Goal: Task Accomplishment & Management: Manage account settings

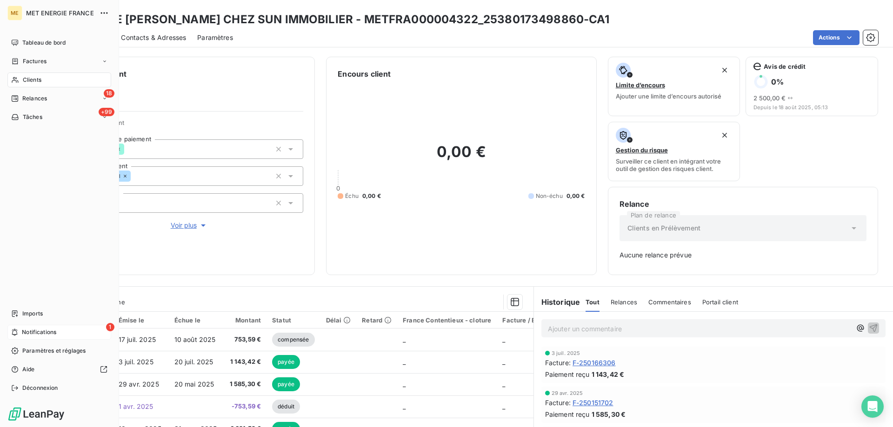
click at [15, 333] on icon at bounding box center [14, 332] width 7 height 7
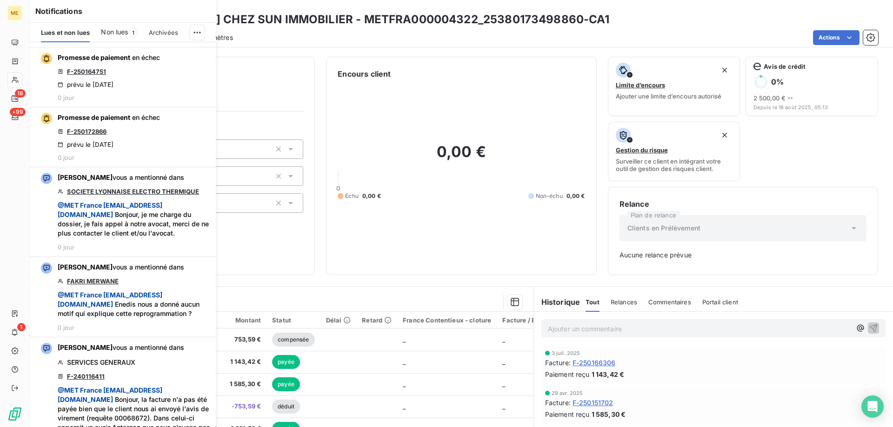
scroll to position [790, 0]
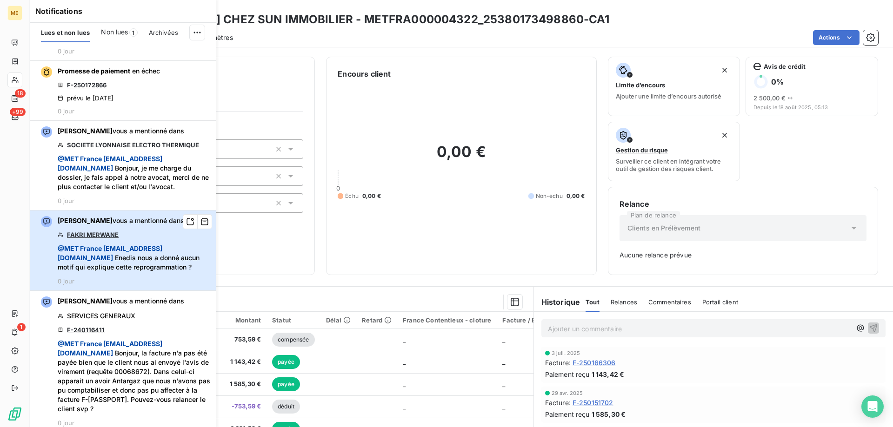
click at [153, 271] on div "[PERSON_NAME] vous a mentionné dans FAKRI MERWANE @ MET [GEOGRAPHIC_DATA] [EMAI…" at bounding box center [134, 250] width 152 height 69
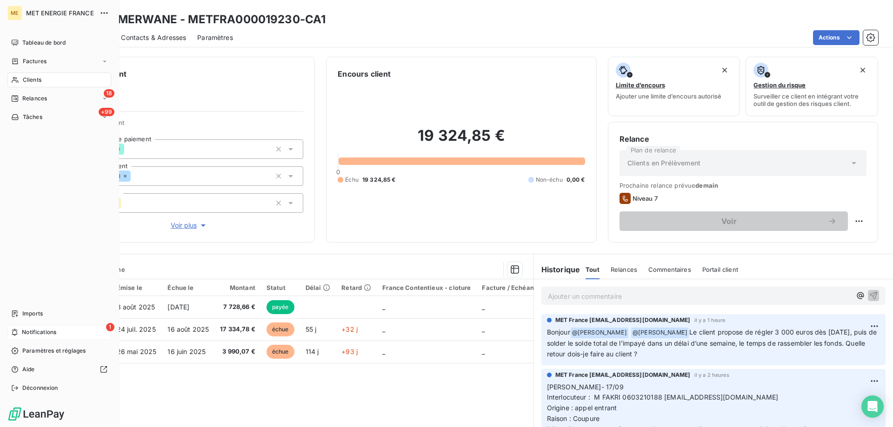
click at [34, 337] on div "1 Notifications" at bounding box center [59, 332] width 104 height 15
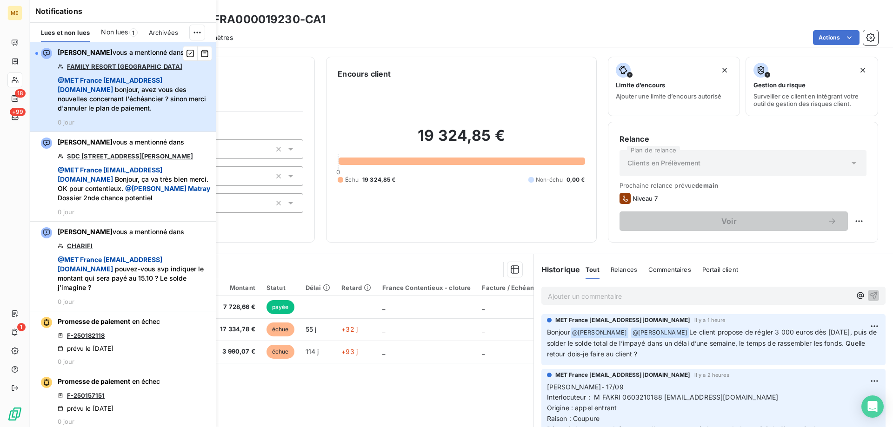
click at [146, 113] on span "@ MET [GEOGRAPHIC_DATA] [EMAIL_ADDRESS][DOMAIN_NAME] bonjour, avez vous des nou…" at bounding box center [134, 94] width 152 height 37
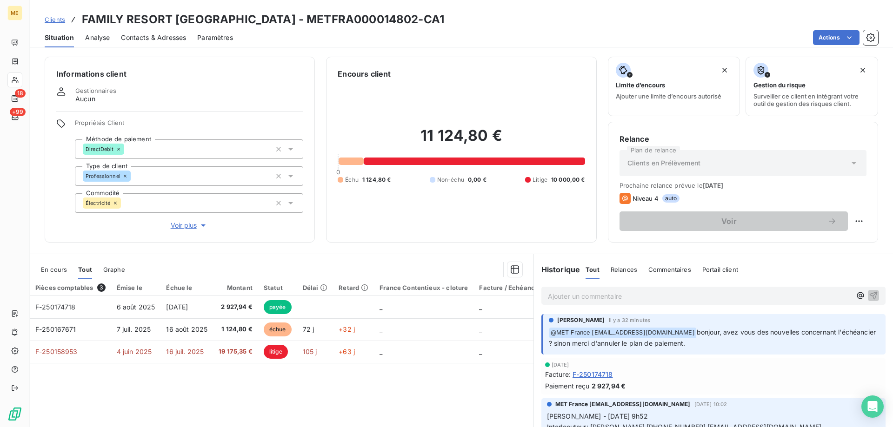
click at [183, 226] on span "Voir plus" at bounding box center [189, 225] width 37 height 9
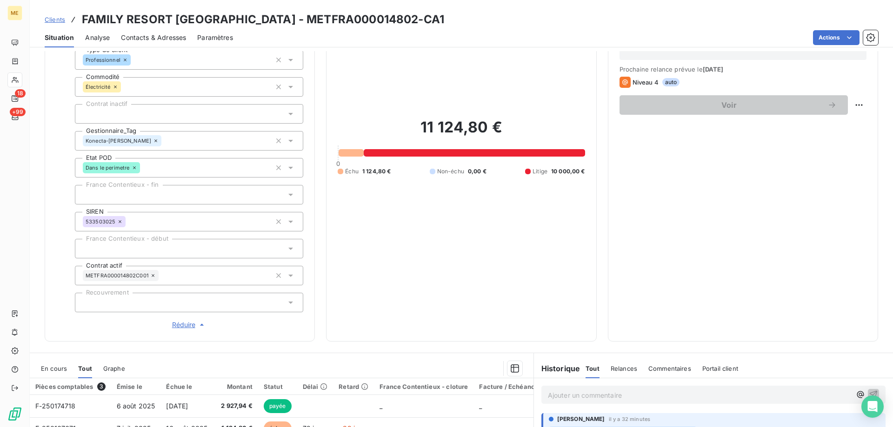
scroll to position [232, 0]
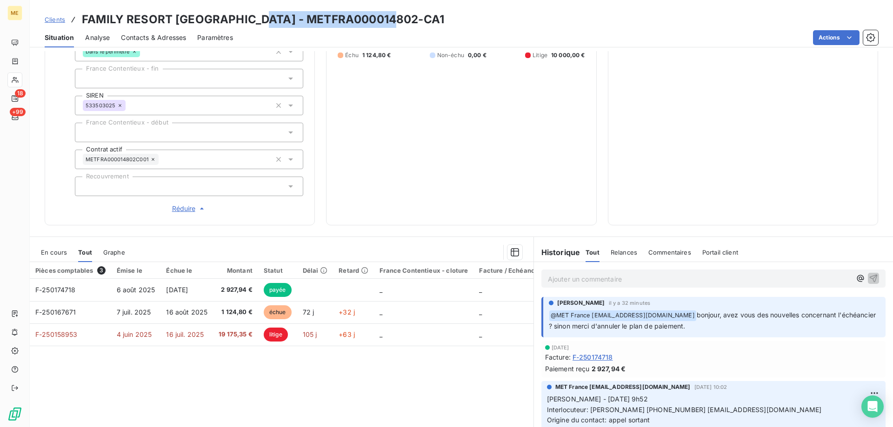
drag, startPoint x: 253, startPoint y: 17, endPoint x: 391, endPoint y: 20, distance: 138.1
click at [391, 20] on div "Clients FAMILY RESORT [GEOGRAPHIC_DATA] - METFRA000014802-CA1" at bounding box center [461, 19] width 863 height 17
copy h3 "METFRA000014802-CA1"
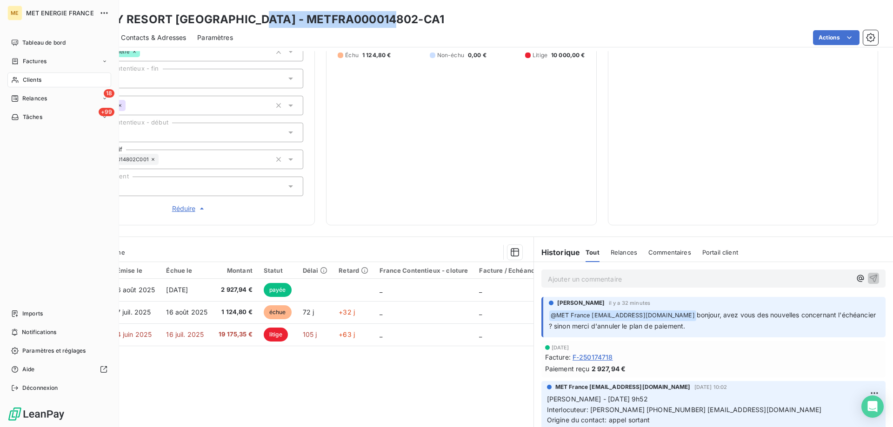
click at [19, 79] on div "Clients" at bounding box center [59, 80] width 104 height 15
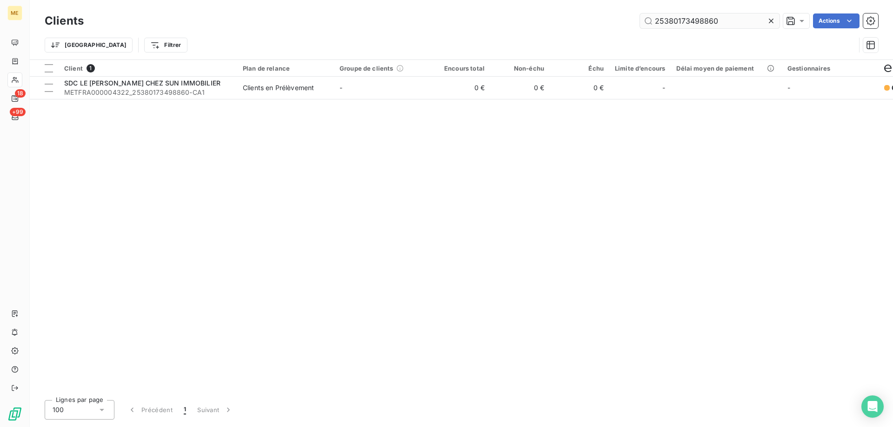
click at [669, 25] on input "25380173498860" at bounding box center [709, 20] width 139 height 15
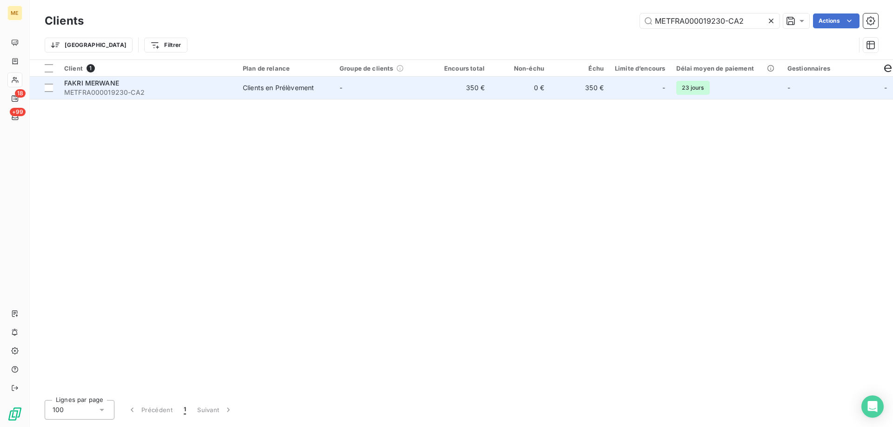
type input "METFRA000019230-CA2"
click at [179, 96] on span "METFRA000019230-CA2" at bounding box center [147, 92] width 167 height 9
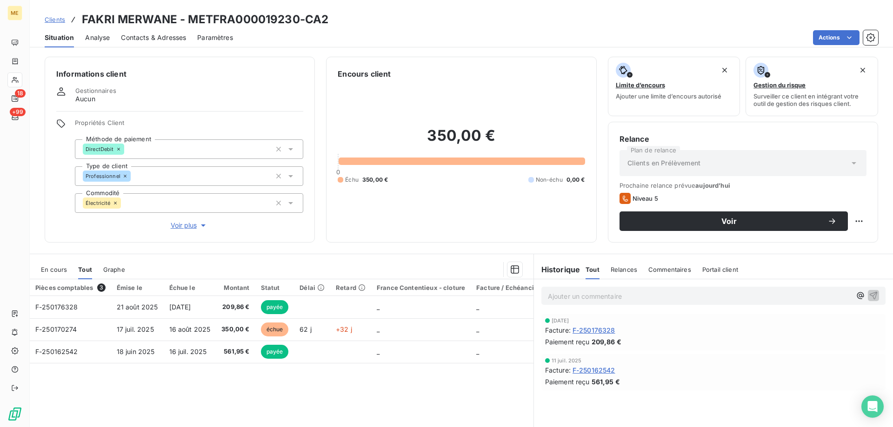
click at [56, 274] on div "En cours" at bounding box center [54, 270] width 26 height 20
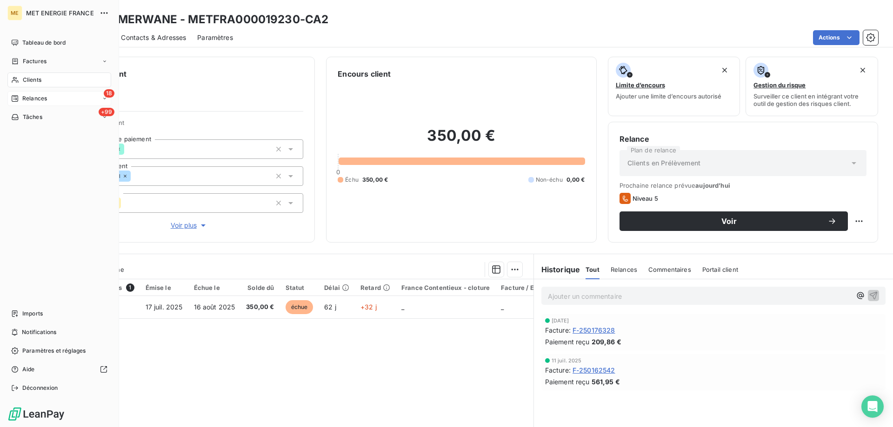
click at [19, 96] on div "Relances" at bounding box center [29, 98] width 36 height 8
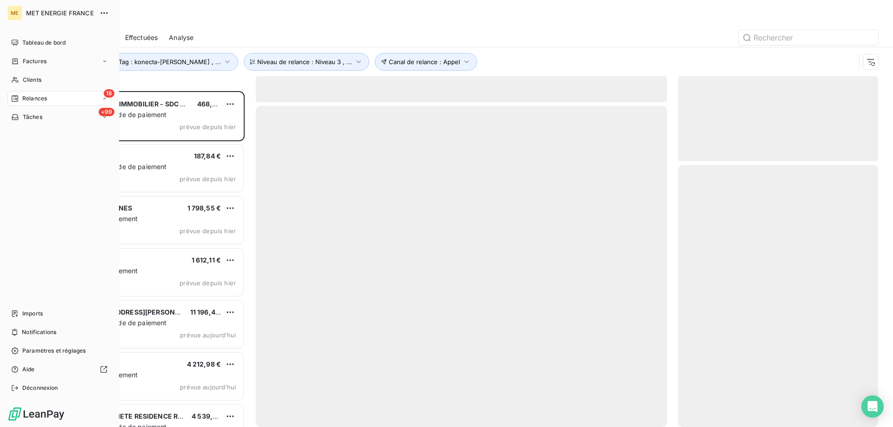
scroll to position [329, 193]
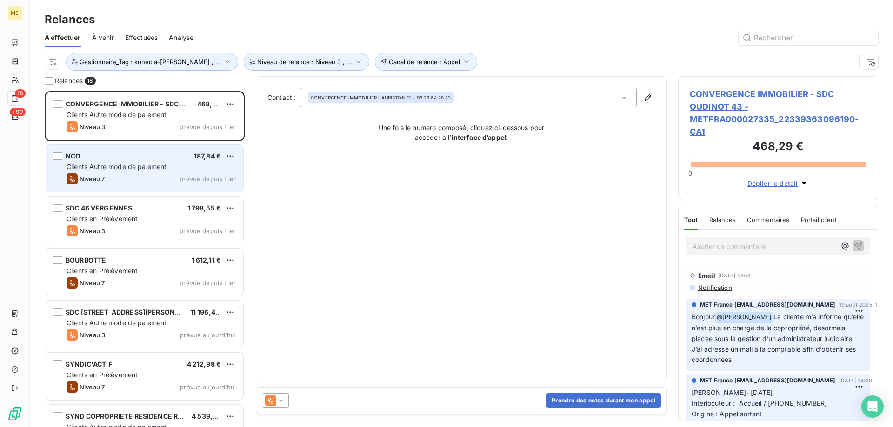
click at [185, 154] on div "NCO 187,84 €" at bounding box center [150, 156] width 169 height 8
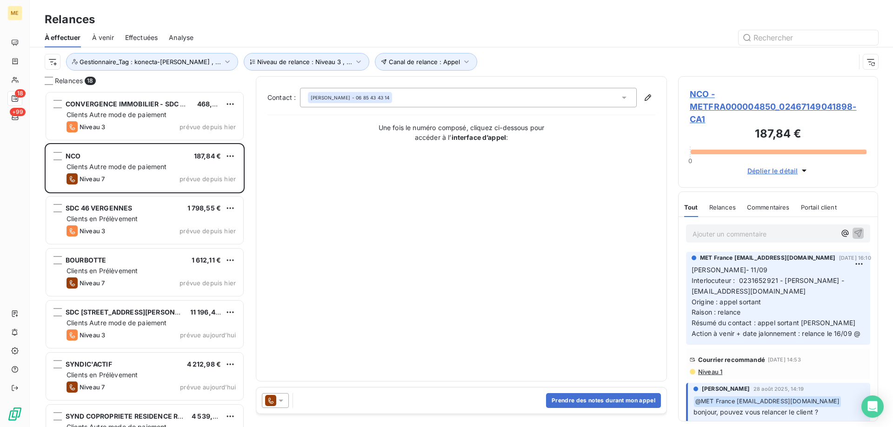
click at [697, 97] on span "NCO - METFRA000004850_02467149041898-CA1" at bounding box center [777, 107] width 177 height 38
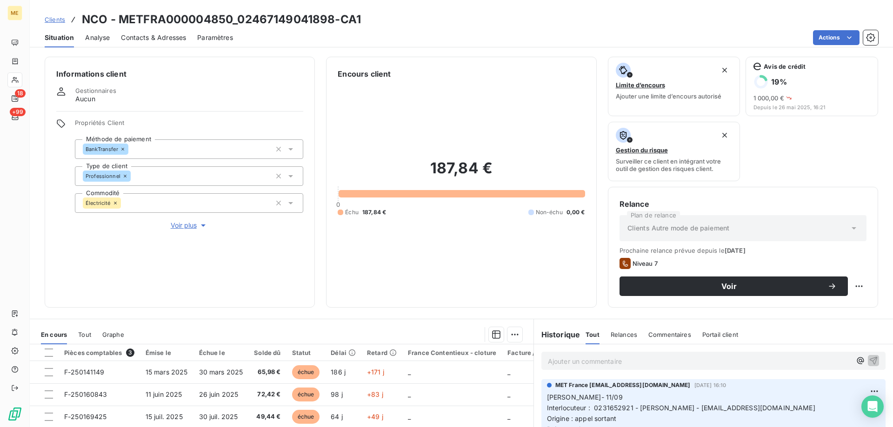
click at [190, 224] on span "Voir plus" at bounding box center [189, 225] width 37 height 9
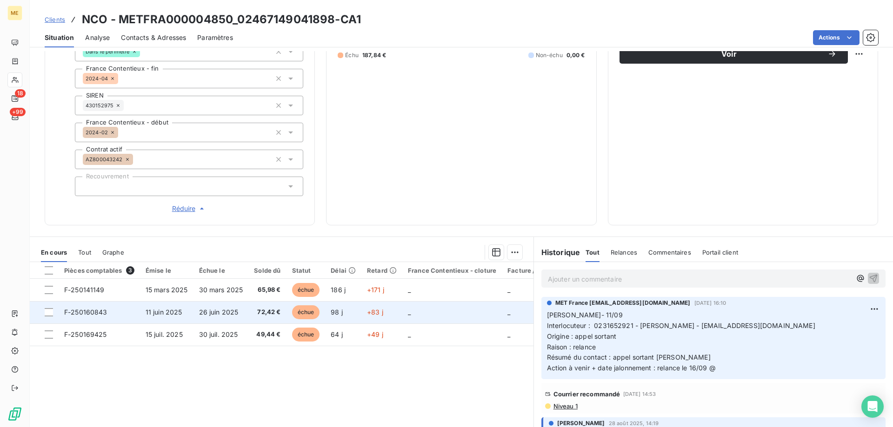
scroll to position [274, 0]
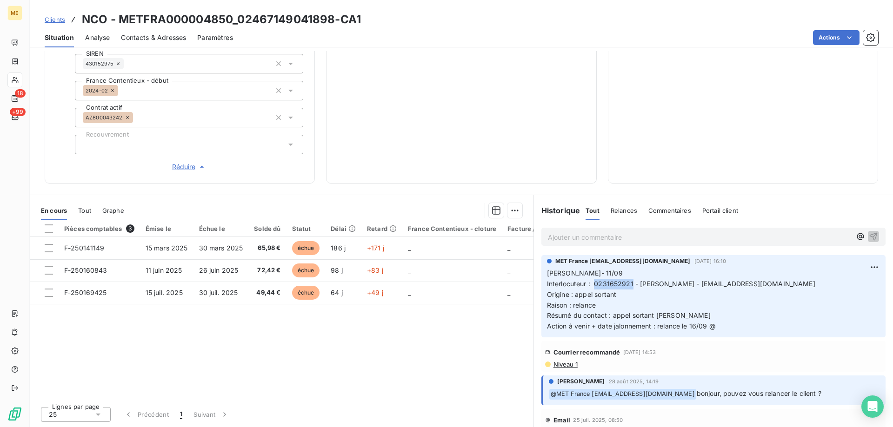
copy span "0231652921"
drag, startPoint x: 592, startPoint y: 282, endPoint x: 628, endPoint y: 282, distance: 36.3
click at [628, 282] on span "Interlocuteur : 0231652921 - [PERSON_NAME] - [EMAIL_ADDRESS][DOMAIN_NAME]" at bounding box center [681, 284] width 268 height 8
click at [725, 310] on p "[PERSON_NAME]- 11/09 Interlocuteur : 0231652921 - [PERSON_NAME] - [EMAIL_ADDRES…" at bounding box center [713, 300] width 333 height 64
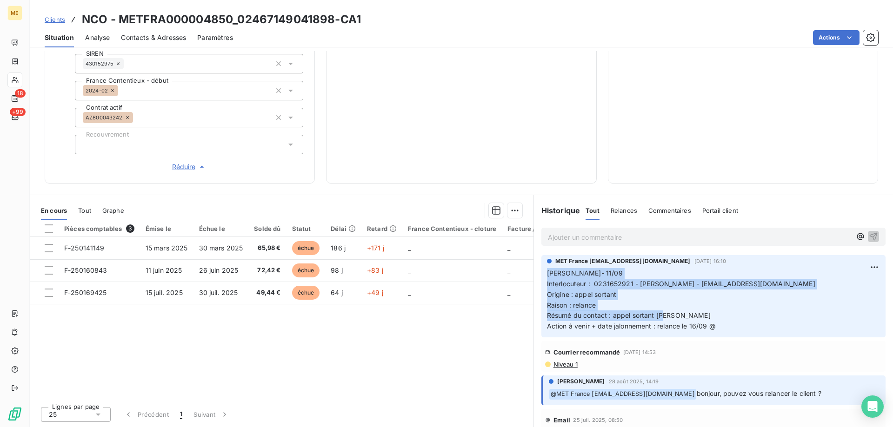
drag, startPoint x: 723, startPoint y: 321, endPoint x: 540, endPoint y: 276, distance: 188.6
click at [541, 276] on div "MET France [EMAIL_ADDRESS][DOMAIN_NAME] [DATE] 16:10 Lisa- 11/09 Interlocuteur …" at bounding box center [713, 296] width 344 height 82
click at [658, 309] on p "[PERSON_NAME]- 11/09 Interlocuteur : 0231652921 - [PERSON_NAME] - [EMAIL_ADDRES…" at bounding box center [713, 300] width 333 height 64
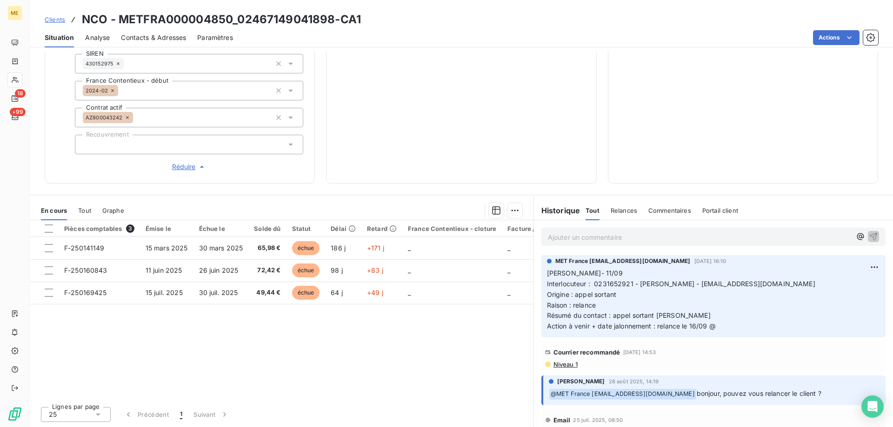
drag, startPoint x: 719, startPoint y: 329, endPoint x: 539, endPoint y: 269, distance: 189.6
click at [541, 269] on div "MET France [EMAIL_ADDRESS][DOMAIN_NAME] [DATE] 16:10 Lisa- 11/09 Interlocuteur …" at bounding box center [713, 296] width 344 height 82
copy p "[PERSON_NAME]- 11/09 Interlocuteur : 0231652921 - [PERSON_NAME] - [EMAIL_ADDRES…"
click at [580, 239] on p "Ajouter un commentaire ﻿" at bounding box center [699, 237] width 303 height 12
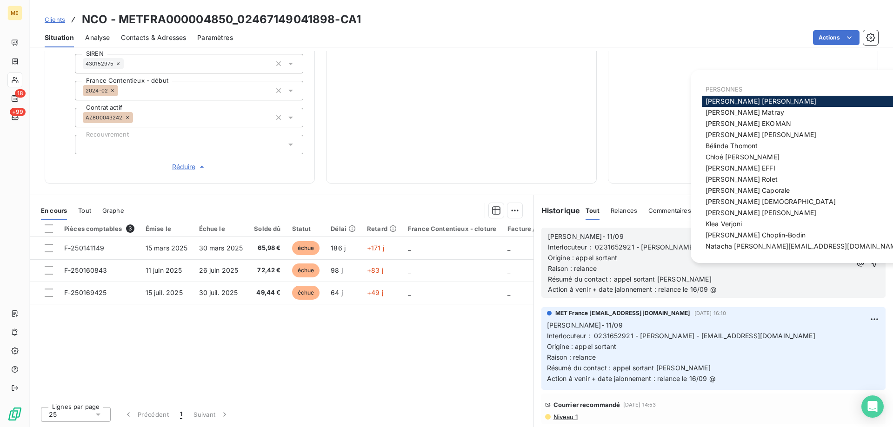
click at [597, 239] on p "[PERSON_NAME]- 11/09" at bounding box center [699, 236] width 303 height 11
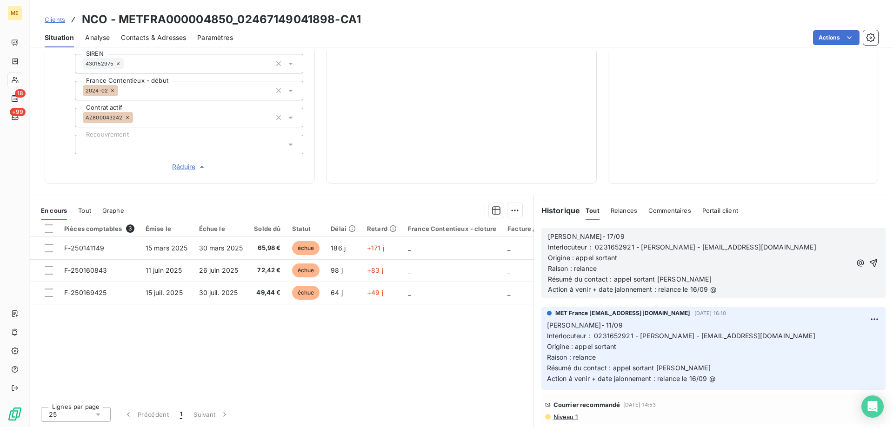
click at [672, 278] on p "Résumé du contact : appel sortant [PERSON_NAME]" at bounding box center [699, 279] width 303 height 11
drag, startPoint x: 725, startPoint y: 291, endPoint x: 690, endPoint y: 292, distance: 34.4
click at [690, 292] on p "Action à venir + date jalonnement : relance le 16/09 @" at bounding box center [699, 289] width 303 height 11
click at [869, 262] on icon "button" at bounding box center [873, 263] width 8 height 8
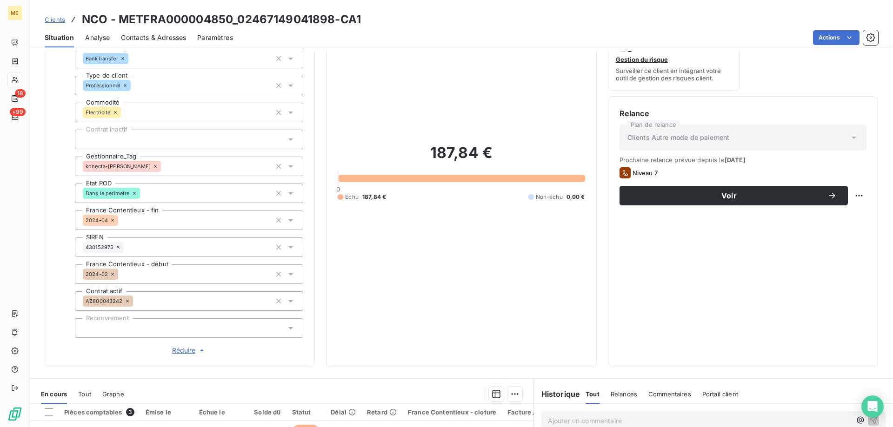
scroll to position [88, 0]
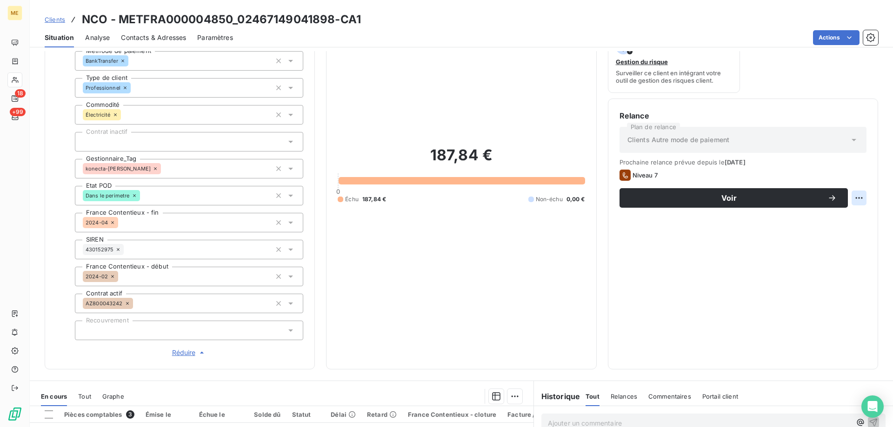
click at [849, 201] on html "ME 18 +99 Clients NCO - METFRA000004850_02467149041898-CA1 Situation Analyse Co…" at bounding box center [446, 213] width 893 height 427
click at [837, 216] on div "Replanifier cette action" at bounding box center [813, 218] width 83 height 15
select select "8"
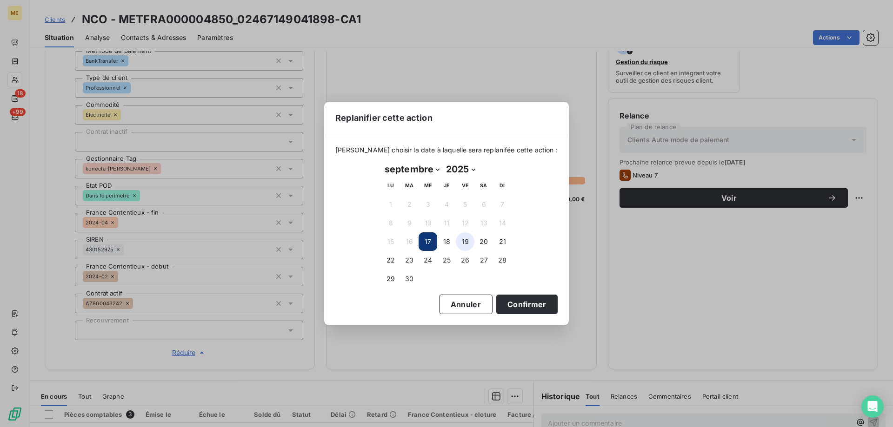
click at [462, 244] on button "19" at bounding box center [465, 241] width 19 height 19
click at [498, 302] on button "Confirmer" at bounding box center [526, 305] width 61 height 20
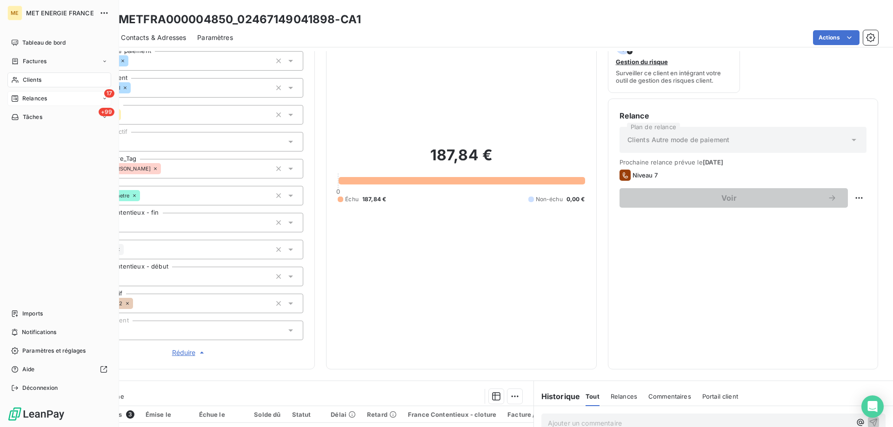
click at [24, 96] on span "Relances" at bounding box center [34, 98] width 25 height 8
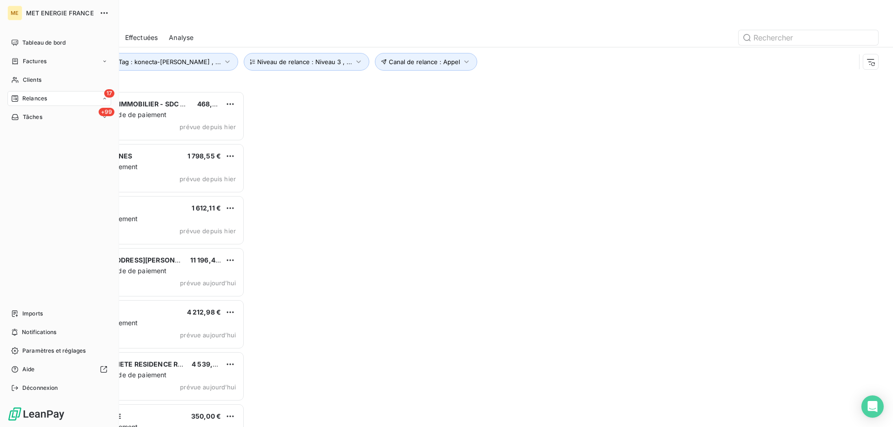
scroll to position [329, 193]
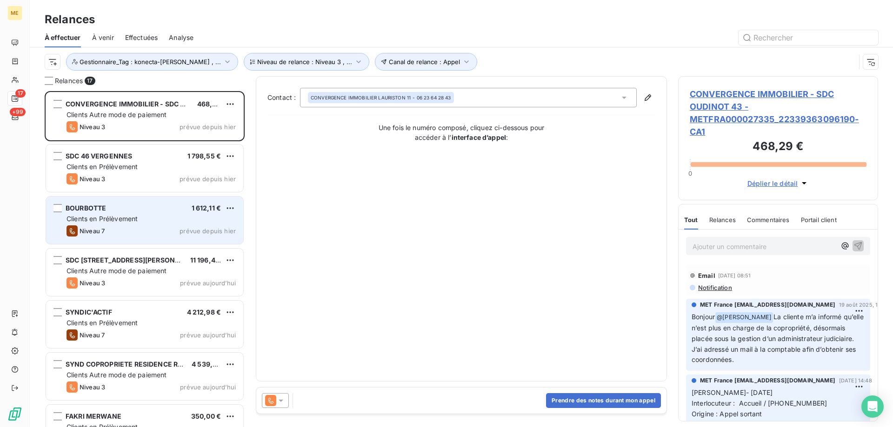
click at [189, 210] on div "BOURBOTTE 1 612,11 €" at bounding box center [150, 208] width 169 height 8
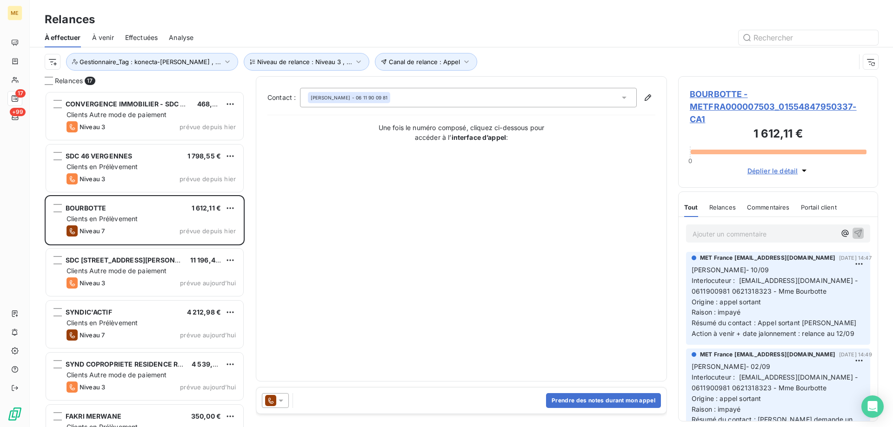
click at [710, 103] on span "BOURBOTTE - METFRA000007503_01554847950337-CA1" at bounding box center [777, 107] width 177 height 38
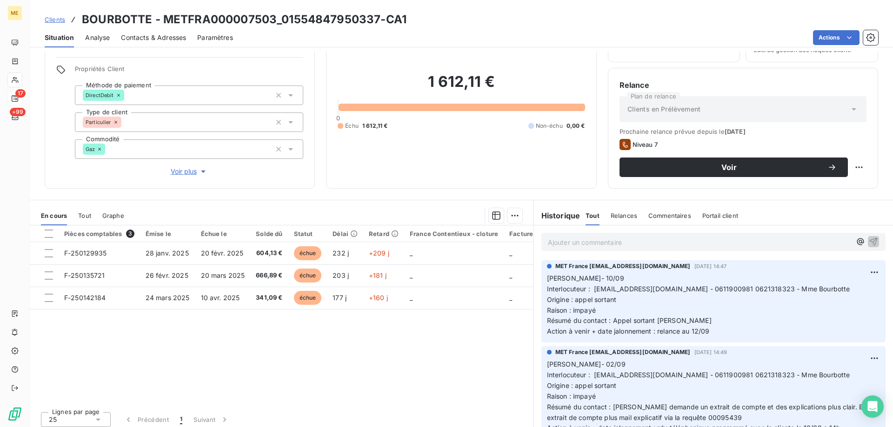
scroll to position [59, 0]
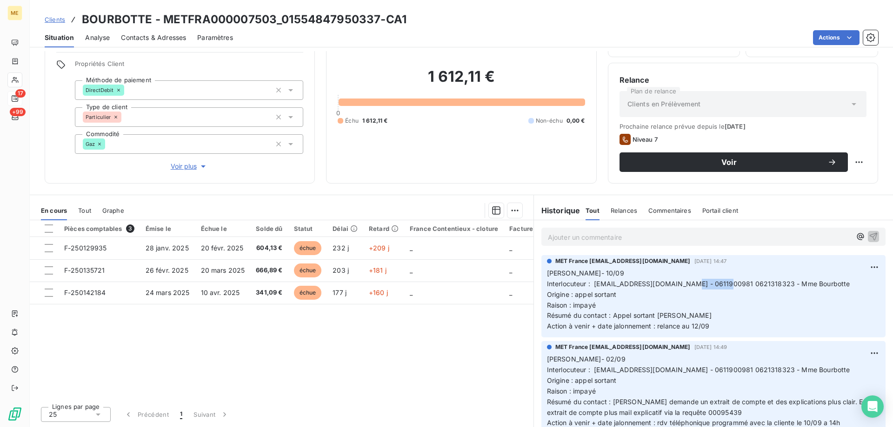
drag, startPoint x: 681, startPoint y: 287, endPoint x: 715, endPoint y: 282, distance: 34.8
click at [715, 282] on span "Interlocuteur : [EMAIL_ADDRESS][DOMAIN_NAME] - 0611900981 0621318323 - Mme Bour…" at bounding box center [698, 284] width 303 height 8
copy span "0611900981"
click at [190, 165] on span "Voir plus" at bounding box center [189, 166] width 37 height 9
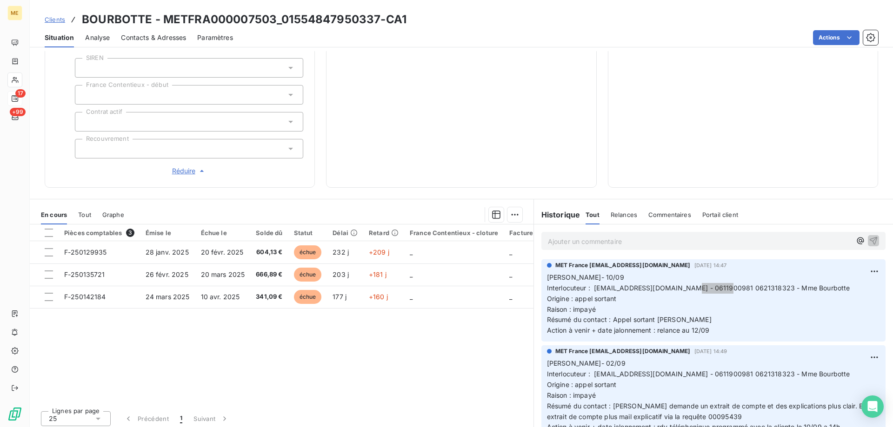
scroll to position [274, 0]
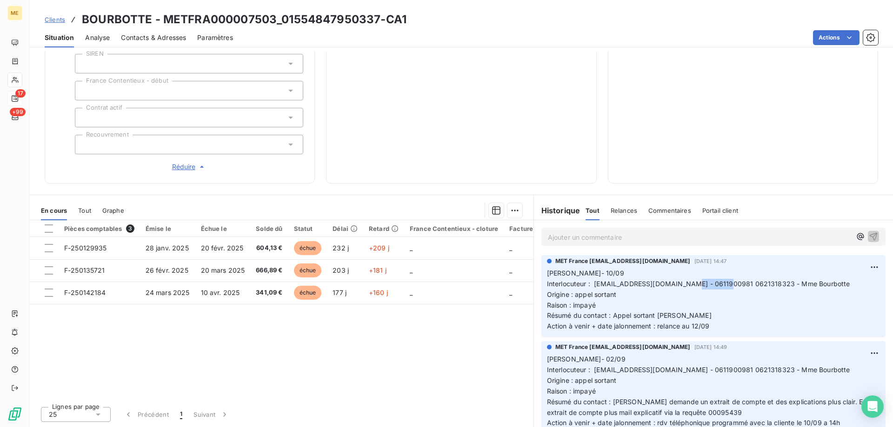
drag, startPoint x: 730, startPoint y: 325, endPoint x: 576, endPoint y: 248, distance: 172.5
click at [534, 267] on div "MET France [EMAIL_ADDRESS][DOMAIN_NAME] [DATE] 14:47 Lisa- 10/09 Interlocuteur …" at bounding box center [713, 296] width 359 height 86
copy p "Lisa- 10/09 Interlocuteur : [EMAIL_ADDRESS][DOMAIN_NAME] - 0611900981 062131832…"
click at [600, 238] on p "Ajouter un commentaire ﻿" at bounding box center [699, 237] width 303 height 12
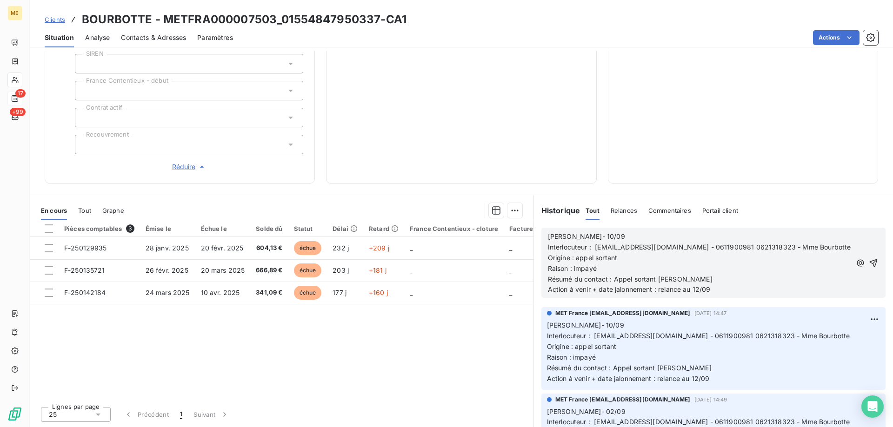
click at [602, 237] on p "[PERSON_NAME]- 10/09" at bounding box center [699, 236] width 303 height 11
drag, startPoint x: 714, startPoint y: 288, endPoint x: 656, endPoint y: 292, distance: 58.2
click at [656, 292] on p "Action à venir + date jalonnement : relance au 12/09" at bounding box center [699, 289] width 303 height 11
click at [868, 259] on icon "button" at bounding box center [872, 262] width 9 height 9
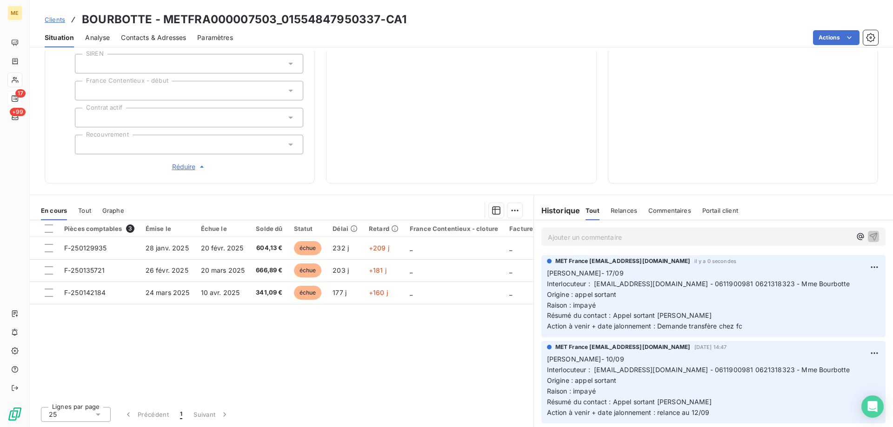
click at [732, 233] on p "Ajouter un commentaire ﻿" at bounding box center [699, 237] width 303 height 12
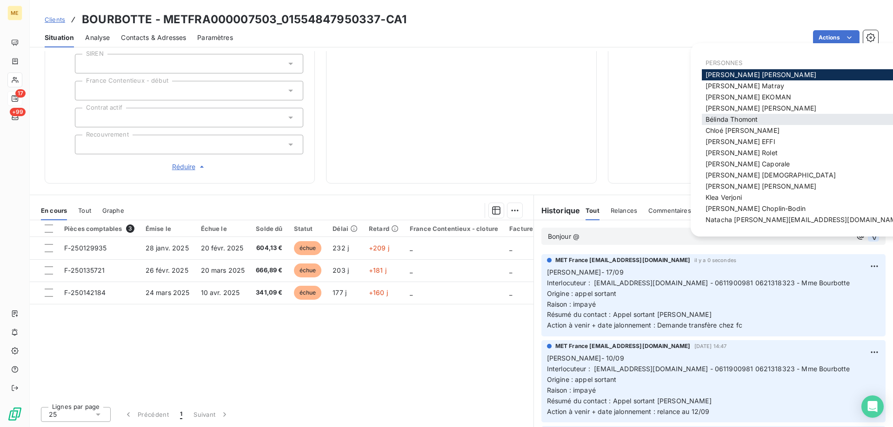
click at [752, 122] on span "[PERSON_NAME]" at bounding box center [731, 119] width 52 height 8
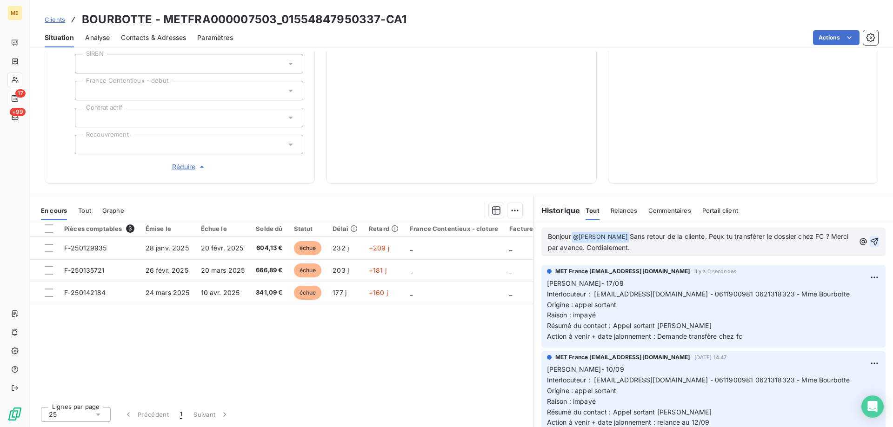
click at [711, 234] on span "Sans retour de la cliente. Peux tu transférer le dossier chez FC ? Merci par av…" at bounding box center [699, 241] width 303 height 19
click at [0, 0] on lt-span "Peux-tu" at bounding box center [0, 0] width 0 height 0
click at [866, 239] on div "Bonjour @ [PERSON_NAME] ﻿ Sans retour de la cliente. Peux-tu transférer le doss…" at bounding box center [713, 242] width 344 height 28
click at [870, 242] on icon "button" at bounding box center [874, 242] width 8 height 8
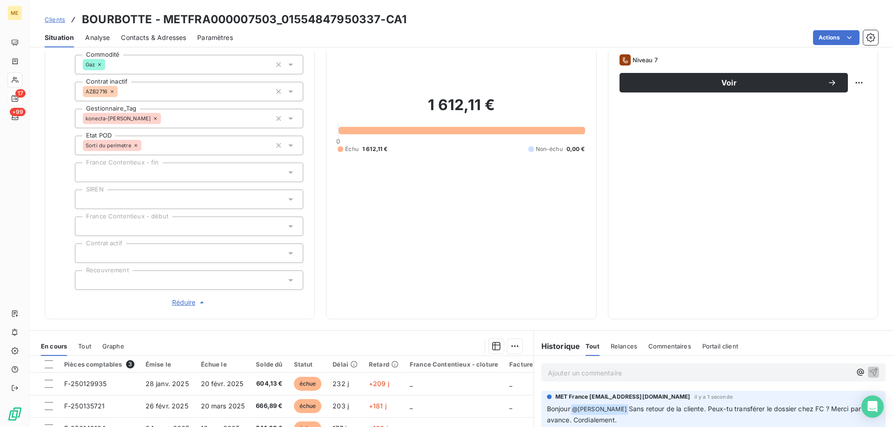
scroll to position [88, 0]
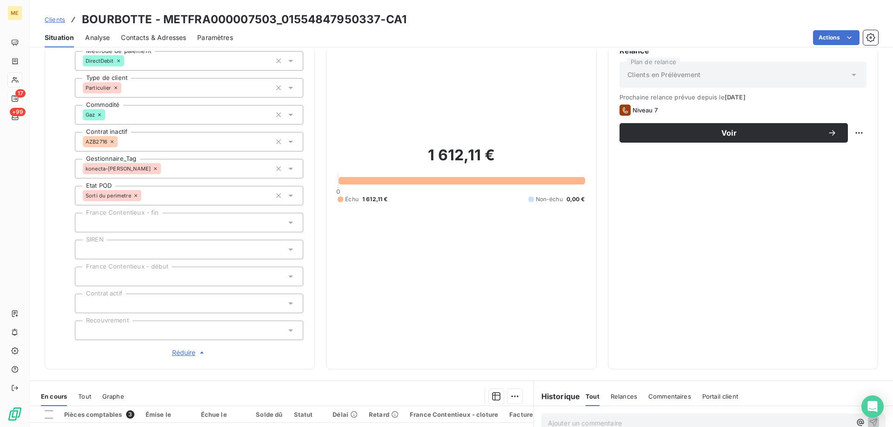
click at [859, 137] on div "Relance Plan de relance Clients en Prélèvement Prochaine relance prévue depuis …" at bounding box center [743, 201] width 270 height 336
click at [858, 138] on html "ME 17 +99 Clients BOURBOTTE - METFRA000007503_01554847950337-CA1 Situation Anal…" at bounding box center [446, 213] width 893 height 427
click at [836, 157] on div "Replanifier cette action" at bounding box center [813, 153] width 83 height 15
select select "8"
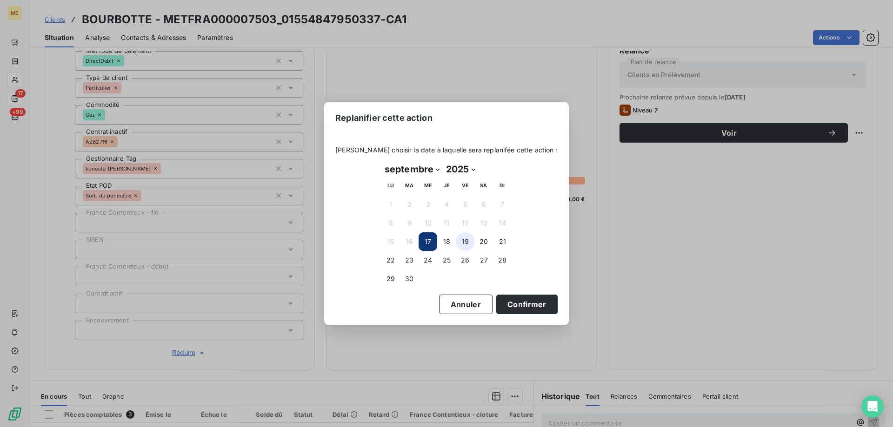
click at [467, 246] on button "19" at bounding box center [465, 241] width 19 height 19
drag, startPoint x: 379, startPoint y: 265, endPoint x: 388, endPoint y: 261, distance: 9.8
click at [381, 264] on div "[DATE] Month: janvier février mars avril mai juin juillet août septembre octobr…" at bounding box center [446, 224] width 143 height 139
click at [389, 261] on button "22" at bounding box center [390, 260] width 19 height 19
click at [506, 304] on button "Confirmer" at bounding box center [526, 305] width 61 height 20
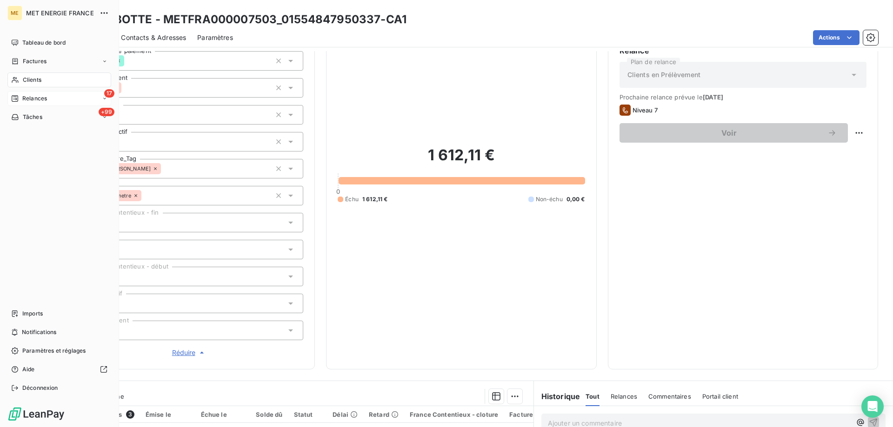
click at [25, 99] on span "Relances" at bounding box center [34, 98] width 25 height 8
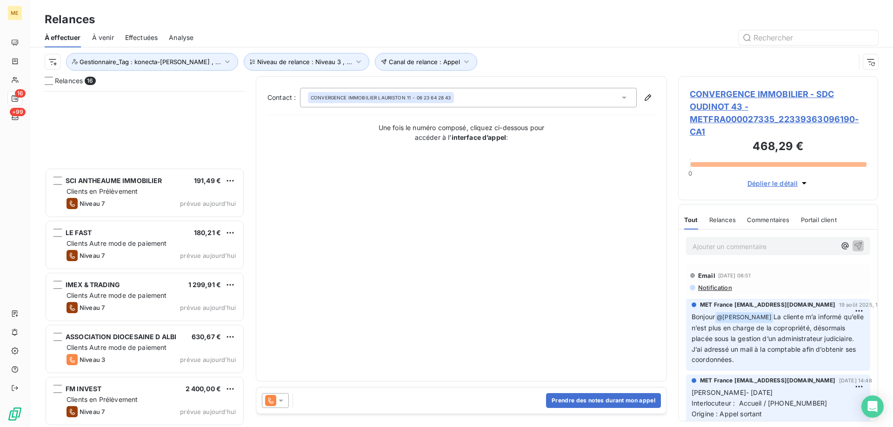
scroll to position [497, 0]
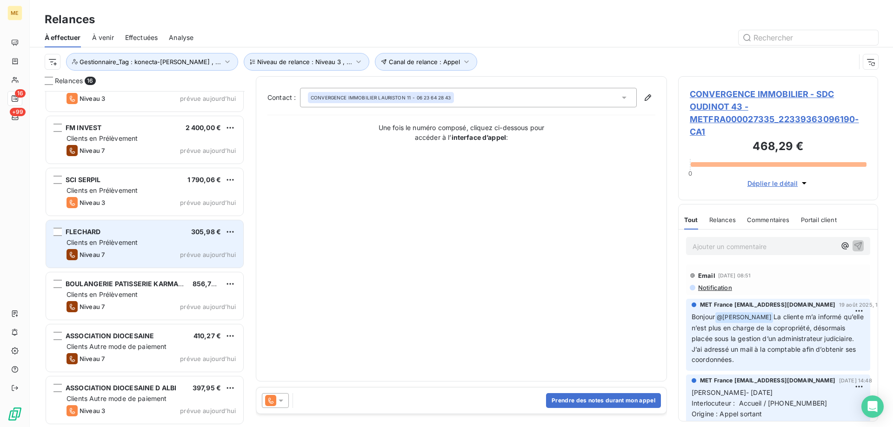
click at [156, 250] on div "Niveau 7 prévue [DATE]" at bounding box center [150, 254] width 169 height 11
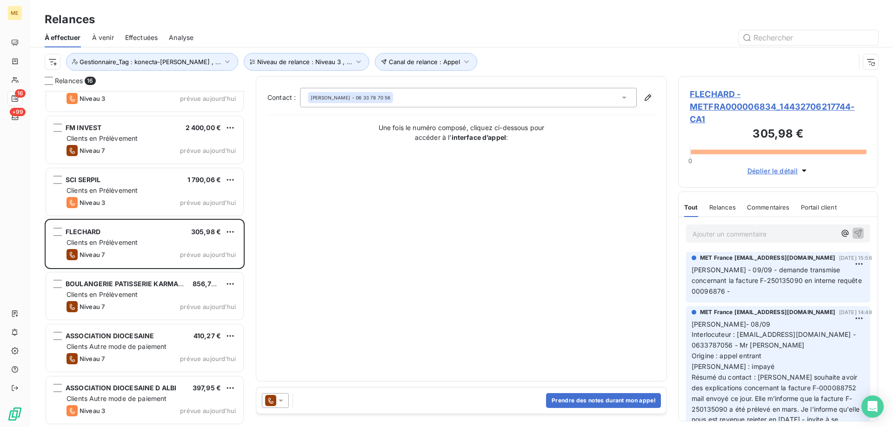
click at [718, 91] on span "FLECHARD - METFRA000006834_14432706217744-CA1" at bounding box center [777, 107] width 177 height 38
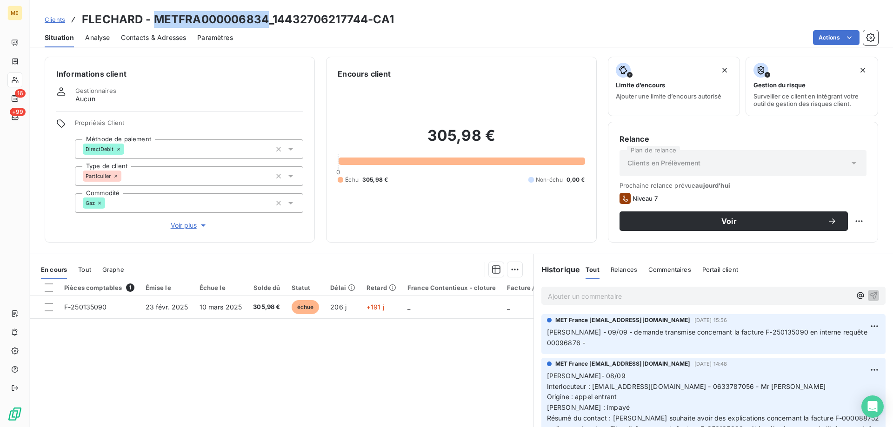
drag, startPoint x: 154, startPoint y: 18, endPoint x: 266, endPoint y: 17, distance: 112.5
click at [266, 17] on h3 "FLECHARD - METFRA000006834_14432706217744-CA1" at bounding box center [238, 19] width 312 height 17
copy h3 "METFRA000006834"
drag, startPoint x: 711, startPoint y: 373, endPoint x: 749, endPoint y: 379, distance: 39.0
click at [749, 383] on span "Interlocuteur : [EMAIL_ADDRESS][DOMAIN_NAME] - 0633787056 - Mr [PERSON_NAME]" at bounding box center [686, 387] width 278 height 8
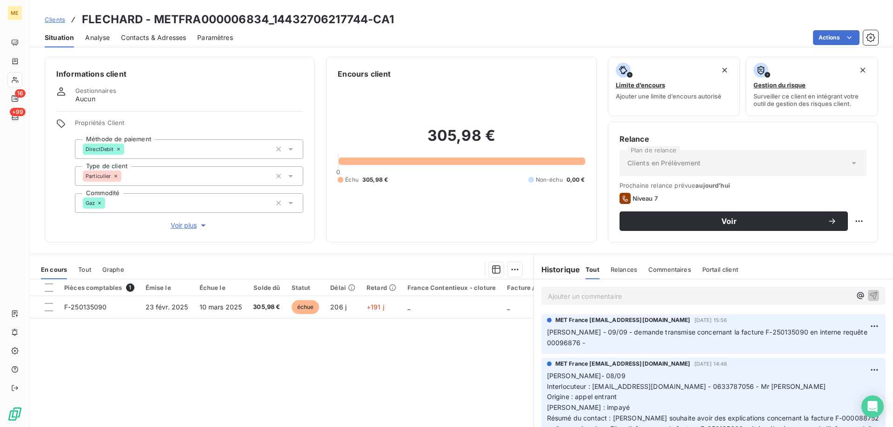
click at [824, 374] on p "[PERSON_NAME]- 08/09 Interlocuteur : [EMAIL_ADDRESS][DOMAIN_NAME] - 0633787056 …" at bounding box center [713, 413] width 333 height 85
copy span "0633787056"
drag, startPoint x: 711, startPoint y: 377, endPoint x: 752, endPoint y: 377, distance: 40.4
click at [752, 383] on span "Interlocuteur : [EMAIL_ADDRESS][DOMAIN_NAME] - 0633787056 - Mr [PERSON_NAME]" at bounding box center [686, 387] width 278 height 8
click at [449, 352] on div "Pièces comptables 1 Émise le Échue le Solde dû Statut Délai Retard France Conte…" at bounding box center [281, 368] width 503 height 179
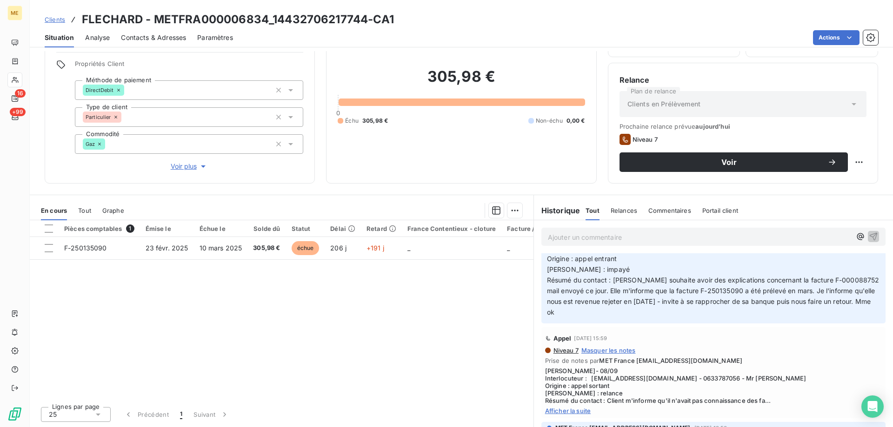
scroll to position [139, 0]
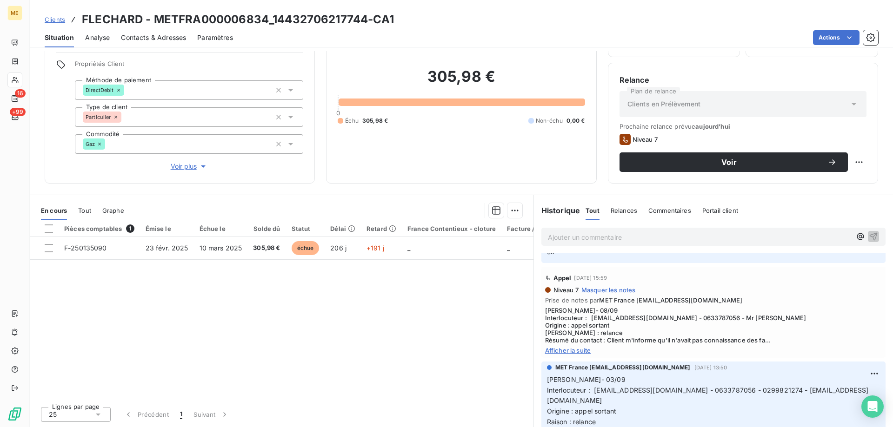
click at [575, 347] on span "Afficher la suite" at bounding box center [713, 350] width 337 height 7
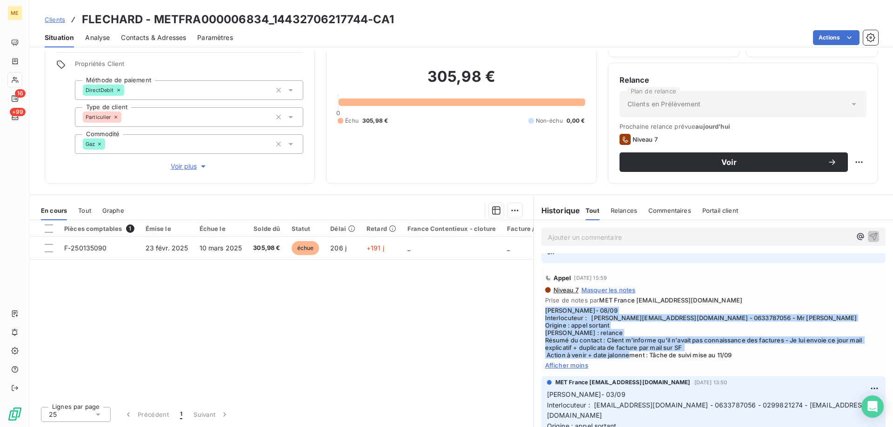
drag, startPoint x: 736, startPoint y: 348, endPoint x: 538, endPoint y: 299, distance: 204.0
click at [541, 299] on div "Appel [DATE] 15:59 Niveau 7 Masquer les notes Prise de notes par MET France [EM…" at bounding box center [713, 320] width 344 height 106
copy span "[PERSON_NAME]- 08/09 Interlocuteur : [PERSON_NAME][EMAIL_ADDRESS][DOMAIN_NAME] …"
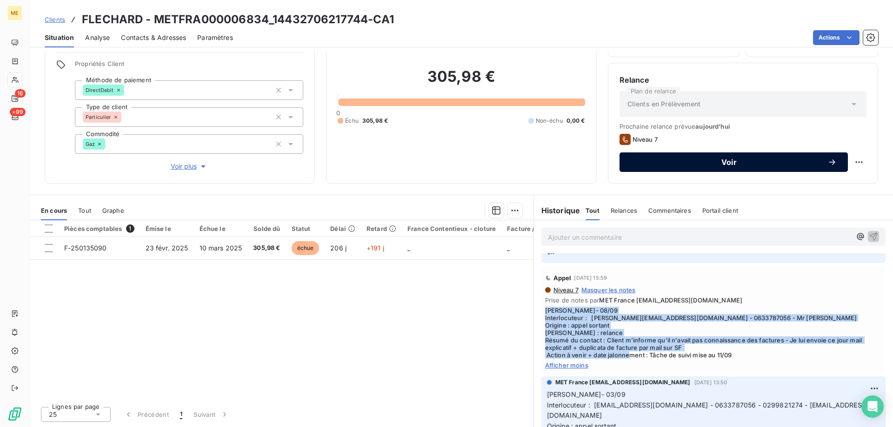
click at [789, 166] on div "Voir" at bounding box center [733, 162] width 206 height 9
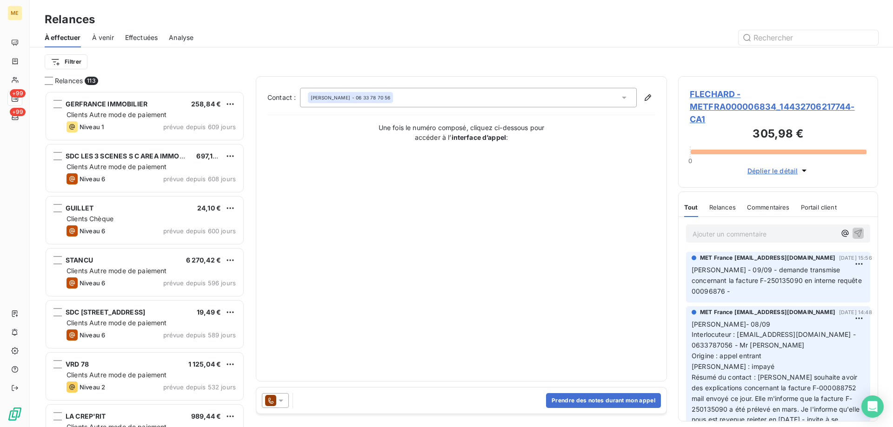
scroll to position [329, 193]
click at [551, 403] on button "Prendre des notes durant mon appel" at bounding box center [603, 400] width 115 height 15
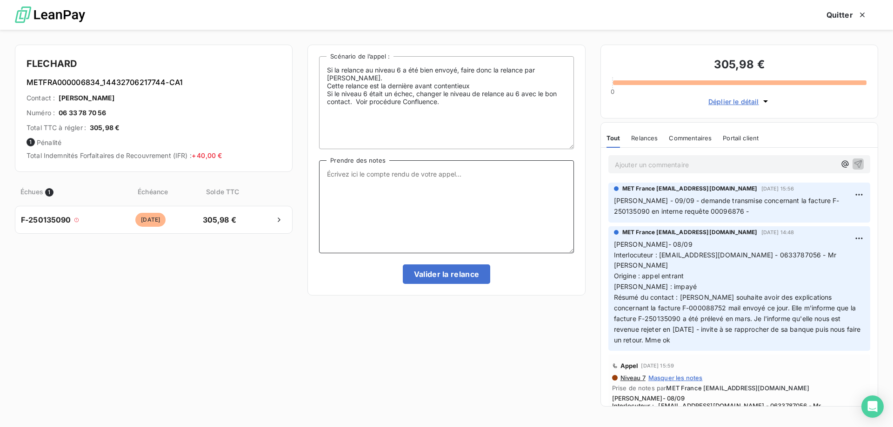
click at [435, 219] on textarea "Prendre des notes" at bounding box center [446, 206] width 254 height 93
paste textarea "[PERSON_NAME]- 08/09 Interlocuteur : [PERSON_NAME][EMAIL_ADDRESS][DOMAIN_NAME] …"
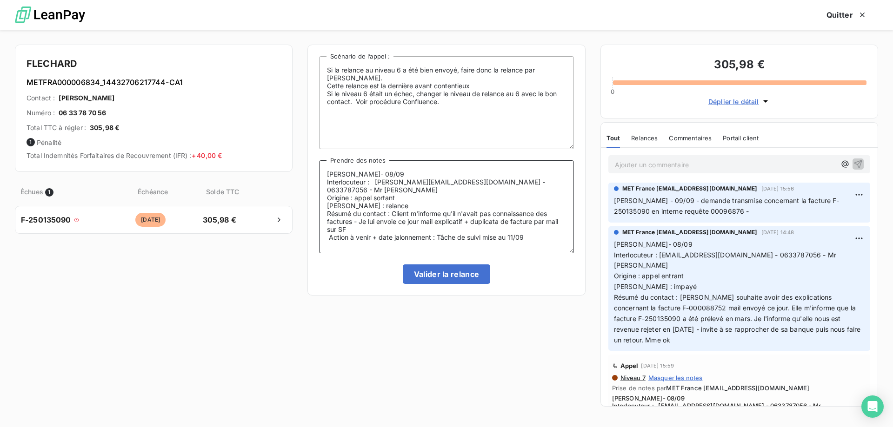
click at [408, 171] on textarea "[PERSON_NAME]- 08/09 Interlocuteur : [PERSON_NAME][EMAIL_ADDRESS][DOMAIN_NAME] …" at bounding box center [446, 206] width 254 height 93
drag, startPoint x: 393, startPoint y: 214, endPoint x: 396, endPoint y: 226, distance: 12.5
click at [396, 226] on textarea "[PERSON_NAME]- 17/09 Interlocuteur : [PERSON_NAME][EMAIL_ADDRESS][DOMAIN_NAME] …" at bounding box center [446, 206] width 254 height 93
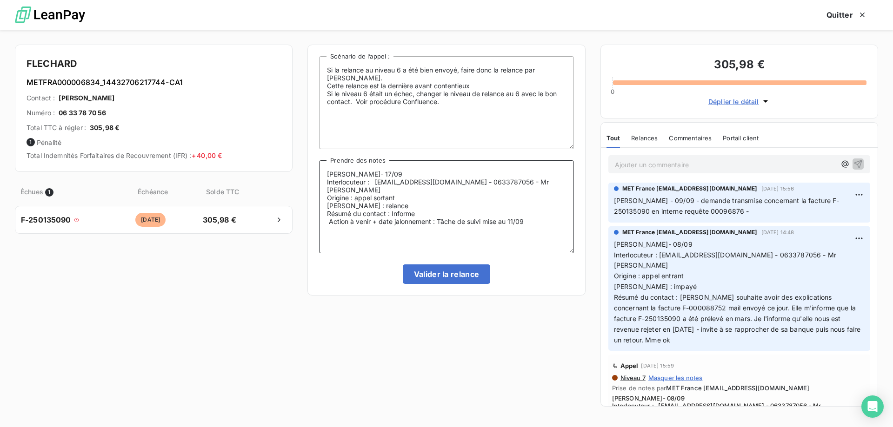
click at [330, 225] on textarea "[PERSON_NAME]- 17/09 Interlocuteur : [EMAIL_ADDRESS][DOMAIN_NAME] - 0633787056 …" at bounding box center [446, 206] width 254 height 93
click at [466, 208] on textarea "[PERSON_NAME]- 17/09 Interlocuteur : [EMAIL_ADDRESS][DOMAIN_NAME] - 0633787056 …" at bounding box center [446, 206] width 254 height 93
click at [457, 211] on textarea "[PERSON_NAME]- 17/09 Interlocuteur : [EMAIL_ADDRESS][DOMAIN_NAME] - 0633787056 …" at bounding box center [446, 206] width 254 height 93
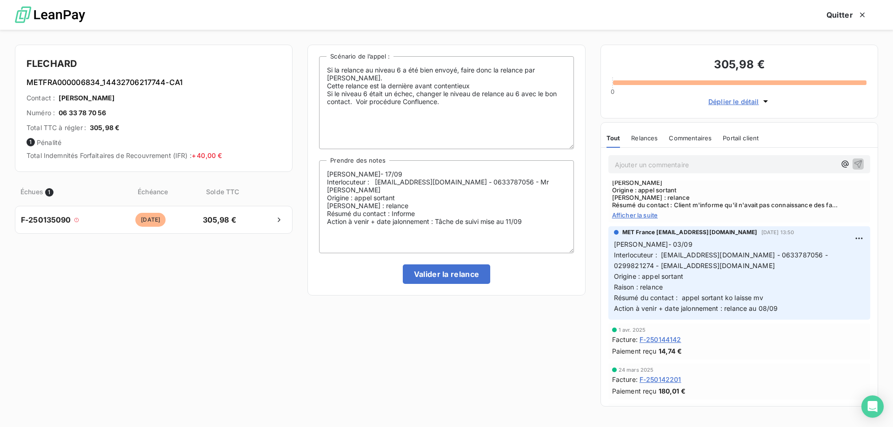
scroll to position [0, 0]
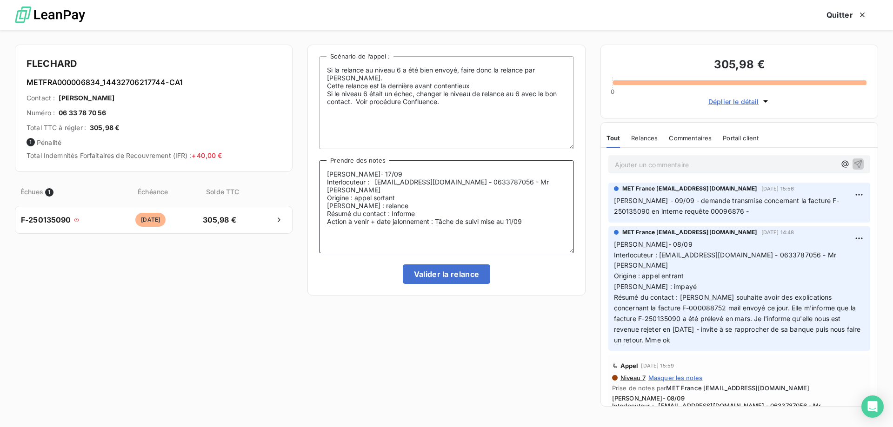
click at [460, 196] on textarea "[PERSON_NAME]- 17/09 Interlocuteur : [EMAIL_ADDRESS][DOMAIN_NAME] - 0633787056 …" at bounding box center [446, 206] width 254 height 93
click at [449, 201] on textarea "[PERSON_NAME]- 17/09 Interlocuteur : [EMAIL_ADDRESS][DOMAIN_NAME] - 0633787056 …" at bounding box center [446, 206] width 254 height 93
click at [443, 208] on textarea "[PERSON_NAME]- 17/09 Interlocuteur : [EMAIL_ADDRESS][DOMAIN_NAME] - 0633787056 …" at bounding box center [446, 206] width 254 height 93
click at [443, 215] on textarea "[PERSON_NAME]- 17/09 Interlocuteur : [EMAIL_ADDRESS][DOMAIN_NAME] - 0633787056 …" at bounding box center [446, 206] width 254 height 93
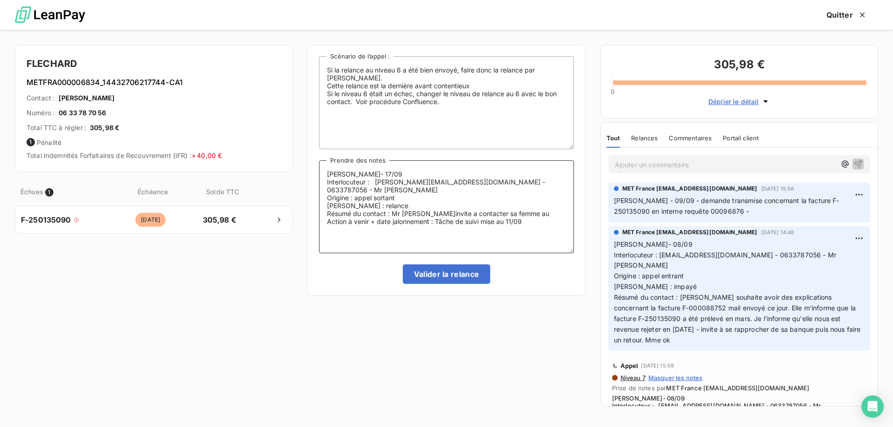
paste textarea "0643892308"
click at [449, 211] on textarea "[PERSON_NAME]- 17/09 Interlocuteur : [EMAIL_ADDRESS][DOMAIN_NAME] - 0633787056 …" at bounding box center [446, 206] width 254 height 93
click at [0, 0] on lt-span "à contacter" at bounding box center [0, 0] width 0 height 0
click at [549, 215] on textarea "[PERSON_NAME]- 17/09 Interlocuteur : [EMAIL_ADDRESS][DOMAIN_NAME] - 0633787056 …" at bounding box center [446, 206] width 254 height 93
click at [543, 233] on textarea "[PERSON_NAME]- 17/09 Interlocuteur : [PERSON_NAME][EMAIL_ADDRESS][DOMAIN_NAME] …" at bounding box center [446, 206] width 254 height 93
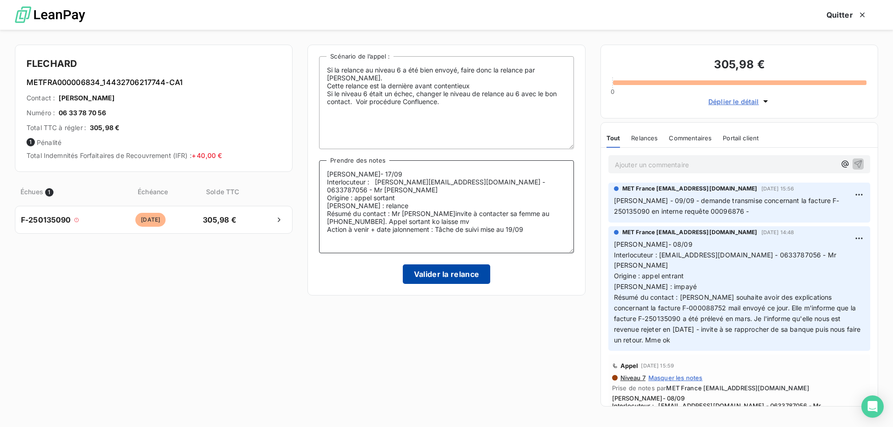
type textarea "[PERSON_NAME]- 17/09 Interlocuteur : [PERSON_NAME][EMAIL_ADDRESS][DOMAIN_NAME] …"
click at [449, 271] on button "Valider la relance" at bounding box center [447, 275] width 88 height 20
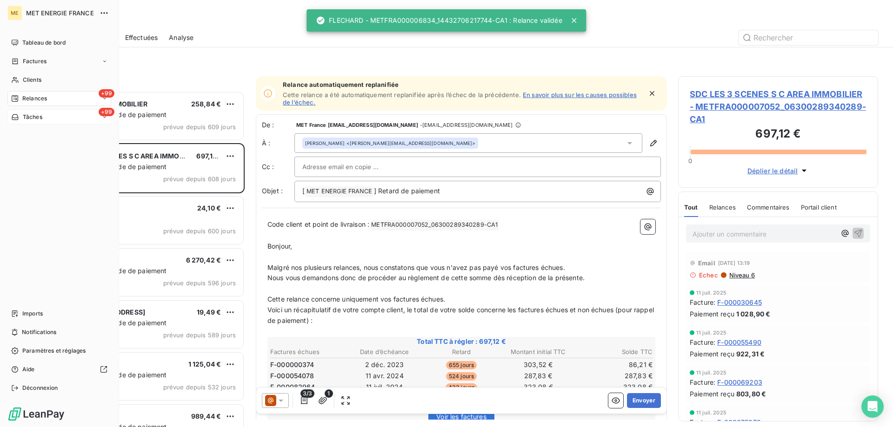
click at [44, 112] on div "+99 Tâches" at bounding box center [59, 117] width 104 height 15
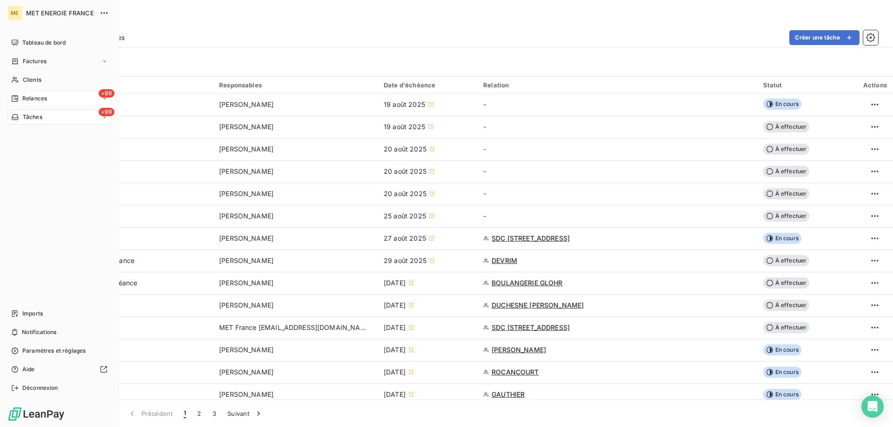
click at [8, 92] on div "+99 Relances" at bounding box center [59, 98] width 104 height 15
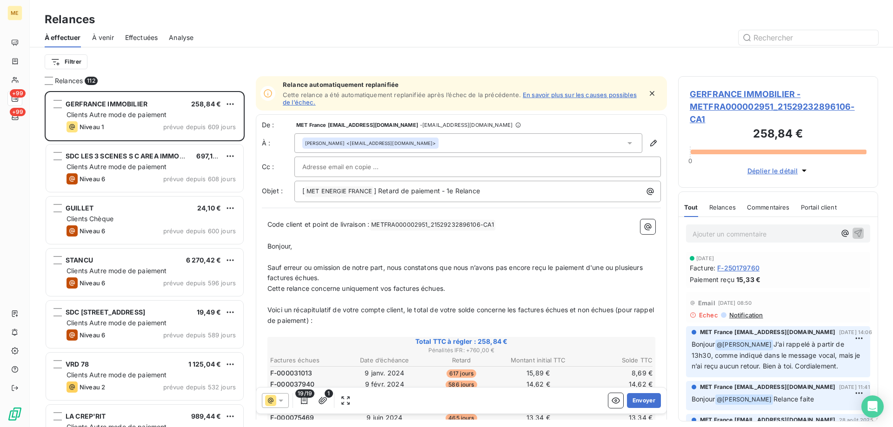
scroll to position [329, 193]
click at [70, 65] on html "ME +99 +99 Relances À effectuer À venir Effectuées Analyse Filtrer Relances 112…" at bounding box center [446, 213] width 893 height 427
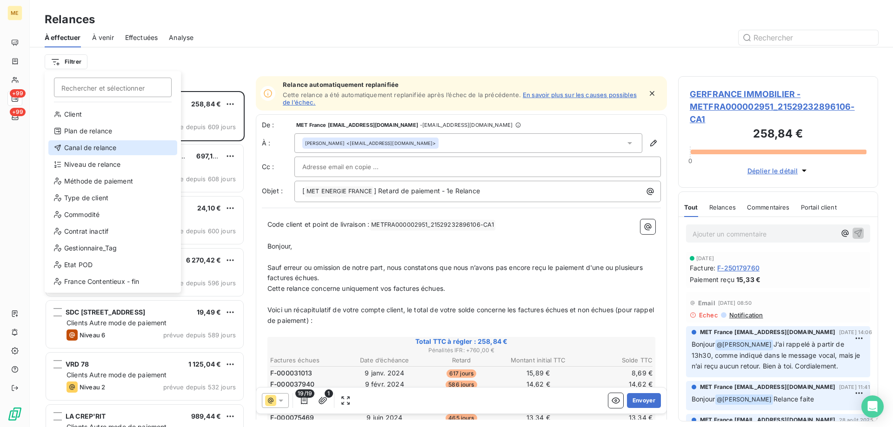
click at [90, 142] on div "Canal de relance" at bounding box center [112, 147] width 129 height 15
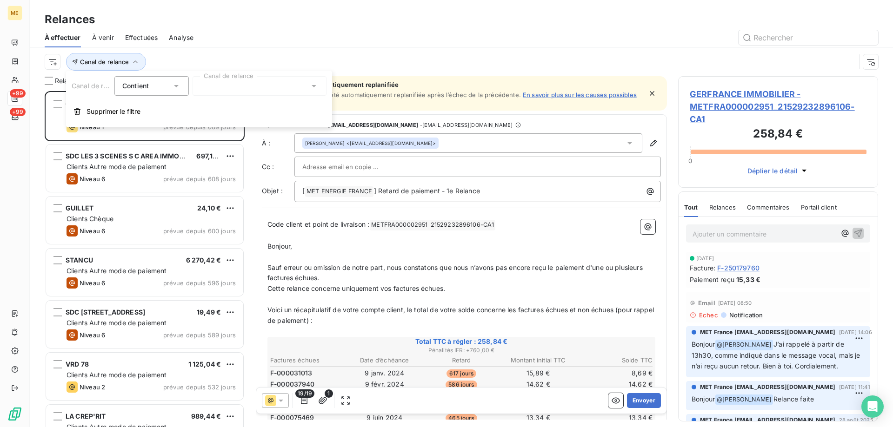
click at [216, 88] on div at bounding box center [259, 86] width 134 height 20
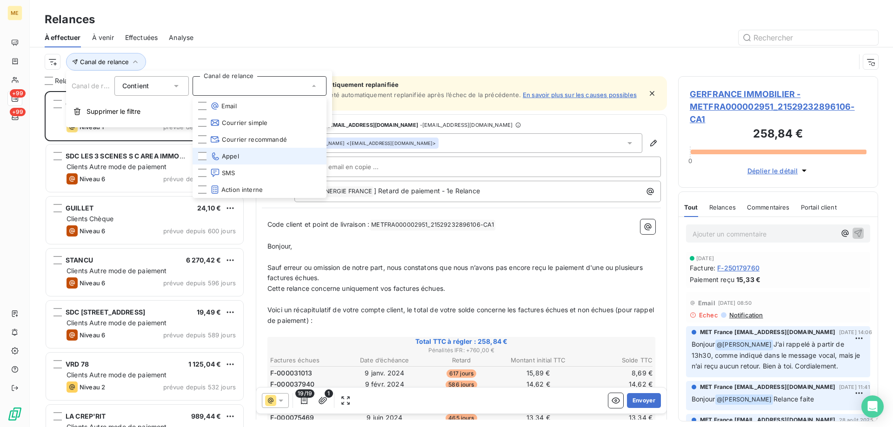
click at [252, 159] on li "Appel" at bounding box center [259, 156] width 134 height 17
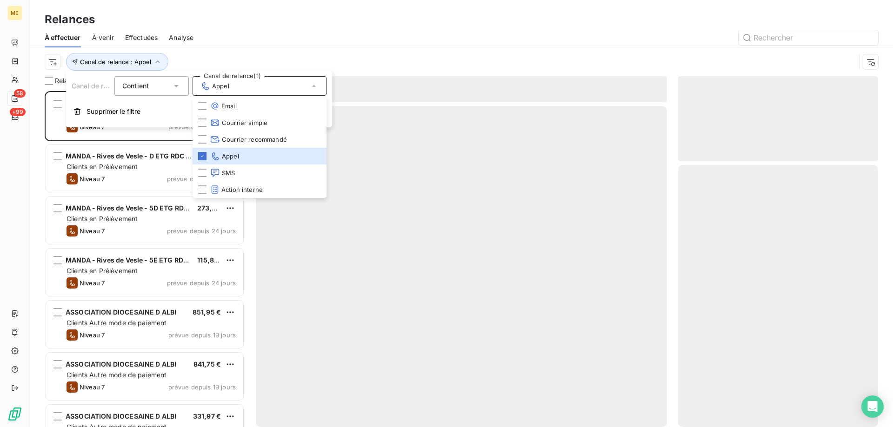
scroll to position [329, 193]
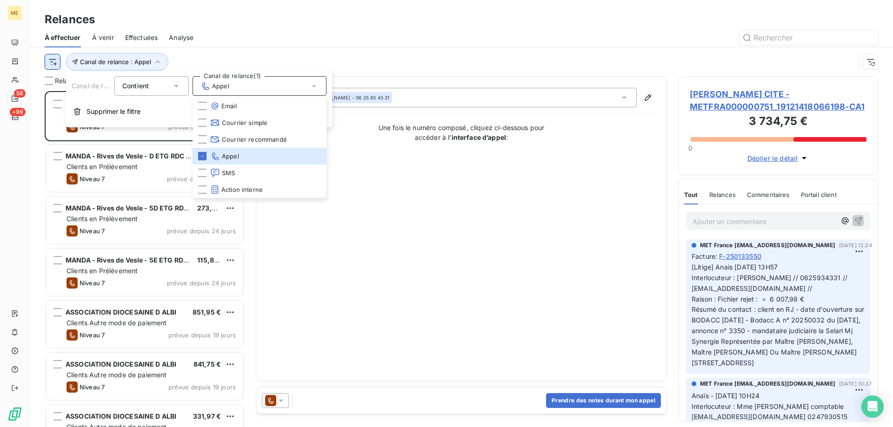
click at [59, 63] on html "ME 58 +99 Relances À effectuer À venir Effectuées Analyse Canal de relance : Ap…" at bounding box center [446, 213] width 893 height 427
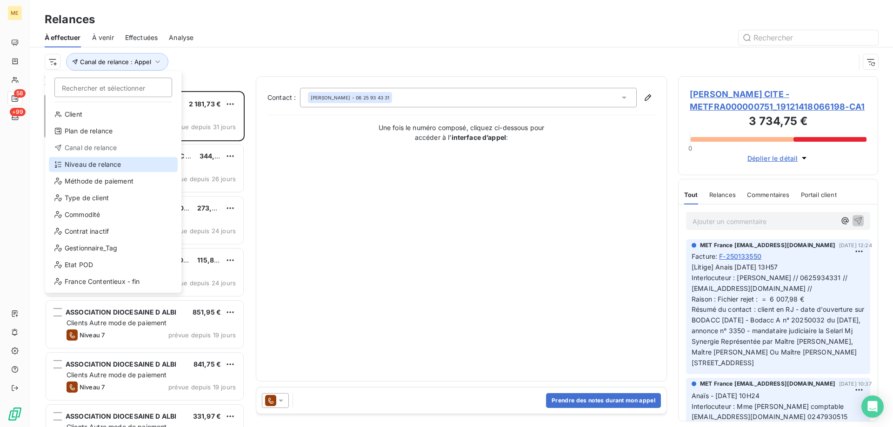
click at [104, 160] on div "Niveau de relance" at bounding box center [113, 164] width 129 height 15
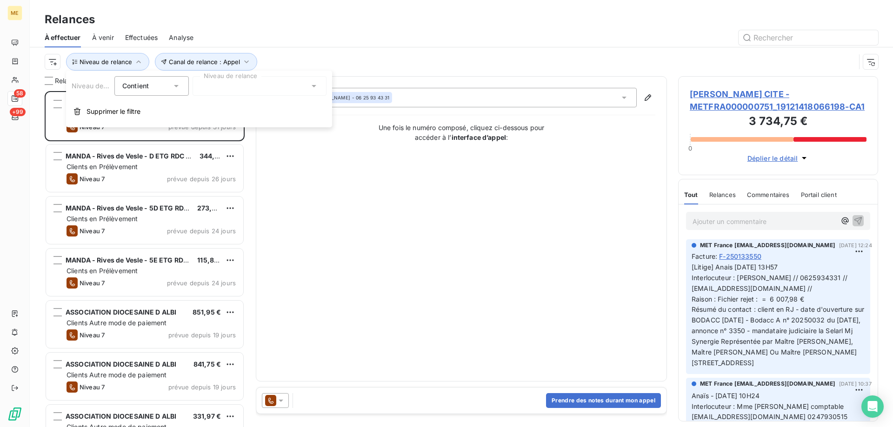
click at [270, 86] on div at bounding box center [259, 86] width 134 height 20
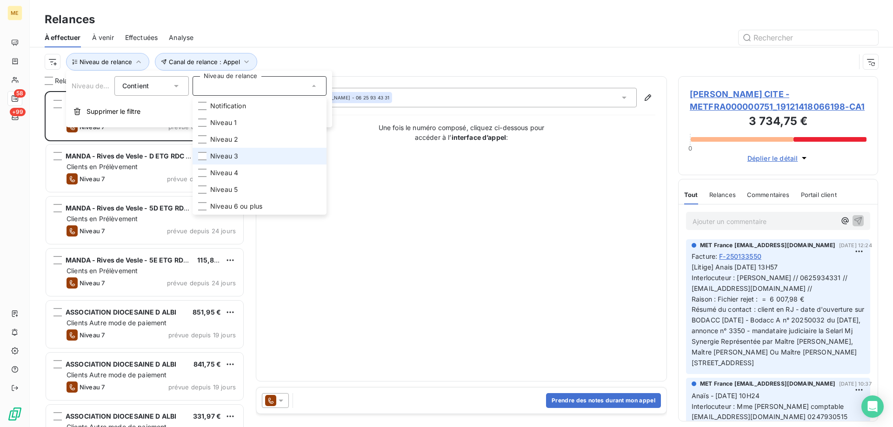
click at [236, 154] on span "Niveau 3" at bounding box center [224, 156] width 28 height 9
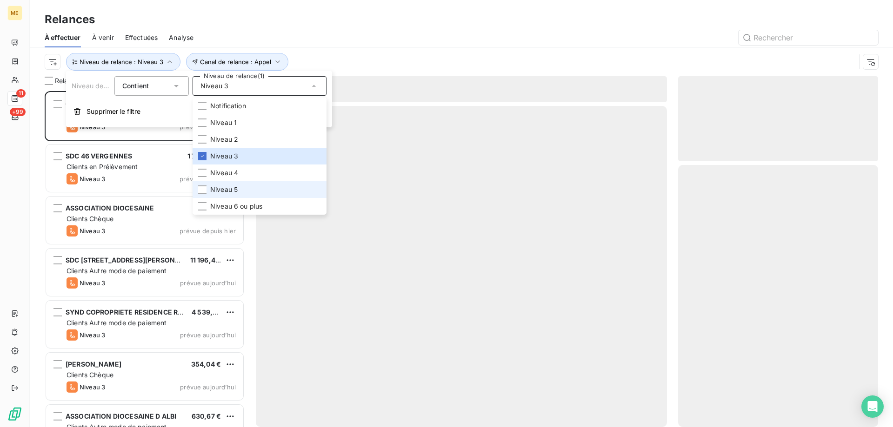
scroll to position [329, 193]
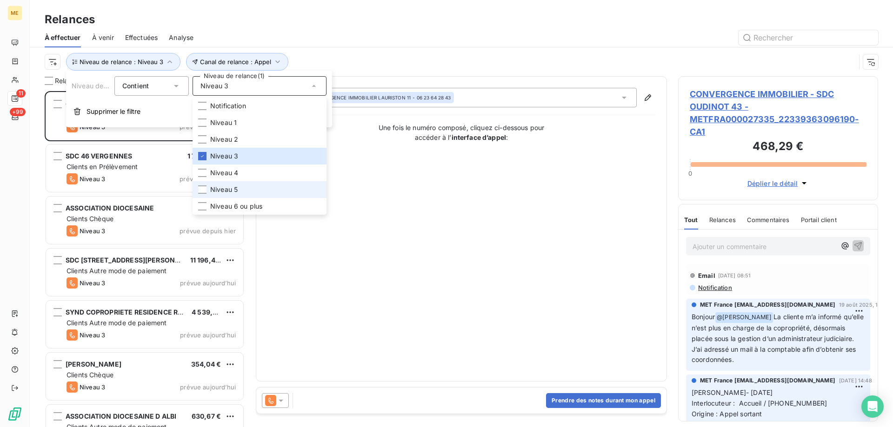
click at [225, 192] on span "Niveau 5" at bounding box center [223, 189] width 27 height 9
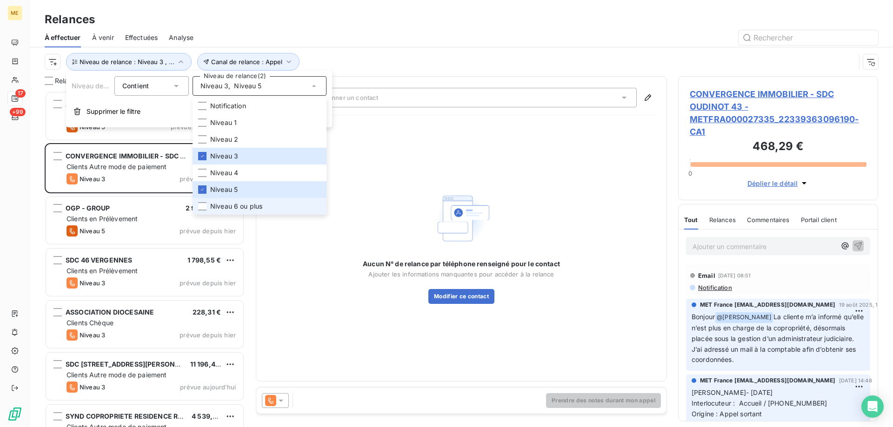
click at [220, 204] on span "Niveau 6 ou plus" at bounding box center [236, 206] width 52 height 9
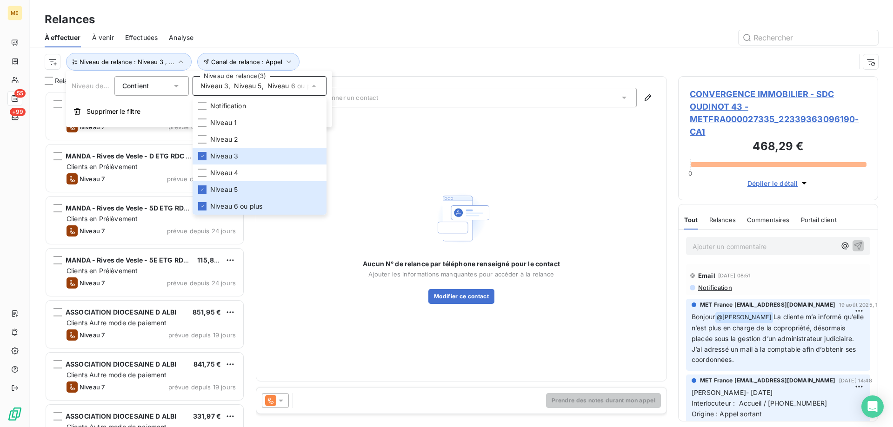
click at [333, 37] on div at bounding box center [541, 37] width 673 height 15
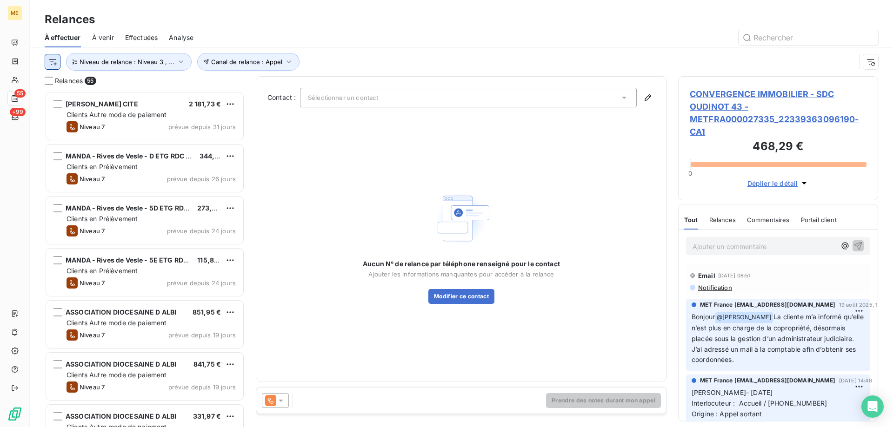
click at [56, 59] on html "ME 55 +99 Relances À effectuer À venir Effectuées Analyse Canal de relance : Ap…" at bounding box center [446, 213] width 893 height 427
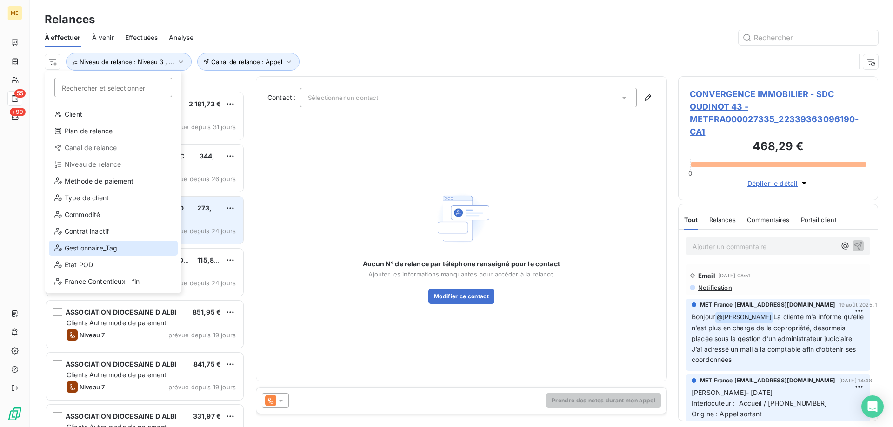
click at [119, 251] on div "Gestionnaire_Tag" at bounding box center [113, 248] width 129 height 15
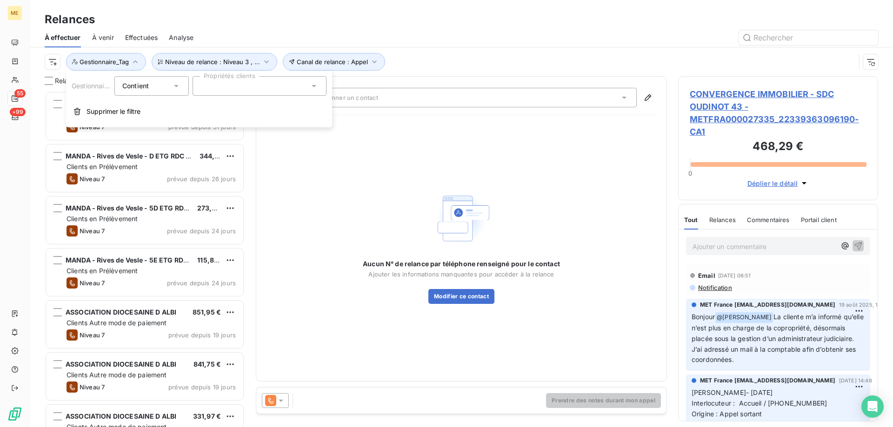
click at [239, 77] on div at bounding box center [259, 86] width 134 height 20
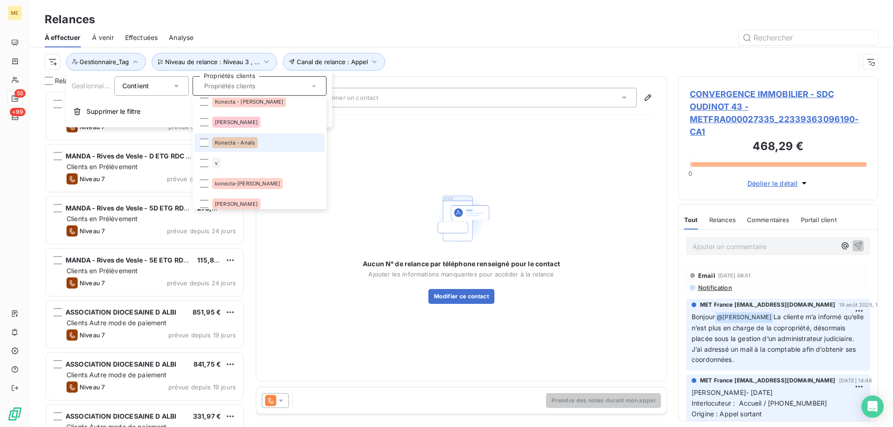
scroll to position [46, 0]
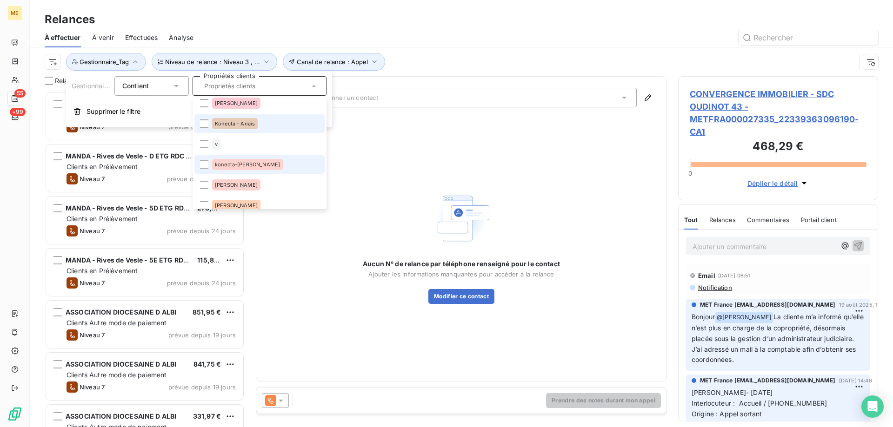
click at [250, 162] on span "konecta-[PERSON_NAME]" at bounding box center [247, 165] width 65 height 6
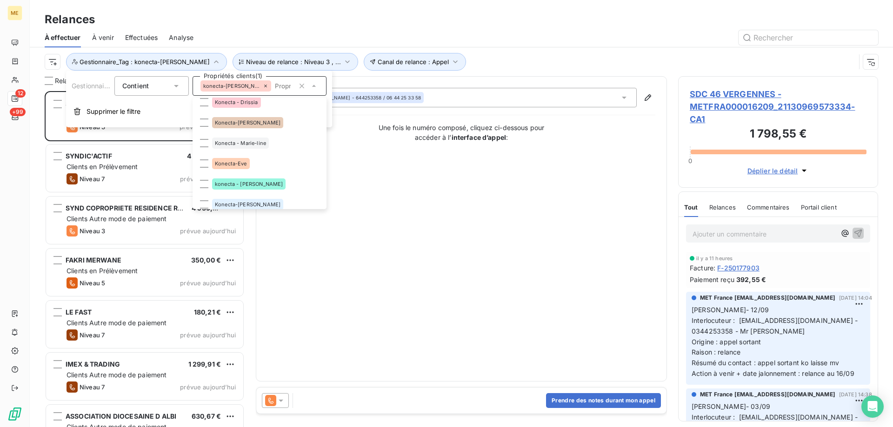
scroll to position [279, 0]
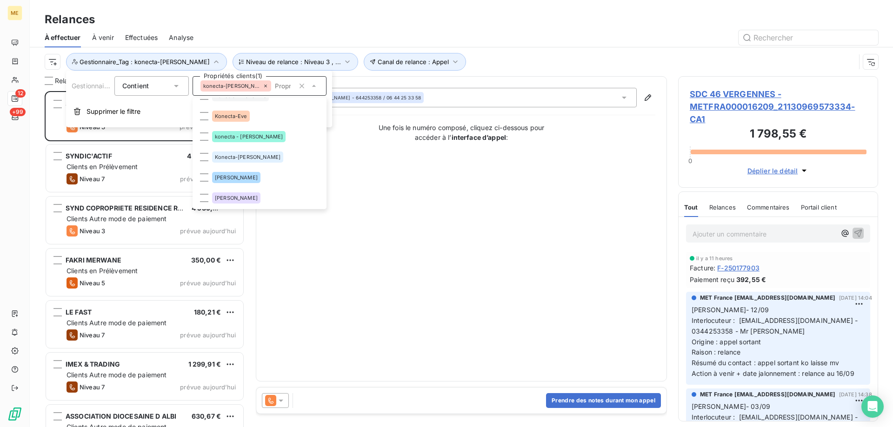
click at [250, 138] on div "konecta - [PERSON_NAME]" at bounding box center [248, 136] width 73 height 11
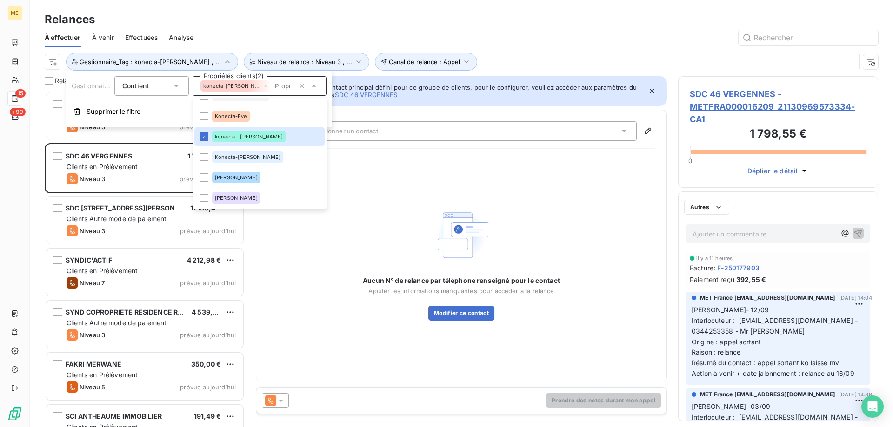
scroll to position [329, 193]
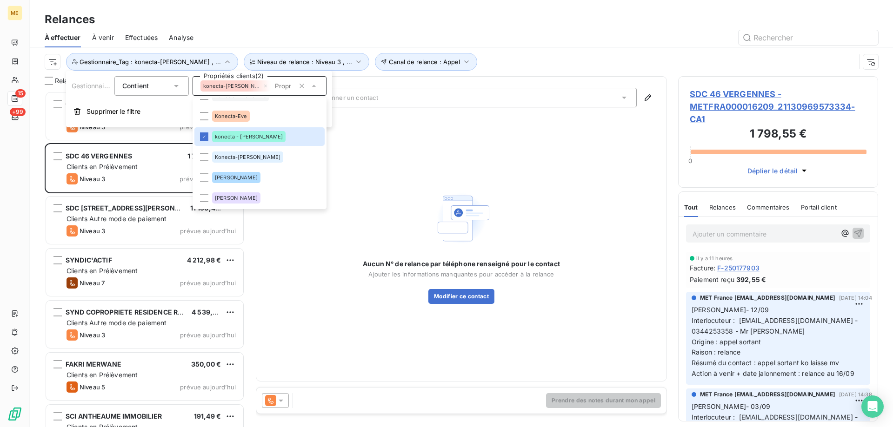
click at [518, 58] on div "Canal de relance : Appel Niveau de relance : Niveau 3 , ... Gestionnaire_Tag : …" at bounding box center [450, 62] width 810 height 18
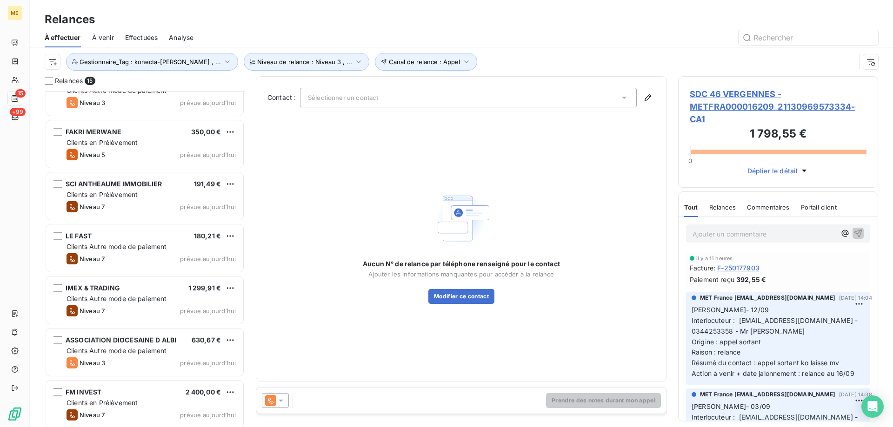
scroll to position [445, 0]
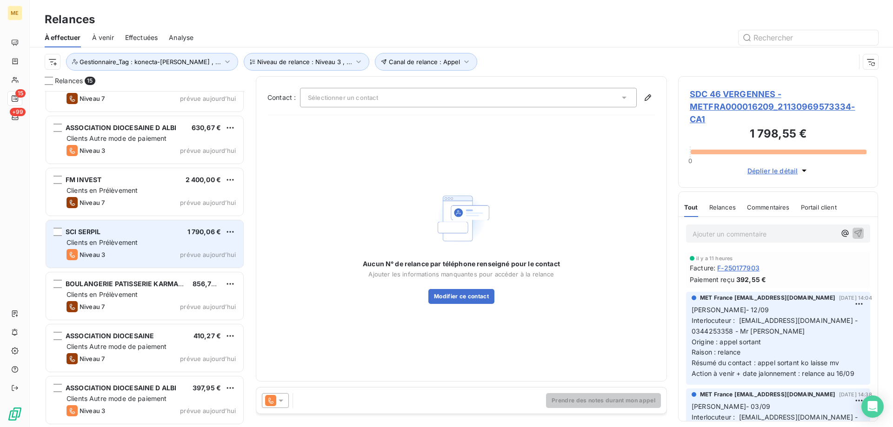
click at [139, 266] on div "SCI SERPIL 1 790,06 € Clients en Prélèvement Niveau 3 prévue [DATE]" at bounding box center [144, 243] width 197 height 47
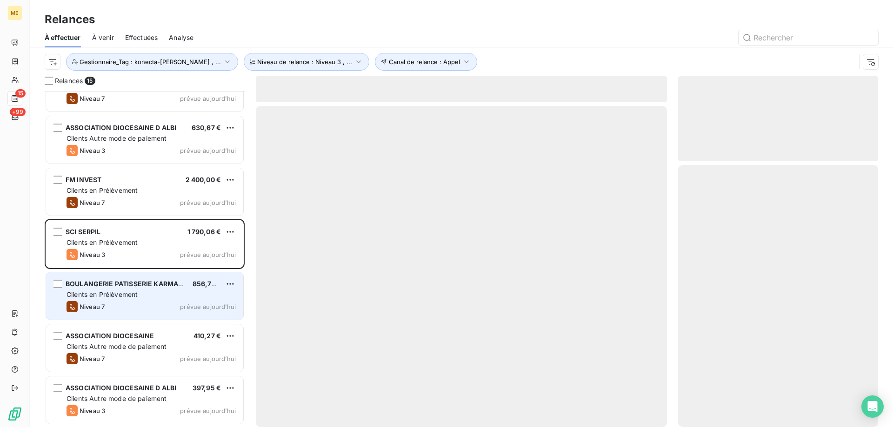
click at [137, 278] on div "BOULANGERIE PATISSERIE KARMANN 856,76 € Clients en Prélèvement Niveau 7 prévue …" at bounding box center [144, 295] width 197 height 47
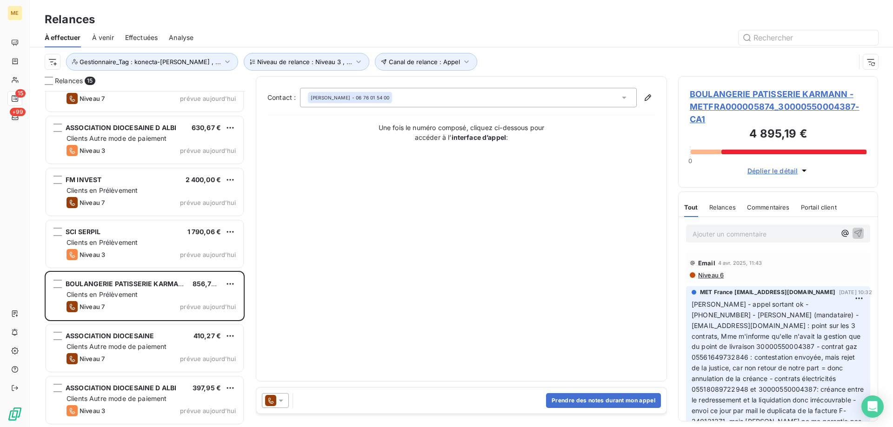
click at [727, 97] on span "BOULANGERIE PATISSERIE KARMANN - METFRA000005874_30000550004387-CA1" at bounding box center [777, 107] width 177 height 38
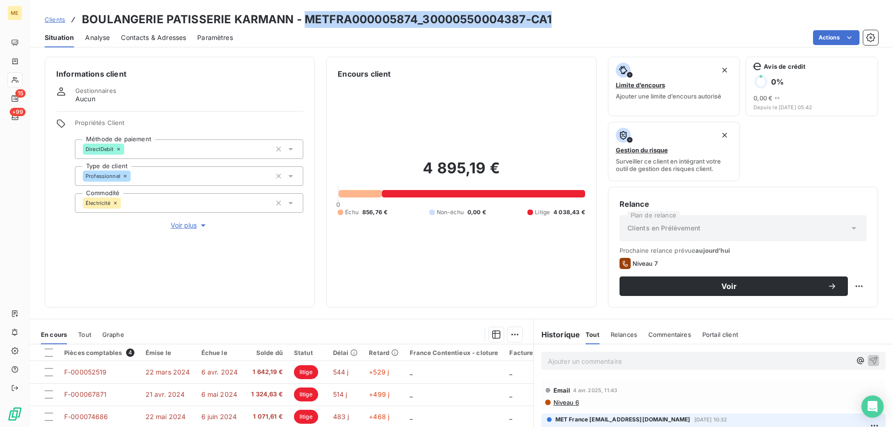
drag, startPoint x: 305, startPoint y: 20, endPoint x: 563, endPoint y: 23, distance: 258.0
click at [563, 23] on div "Clients BOULANGERIE PATISSERIE KARMANN - METFRA000005874_30000550004387-CA1" at bounding box center [461, 19] width 863 height 17
copy h3 "METFRA000005874_30000550004387-CA1"
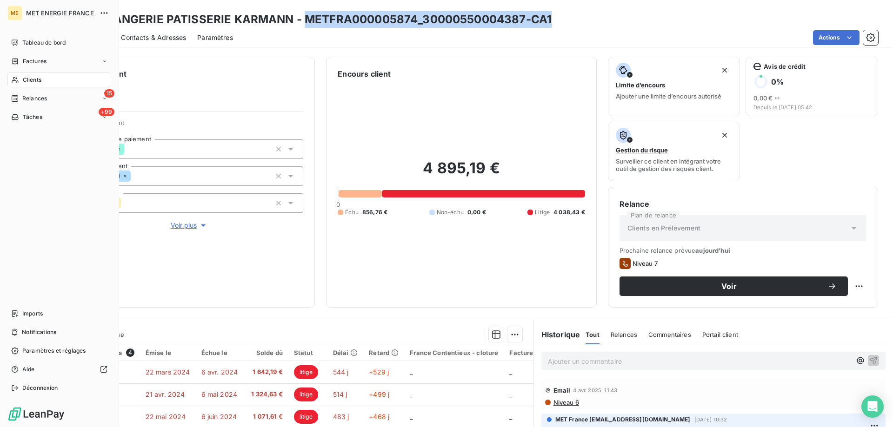
click at [20, 76] on div "Clients" at bounding box center [59, 80] width 104 height 15
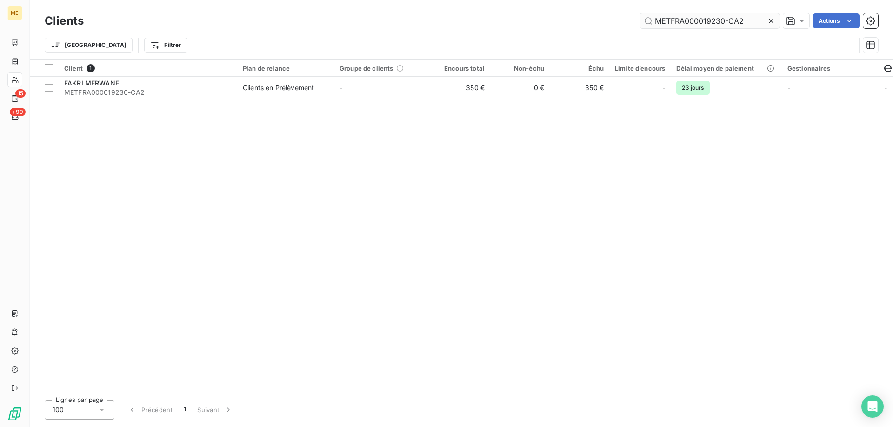
click at [679, 14] on input "METFRA000019230-CA2" at bounding box center [709, 20] width 139 height 15
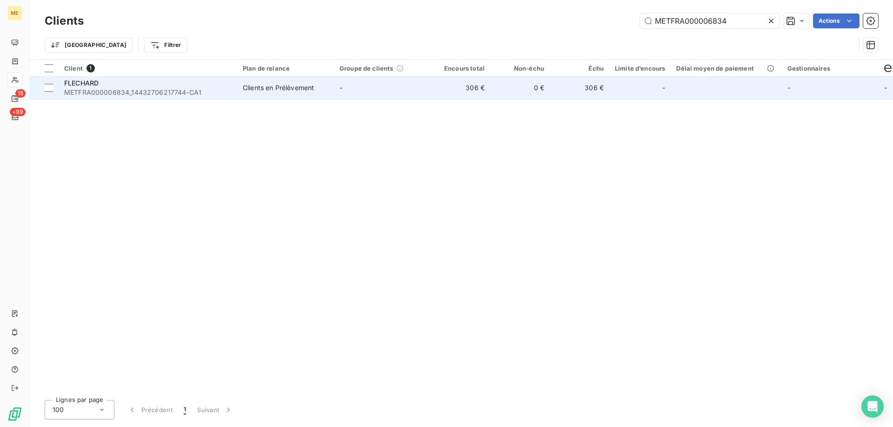
type input "METFRA000006834"
click at [158, 94] on span "METFRA000006834_14432706217744-CA1" at bounding box center [147, 92] width 167 height 9
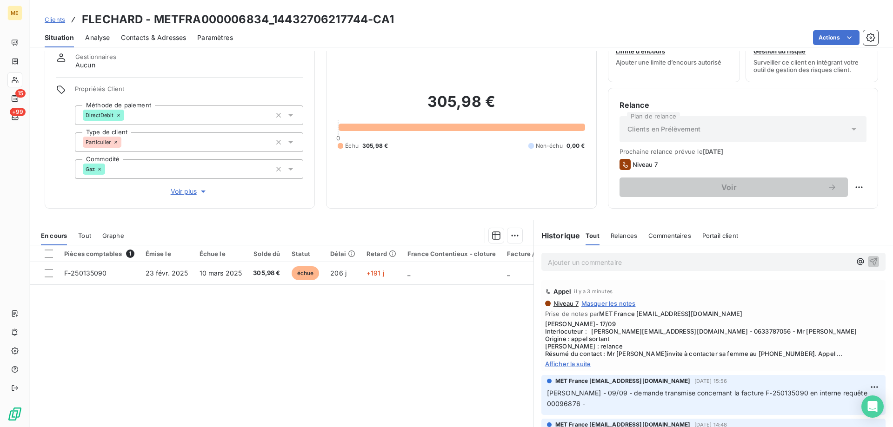
scroll to position [46, 0]
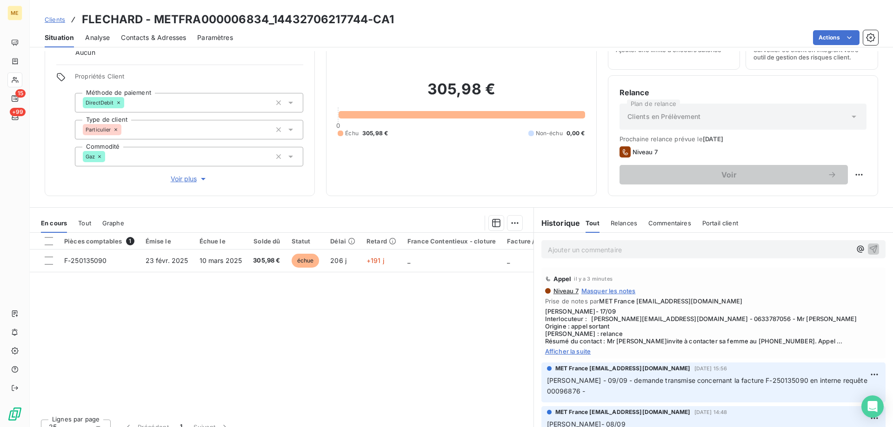
click at [551, 351] on span "Afficher la suite" at bounding box center [713, 351] width 337 height 7
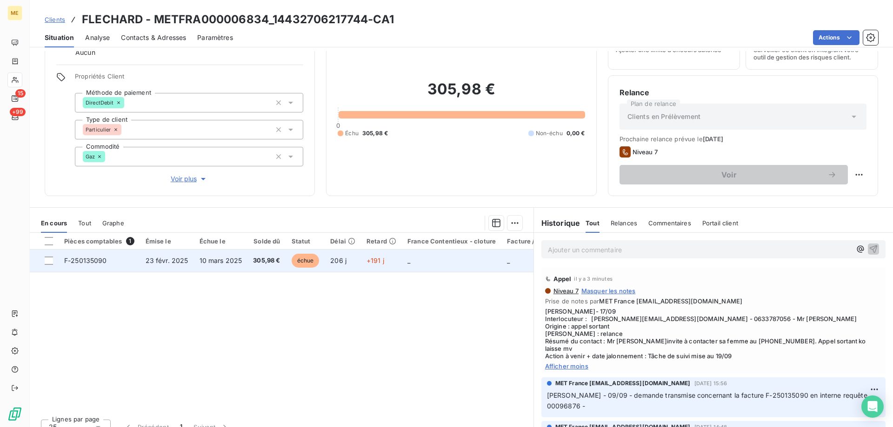
click at [118, 261] on td "F-250135090" at bounding box center [99, 261] width 81 height 22
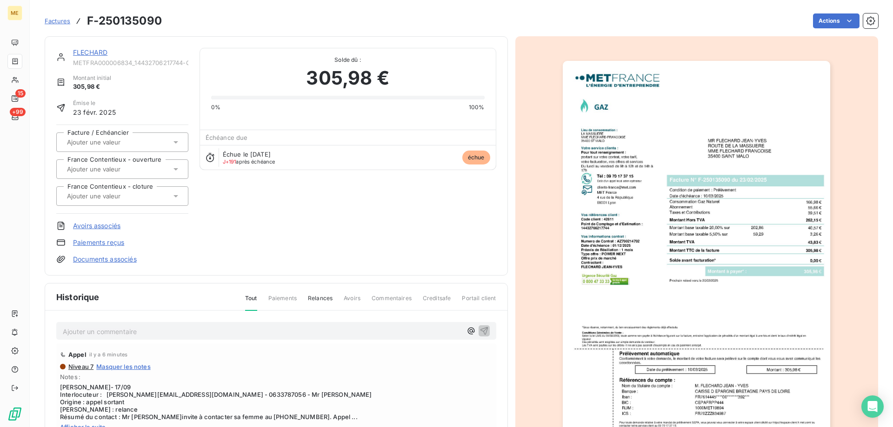
click at [93, 53] on link "FLECHARD" at bounding box center [90, 52] width 34 height 8
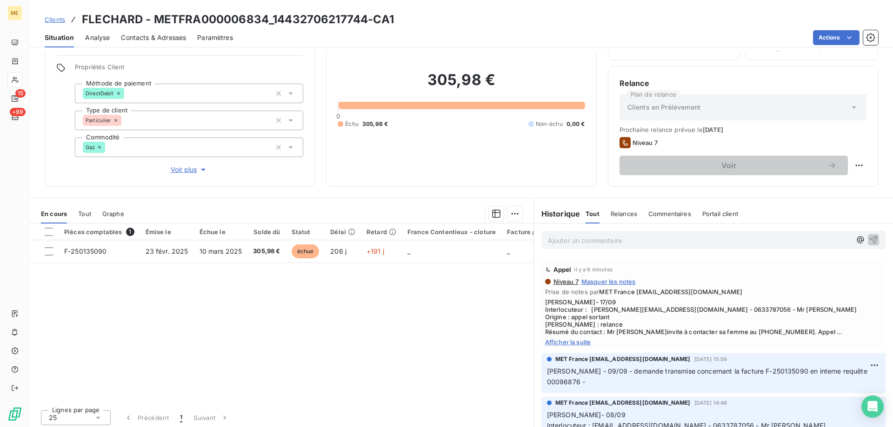
scroll to position [59, 0]
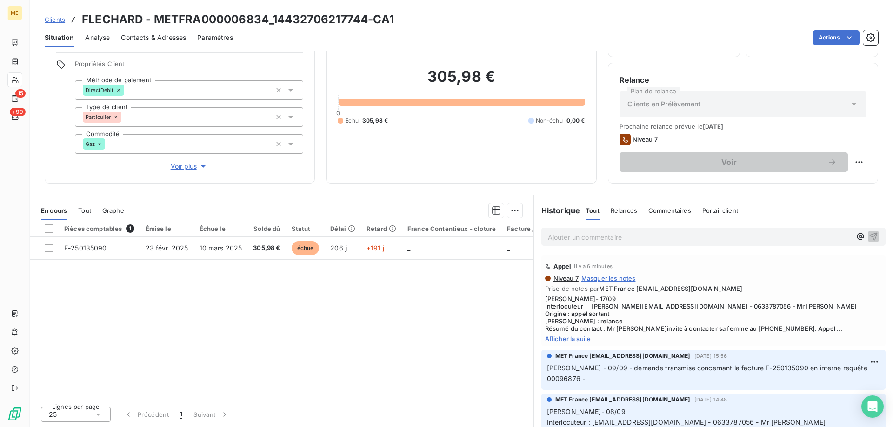
click at [575, 340] on span "Afficher la suite" at bounding box center [713, 338] width 337 height 7
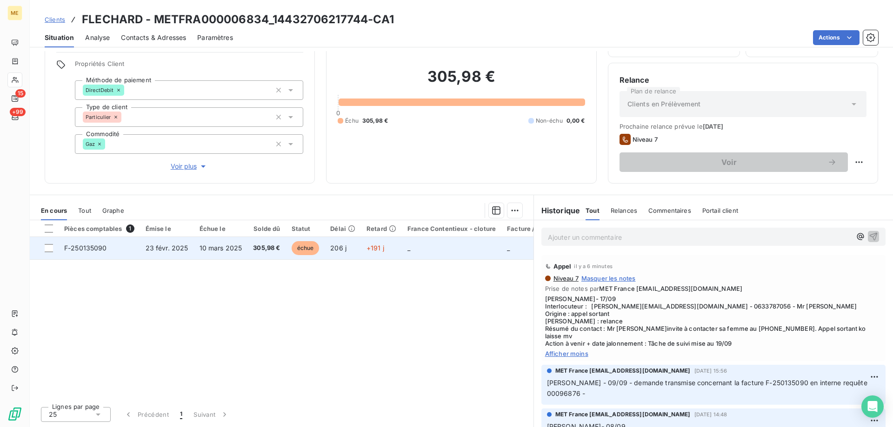
click at [177, 243] on td "23 févr. 2025" at bounding box center [167, 248] width 54 height 22
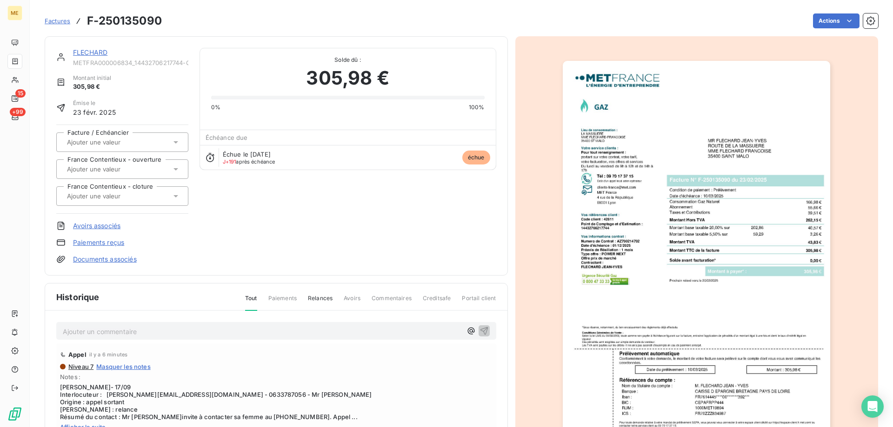
click at [676, 202] on img "button" at bounding box center [695, 250] width 267 height 378
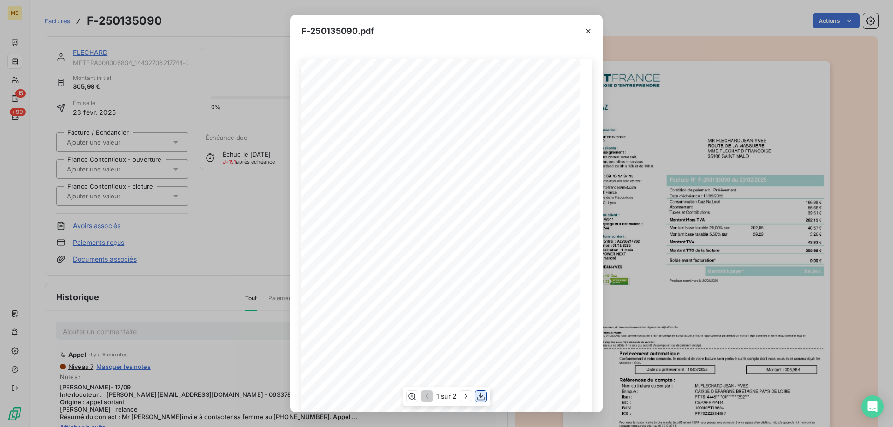
click at [481, 394] on icon "button" at bounding box center [480, 396] width 9 height 9
click at [463, 400] on icon "button" at bounding box center [465, 396] width 9 height 9
drag, startPoint x: 583, startPoint y: 34, endPoint x: 805, endPoint y: 68, distance: 223.8
click at [586, 33] on icon "button" at bounding box center [587, 30] width 9 height 9
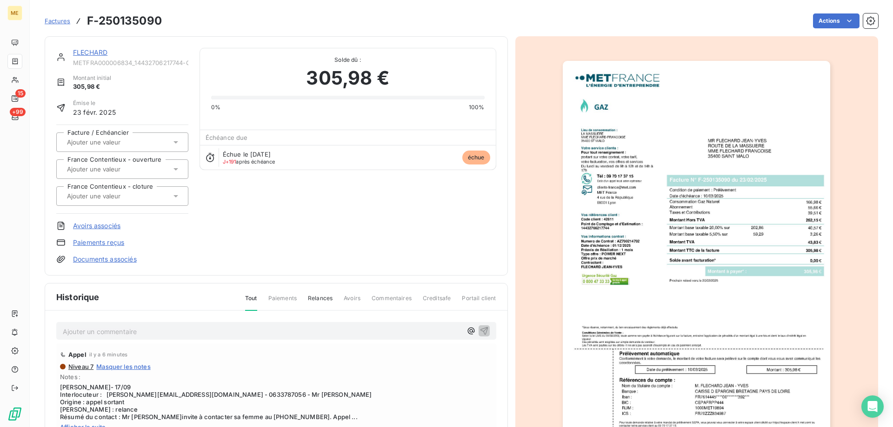
click at [93, 53] on link "FLECHARD" at bounding box center [90, 52] width 34 height 8
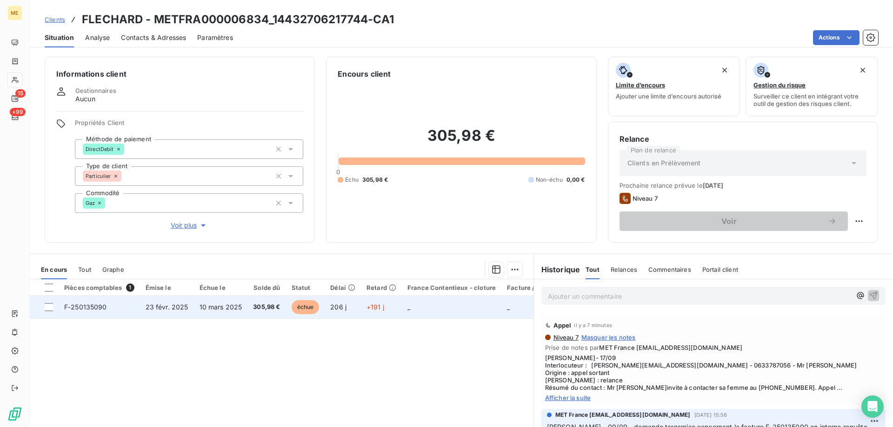
click at [146, 306] on span "23 févr. 2025" at bounding box center [167, 307] width 43 height 8
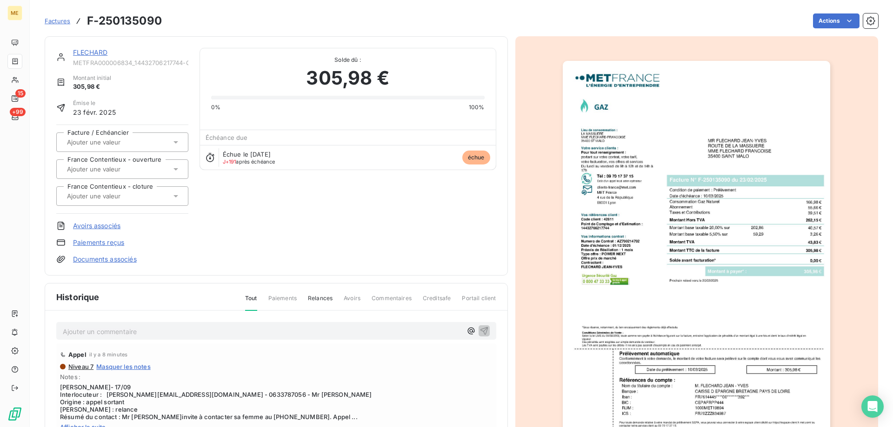
click at [98, 49] on link "FLECHARD" at bounding box center [90, 52] width 34 height 8
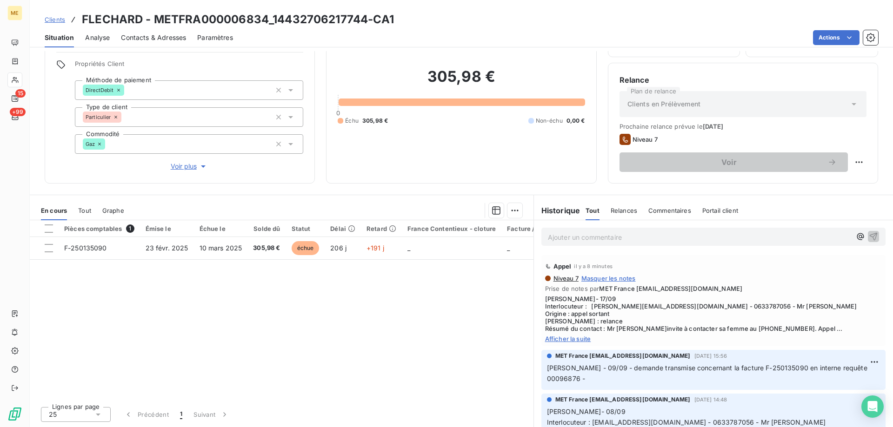
click at [548, 339] on span "Afficher la suite" at bounding box center [713, 338] width 337 height 7
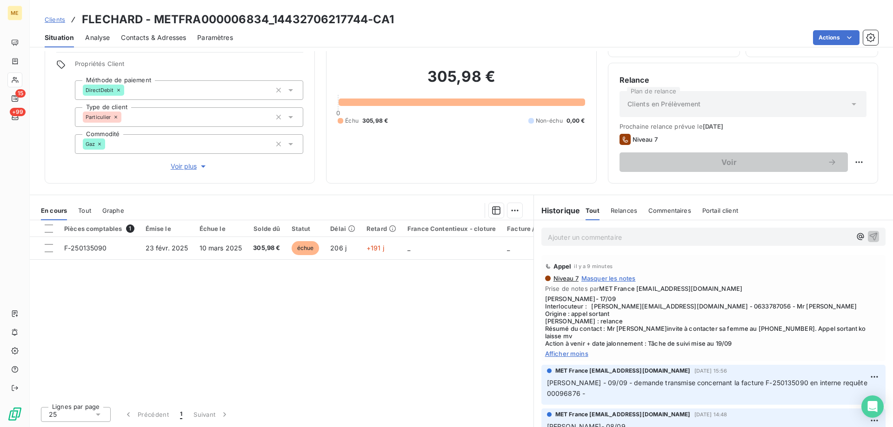
click at [548, 339] on span "[PERSON_NAME]- 17/09 Interlocuteur : [PERSON_NAME][EMAIL_ADDRESS][DOMAIN_NAME] …" at bounding box center [713, 321] width 337 height 52
click at [565, 350] on span "Afficher moins" at bounding box center [713, 353] width 337 height 7
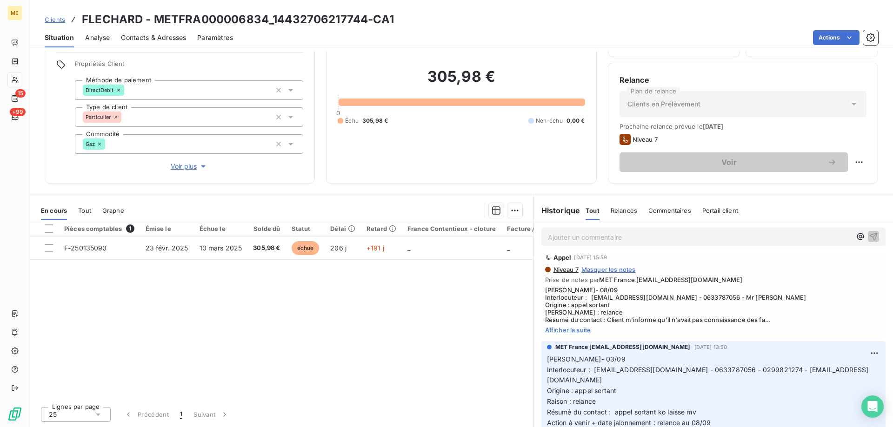
scroll to position [279, 0]
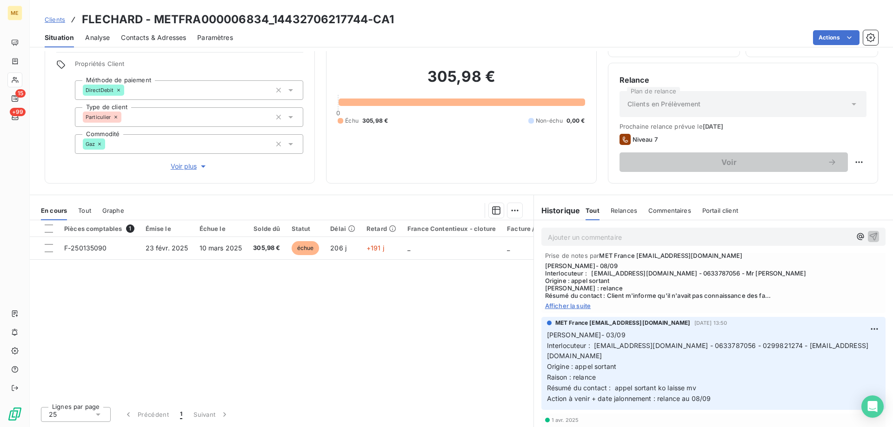
click at [578, 302] on span "Afficher la suite" at bounding box center [713, 305] width 337 height 7
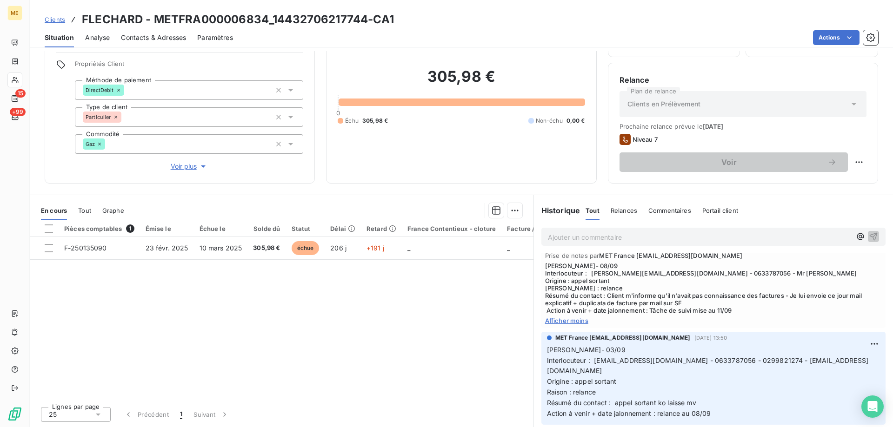
click at [569, 317] on span "Afficher moins" at bounding box center [713, 320] width 337 height 7
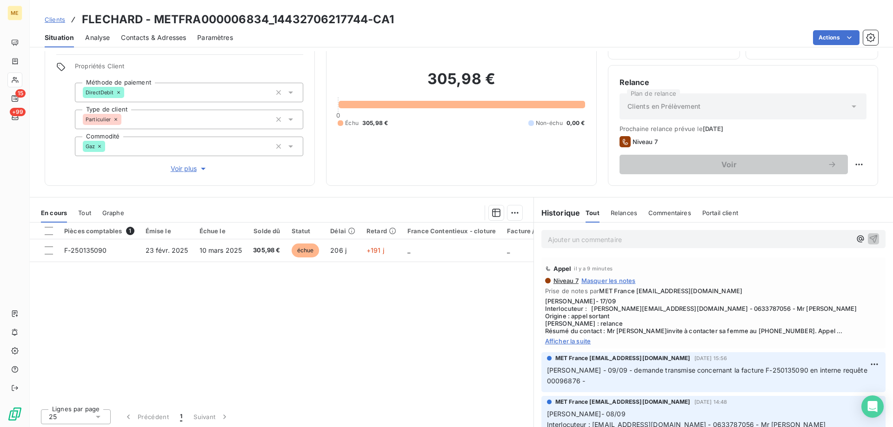
scroll to position [59, 0]
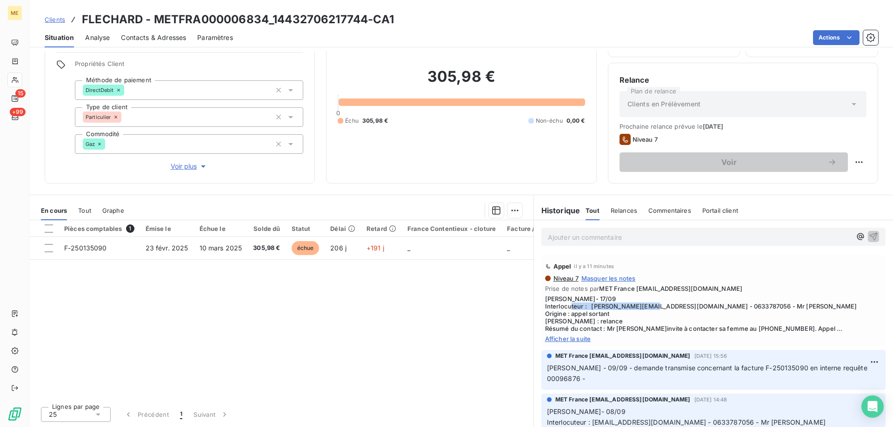
copy span "[EMAIL_ADDRESS][DOMAIN_NAME]"
drag, startPoint x: 587, startPoint y: 305, endPoint x: 694, endPoint y: 306, distance: 107.4
click at [694, 306] on span "[PERSON_NAME]- 17/09 Interlocuteur : [PERSON_NAME][EMAIL_ADDRESS][DOMAIN_NAME] …" at bounding box center [713, 313] width 337 height 37
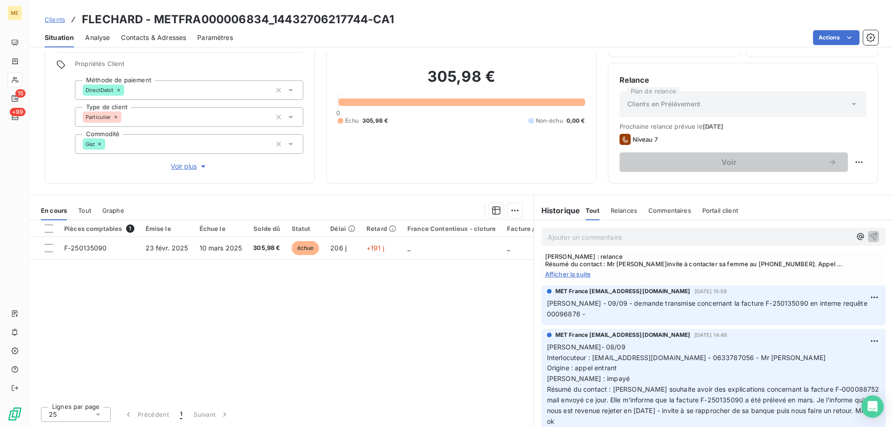
scroll to position [0, 0]
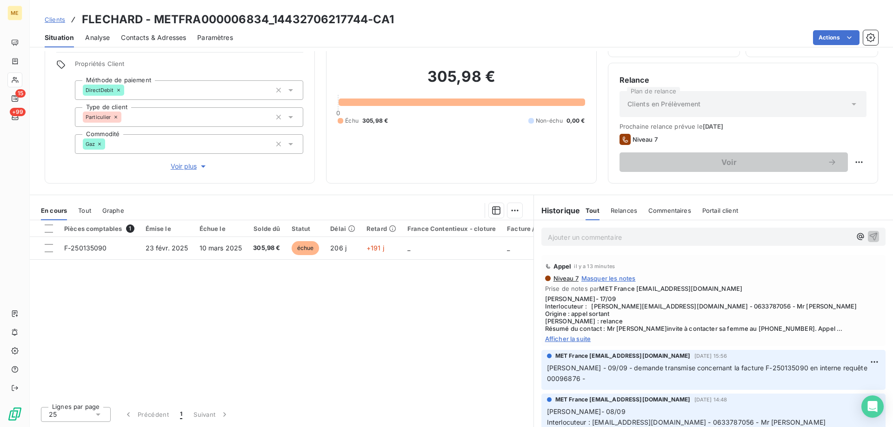
click at [628, 344] on div "Appel il y a 13 minutes Niveau 7 Masquer les notes Prise de notes par MET Franc…" at bounding box center [713, 300] width 344 height 91
click at [580, 342] on span "Afficher la suite" at bounding box center [713, 338] width 337 height 7
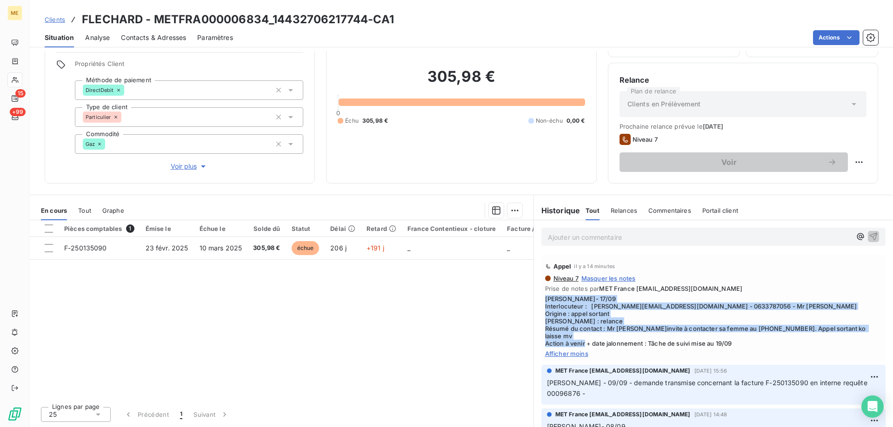
drag, startPoint x: 702, startPoint y: 341, endPoint x: 538, endPoint y: 298, distance: 169.5
click at [541, 298] on div "Appel il y a 14 minutes Niveau 7 Masquer les notes Prise de notes par MET Franc…" at bounding box center [713, 308] width 344 height 106
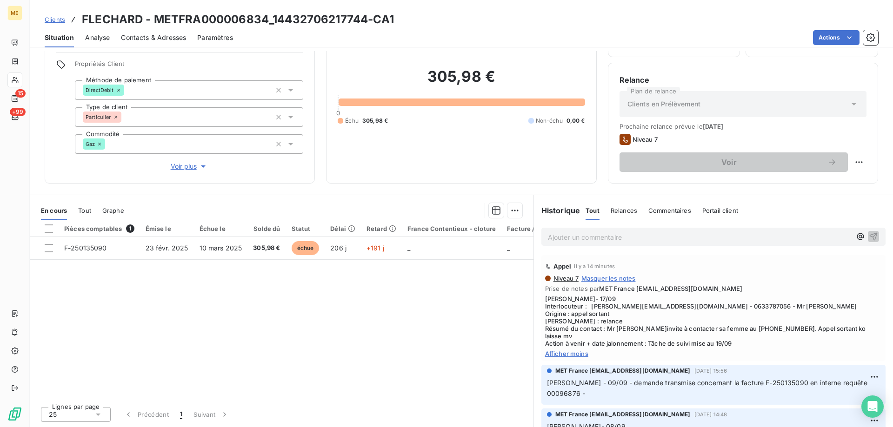
click at [624, 245] on div "Ajouter un commentaire ﻿" at bounding box center [713, 237] width 344 height 18
click at [627, 236] on p "Ajouter un commentaire ﻿" at bounding box center [699, 237] width 303 height 12
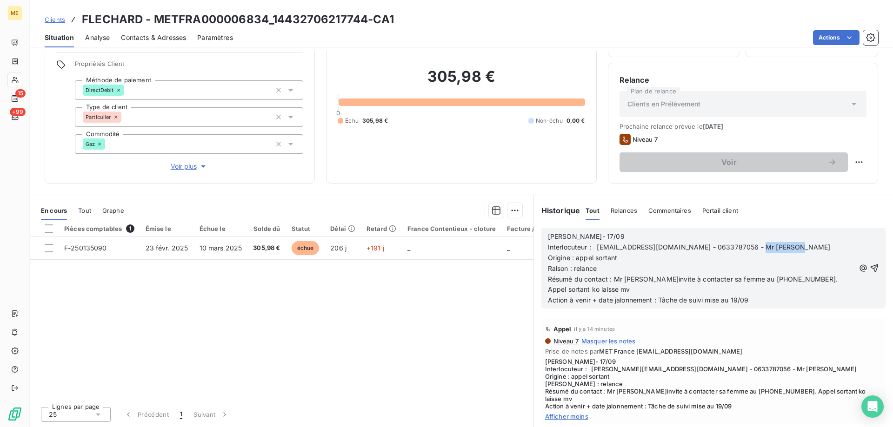
drag, startPoint x: 819, startPoint y: 249, endPoint x: 767, endPoint y: 250, distance: 51.6
click at [767, 250] on p "Interlocuteur : [EMAIL_ADDRESS][DOMAIN_NAME] - 0633787056 - Mr [PERSON_NAME]" at bounding box center [701, 247] width 307 height 11
drag, startPoint x: 726, startPoint y: 280, endPoint x: 766, endPoint y: 278, distance: 39.5
click at [766, 278] on span "Résumé du contact : Mr [PERSON_NAME]invite à contacter sa femme au [PHONE_NUMBE…" at bounding box center [693, 284] width 291 height 19
drag, startPoint x: 717, startPoint y: 248, endPoint x: 755, endPoint y: 252, distance: 38.8
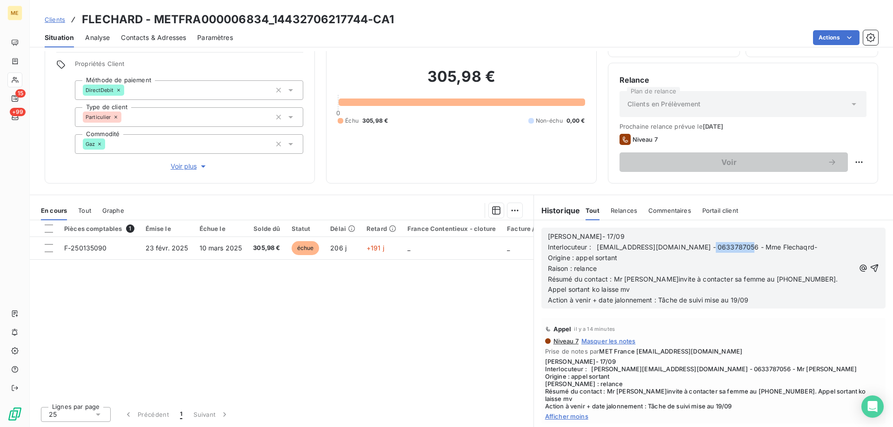
click at [755, 249] on span "Interlocuteur : [EMAIL_ADDRESS][DOMAIN_NAME] - 0633787056 - Mme Flechaqrd-" at bounding box center [682, 247] width 269 height 8
click at [767, 279] on span "Résumé du contact : Mr [PERSON_NAME]invite à contacter sa femme au [PHONE_NUMBE…" at bounding box center [693, 284] width 291 height 19
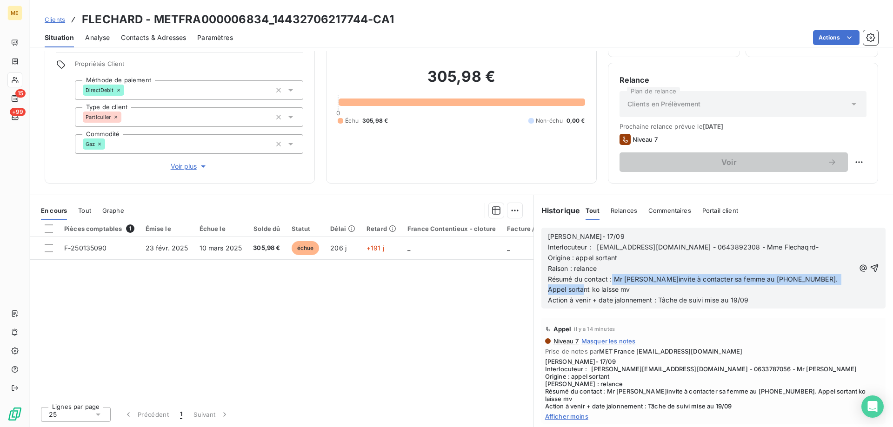
drag, startPoint x: 608, startPoint y: 276, endPoint x: 619, endPoint y: 286, distance: 14.1
click at [619, 286] on p "Résumé du contact : Mr [PERSON_NAME]invite à contacter sa femme au [PHONE_NUMBE…" at bounding box center [701, 284] width 307 height 21
click at [870, 265] on icon "button" at bounding box center [874, 269] width 8 height 8
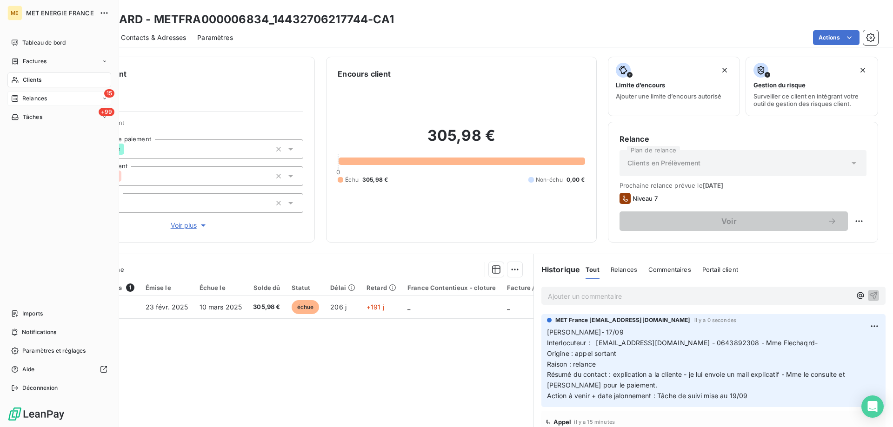
click at [26, 97] on span "Relances" at bounding box center [34, 98] width 25 height 8
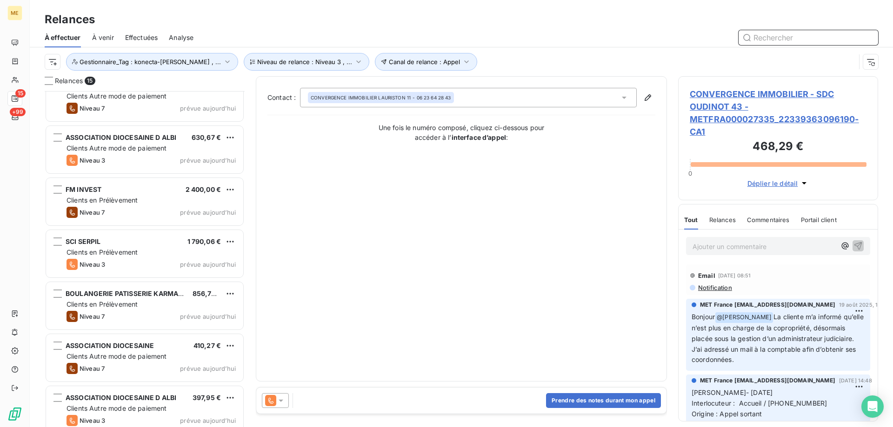
scroll to position [445, 0]
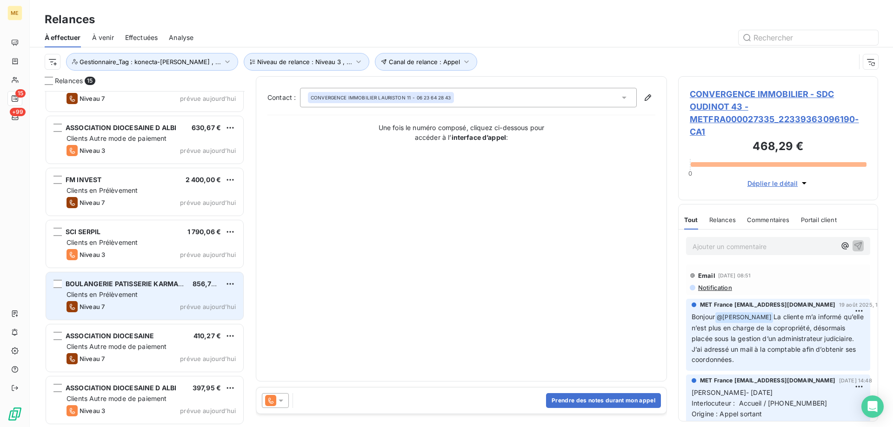
click at [179, 299] on div "BOULANGERIE PATISSERIE KARMANN 856,76 € Clients en Prélèvement Niveau 7 prévue …" at bounding box center [144, 295] width 197 height 47
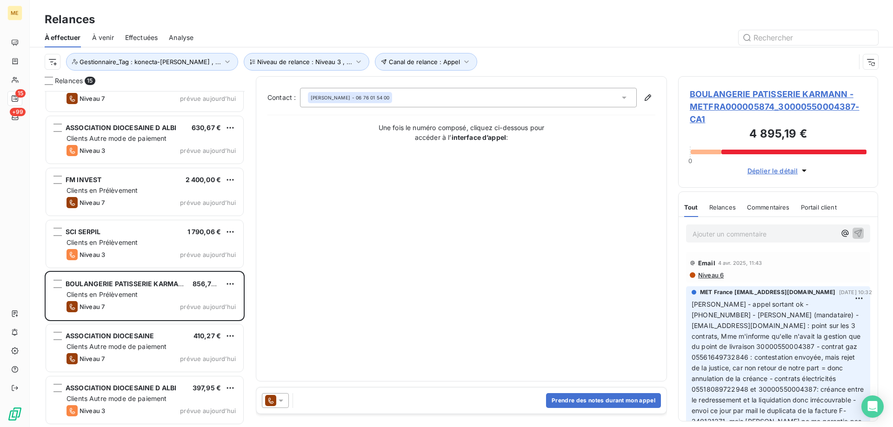
click at [728, 111] on span "BOULANGERIE PATISSERIE KARMANN - METFRA000005874_30000550004387-CA1" at bounding box center [777, 107] width 177 height 38
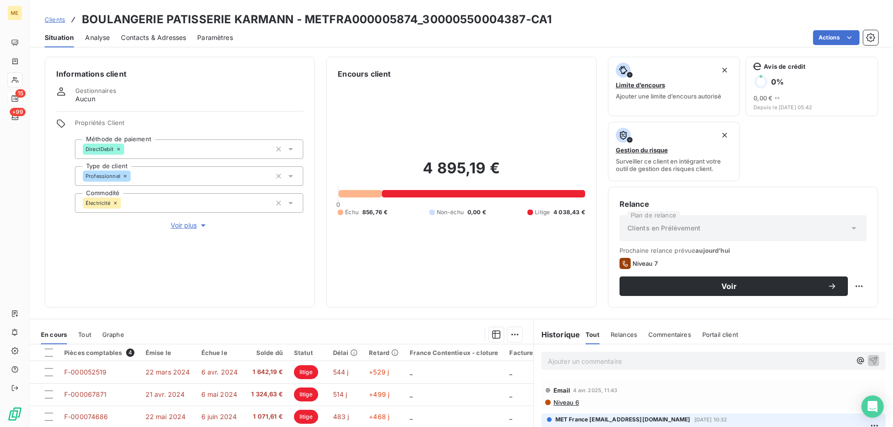
scroll to position [124, 0]
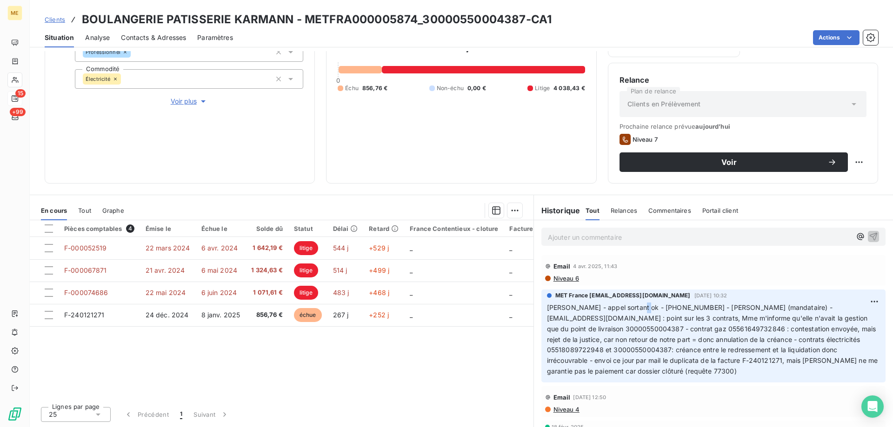
drag, startPoint x: 628, startPoint y: 308, endPoint x: 639, endPoint y: 308, distance: 11.2
click at [639, 308] on span "[PERSON_NAME] - appel sortant ok - [PHONE_NUMBER] - [PERSON_NAME] (mandataire) …" at bounding box center [713, 340] width 333 height 72
drag, startPoint x: 627, startPoint y: 308, endPoint x: 666, endPoint y: 309, distance: 38.6
click at [666, 309] on span "[PERSON_NAME] - appel sortant ok - [PHONE_NUMBER] - [PERSON_NAME] (mandataire) …" at bounding box center [713, 340] width 333 height 72
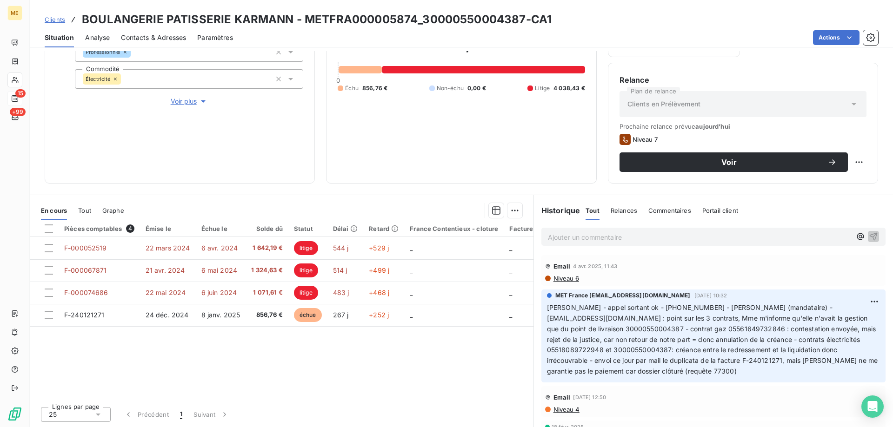
click at [566, 226] on div "Ajouter un commentaire ﻿" at bounding box center [713, 236] width 359 height 33
click at [567, 234] on p "Ajouter un commentaire ﻿" at bounding box center [699, 237] width 303 height 12
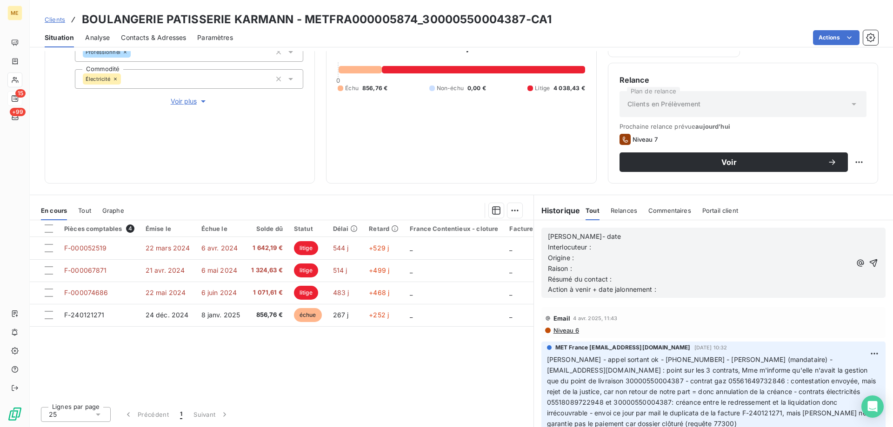
click at [579, 237] on p "[PERSON_NAME]- date" at bounding box center [699, 236] width 303 height 11
click at [589, 243] on span "Interlocuteur :" at bounding box center [569, 247] width 43 height 8
drag, startPoint x: 623, startPoint y: 360, endPoint x: 737, endPoint y: 278, distance: 139.9
click at [837, 358] on span "[PERSON_NAME] - appel sortant ok - [PHONE_NUMBER] - [PERSON_NAME] (mandataire) …" at bounding box center [713, 392] width 333 height 72
click at [658, 244] on p "Interlocuteur :" at bounding box center [699, 247] width 303 height 11
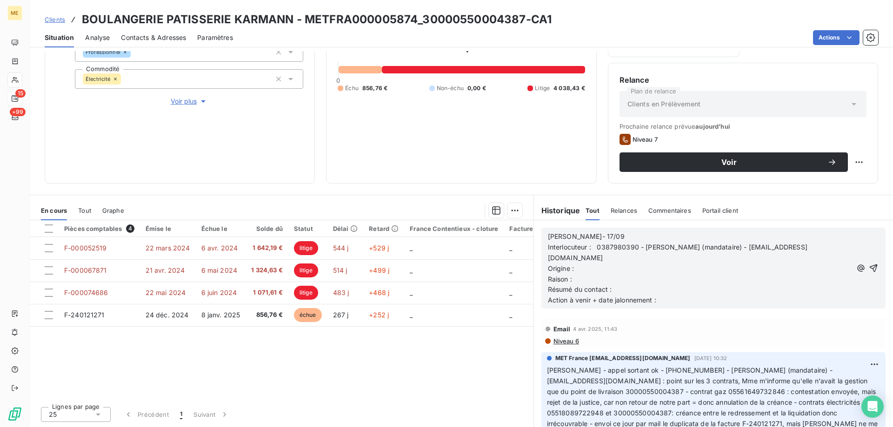
click at [630, 264] on p "Origine :" at bounding box center [700, 269] width 304 height 11
click at [644, 284] on p "Résumé du contact :" at bounding box center [700, 289] width 304 height 11
click at [650, 264] on p "Origine : appel sortant" at bounding box center [700, 269] width 304 height 11
click at [649, 274] on p "Raison :" at bounding box center [700, 279] width 304 height 11
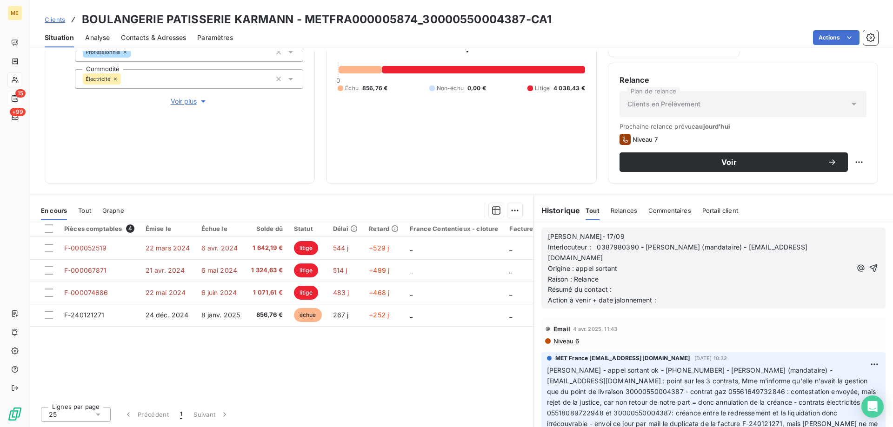
click at [653, 295] on p "Action à venir + date jalonnement :" at bounding box center [700, 300] width 304 height 11
click at [657, 284] on p "Résumé du contact :" at bounding box center [700, 289] width 304 height 11
click at [784, 285] on span "Résumé du contact : Appel sortant ko - accueil téléphonique disponible de 9h a …" at bounding box center [678, 289] width 261 height 8
click at [0, 0] on lt-em "9 h" at bounding box center [0, 0] width 0 height 0
click at [684, 295] on p "Action à venir + date jalonnement :" at bounding box center [700, 300] width 304 height 11
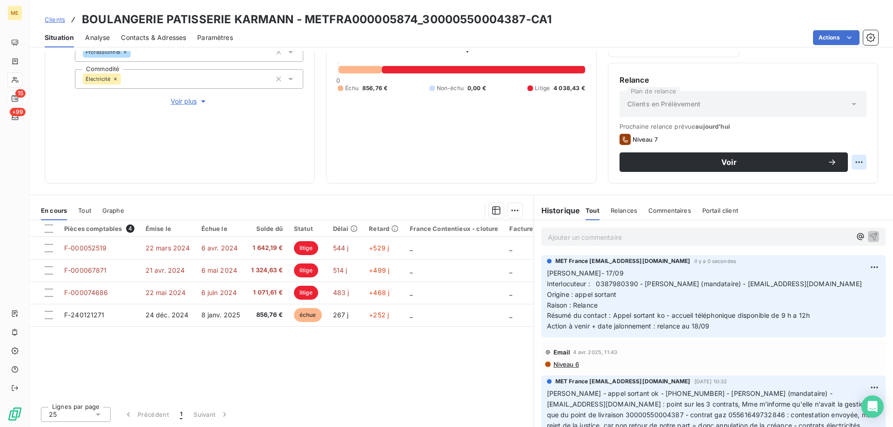
click at [858, 163] on html "ME 15 +99 Clients BOULANGERIE PATISSERIE KARMANN - METFRA000005874_300005500043…" at bounding box center [446, 213] width 893 height 427
click at [837, 176] on div "Replanifier cette action" at bounding box center [813, 182] width 83 height 15
select select "8"
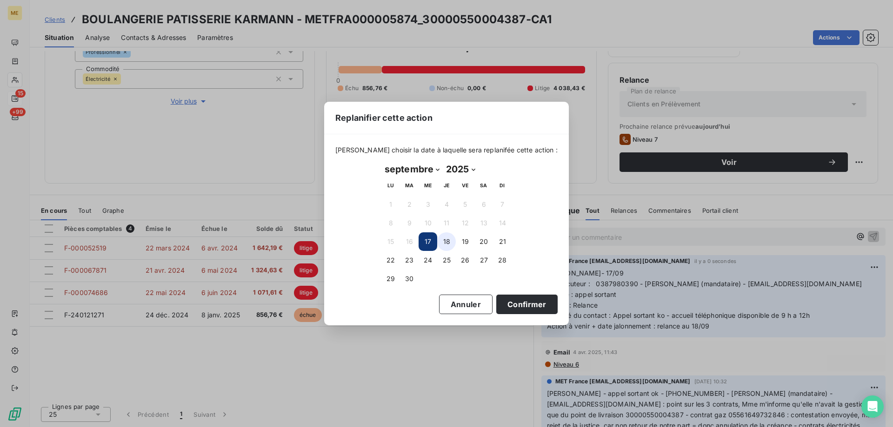
click at [446, 240] on button "18" at bounding box center [446, 241] width 19 height 19
click at [501, 306] on button "Confirmer" at bounding box center [526, 305] width 61 height 20
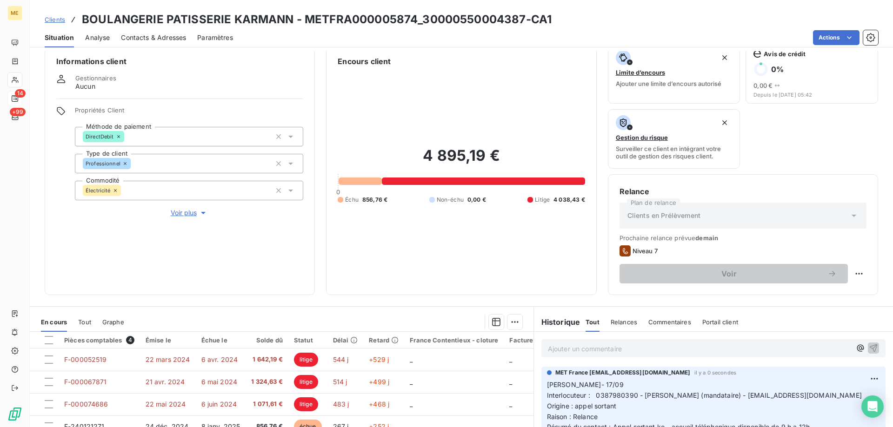
scroll to position [0, 0]
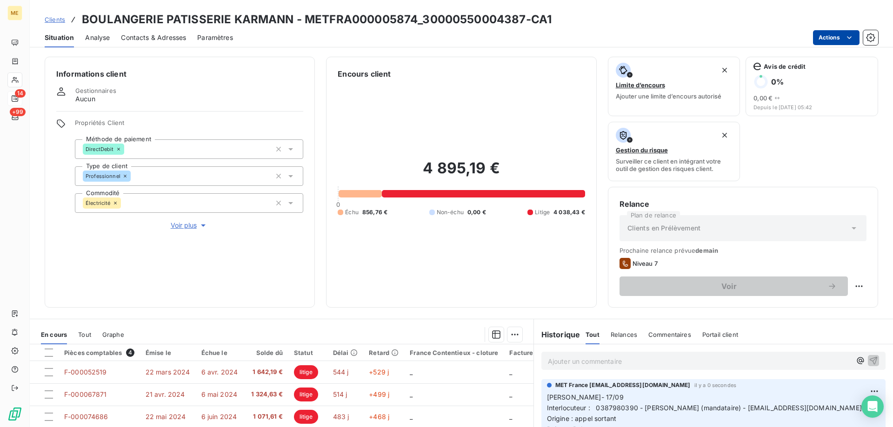
click at [833, 35] on html "ME 14 +99 Clients BOULANGERIE PATISSERIE KARMANN - METFRA000005874_300005500043…" at bounding box center [446, 213] width 893 height 427
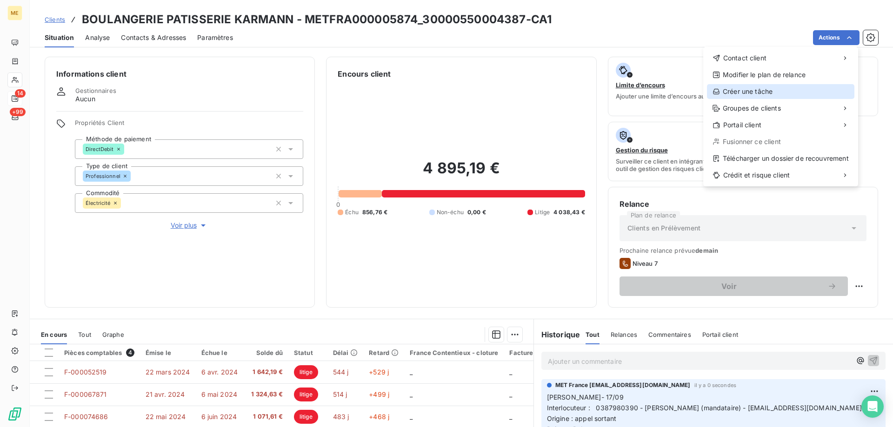
click at [761, 93] on div "Créer une tâche" at bounding box center [780, 91] width 147 height 15
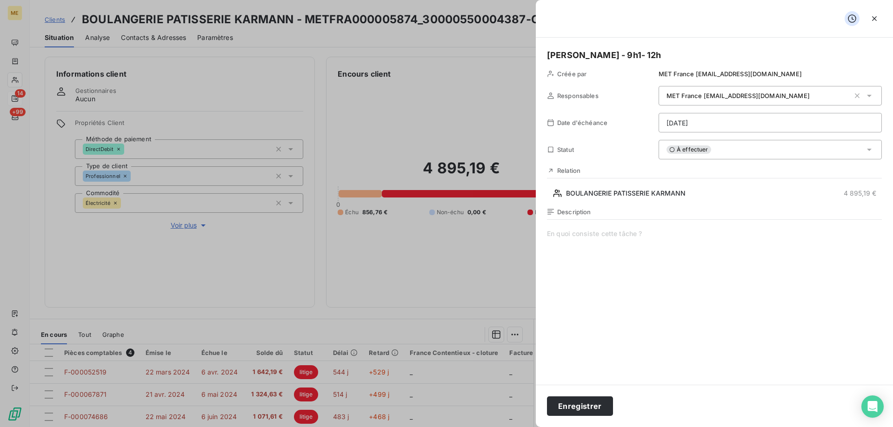
click at [736, 122] on html "ME 14 +99 Clients BOULANGERIE PATISSERIE KARMANN - METFRA000005874_300005500043…" at bounding box center [446, 213] width 893 height 427
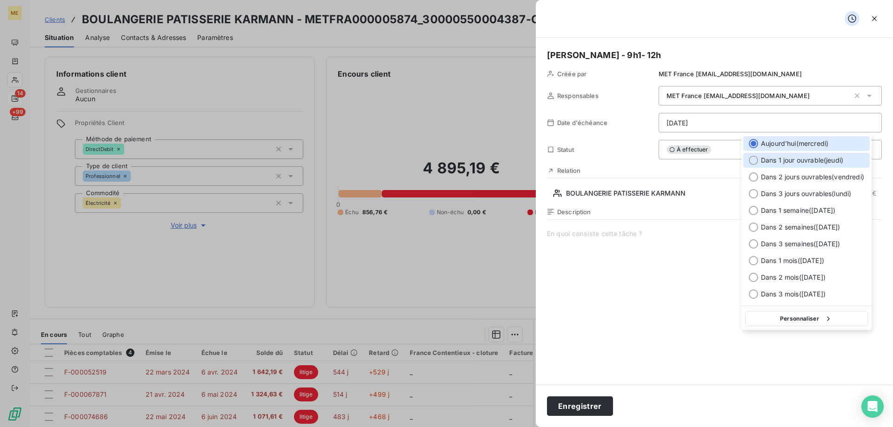
click at [773, 164] on span "Dans 1 jour ouvrable ( [DATE] )" at bounding box center [802, 160] width 82 height 9
type input "[DATE]"
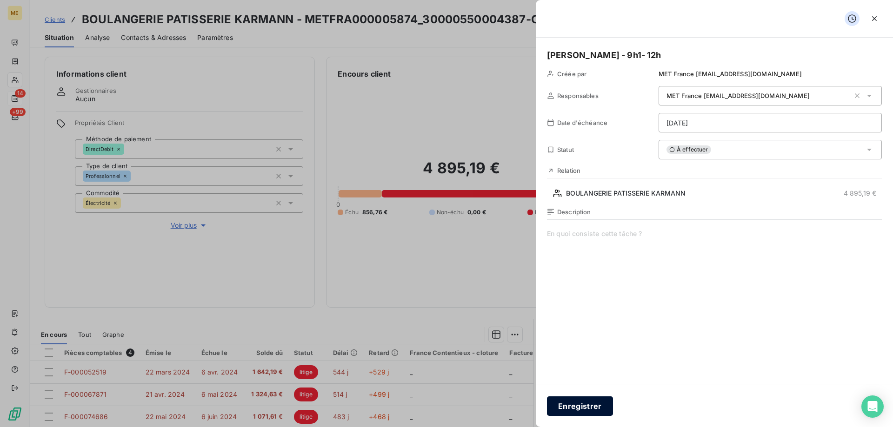
click at [592, 403] on button "Enregistrer" at bounding box center [580, 407] width 66 height 20
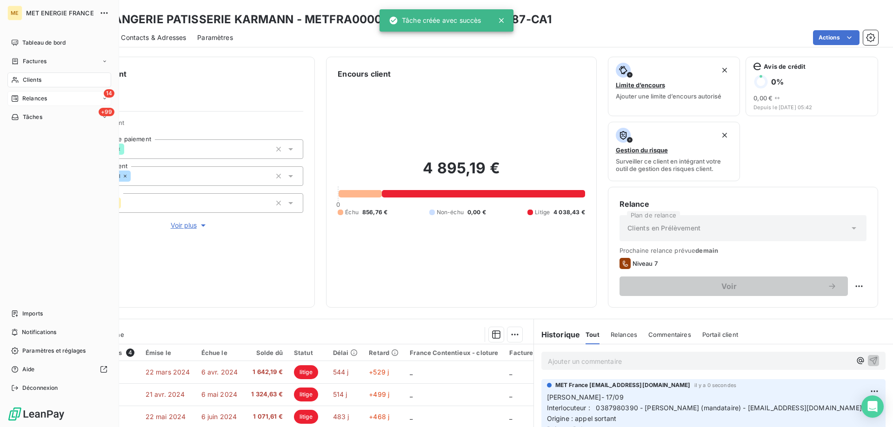
click at [33, 102] on span "Relances" at bounding box center [34, 98] width 25 height 8
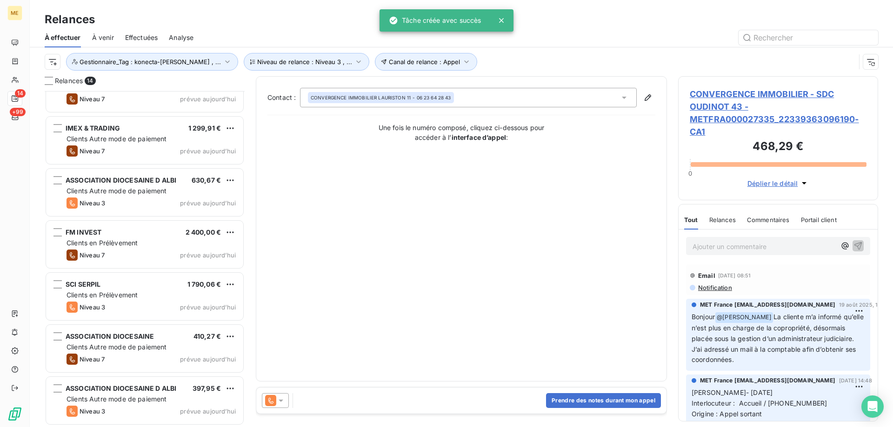
scroll to position [393, 0]
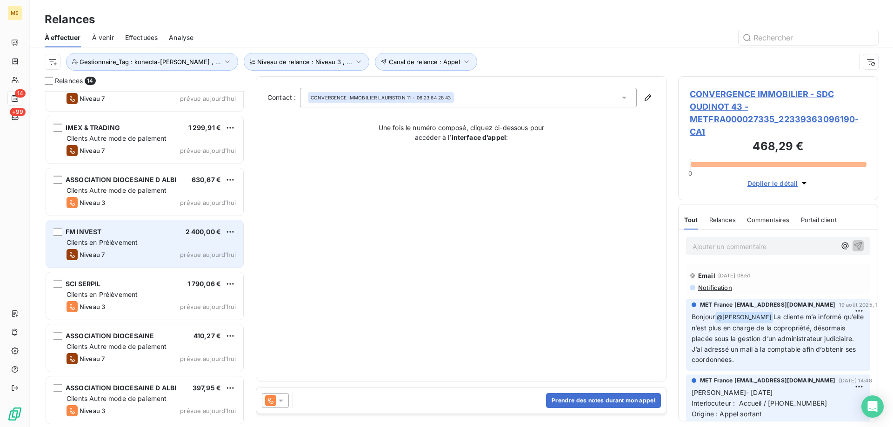
click at [187, 244] on div "Clients en Prélèvement" at bounding box center [150, 242] width 169 height 9
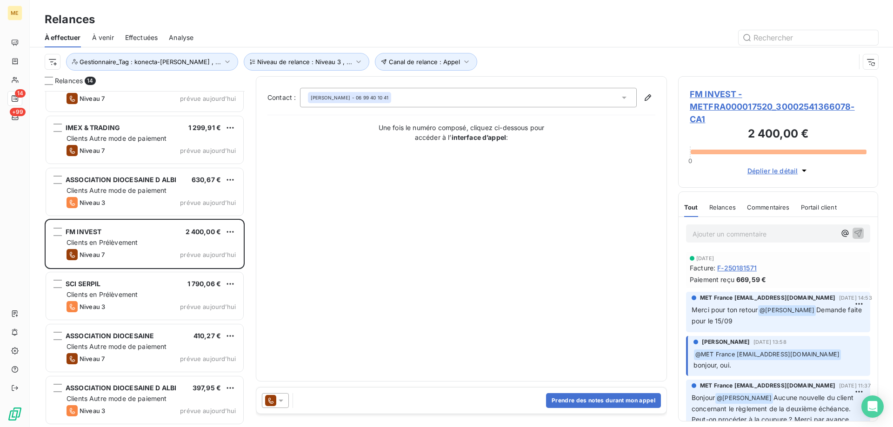
click at [830, 98] on span "FM INVEST - METFRA000017520_30002541366078-CA1" at bounding box center [777, 107] width 177 height 38
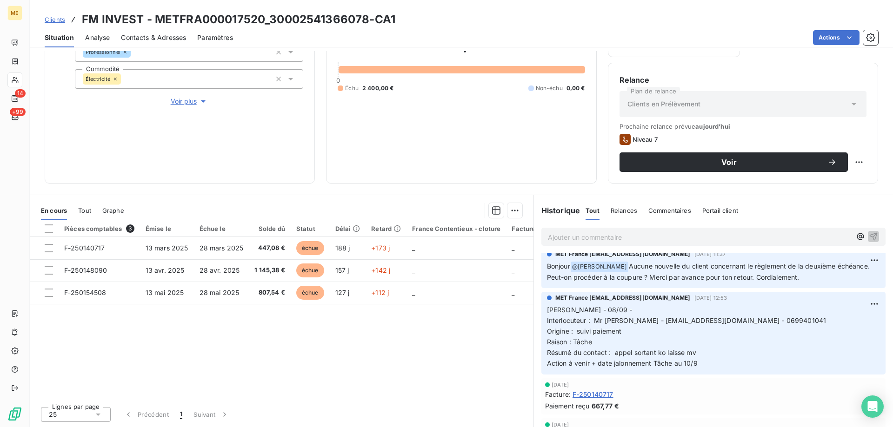
scroll to position [139, 0]
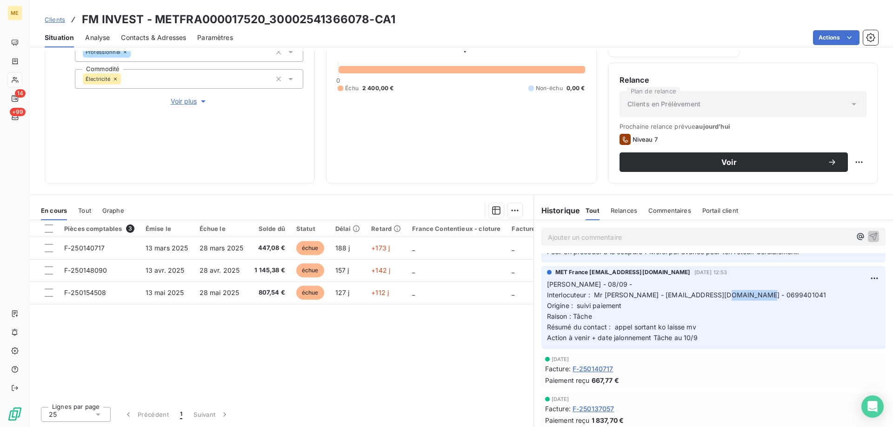
drag, startPoint x: 714, startPoint y: 294, endPoint x: 755, endPoint y: 297, distance: 41.5
click at [755, 297] on p "[PERSON_NAME] - 08/09 - Interlocuteur : Mr [PERSON_NAME] - [EMAIL_ADDRESS][DOMA…" at bounding box center [713, 311] width 333 height 64
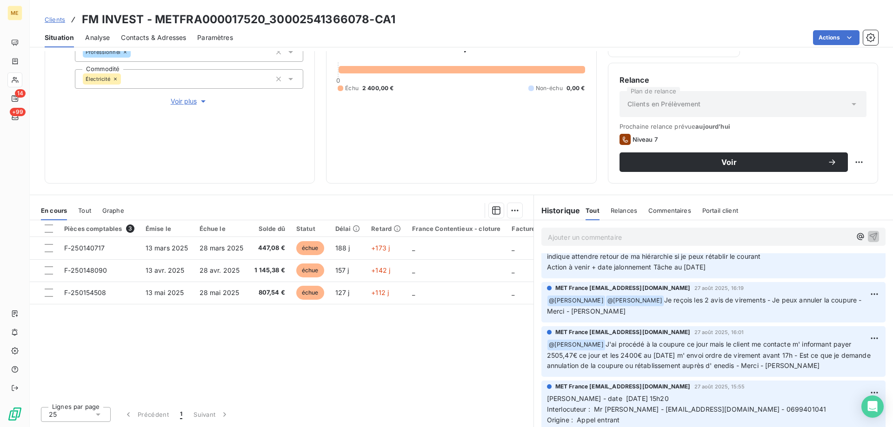
scroll to position [837, 0]
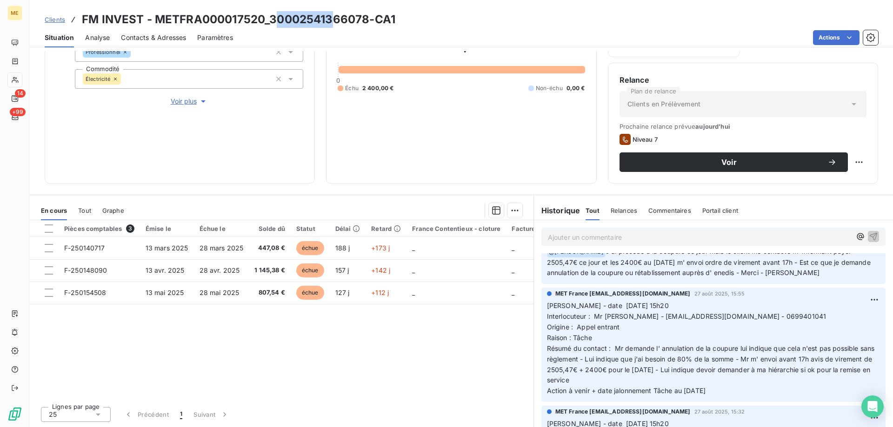
drag, startPoint x: 272, startPoint y: 17, endPoint x: 330, endPoint y: 20, distance: 57.7
click at [330, 20] on h3 "FM INVEST - METFRA000017520_30002541366078-CA1" at bounding box center [238, 19] width 313 height 17
drag, startPoint x: 269, startPoint y: 16, endPoint x: 368, endPoint y: 20, distance: 99.6
click at [368, 20] on h3 "FM INVEST - METFRA000017520_30002541366078-CA1" at bounding box center [238, 19] width 313 height 17
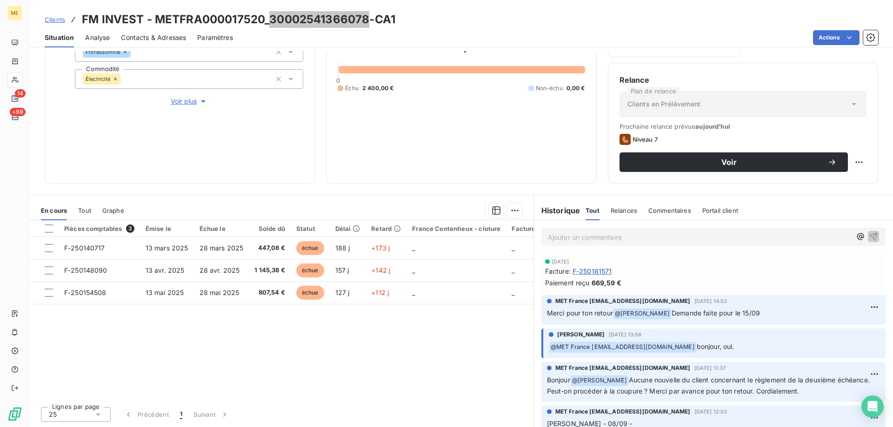
scroll to position [46, 0]
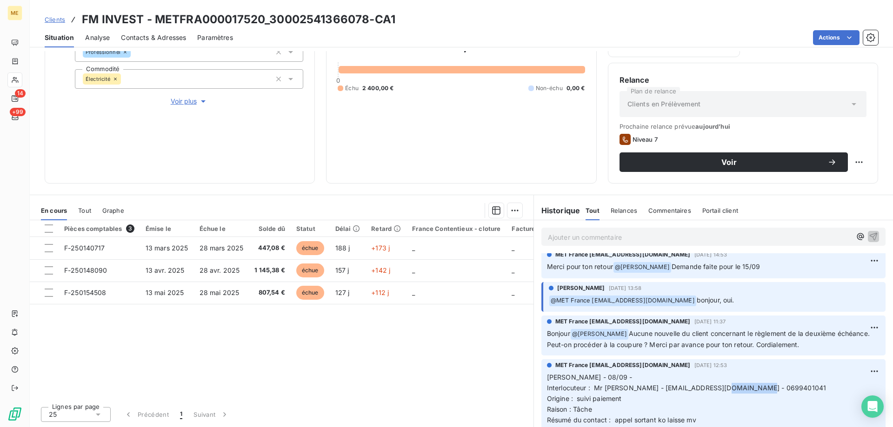
drag, startPoint x: 714, startPoint y: 389, endPoint x: 808, endPoint y: 251, distance: 166.8
click at [772, 384] on p "[PERSON_NAME] - 08/09 - Interlocuteur : Mr [PERSON_NAME] - [EMAIL_ADDRESS][DOMA…" at bounding box center [713, 404] width 333 height 64
drag, startPoint x: 268, startPoint y: 23, endPoint x: 365, endPoint y: 21, distance: 97.2
click at [365, 21] on h3 "FM INVEST - METFRA000017520_30002541366078-CA1" at bounding box center [238, 19] width 313 height 17
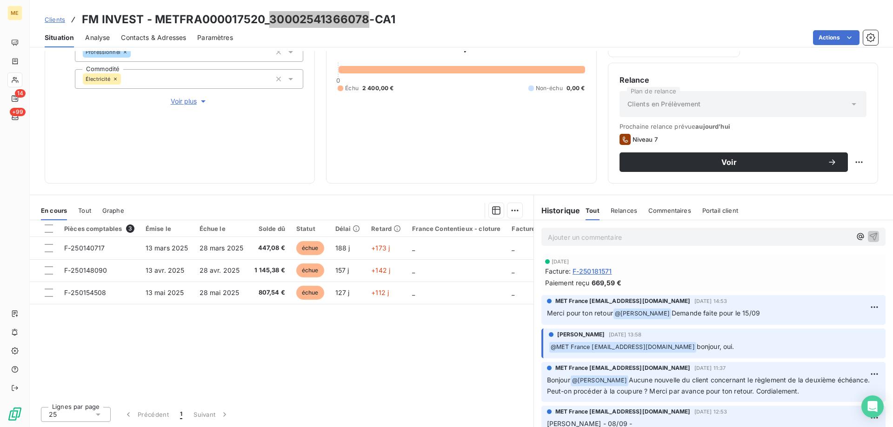
scroll to position [0, 0]
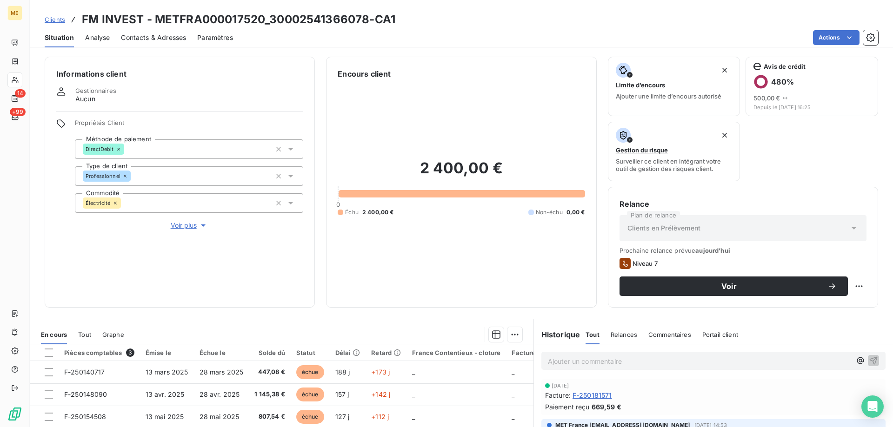
click at [513, 251] on div "2 400,00 € 0 Échu 2 400,00 € Non-échu 0,00 €" at bounding box center [460, 187] width 247 height 217
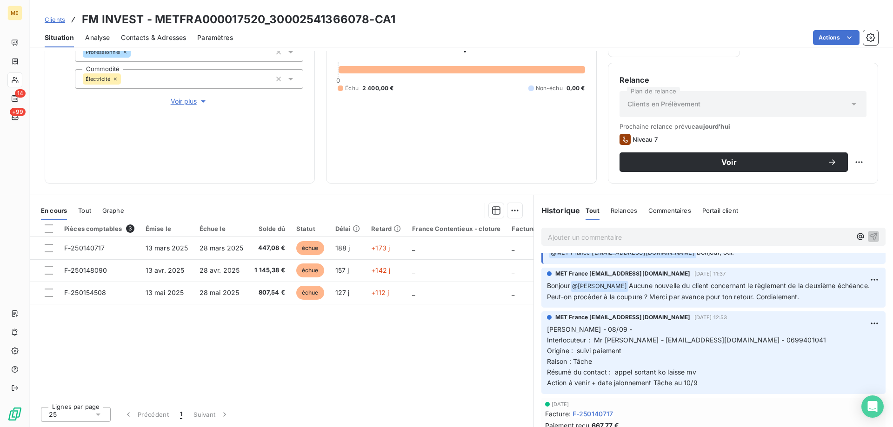
scroll to position [93, 0]
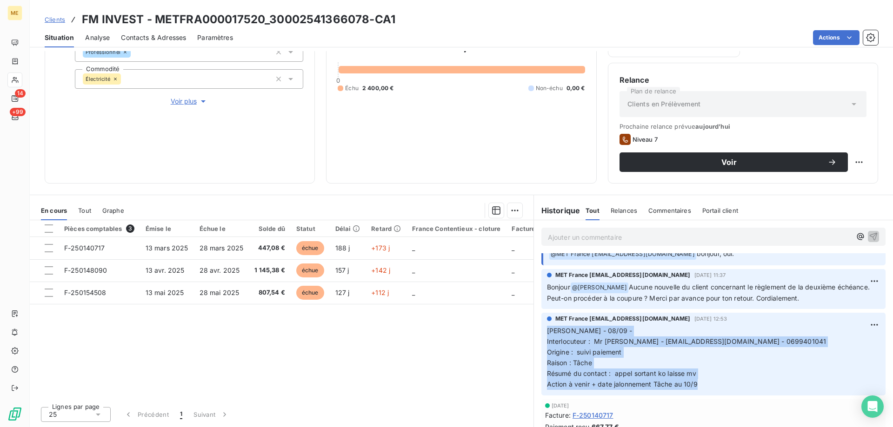
drag, startPoint x: 697, startPoint y: 384, endPoint x: 540, endPoint y: 331, distance: 165.2
click at [541, 331] on div "MET France [EMAIL_ADDRESS][DOMAIN_NAME] [DATE] 12:53 Lisa - 08/09 - Interlocute…" at bounding box center [713, 354] width 344 height 82
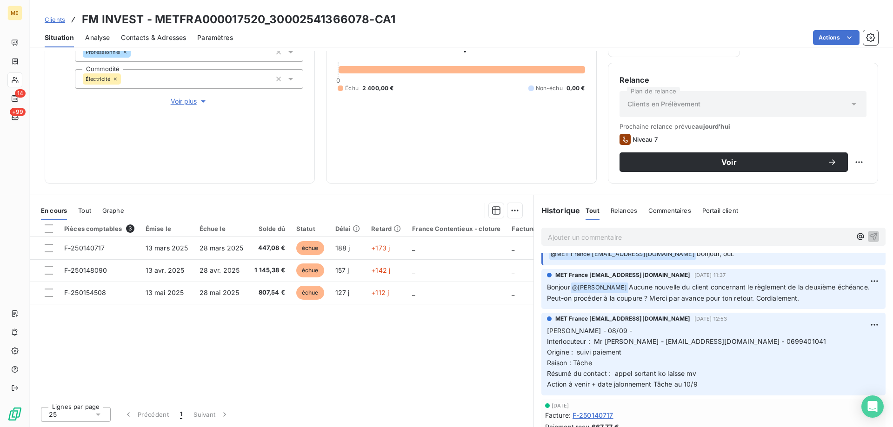
click at [630, 242] on p "Ajouter un commentaire ﻿" at bounding box center [699, 237] width 303 height 12
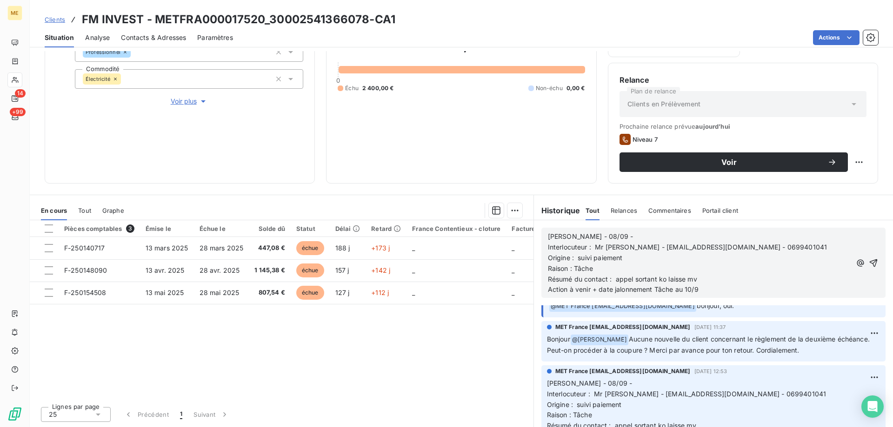
scroll to position [145, 0]
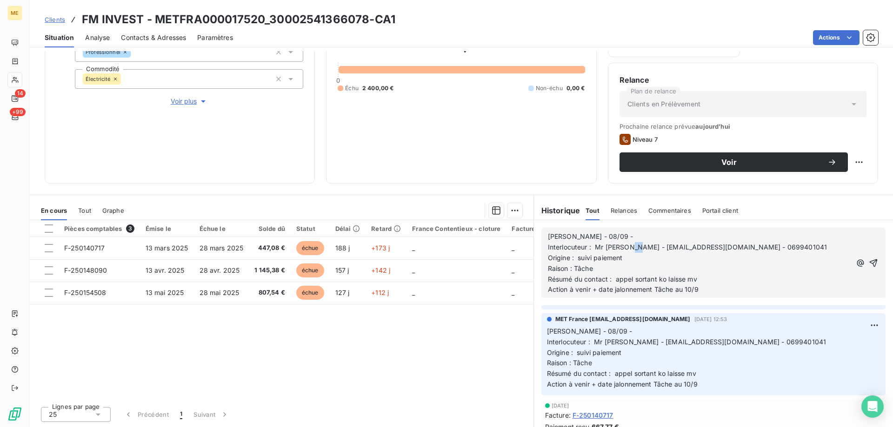
click at [630, 242] on p "Interlocuteur : Mr [PERSON_NAME] - [EMAIL_ADDRESS][DOMAIN_NAME] - 0699401041" at bounding box center [699, 247] width 303 height 11
click at [630, 234] on p "[PERSON_NAME] - 08/09 -" at bounding box center [699, 236] width 303 height 11
click at [711, 284] on p "Action à venir + date jalonnement Tâche au 10/9" at bounding box center [699, 289] width 303 height 11
click at [869, 260] on icon "button" at bounding box center [873, 263] width 8 height 8
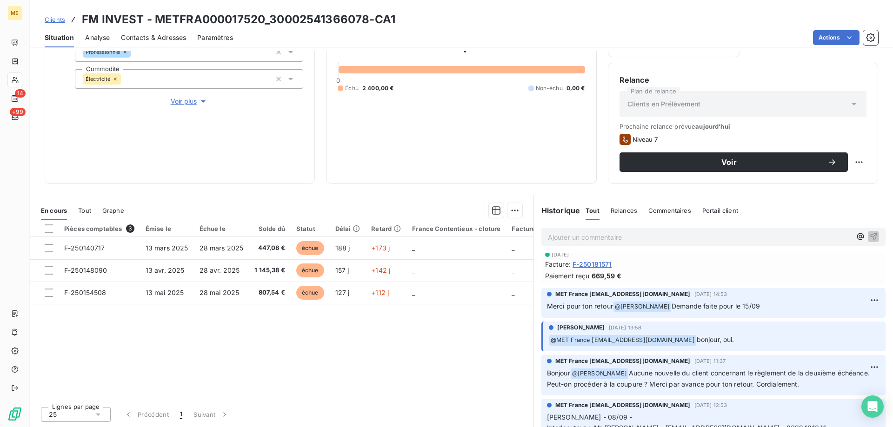
scroll to position [179, 0]
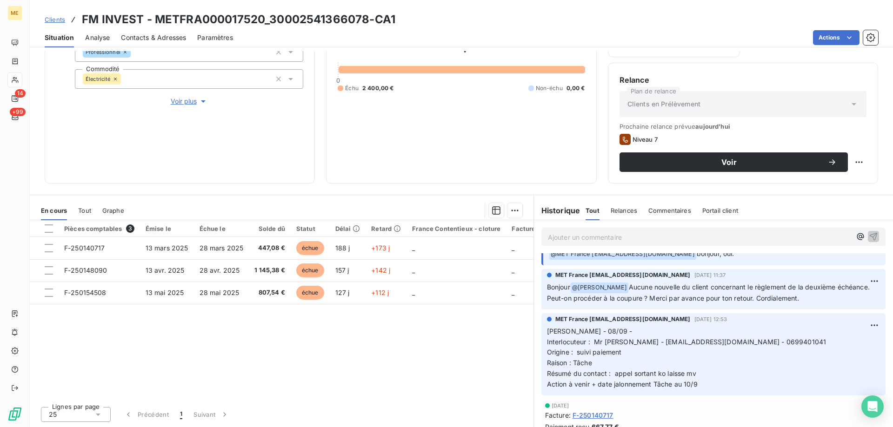
click at [860, 165] on div "Relance Plan de relance Clients en Prélèvement Prochaine relance prévue [DATE] …" at bounding box center [743, 123] width 270 height 121
click at [851, 165] on html "ME 14 +99 Clients FM INVEST - METFRA000017520_30002541366078-CA1 Situation Anal…" at bounding box center [446, 213] width 893 height 427
click at [840, 183] on div "Replanifier cette action" at bounding box center [813, 182] width 83 height 15
select select "8"
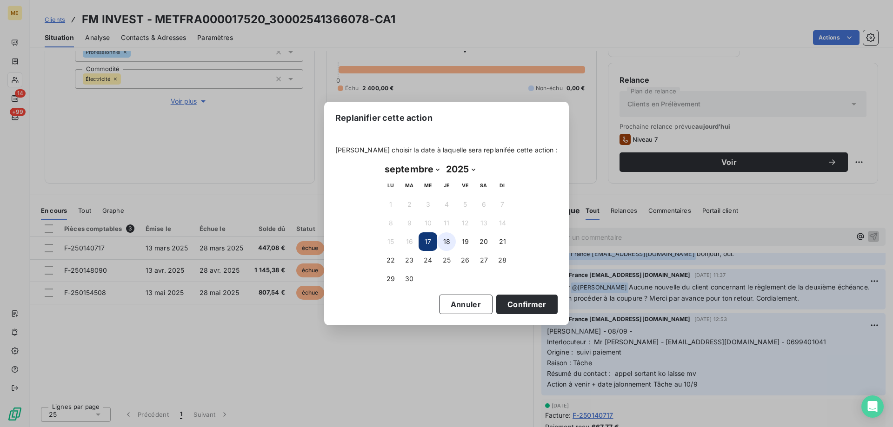
click at [450, 243] on button "18" at bounding box center [446, 241] width 19 height 19
click at [518, 313] on button "Confirmer" at bounding box center [526, 305] width 61 height 20
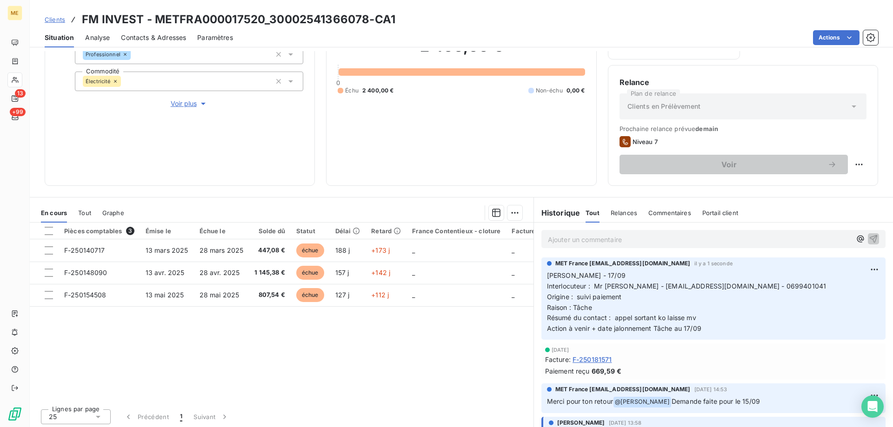
scroll to position [124, 0]
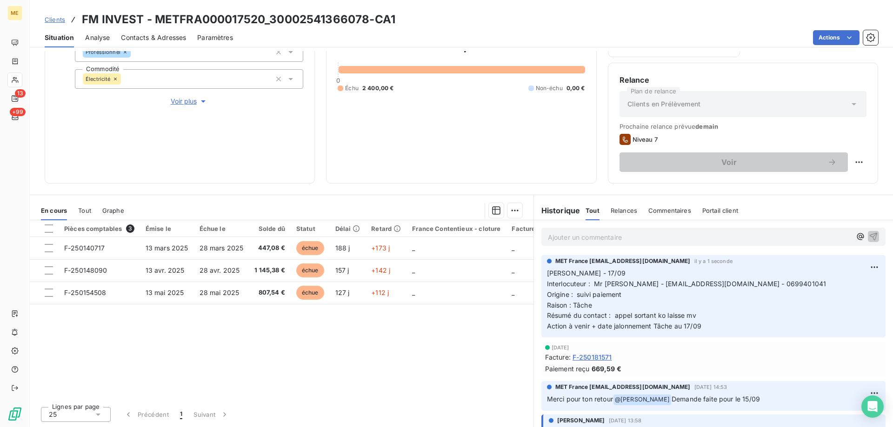
click at [858, 268] on html "ME 13 +99 Clients FM INVEST - METFRA000017520_30002541366078-CA1 Situation Anal…" at bounding box center [446, 213] width 893 height 427
click at [829, 284] on div "Editer" at bounding box center [838, 287] width 52 height 15
click at [685, 323] on span "Action à venir + date jalonnement Tâche au 17/09" at bounding box center [624, 326] width 154 height 8
click at [869, 299] on icon "button" at bounding box center [873, 299] width 9 height 9
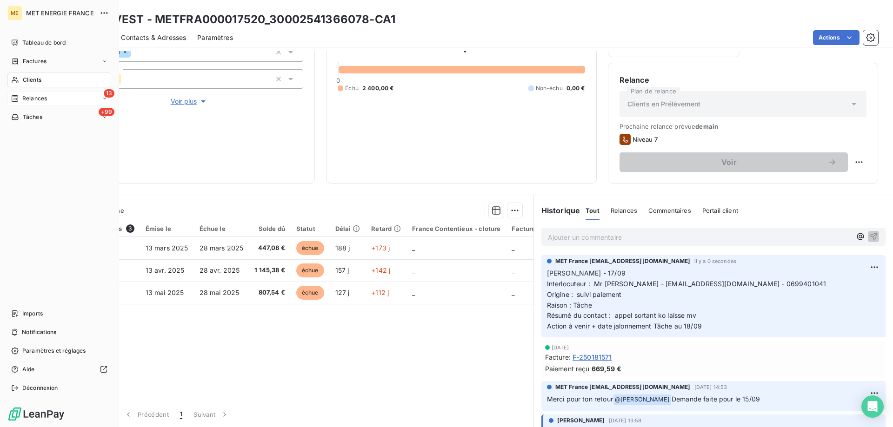
click at [51, 102] on div "13 Relances" at bounding box center [59, 98] width 104 height 15
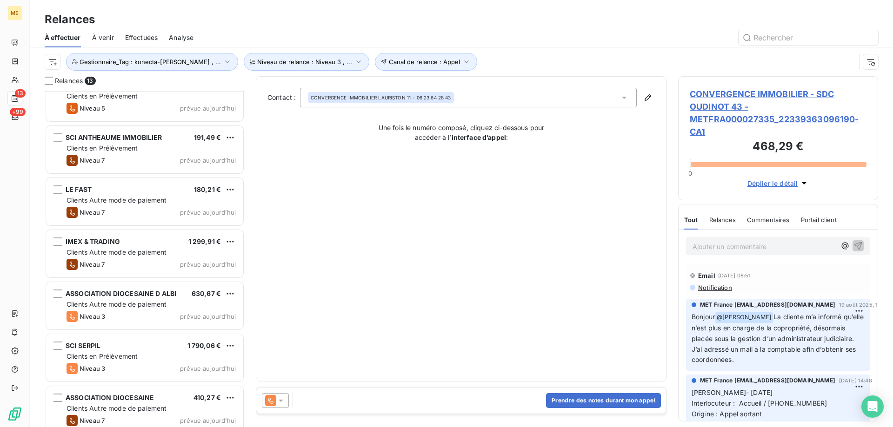
scroll to position [341, 0]
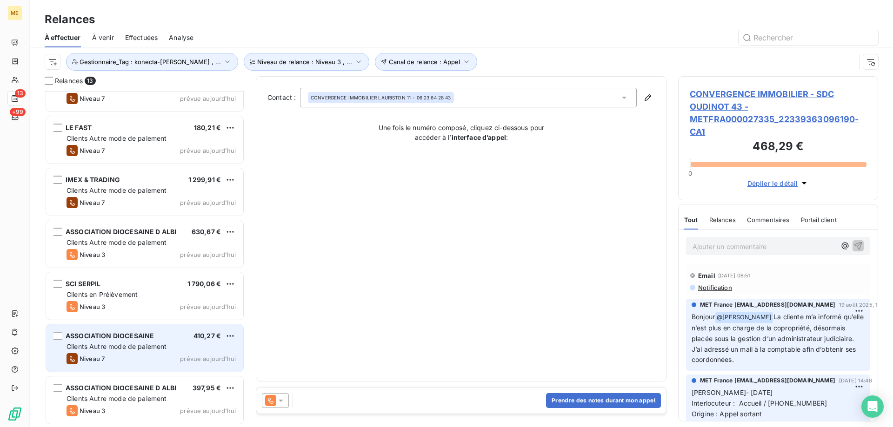
click at [166, 328] on div "ASSOCIATION DIOCESAINE 410,27 € Clients Autre mode de paiement Niveau 7 prévue …" at bounding box center [144, 347] width 197 height 47
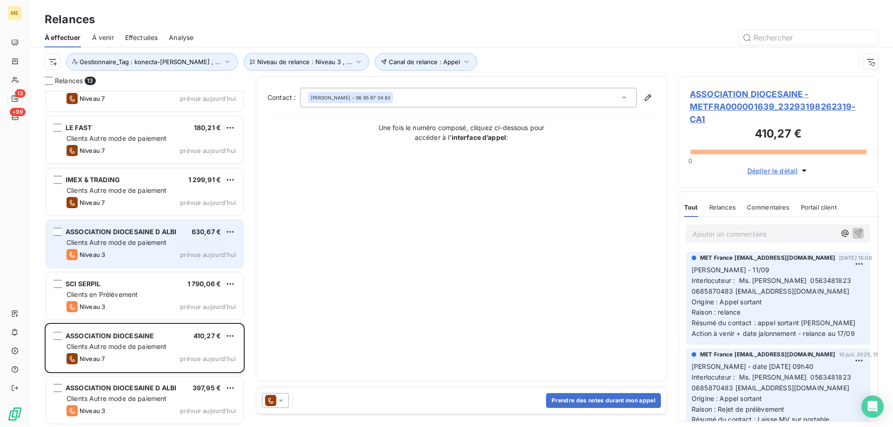
click at [146, 243] on span "Clients Autre mode de paiement" at bounding box center [116, 242] width 100 height 8
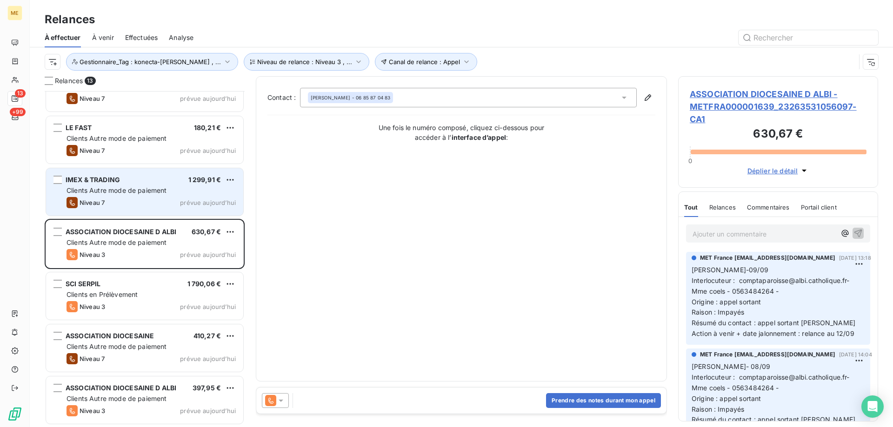
click at [138, 176] on div "IMEX & TRADING 1 299,91 €" at bounding box center [150, 180] width 169 height 8
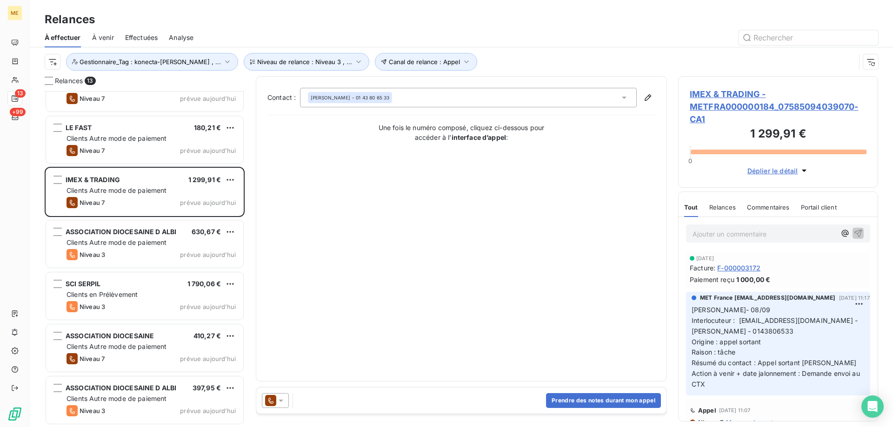
click at [723, 110] on span "IMEX & TRADING - METFRA000000184_07585094039070-CA1" at bounding box center [777, 107] width 177 height 38
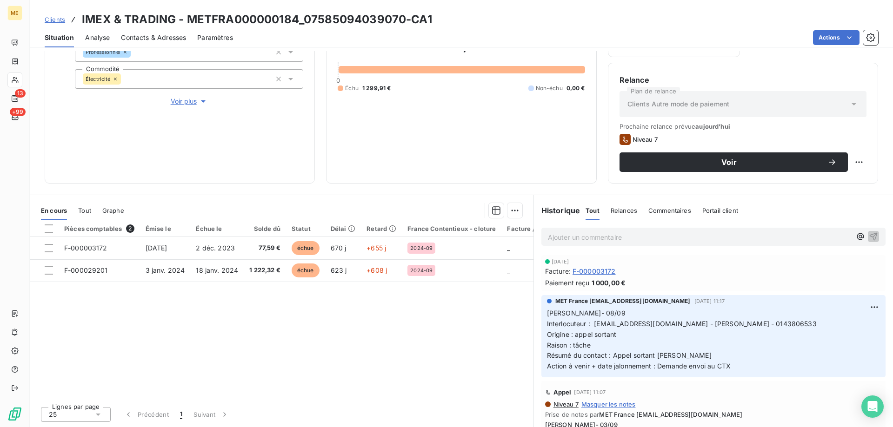
scroll to position [46, 0]
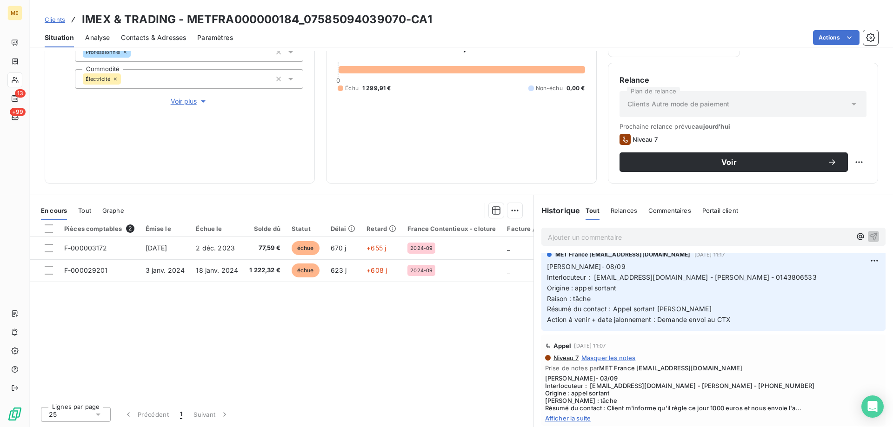
click at [583, 416] on span "Afficher la suite" at bounding box center [713, 418] width 337 height 7
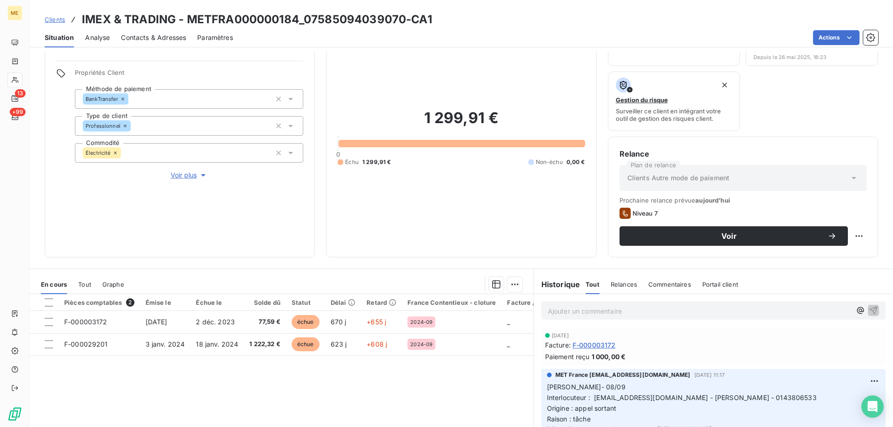
scroll to position [0, 0]
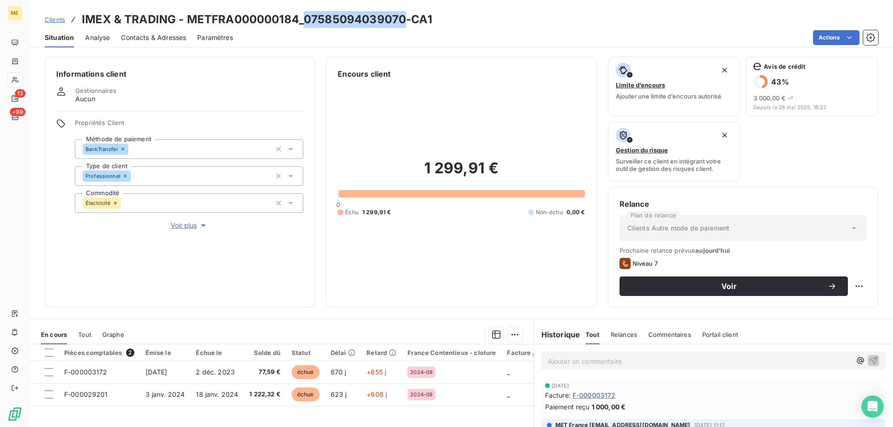
drag, startPoint x: 304, startPoint y: 20, endPoint x: 401, endPoint y: 20, distance: 97.6
click at [401, 20] on h3 "IMEX & TRADING - METFRA000000184_07585094039070-CA1" at bounding box center [257, 19] width 350 height 17
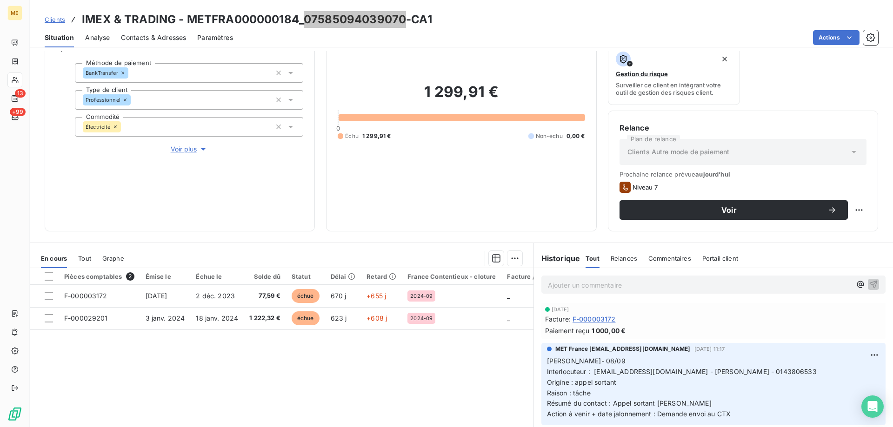
scroll to position [93, 0]
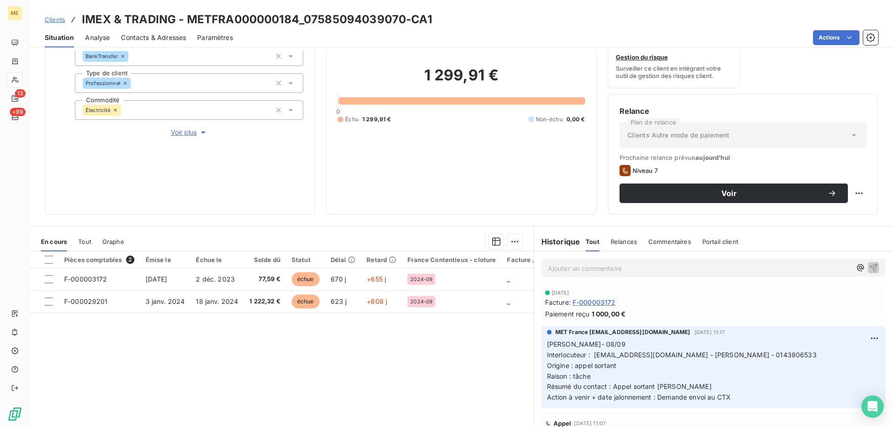
click at [572, 265] on p "Ajouter un commentaire ﻿" at bounding box center [699, 269] width 303 height 12
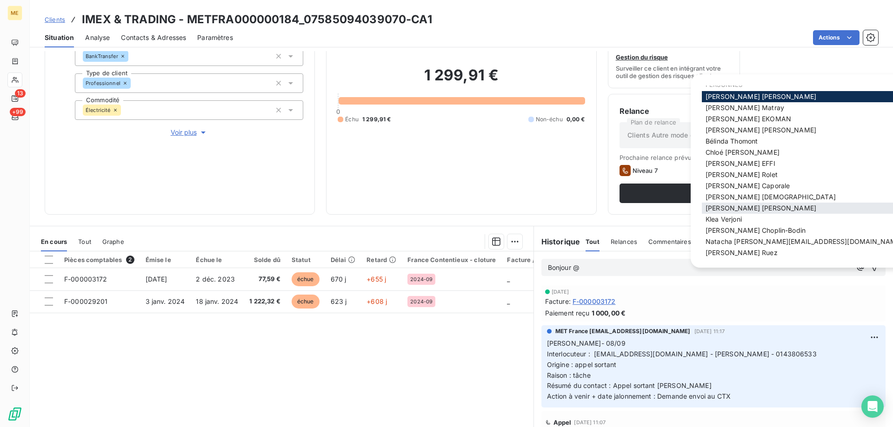
scroll to position [13, 0]
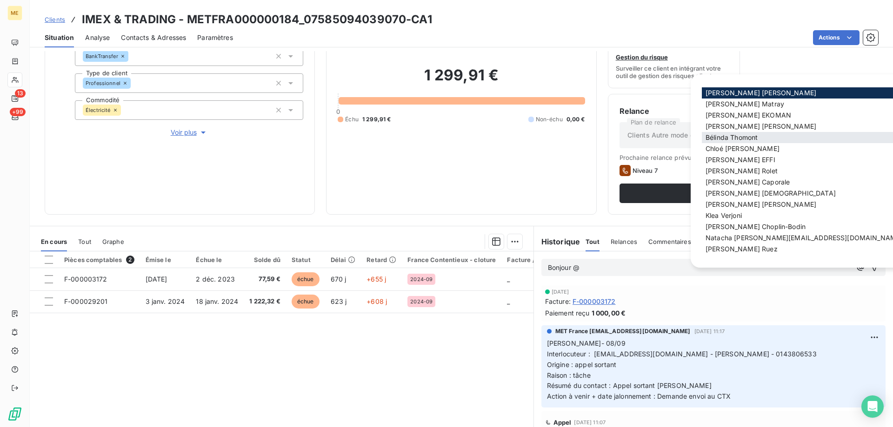
click at [742, 137] on span "[PERSON_NAME]" at bounding box center [731, 137] width 52 height 8
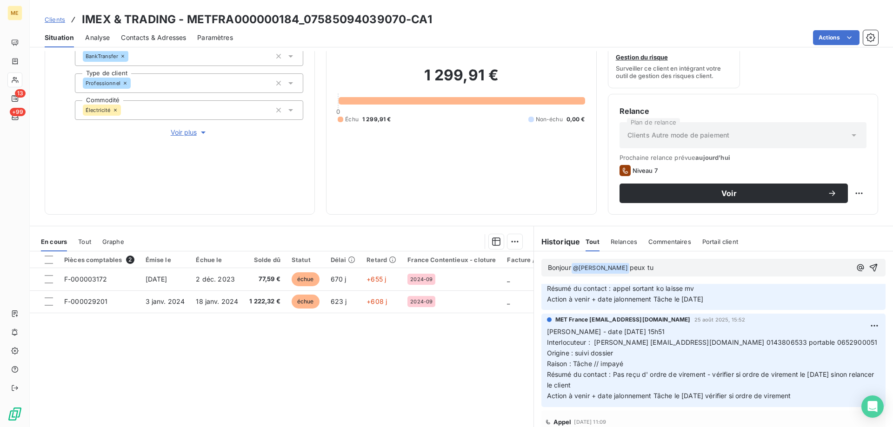
scroll to position [325, 0]
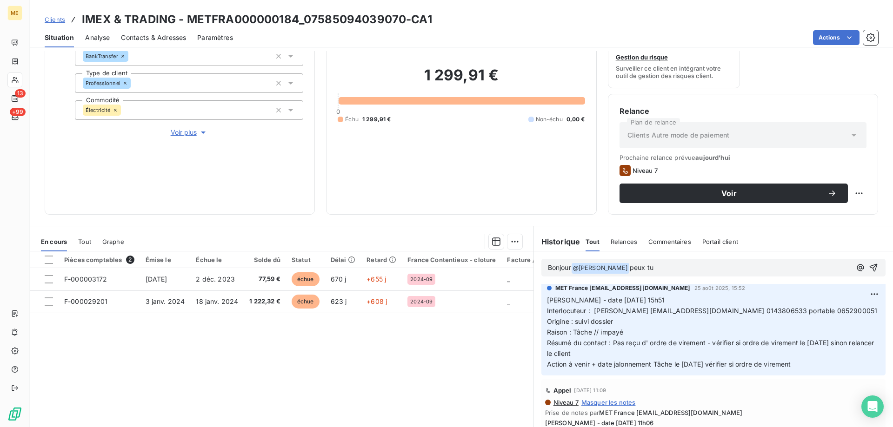
click at [693, 269] on p "Bonjour @ [PERSON_NAME] ﻿ peux tu" at bounding box center [699, 268] width 303 height 11
click at [653, 268] on span "peux tu" at bounding box center [641, 268] width 24 height 8
click at [642, 268] on span "peux tu" at bounding box center [641, 268] width 24 height 8
click at [0, 0] on lt-em "peux-tu" at bounding box center [0, 0] width 0 height 0
click at [868, 269] on icon "button" at bounding box center [872, 267] width 9 height 9
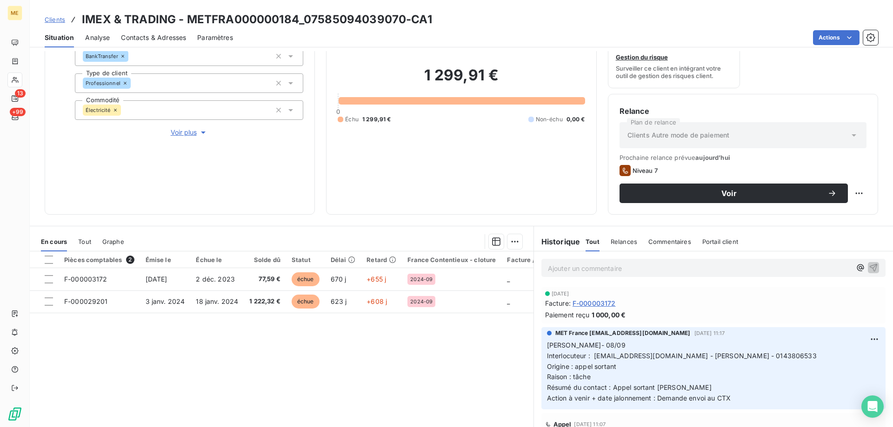
scroll to position [0, 0]
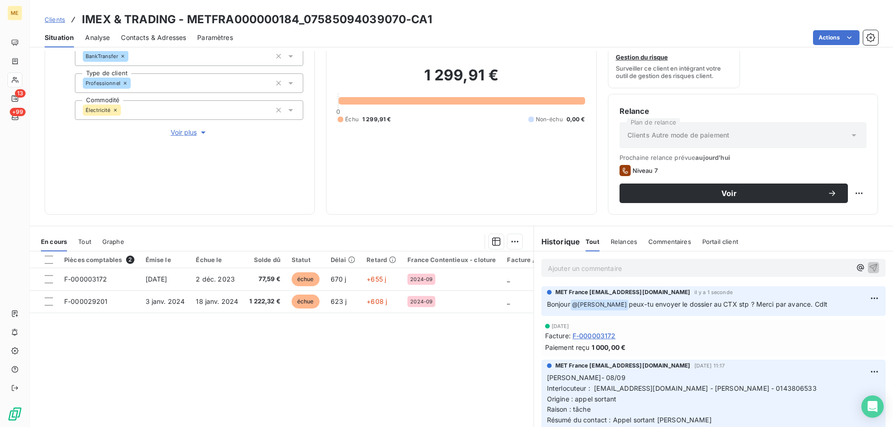
click at [516, 187] on div "1 299,91 € 0 Échu 1 299,91 € Non-échu 0,00 €" at bounding box center [460, 95] width 247 height 217
click at [855, 192] on html "ME 13 +99 Clients IMEX & TRADING - METFRA000000184_07585094039070-CA1 Situation…" at bounding box center [446, 213] width 893 height 427
click at [832, 212] on div "Replanifier cette action" at bounding box center [813, 213] width 83 height 15
select select "8"
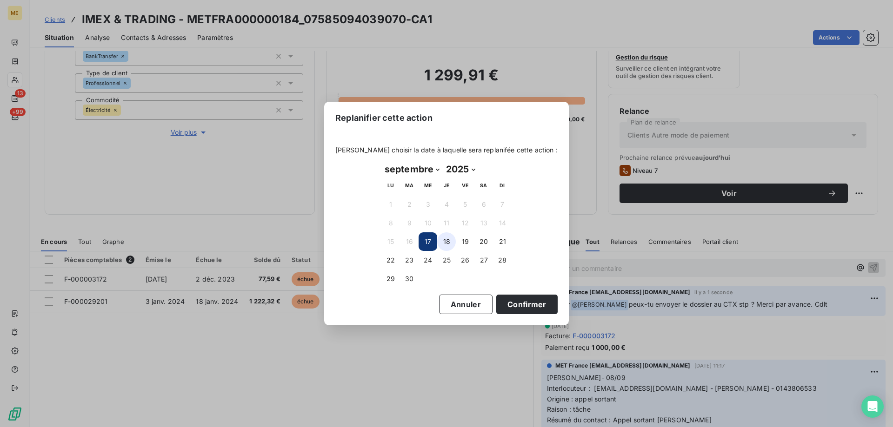
click at [452, 237] on button "18" at bounding box center [446, 241] width 19 height 19
click at [498, 303] on button "Confirmer" at bounding box center [526, 305] width 61 height 20
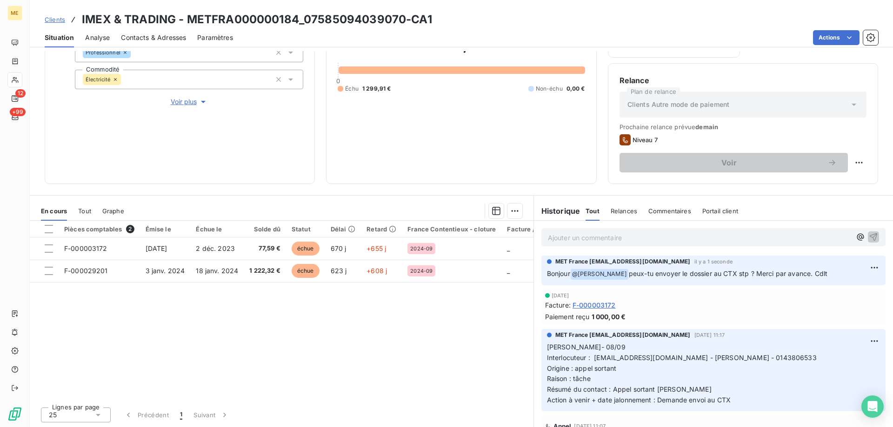
scroll to position [124, 0]
drag, startPoint x: 305, startPoint y: 20, endPoint x: 399, endPoint y: 20, distance: 93.9
click at [401, 20] on h3 "IMEX & TRADING - METFRA000000184_07585094039070-CA1" at bounding box center [257, 19] width 350 height 17
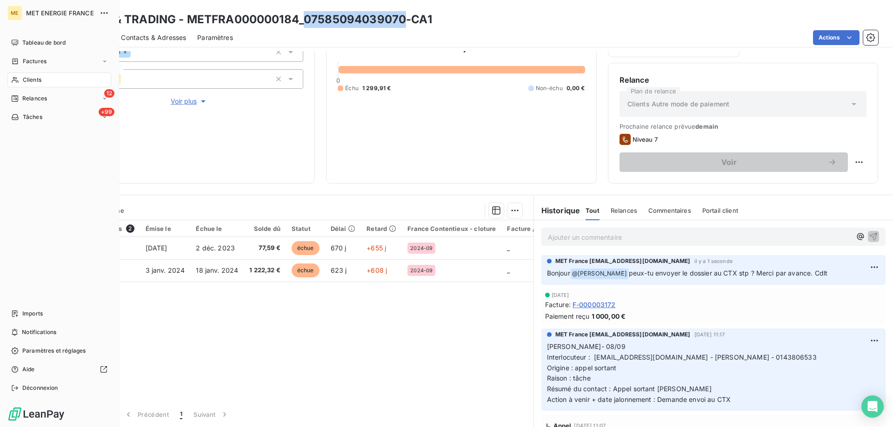
click at [64, 91] on nav "Tableau de bord Factures Clients 12 Relances +99 Tâches" at bounding box center [59, 79] width 104 height 89
click at [64, 93] on div "12 Relances" at bounding box center [59, 98] width 104 height 15
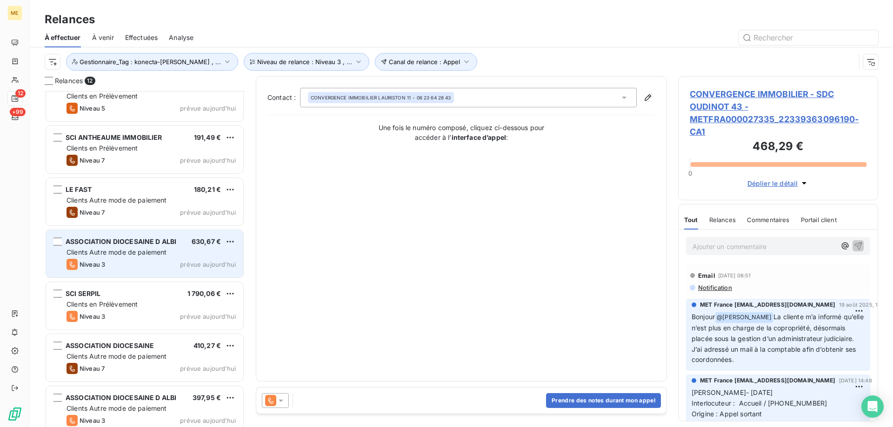
scroll to position [289, 0]
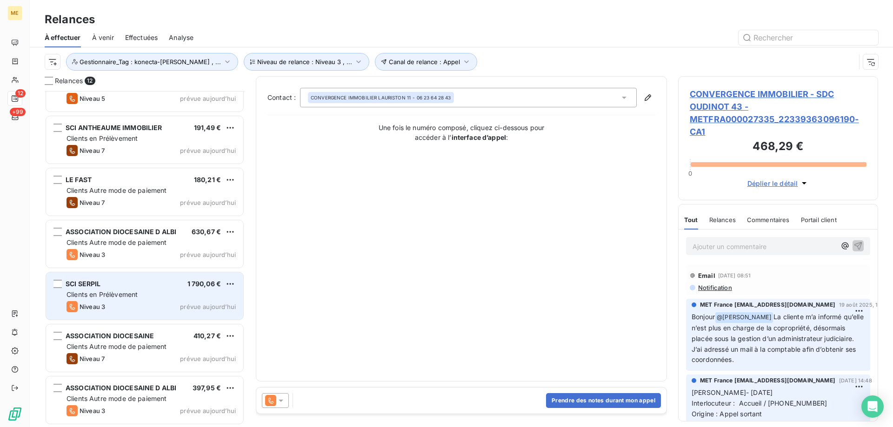
click at [127, 296] on span "Clients en Prélèvement" at bounding box center [101, 295] width 71 height 8
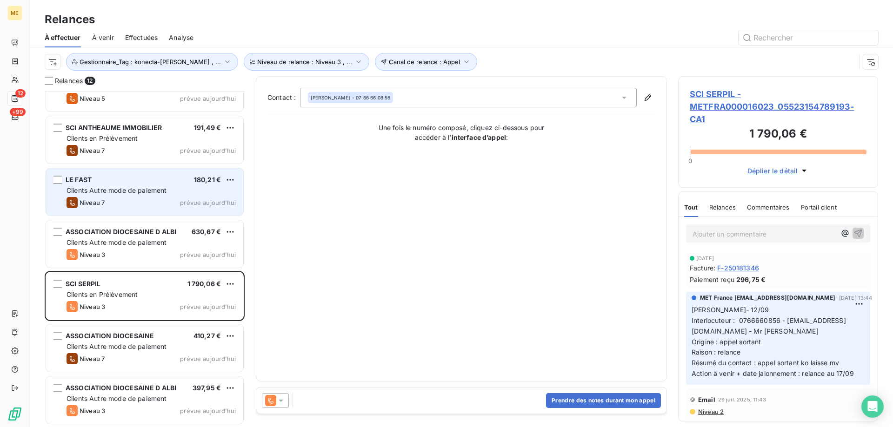
click at [115, 200] on div "Niveau 7 prévue [DATE]" at bounding box center [150, 202] width 169 height 11
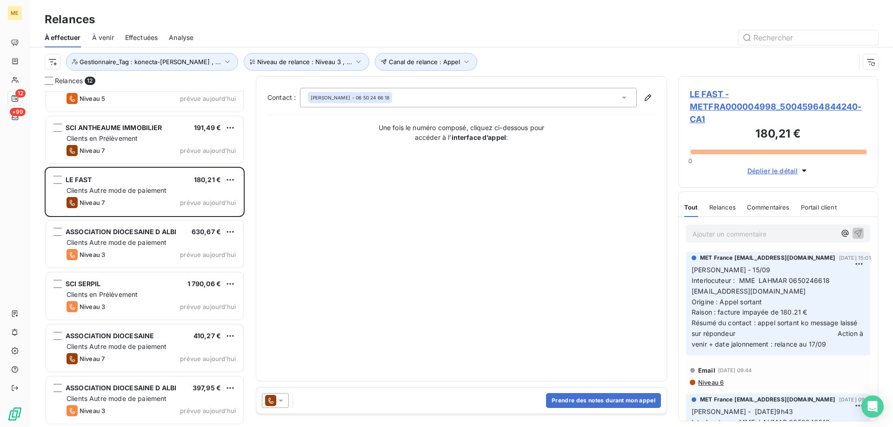
click at [753, 98] on span "LE FAST - METFRA000004998_50045964844240-CA1" at bounding box center [777, 107] width 177 height 38
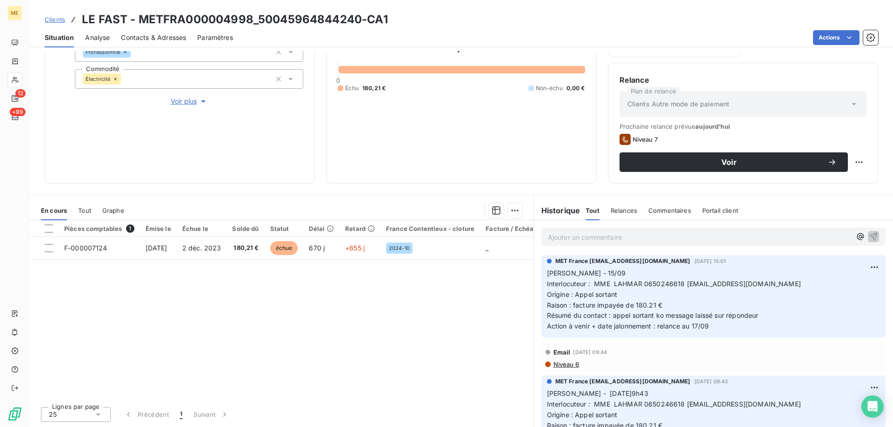
scroll to position [78, 0]
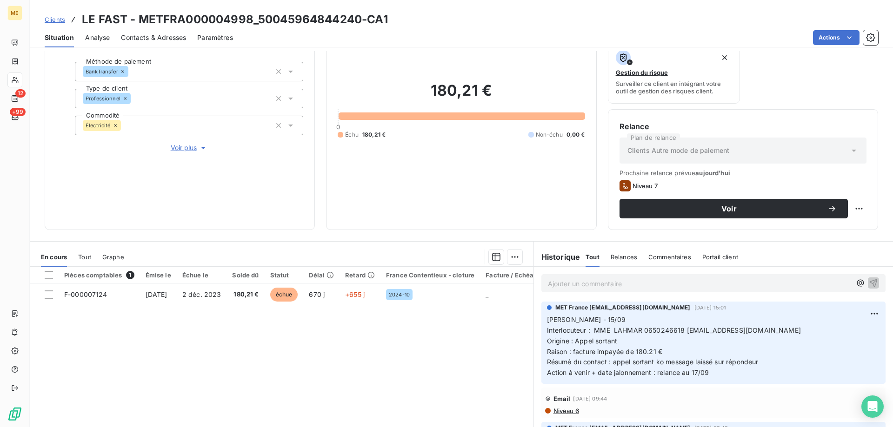
click at [177, 146] on div "Propriétés Client Méthode de paiement BankTransfer Type de client Professionnel…" at bounding box center [189, 97] width 228 height 112
click at [177, 146] on span "Voir plus" at bounding box center [189, 147] width 37 height 9
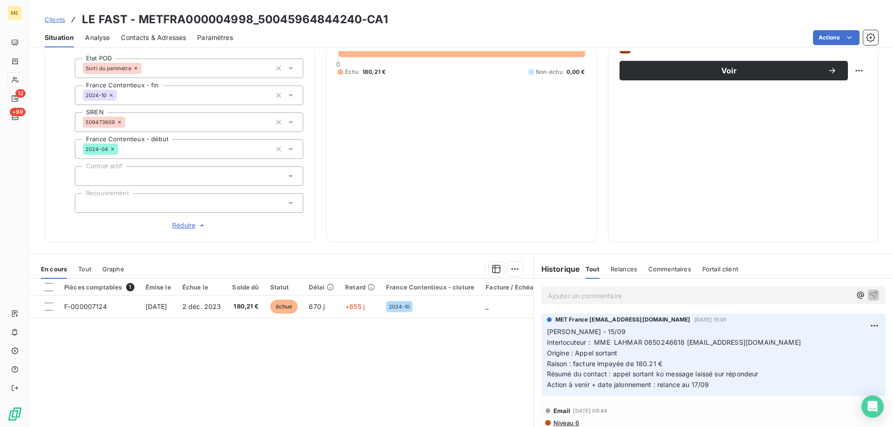
scroll to position [274, 0]
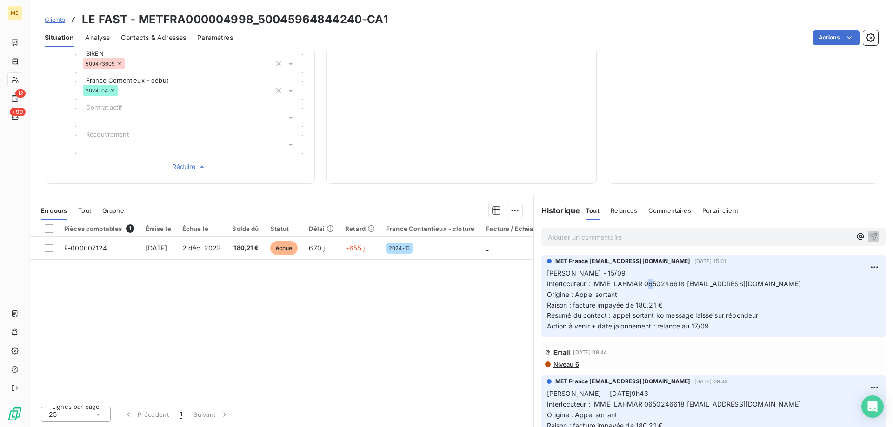
drag, startPoint x: 642, startPoint y: 286, endPoint x: 649, endPoint y: 285, distance: 7.0
click at [649, 285] on span "Interlocuteur : MME LAHMAR 0650246618 [EMAIL_ADDRESS][DOMAIN_NAME]" at bounding box center [674, 284] width 254 height 8
click at [650, 296] on p "Lisa - 15/09 Interlocuteur : MME LAHMAR 0650246618 [EMAIL_ADDRESS][DOMAIN_NAME]…" at bounding box center [713, 300] width 333 height 64
drag, startPoint x: 639, startPoint y: 284, endPoint x: 678, endPoint y: 283, distance: 39.1
click at [678, 283] on span "Interlocuteur : MME LAHMAR 0650246618 [EMAIL_ADDRESS][DOMAIN_NAME]" at bounding box center [674, 284] width 254 height 8
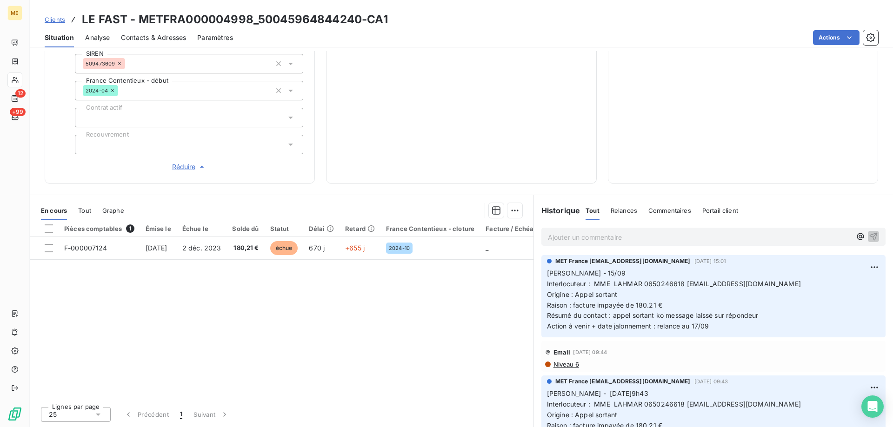
drag, startPoint x: 719, startPoint y: 304, endPoint x: 719, endPoint y: 309, distance: 5.6
click at [719, 304] on p "Lisa - 15/09 Interlocuteur : MME LAHMAR 0650246618 [EMAIL_ADDRESS][DOMAIN_NAME]…" at bounding box center [713, 300] width 333 height 64
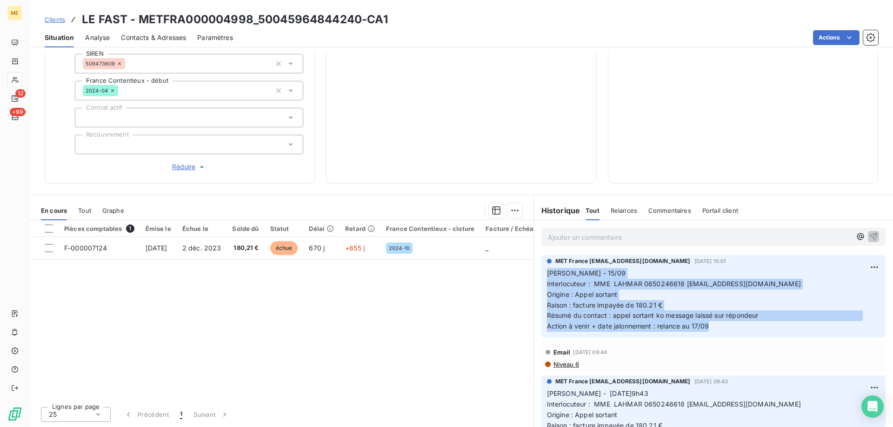
drag, startPoint x: 718, startPoint y: 331, endPoint x: 536, endPoint y: 268, distance: 192.3
click at [536, 268] on div "MET France [EMAIL_ADDRESS][DOMAIN_NAME] [DATE] 15:01 Lisa - 15/09 Interlocuteur…" at bounding box center [713, 296] width 359 height 86
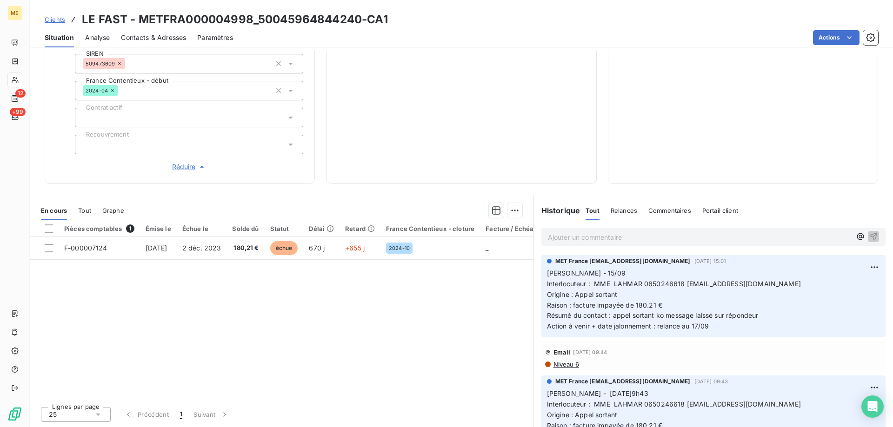
click at [619, 229] on div "Ajouter un commentaire ﻿" at bounding box center [713, 237] width 344 height 18
click at [617, 238] on p "Ajouter un commentaire ﻿" at bounding box center [699, 237] width 303 height 12
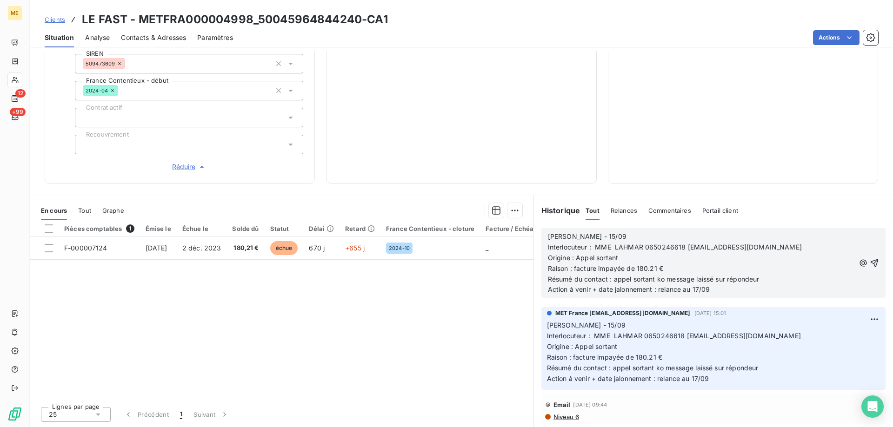
click at [617, 238] on p "[PERSON_NAME] - 15/09" at bounding box center [701, 236] width 307 height 11
click at [698, 285] on p "Résumé du contact : appel sortant ko message laissé sur répondeur Action à veni…" at bounding box center [701, 284] width 307 height 21
drag, startPoint x: 709, startPoint y: 290, endPoint x: 655, endPoint y: 292, distance: 53.5
click at [655, 292] on p "Résumé du contact : appel sortant ko message laissé sur répondeur Action à veni…" at bounding box center [701, 284] width 307 height 21
drag, startPoint x: 723, startPoint y: 292, endPoint x: 654, endPoint y: 293, distance: 69.7
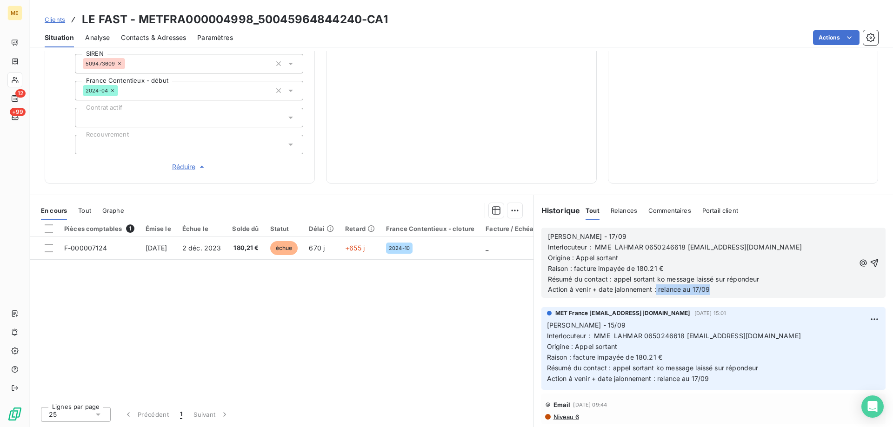
click at [654, 293] on p "Résumé du contact : appel sortant ko message laissé sur répondeur Action à veni…" at bounding box center [701, 284] width 307 height 21
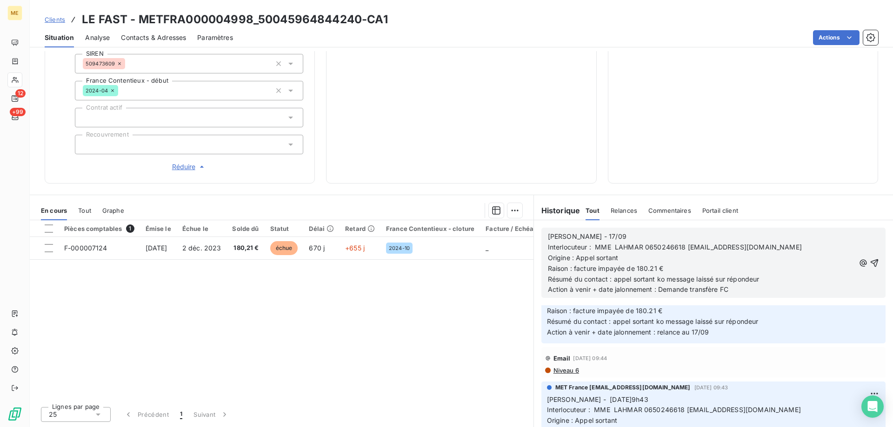
scroll to position [139, 0]
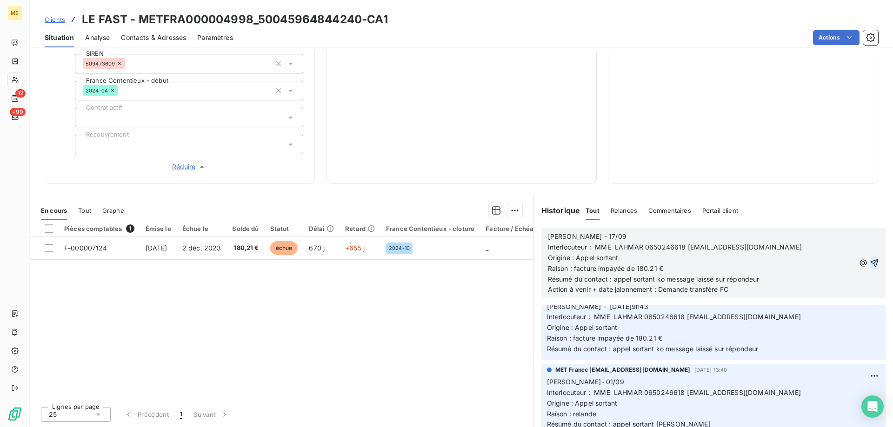
click at [870, 260] on icon "button" at bounding box center [874, 263] width 8 height 8
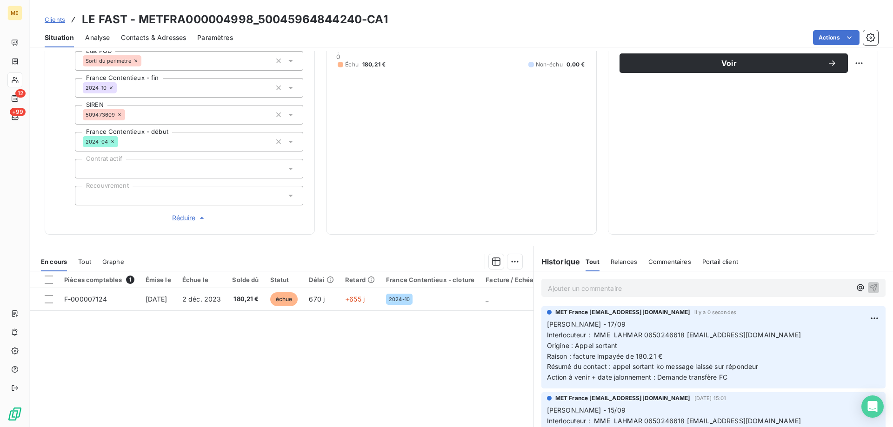
scroll to position [181, 0]
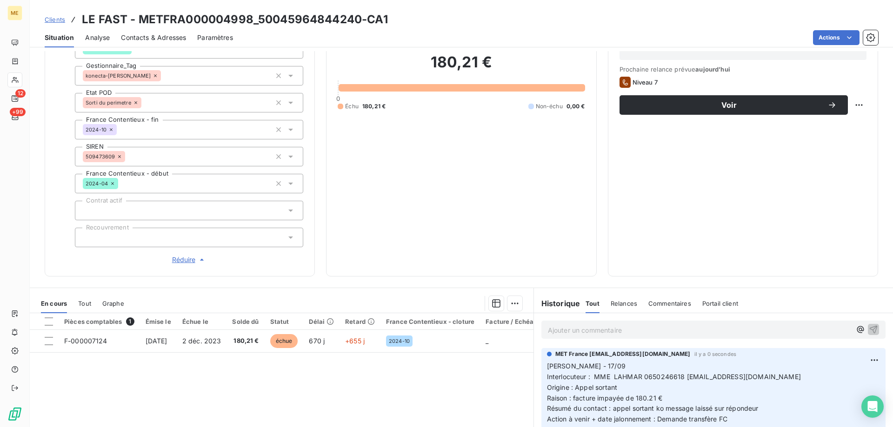
click at [677, 325] on p "Ajouter un commentaire ﻿" at bounding box center [699, 330] width 303 height 12
click at [850, 104] on html "ME 12 +99 Clients LE FAST - METFRA000004998_50045964844240-CA1 Situation Analys…" at bounding box center [446, 213] width 893 height 427
click at [845, 127] on div "Replanifier cette action" at bounding box center [813, 125] width 83 height 15
select select "8"
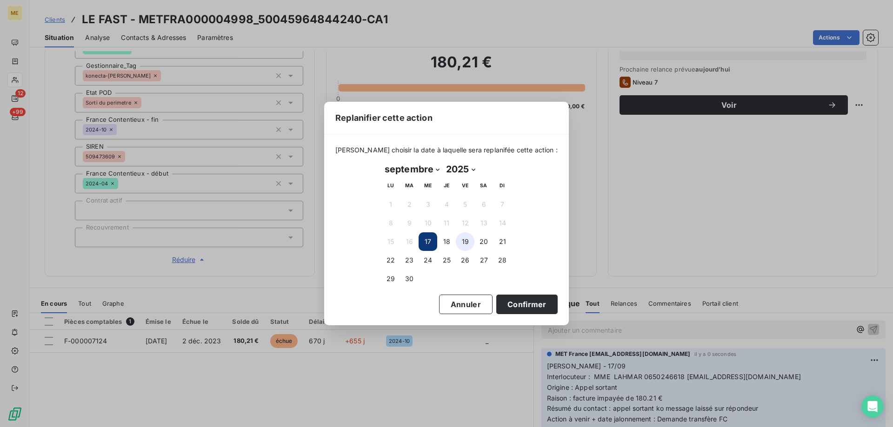
click at [463, 240] on button "19" at bounding box center [465, 241] width 19 height 19
click at [509, 306] on button "Confirmer" at bounding box center [526, 305] width 61 height 20
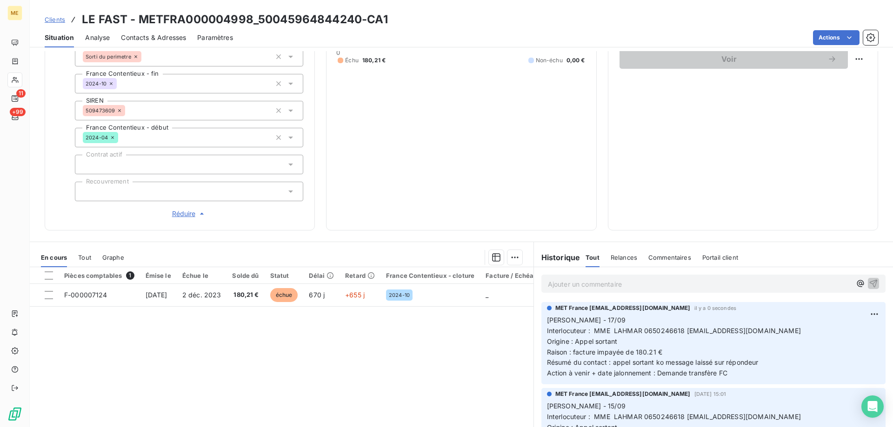
scroll to position [274, 0]
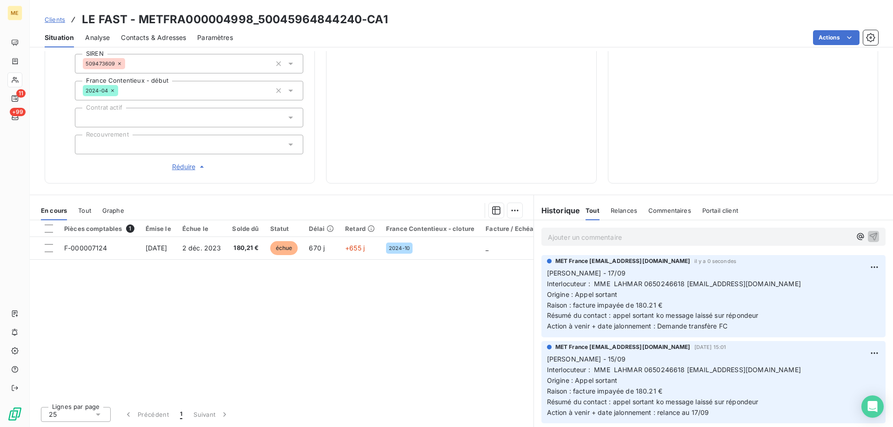
click at [600, 230] on div "Ajouter un commentaire ﻿" at bounding box center [713, 237] width 344 height 18
click at [600, 234] on p "Ajouter un commentaire ﻿" at bounding box center [699, 237] width 303 height 12
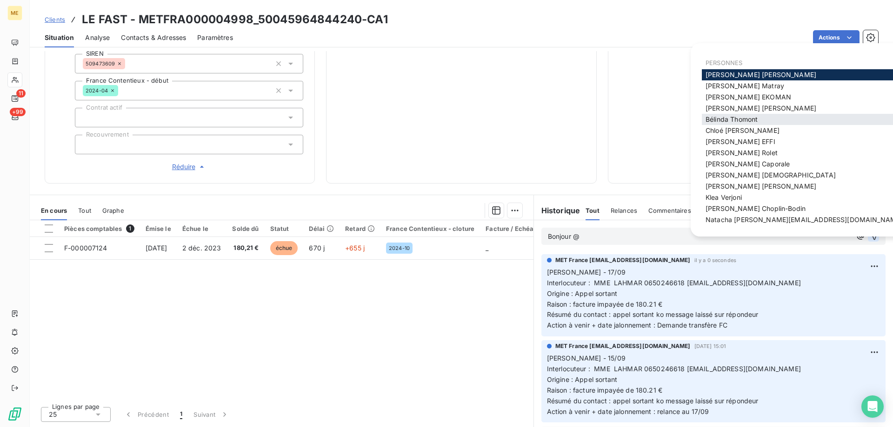
click at [742, 123] on span "[PERSON_NAME]" at bounding box center [731, 119] width 52 height 8
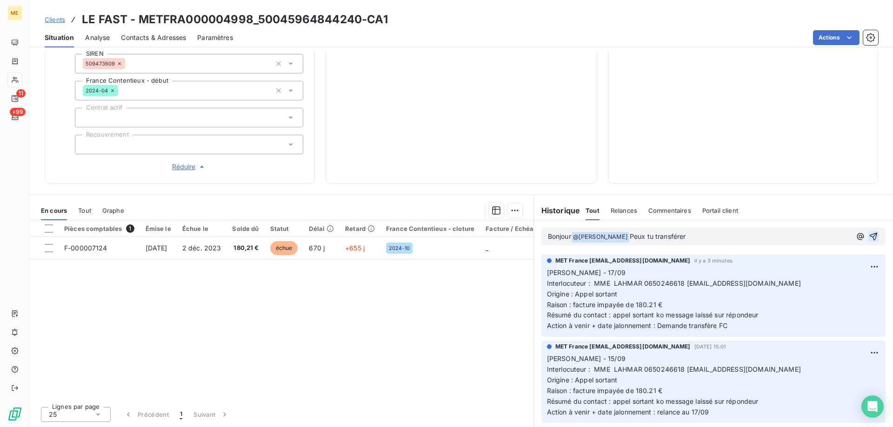
click at [639, 237] on span "Peux tu transférer" at bounding box center [657, 236] width 56 height 8
click at [0, 0] on lt-em "Peux-tu" at bounding box center [0, 0] width 0 height 0
click at [721, 235] on p "Bonjour @ [PERSON_NAME] ﻿ Peux-tu transférer" at bounding box center [699, 236] width 303 height 11
click at [766, 236] on p "Bonjour @ [PERSON_NAME] ﻿ Peux-tu transférer" at bounding box center [699, 236] width 303 height 11
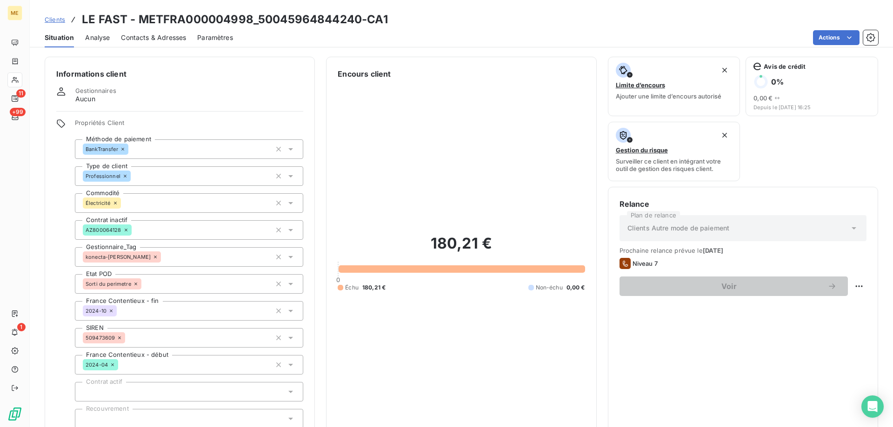
scroll to position [139, 0]
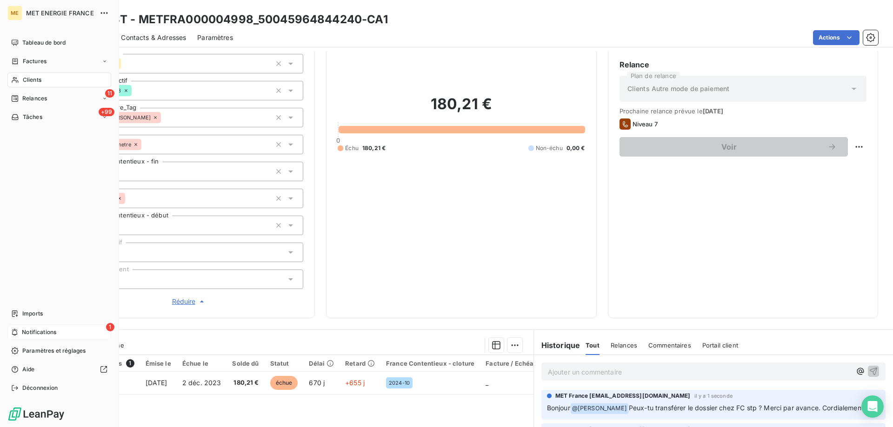
click at [21, 330] on div "1 Notifications" at bounding box center [59, 332] width 104 height 15
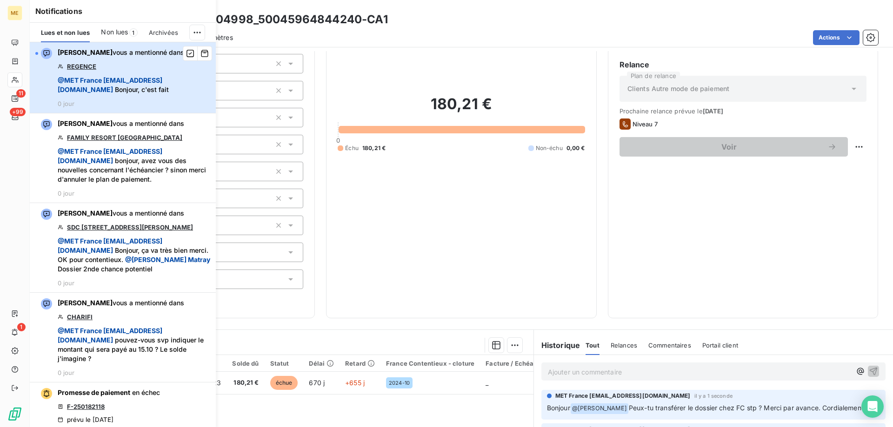
click at [150, 81] on span "@ MET [GEOGRAPHIC_DATA] [EMAIL_ADDRESS][DOMAIN_NAME] Bonjour, c'est fait" at bounding box center [134, 85] width 152 height 19
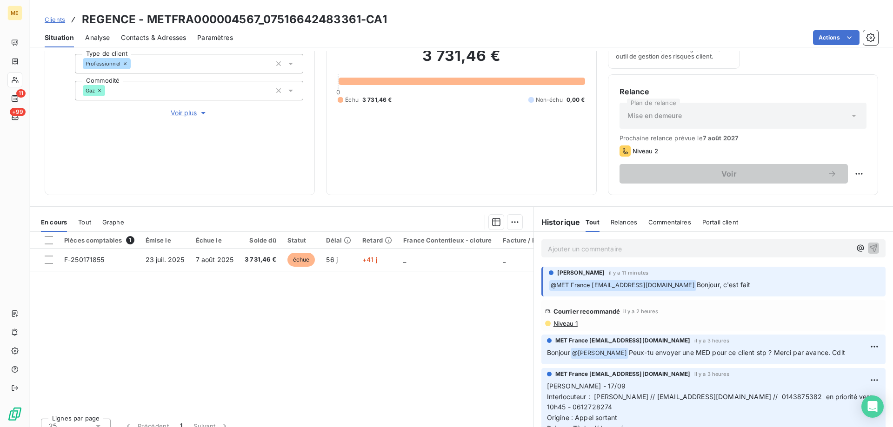
scroll to position [124, 0]
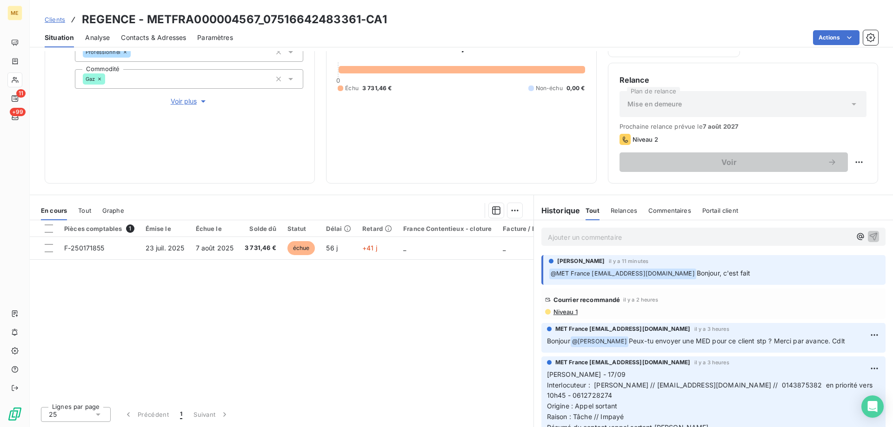
click at [688, 236] on p "Ajouter un commentaire ﻿" at bounding box center [699, 237] width 303 height 12
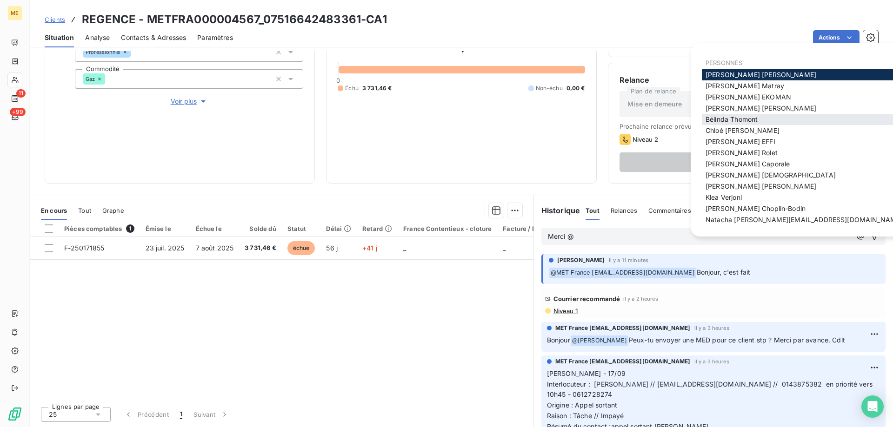
click at [739, 115] on div "[PERSON_NAME]" at bounding box center [803, 119] width 204 height 11
click at [747, 121] on span "[PERSON_NAME]" at bounding box center [731, 119] width 52 height 8
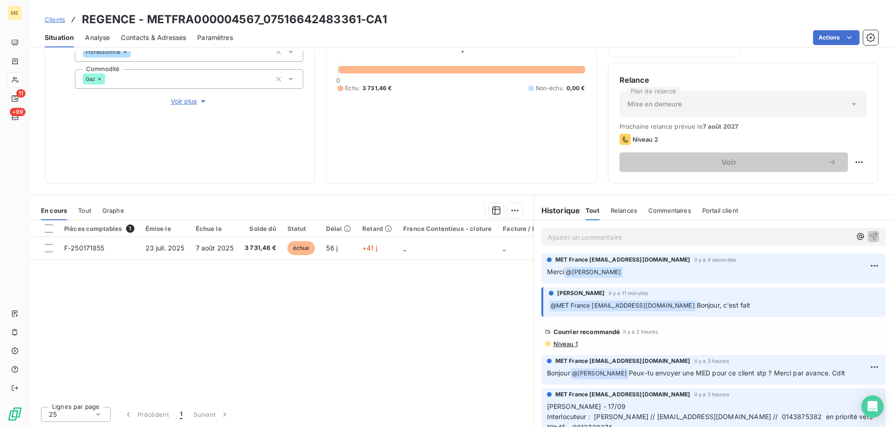
scroll to position [0, 0]
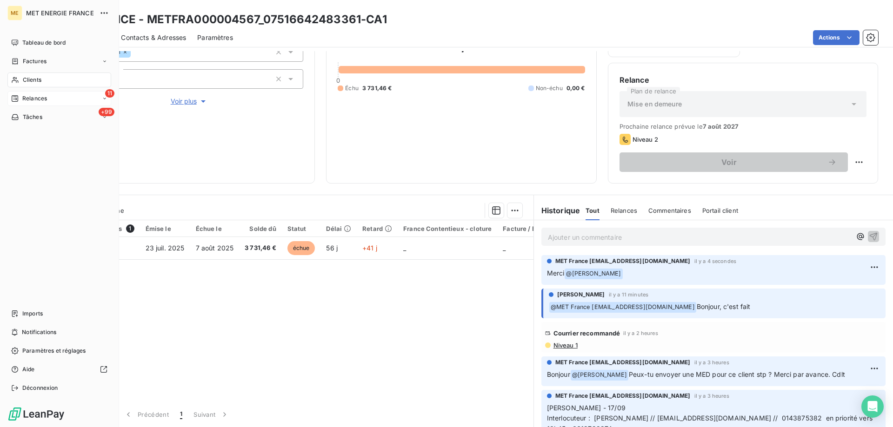
click at [20, 96] on div "Relances" at bounding box center [29, 98] width 36 height 8
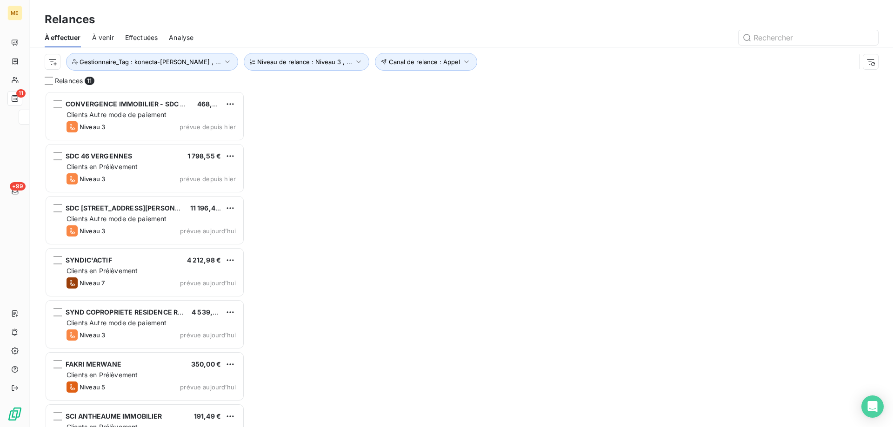
scroll to position [329, 193]
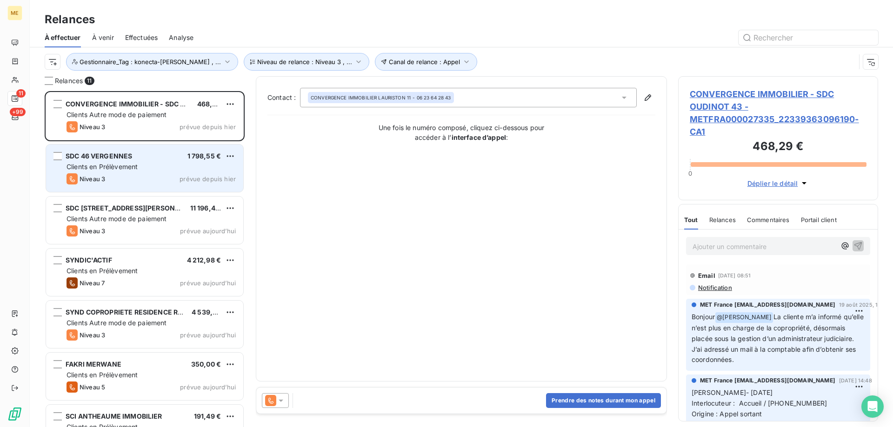
click at [176, 156] on div "SDC 46 VERGENNES 1 798,55 €" at bounding box center [150, 156] width 169 height 8
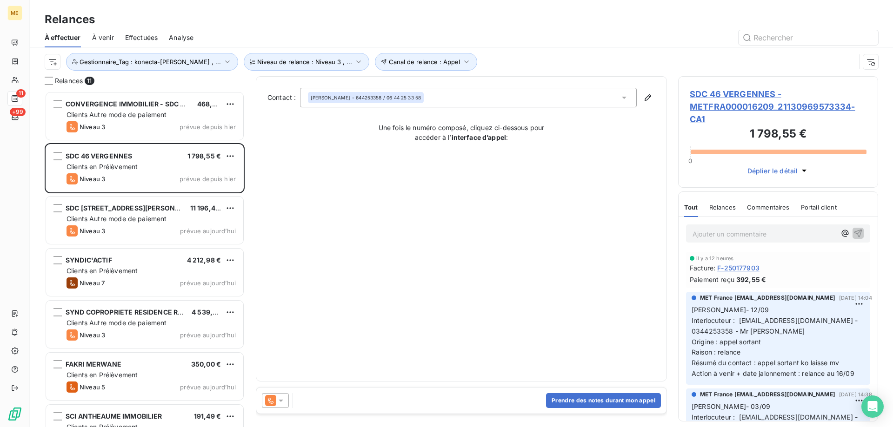
click at [723, 110] on span "SDC 46 VERGENNES - METFRA000016209_21130969573334-CA1" at bounding box center [777, 107] width 177 height 38
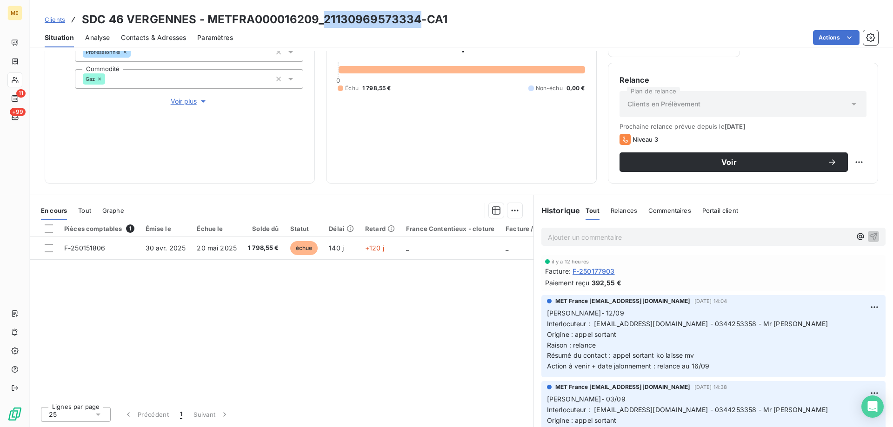
drag, startPoint x: 324, startPoint y: 24, endPoint x: 415, endPoint y: 21, distance: 90.7
click at [415, 21] on h3 "SDC 46 VERGENNES - METFRA000016209_21130969573334-CA1" at bounding box center [264, 19] width 365 height 17
drag, startPoint x: 679, startPoint y: 321, endPoint x: 718, endPoint y: 328, distance: 39.7
click at [718, 328] on p "[PERSON_NAME]- 12/09 Interlocuteur : [EMAIL_ADDRESS][DOMAIN_NAME] - 0344253358 …" at bounding box center [713, 340] width 333 height 64
click at [368, 132] on div "1 798,55 € 0 Échu 1 798,55 € Non-échu 0,00 €" at bounding box center [460, 63] width 247 height 217
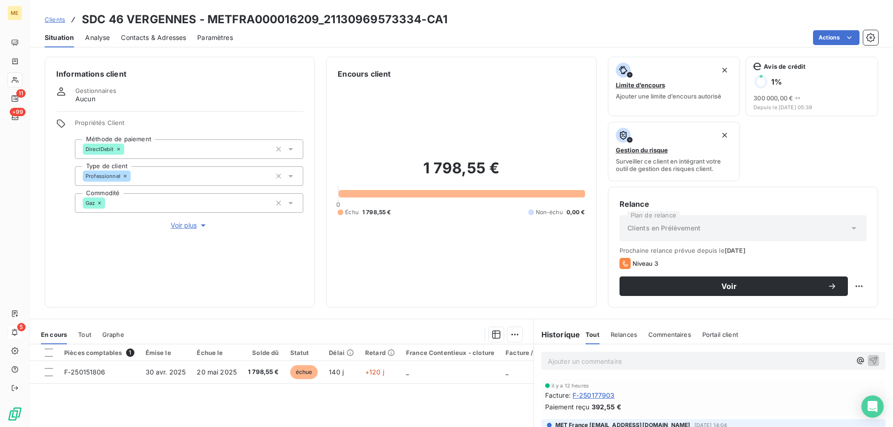
click at [21, 331] on span "5" at bounding box center [21, 327] width 8 height 8
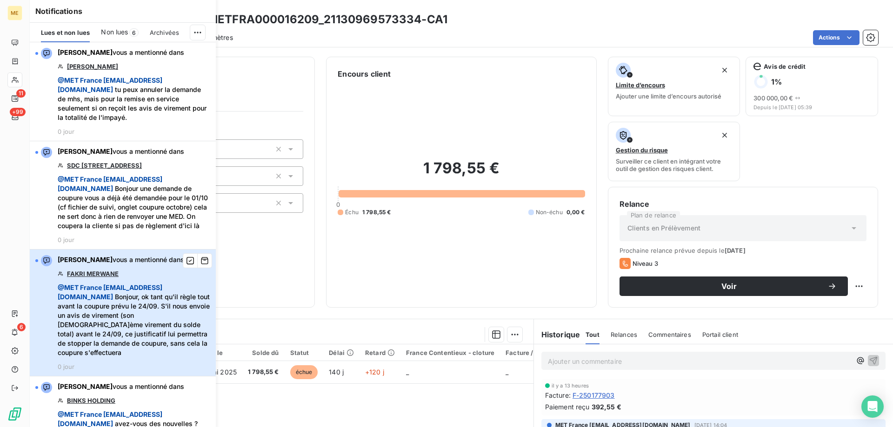
click at [141, 291] on div "[PERSON_NAME] vous a mentionné dans FAKRI MERWANE @ MET [GEOGRAPHIC_DATA] [EMAI…" at bounding box center [134, 312] width 152 height 115
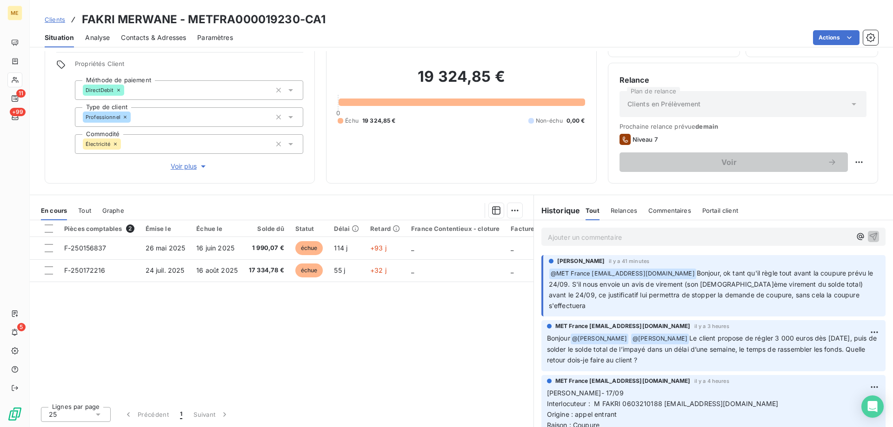
scroll to position [46, 0]
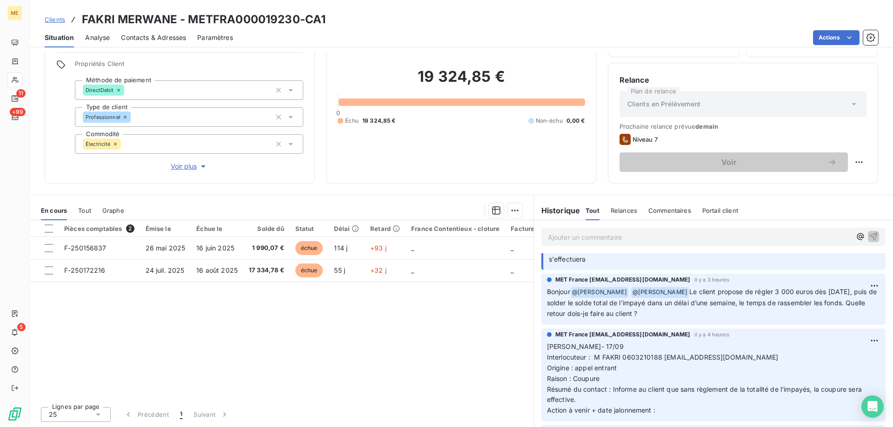
click at [622, 353] on span "Interlocuteur : M FAKRI 0603210188 [EMAIL_ADDRESS][DOMAIN_NAME]" at bounding box center [662, 357] width 231 height 8
drag, startPoint x: 621, startPoint y: 346, endPoint x: 652, endPoint y: 346, distance: 31.6
click at [652, 353] on span "Interlocuteur : M FAKRI 0603210188 [EMAIL_ADDRESS][DOMAIN_NAME]" at bounding box center [662, 357] width 231 height 8
click at [640, 355] on p "[PERSON_NAME]- 17/09 Interlocuteur : M FAKRI 0603210188 [EMAIL_ADDRESS][DOMAIN_…" at bounding box center [713, 379] width 333 height 74
drag, startPoint x: 620, startPoint y: 348, endPoint x: 656, endPoint y: 348, distance: 36.3
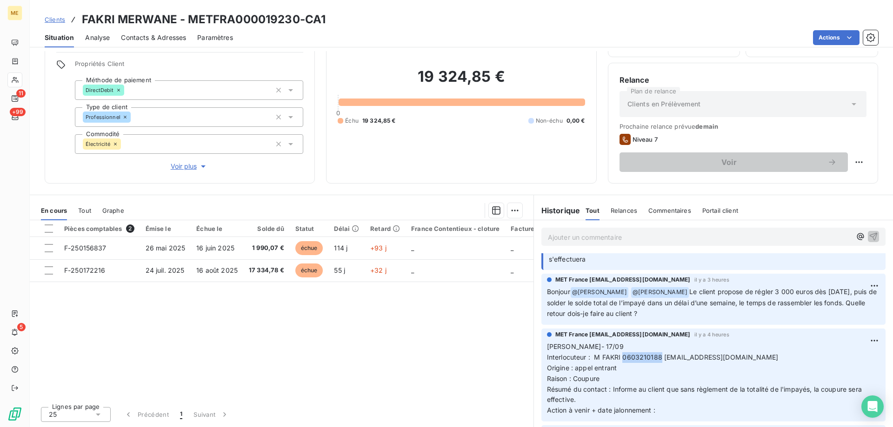
click at [656, 353] on span "Interlocuteur : M FAKRI 0603210188 [EMAIL_ADDRESS][DOMAIN_NAME]" at bounding box center [662, 357] width 231 height 8
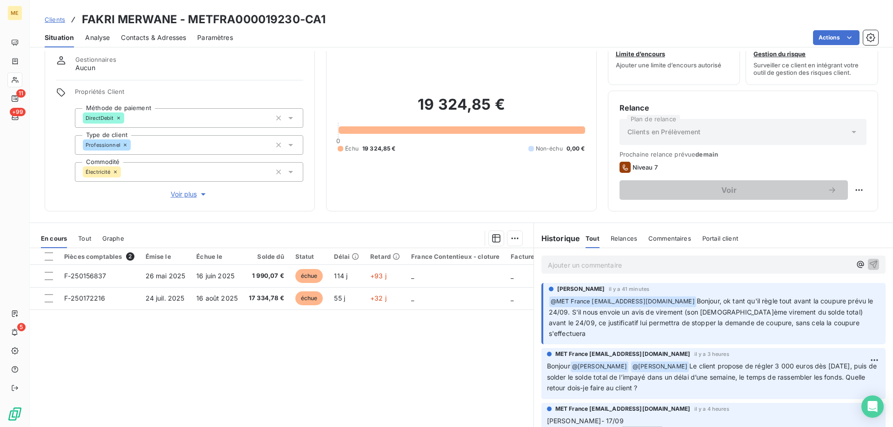
scroll to position [0, 0]
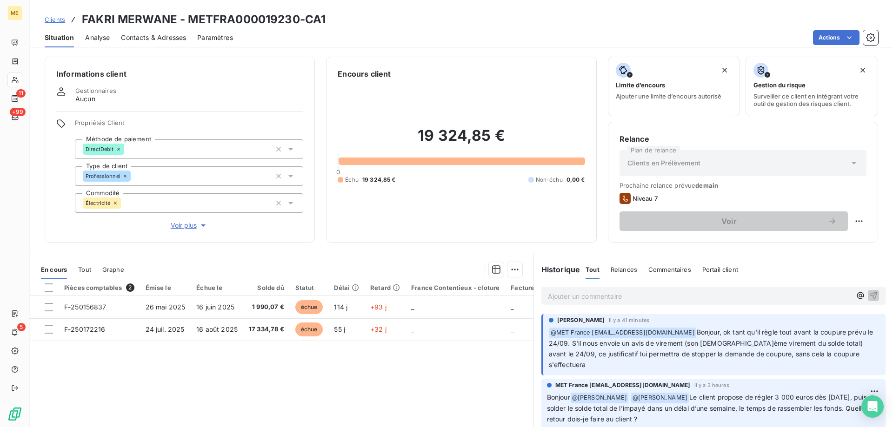
drag, startPoint x: 642, startPoint y: 285, endPoint x: 642, endPoint y: 298, distance: 13.5
click at [642, 291] on div "Ajouter un commentaire ﻿" at bounding box center [713, 295] width 359 height 33
click at [642, 298] on p "Ajouter un commentaire ﻿" at bounding box center [699, 297] width 303 height 12
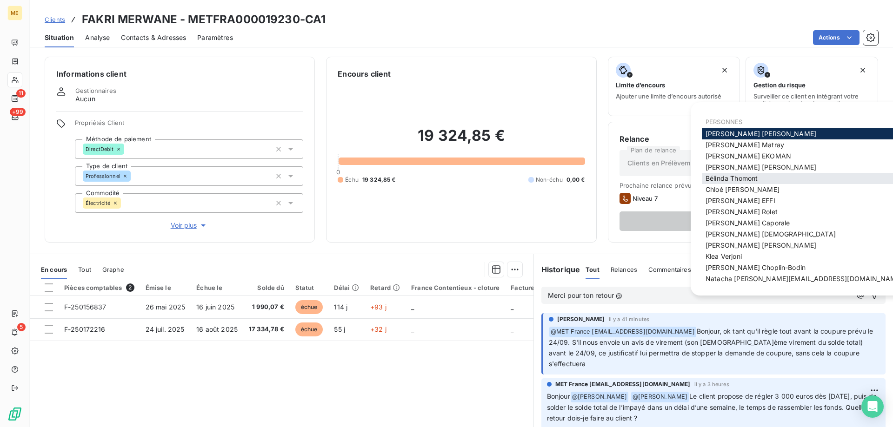
click at [732, 173] on div "[PERSON_NAME]" at bounding box center [803, 178] width 204 height 11
click at [744, 181] on span "[PERSON_NAME]" at bounding box center [731, 178] width 52 height 8
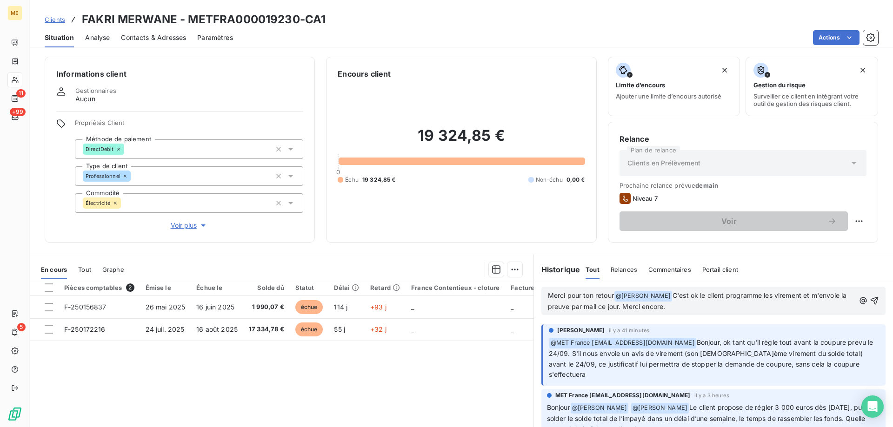
click at [691, 301] on p "Merci pour ton retour @ [PERSON_NAME] ﻿ C'est ok le client programme les vireme…" at bounding box center [701, 302] width 307 height 22
click at [693, 296] on span "C'est ok le client programme les virement et m'envoie la preuve par mail ce jou…" at bounding box center [698, 300] width 301 height 19
click at [0, 0] on lt-span "ok ," at bounding box center [0, 0] width 0 height 0
click at [775, 290] on div "Merci pour ton retour @ [PERSON_NAME] ﻿ C'est ok, le client programme les virem…" at bounding box center [701, 301] width 307 height 23
click at [782, 294] on span "C'est ok, le client programme les virement et m'envoie la preuve par mail ce jo…" at bounding box center [699, 300] width 303 height 19
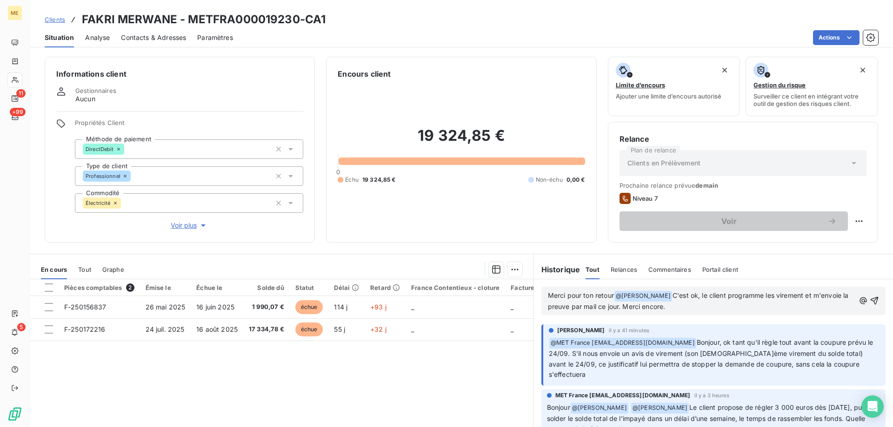
click at [0, 0] on lt-span "les virement s" at bounding box center [0, 0] width 0 height 0
click at [743, 303] on p "Merci pour ton retour @ [PERSON_NAME] ﻿ C'est ok, le client programme les virem…" at bounding box center [701, 302] width 307 height 22
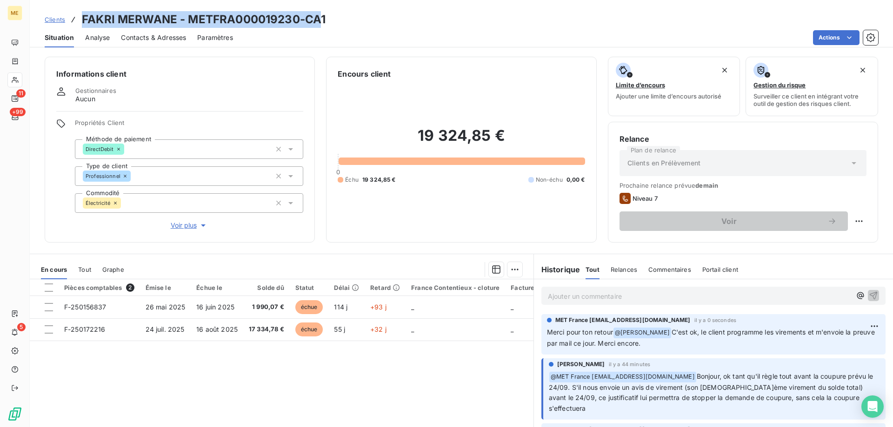
drag, startPoint x: 83, startPoint y: 19, endPoint x: 322, endPoint y: 20, distance: 239.4
click at [322, 20] on h3 "FAKRI MERWANE - METFRA000019230-CA1" at bounding box center [204, 19] width 244 height 17
click at [179, 13] on h3 "FAKRI MERWANE - METFRA000019230-CA1" at bounding box center [204, 19] width 244 height 17
click at [187, 24] on h3 "FAKRI MERWANE - METFRA000019230-CA1" at bounding box center [204, 19] width 244 height 17
drag, startPoint x: 188, startPoint y: 23, endPoint x: 328, endPoint y: 21, distance: 140.4
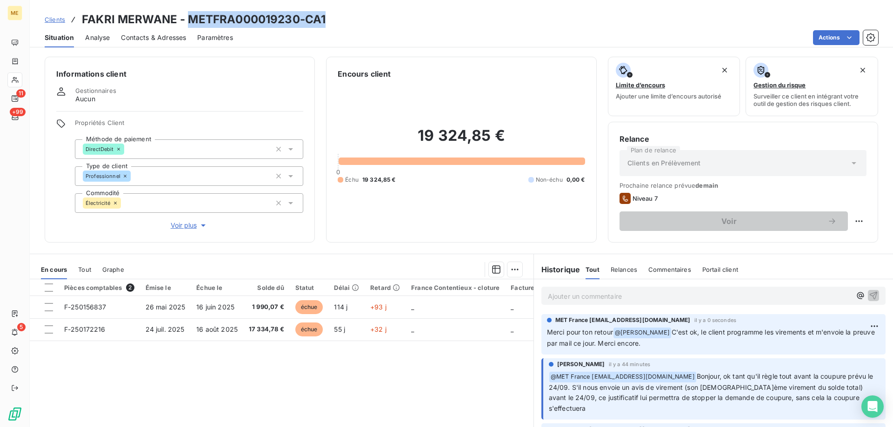
click at [328, 21] on div "Clients FAKRI MERWANE - METFRA000019230-CA1" at bounding box center [461, 19] width 863 height 17
click at [487, 214] on div "19 324,85 € 0 Échu 19 324,85 € Non-échu 0,00 €" at bounding box center [460, 155] width 247 height 152
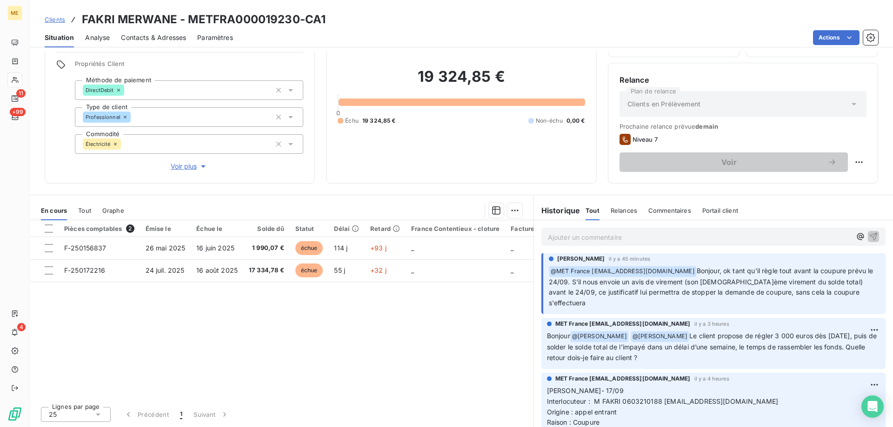
scroll to position [139, 0]
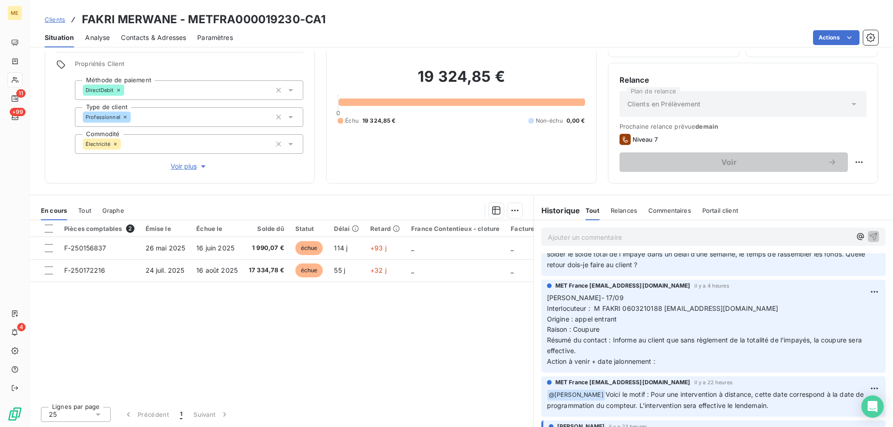
click at [656, 350] on p "[PERSON_NAME]- 17/09 Interlocuteur : M FAKRI 0603210188 [EMAIL_ADDRESS][DOMAIN_…" at bounding box center [713, 330] width 333 height 74
drag, startPoint x: 596, startPoint y: 339, endPoint x: 538, endPoint y: 288, distance: 77.1
click at [541, 288] on div "MET France [EMAIL_ADDRESS][DOMAIN_NAME] il y a 4 heures [PERSON_NAME]- 17/09 In…" at bounding box center [713, 326] width 344 height 93
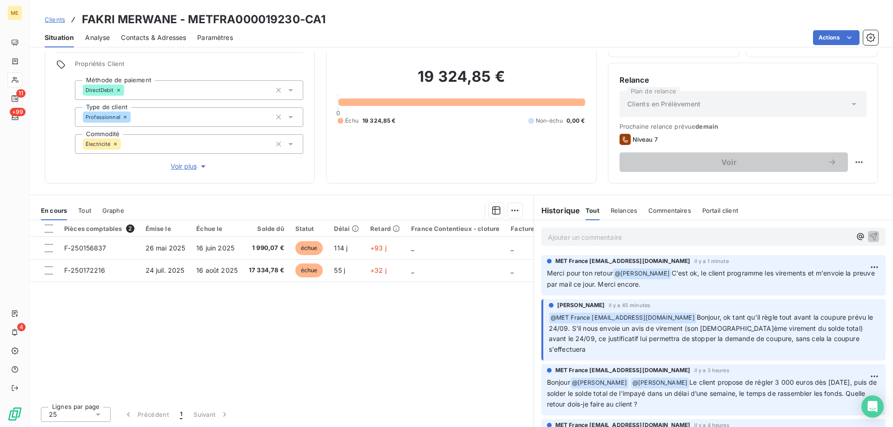
drag, startPoint x: 673, startPoint y: 372, endPoint x: 652, endPoint y: 400, distance: 34.5
click at [652, 400] on div "MET France [EMAIL_ADDRESS][DOMAIN_NAME] il y a 3 heures Bonjour @ [PERSON_NAME]…" at bounding box center [713, 389] width 344 height 51
click at [667, 392] on p "Bonjour @ [PERSON_NAME] @ [PERSON_NAME] Le client propose de régler 3 000 euros…" at bounding box center [713, 393] width 333 height 33
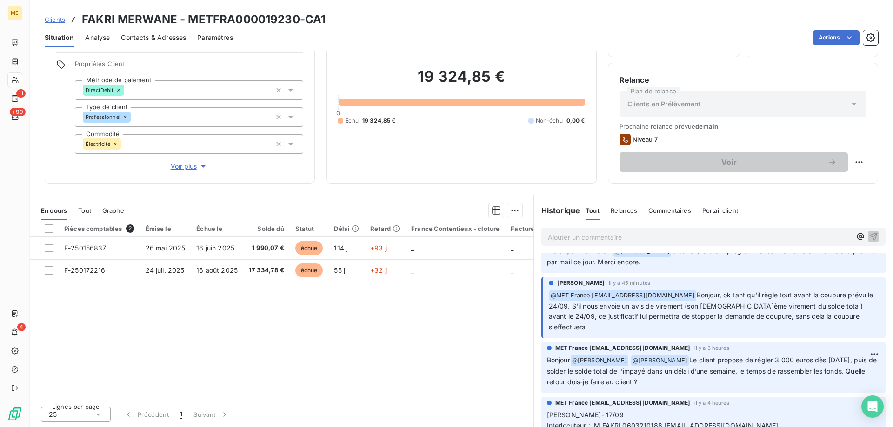
scroll to position [46, 0]
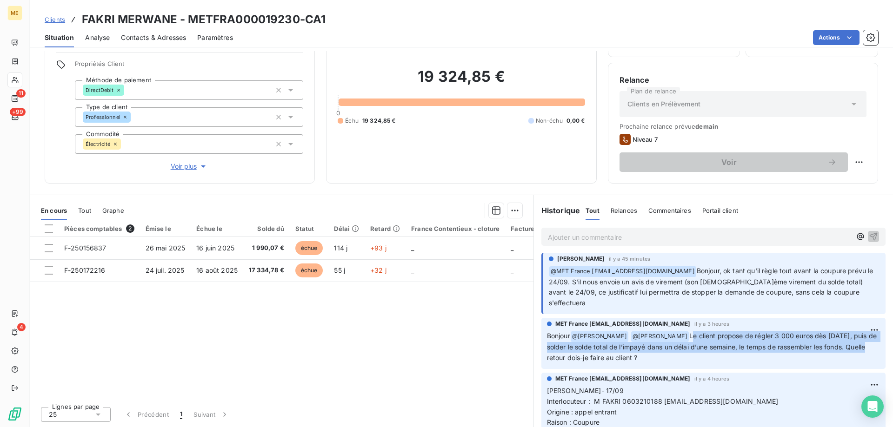
drag, startPoint x: 672, startPoint y: 326, endPoint x: 855, endPoint y: 336, distance: 183.4
click at [855, 336] on p "Bonjour @ [PERSON_NAME] @ [PERSON_NAME] Le client propose de régler 3 000 euros…" at bounding box center [713, 347] width 333 height 33
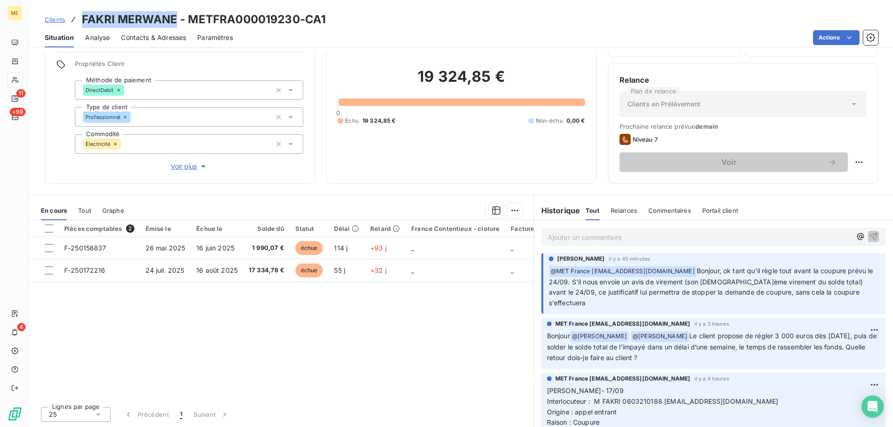
drag, startPoint x: 84, startPoint y: 17, endPoint x: 175, endPoint y: 23, distance: 91.7
click at [175, 23] on h3 "FAKRI MERWANE - METFRA000019230-CA1" at bounding box center [204, 19] width 244 height 17
click at [837, 42] on html "ME 11 +99 4 Clients FAKRI MERWANE - METFRA000019230-CA1 Situation Analyse Conta…" at bounding box center [446, 213] width 893 height 427
click at [701, 60] on html "ME 11 +99 4 Clients FAKRI MERWANE - METFRA000019230-CA1 Situation Analyse Conta…" at bounding box center [446, 213] width 893 height 427
click at [767, 49] on div "Clients FAKRI MERWANE - METFRA000019230-CA1 Situation Analyse Contacts & Adress…" at bounding box center [461, 213] width 863 height 427
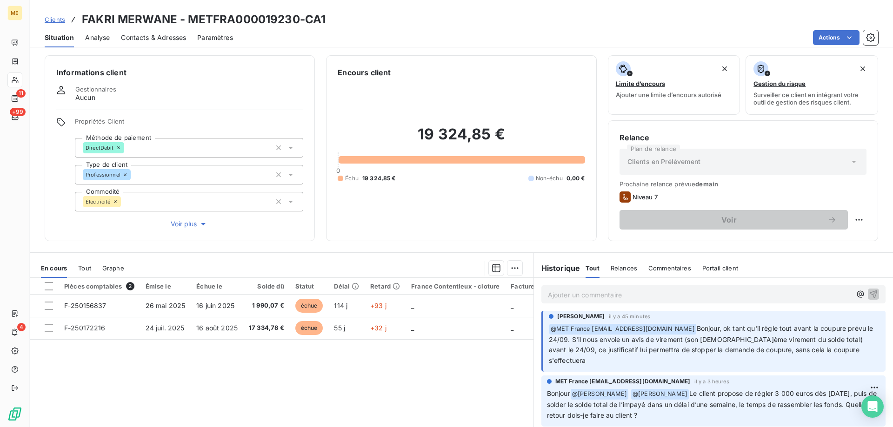
scroll to position [0, 0]
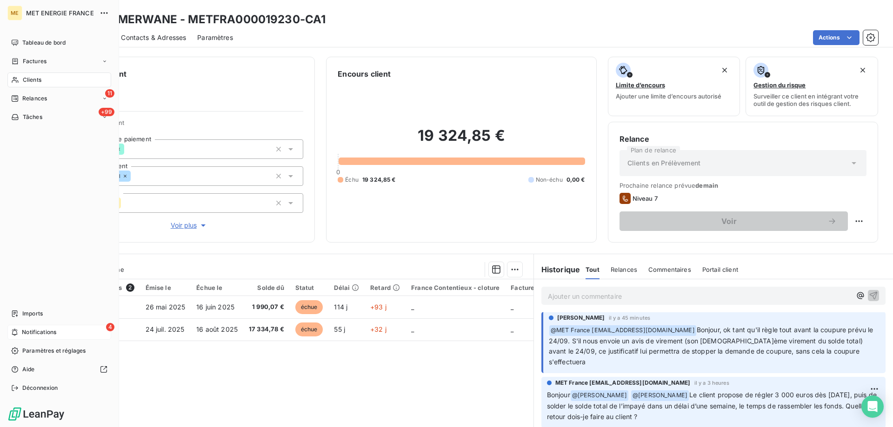
click at [88, 334] on div "4 Notifications" at bounding box center [59, 332] width 104 height 15
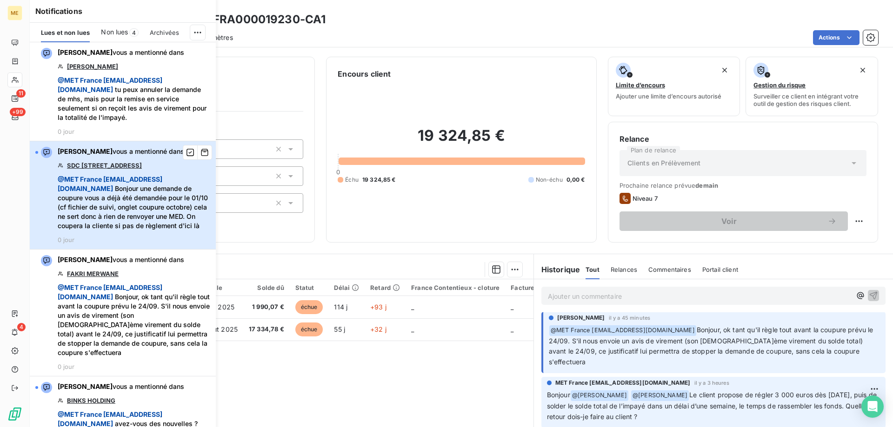
click at [154, 173] on div "[PERSON_NAME] vous a mentionné dans SDC 87 RUE ROYALE @ MET [GEOGRAPHIC_DATA] […" at bounding box center [134, 195] width 152 height 97
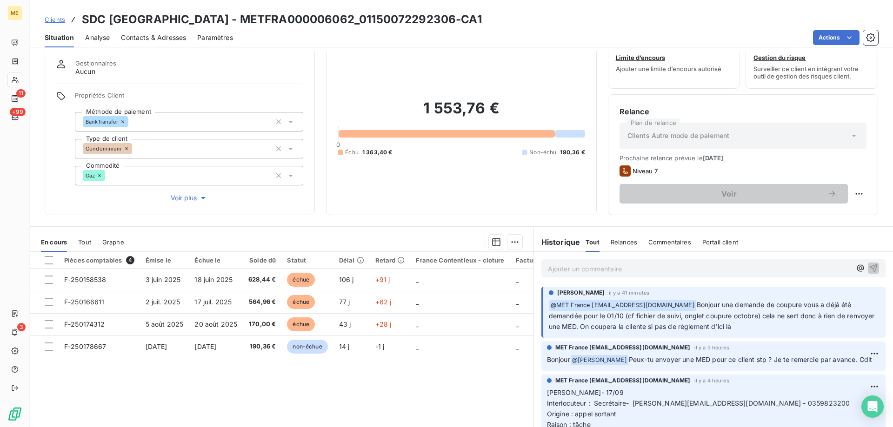
scroll to position [46, 0]
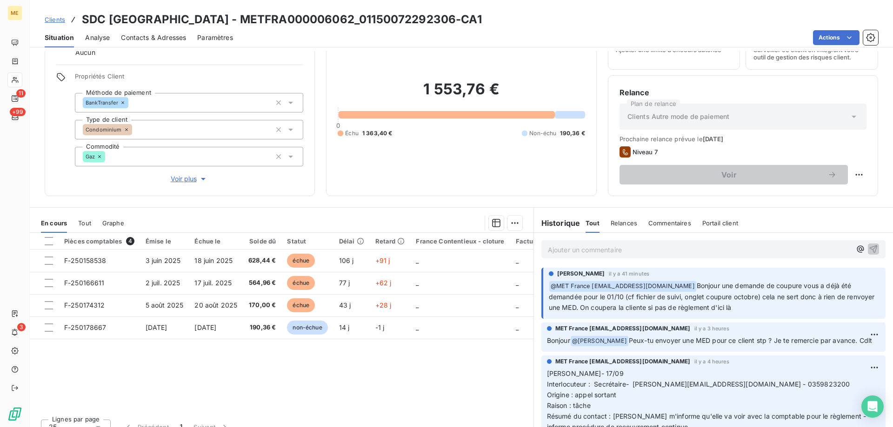
click at [619, 244] on p "Ajouter un commentaire ﻿" at bounding box center [699, 250] width 303 height 12
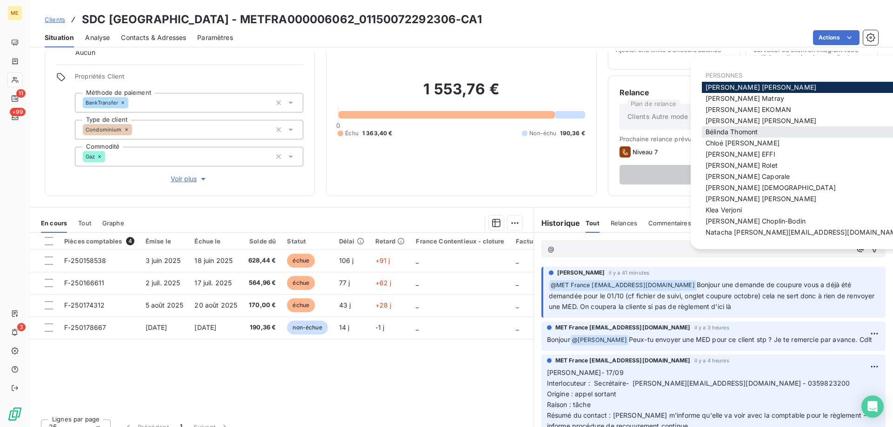
click at [736, 132] on span "[PERSON_NAME]" at bounding box center [731, 132] width 52 height 8
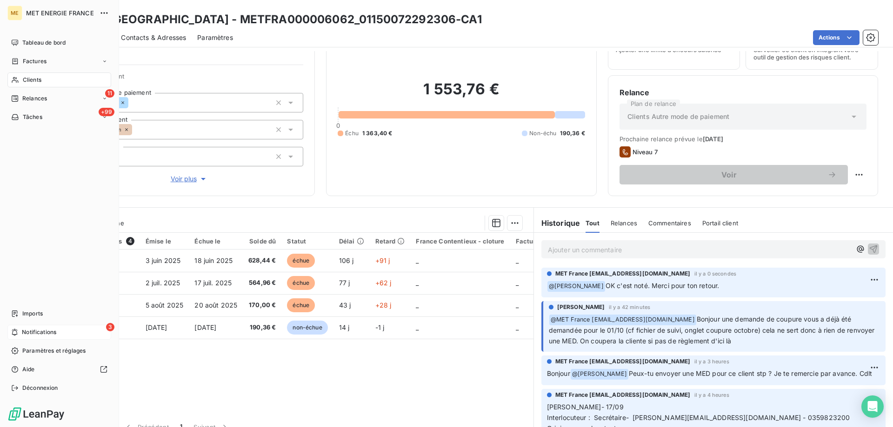
click at [20, 331] on div "3 Notifications" at bounding box center [59, 332] width 104 height 15
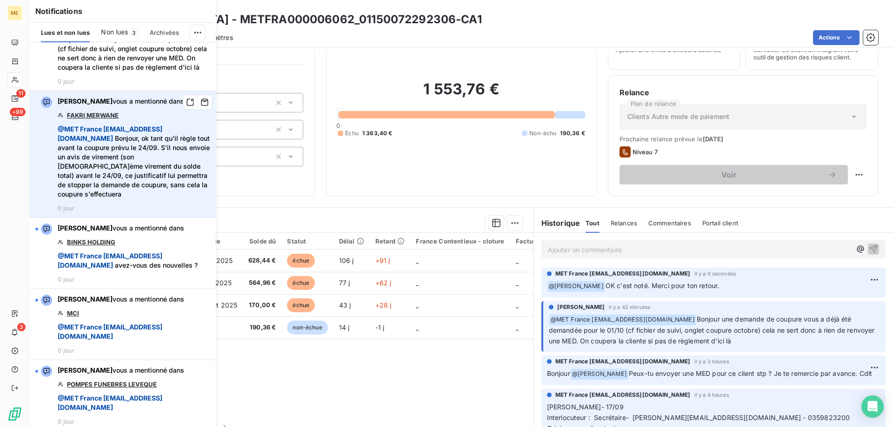
scroll to position [186, 0]
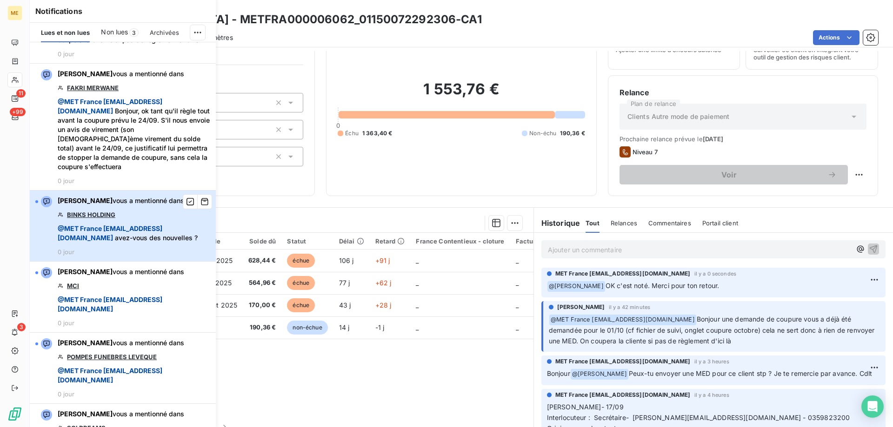
click at [165, 231] on div "[PERSON_NAME] vous a mentionné dans BINKS HOLDING @ MET [GEOGRAPHIC_DATA] [EMAI…" at bounding box center [134, 226] width 152 height 60
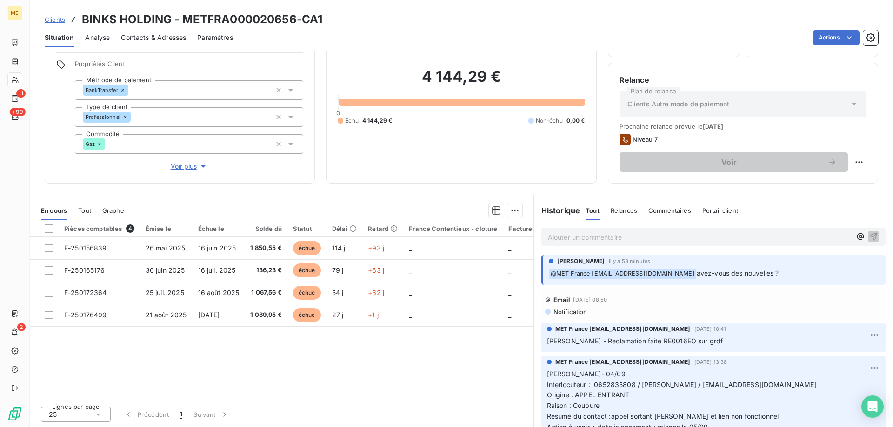
click at [655, 245] on div "Ajouter un commentaire ﻿" at bounding box center [713, 237] width 344 height 18
click at [655, 242] on p "Ajouter un commentaire ﻿" at bounding box center [699, 237] width 303 height 12
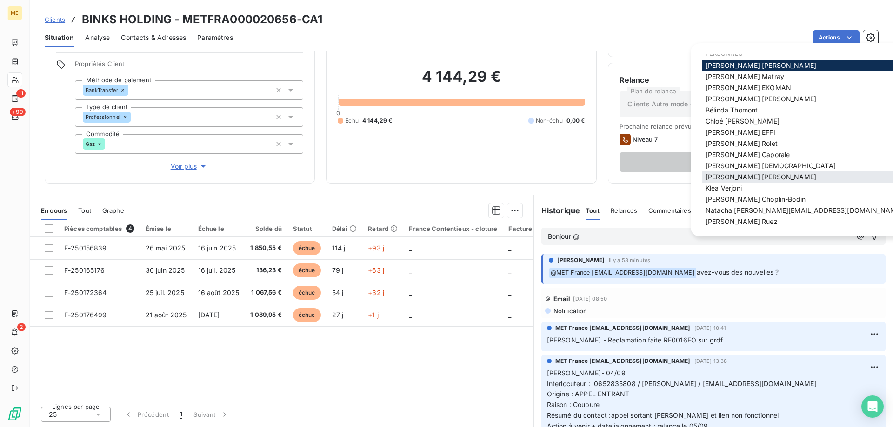
scroll to position [13, 0]
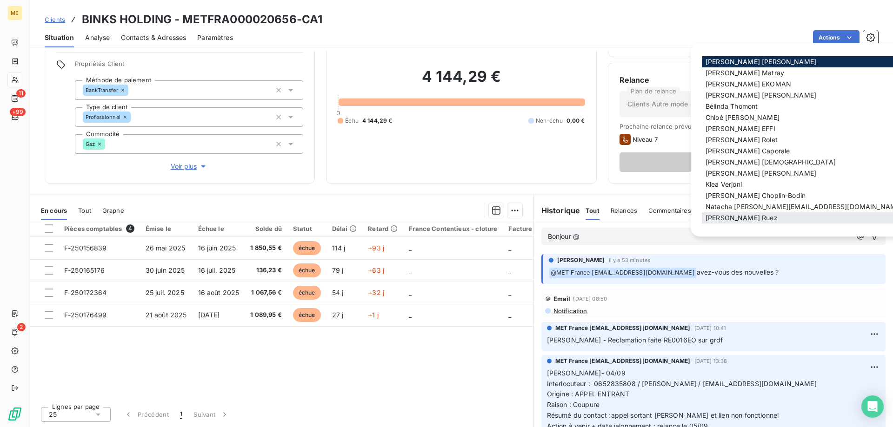
click at [767, 215] on div "[PERSON_NAME]" at bounding box center [803, 217] width 204 height 11
click at [743, 221] on div "[PERSON_NAME]" at bounding box center [803, 217] width 204 height 11
click at [723, 217] on span "[PERSON_NAME]" at bounding box center [741, 218] width 72 height 8
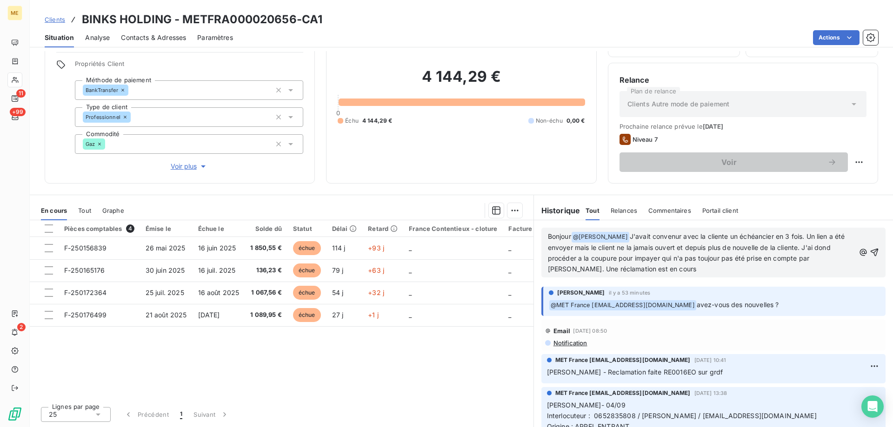
scroll to position [46, 0]
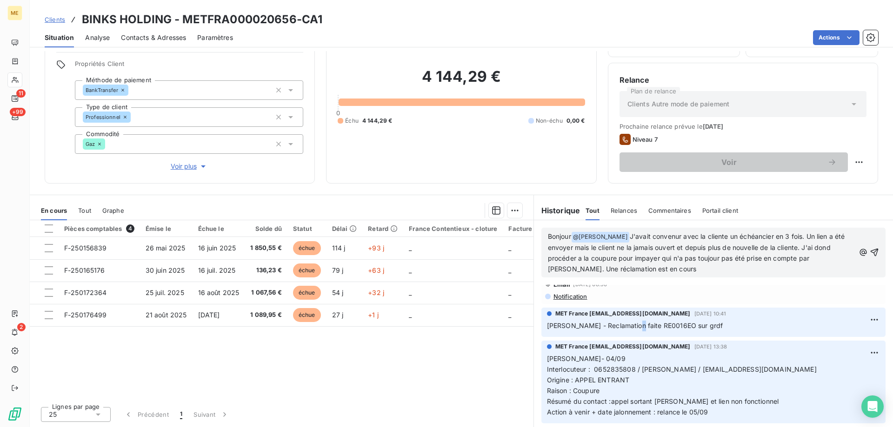
drag, startPoint x: 620, startPoint y: 325, endPoint x: 628, endPoint y: 326, distance: 7.5
click at [628, 326] on span "[PERSON_NAME] - Reclamation faite RE0016EO sur grdf" at bounding box center [635, 326] width 176 height 8
drag, startPoint x: 628, startPoint y: 326, endPoint x: 620, endPoint y: 328, distance: 8.0
click at [628, 327] on span "[PERSON_NAME] - Reclamation faite RE0016EO sur grdf" at bounding box center [635, 326] width 176 height 8
click at [616, 329] on span "[PERSON_NAME] - Reclamation faite RE0016EO sur grdf" at bounding box center [635, 326] width 176 height 8
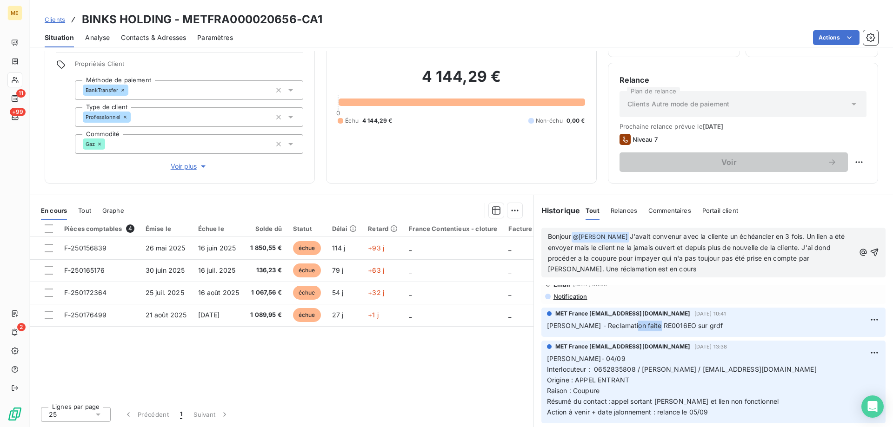
drag, startPoint x: 618, startPoint y: 327, endPoint x: 644, endPoint y: 263, distance: 68.6
click at [650, 324] on span "[PERSON_NAME] - Reclamation faite RE0016EO sur grdf" at bounding box center [635, 326] width 176 height 8
click at [649, 271] on p "Bonjour @ [PERSON_NAME] ﻿ J'avait convenur avec la cliente un échéancier en 3 f…" at bounding box center [701, 252] width 307 height 43
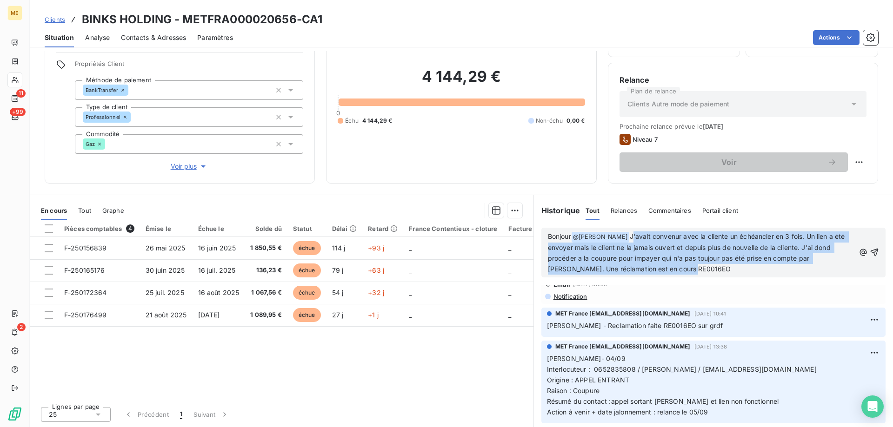
drag, startPoint x: 677, startPoint y: 271, endPoint x: 614, endPoint y: 238, distance: 71.8
click at [614, 238] on p "Bonjour @ [PERSON_NAME] ﻿ J'avait convenur avec la cliente un échéancier en 3 f…" at bounding box center [701, 252] width 307 height 43
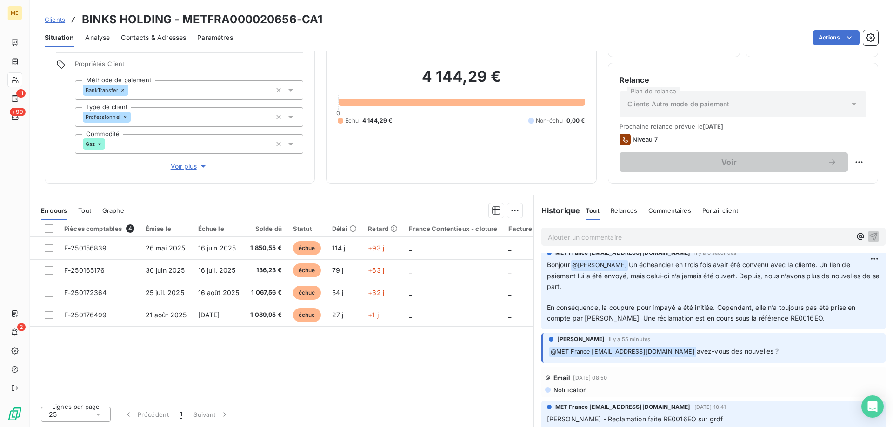
scroll to position [0, 0]
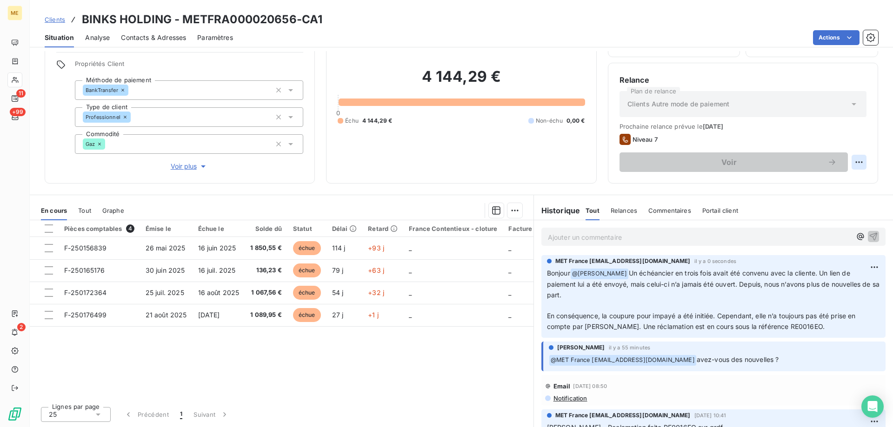
click at [852, 166] on html "ME 11 +99 2 Clients BINKS HOLDING - METFRA000020656-CA1 Situation Analyse Conta…" at bounding box center [446, 213] width 893 height 427
click at [843, 182] on div "Replanifier cette action" at bounding box center [813, 182] width 83 height 15
select select "8"
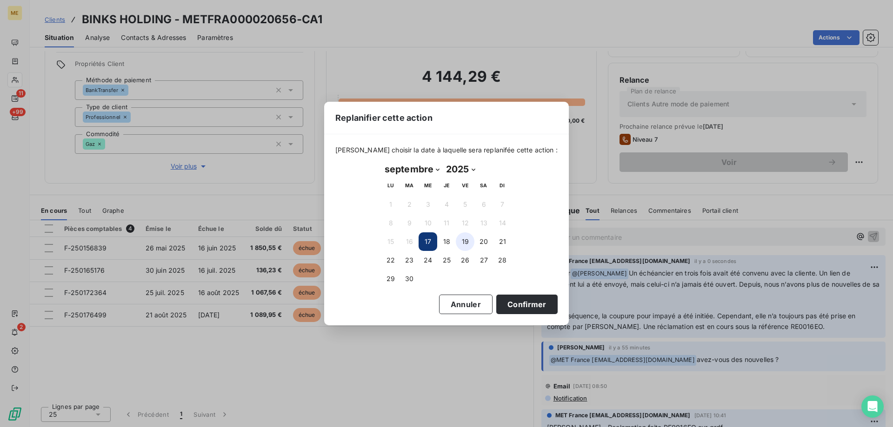
click at [457, 240] on button "19" at bounding box center [465, 241] width 19 height 19
click at [507, 294] on div "[DATE] Month: janvier février mars avril mai juin juillet août septembre octobr…" at bounding box center [446, 224] width 143 height 139
click at [508, 299] on button "Confirmer" at bounding box center [526, 305] width 61 height 20
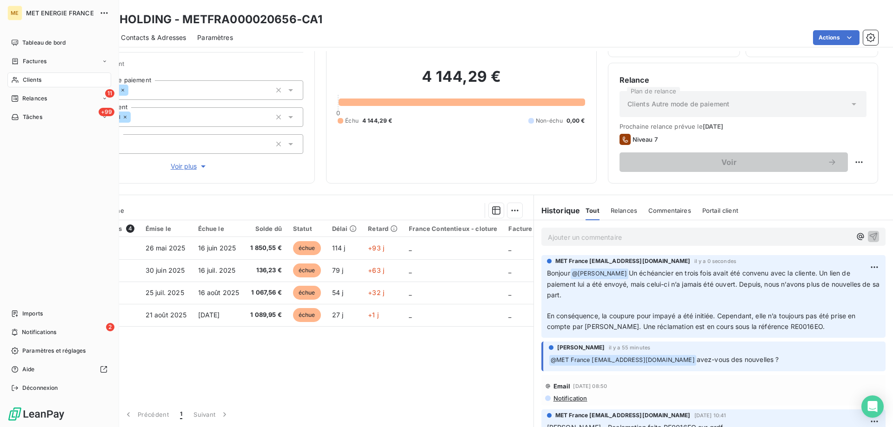
click at [74, 324] on nav "Imports 2 Notifications Paramètres et réglages Aide Déconnexion" at bounding box center [59, 350] width 104 height 89
click at [74, 330] on div "2 Notifications" at bounding box center [59, 332] width 104 height 15
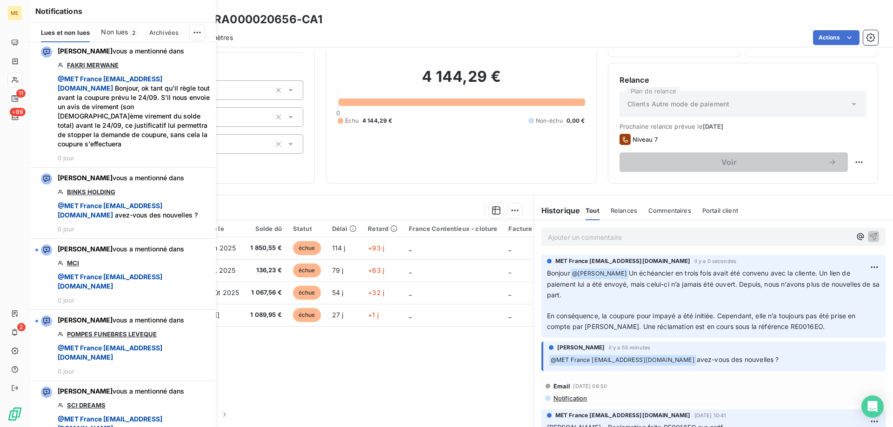
scroll to position [232, 0]
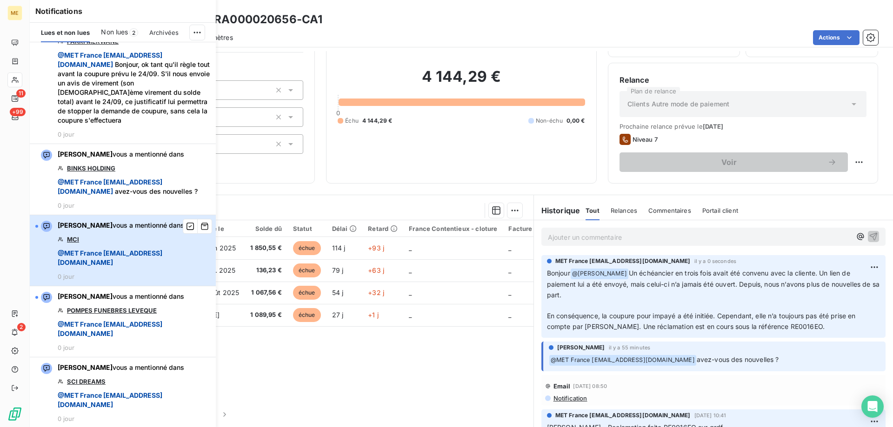
click at [119, 230] on span "[PERSON_NAME] vous a mentionné dans" at bounding box center [121, 225] width 126 height 9
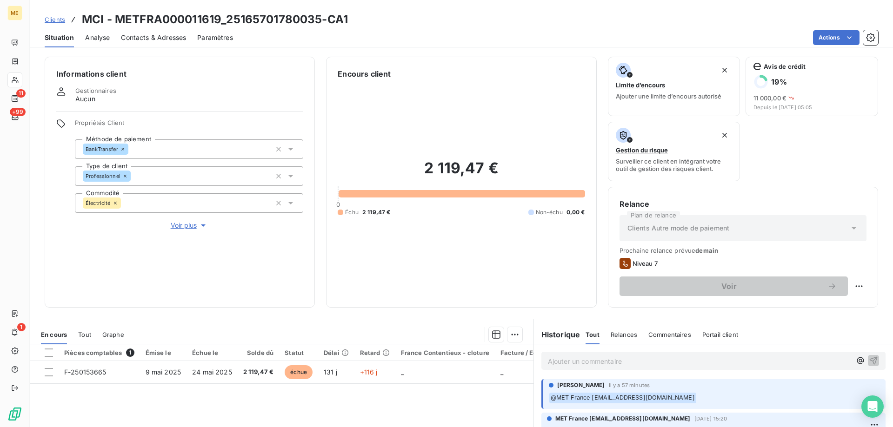
click at [177, 227] on span "Voir plus" at bounding box center [189, 225] width 37 height 9
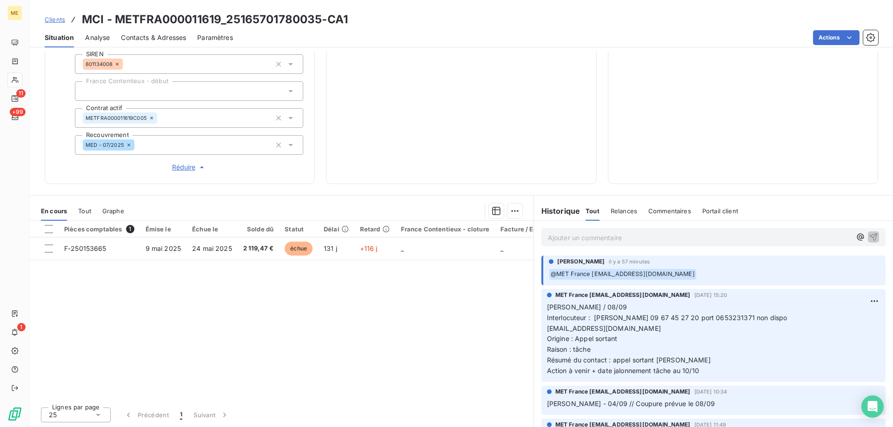
scroll to position [274, 0]
drag, startPoint x: 663, startPoint y: 317, endPoint x: 709, endPoint y: 315, distance: 46.1
click at [709, 315] on span "Interlocuteur : [PERSON_NAME] 09 67 45 27 20 port 0653231371 non dispo" at bounding box center [667, 317] width 240 height 8
drag, startPoint x: 728, startPoint y: 319, endPoint x: 765, endPoint y: 315, distance: 36.5
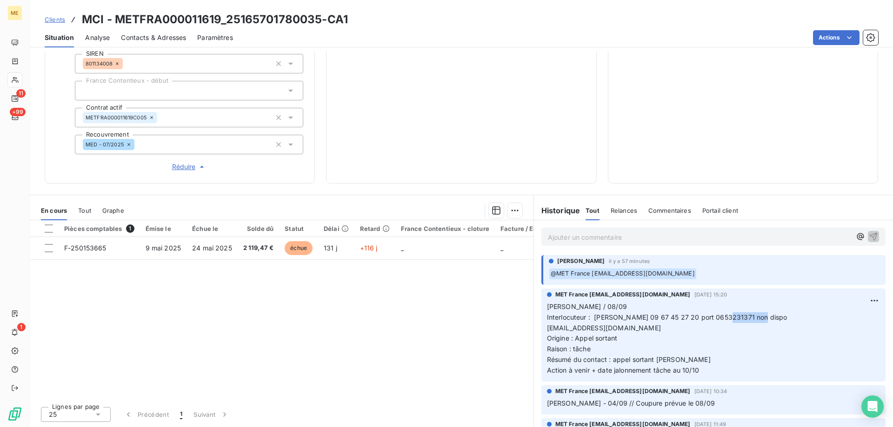
click at [765, 315] on span "Interlocuteur : [PERSON_NAME] 09 67 45 27 20 port 0653231371 non dispo" at bounding box center [667, 317] width 240 height 8
drag, startPoint x: 714, startPoint y: 376, endPoint x: 706, endPoint y: 383, distance: 10.9
click at [714, 376] on p "[PERSON_NAME] / 08/09 Interlocuteur : [PERSON_NAME] 09 67 45 27 20 port 0653231…" at bounding box center [713, 339] width 333 height 74
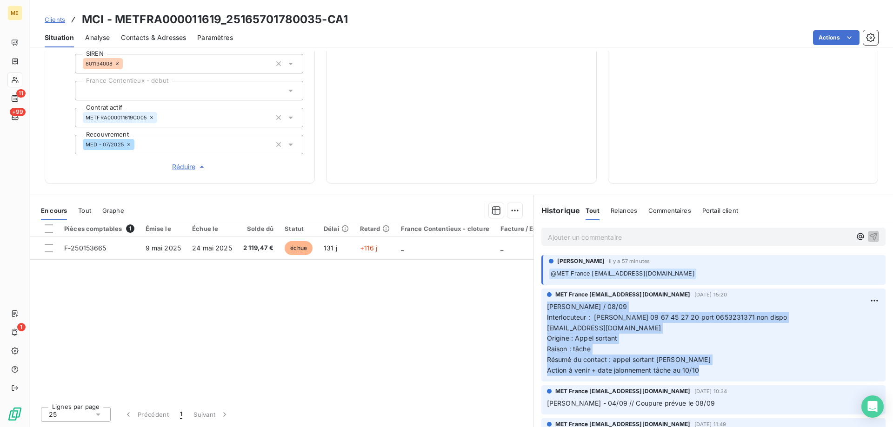
drag, startPoint x: 706, startPoint y: 379, endPoint x: 536, endPoint y: 306, distance: 184.5
click at [536, 306] on div "MET France [EMAIL_ADDRESS][DOMAIN_NAME] [DATE] 15:20 [PERSON_NAME] / 08/09 Inte…" at bounding box center [713, 335] width 359 height 97
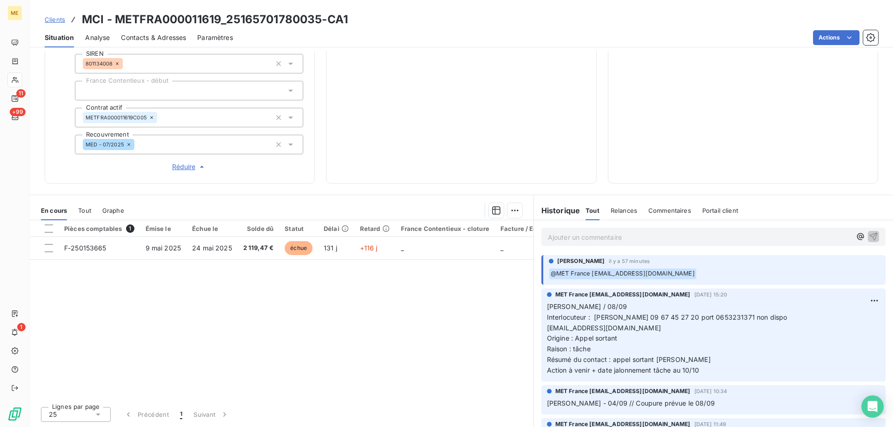
click at [621, 237] on p "Ajouter un commentaire ﻿" at bounding box center [699, 237] width 303 height 12
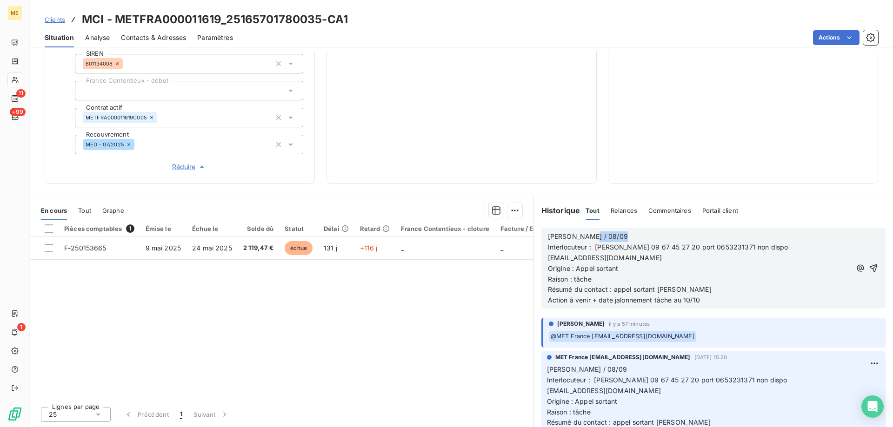
click at [621, 236] on p "[PERSON_NAME] / 08/09" at bounding box center [699, 236] width 303 height 11
click at [615, 231] on p "[PERSON_NAME] / 08/09" at bounding box center [699, 236] width 303 height 11
click at [666, 289] on p "Résumé du contact : appel sortant [PERSON_NAME]" at bounding box center [699, 289] width 303 height 11
click at [711, 298] on p "Action à venir + date jalonnement tâche au 10/10" at bounding box center [699, 300] width 303 height 11
drag, startPoint x: 708, startPoint y: 303, endPoint x: 681, endPoint y: 299, distance: 28.2
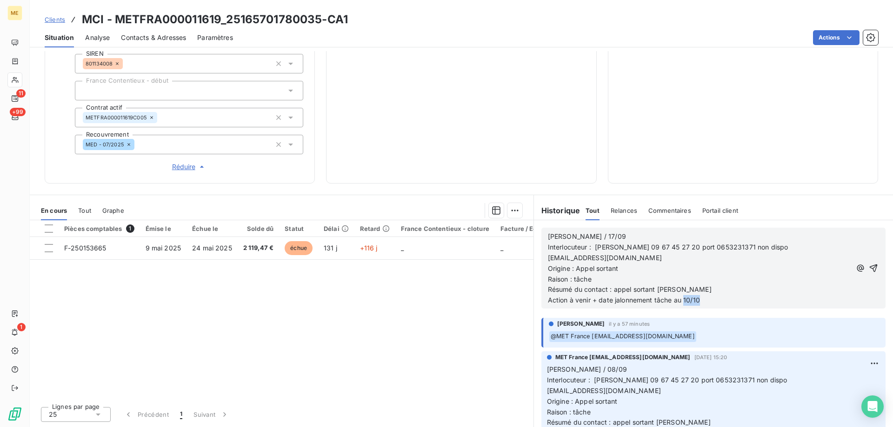
click at [681, 299] on p "Action à venir + date jalonnement tâche au 10/10" at bounding box center [699, 300] width 303 height 11
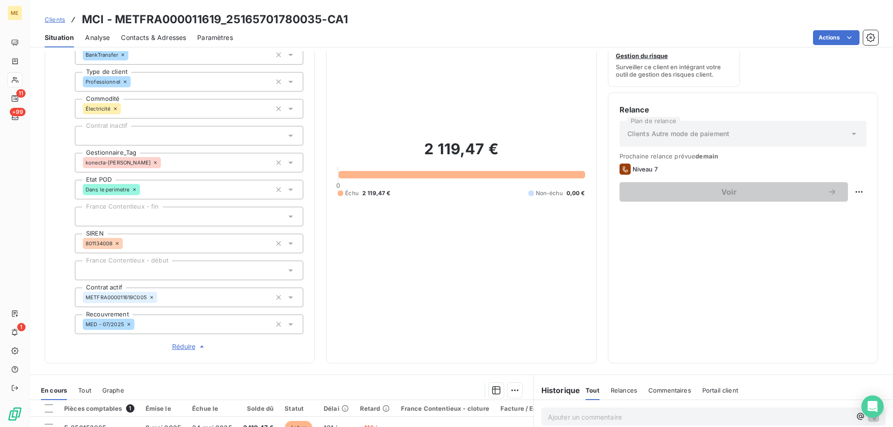
scroll to position [88, 0]
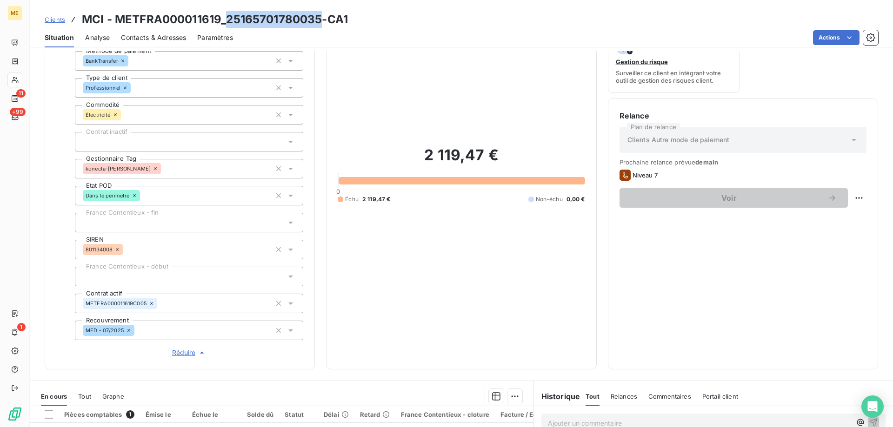
drag, startPoint x: 228, startPoint y: 17, endPoint x: 321, endPoint y: 18, distance: 93.0
click at [321, 18] on h3 "MCI - METFRA000011619_25165701780035-CA1" at bounding box center [215, 19] width 266 height 17
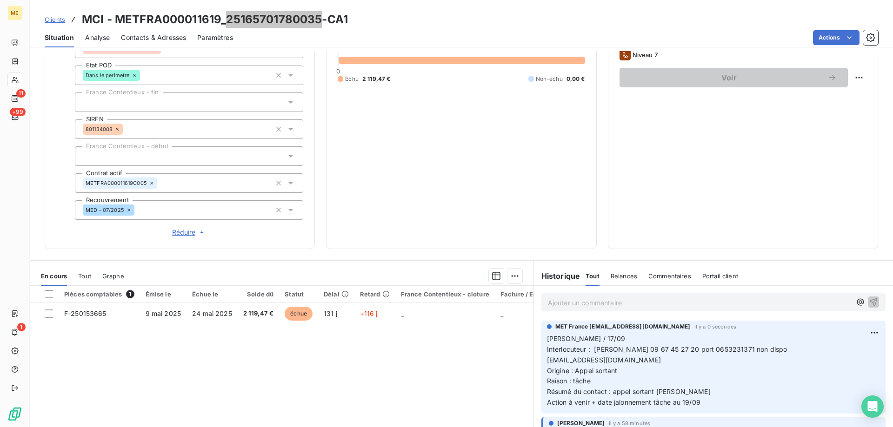
scroll to position [228, 0]
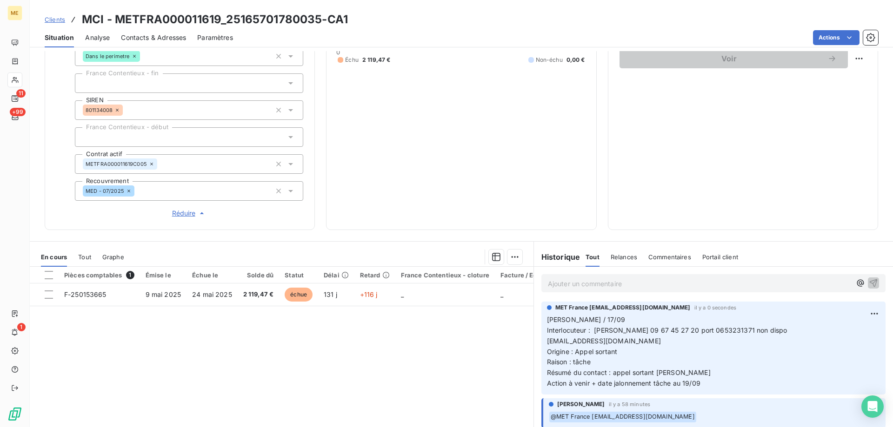
click at [604, 284] on p "Ajouter un commentaire ﻿" at bounding box center [699, 284] width 303 height 12
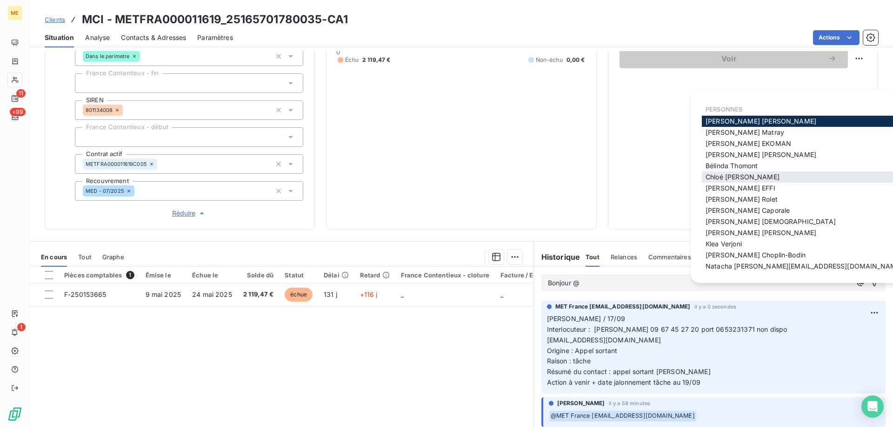
scroll to position [13, 0]
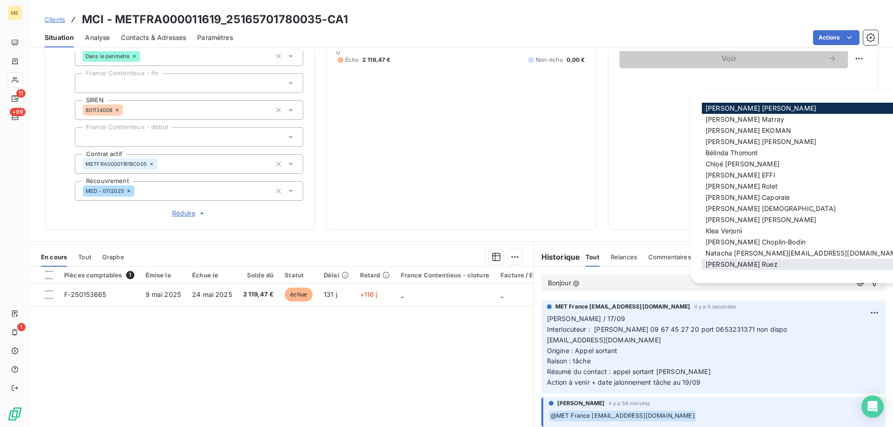
click at [729, 260] on span "[PERSON_NAME]" at bounding box center [741, 264] width 72 height 8
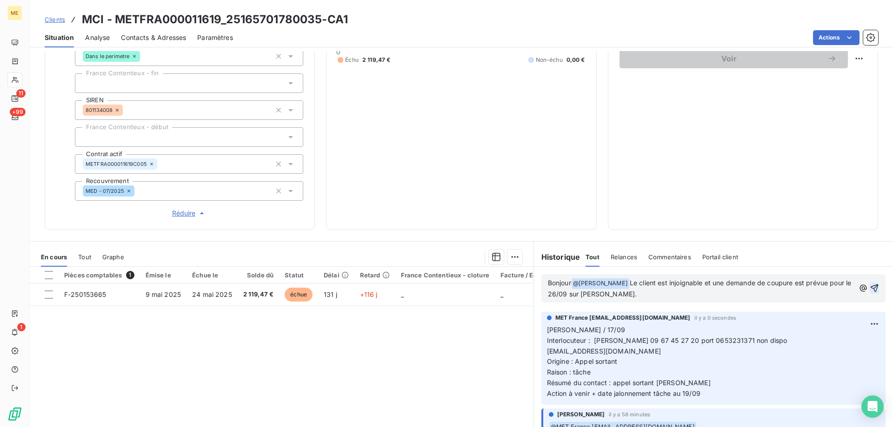
click at [870, 291] on icon "button" at bounding box center [874, 288] width 8 height 8
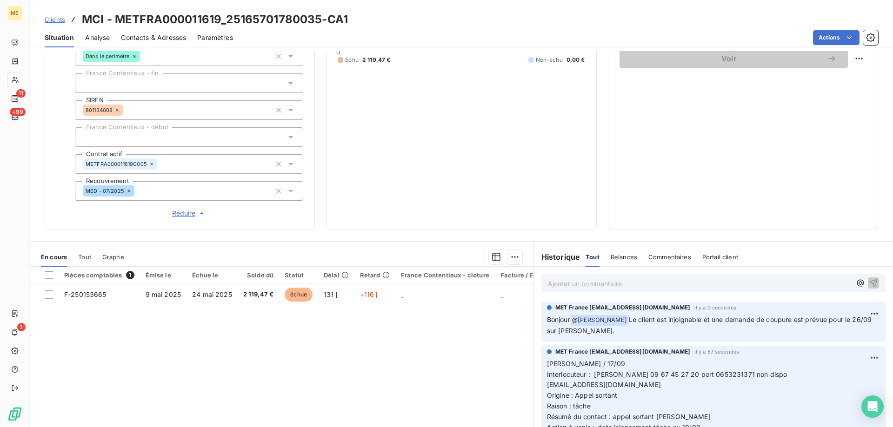
scroll to position [274, 0]
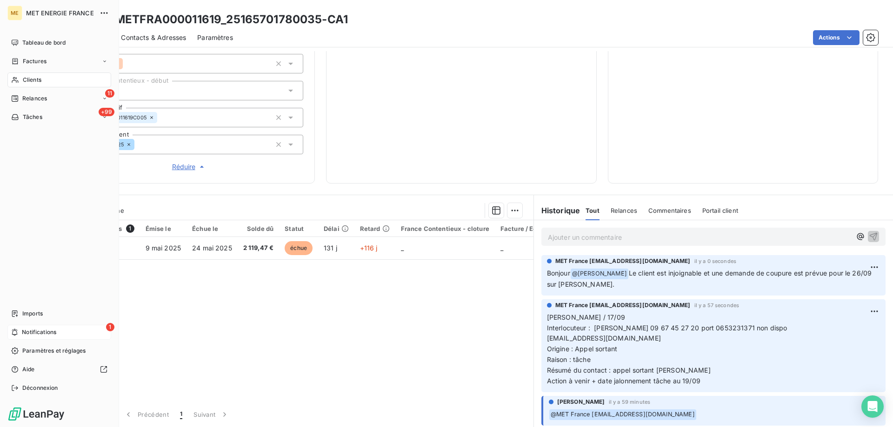
click at [55, 330] on span "Notifications" at bounding box center [39, 332] width 34 height 8
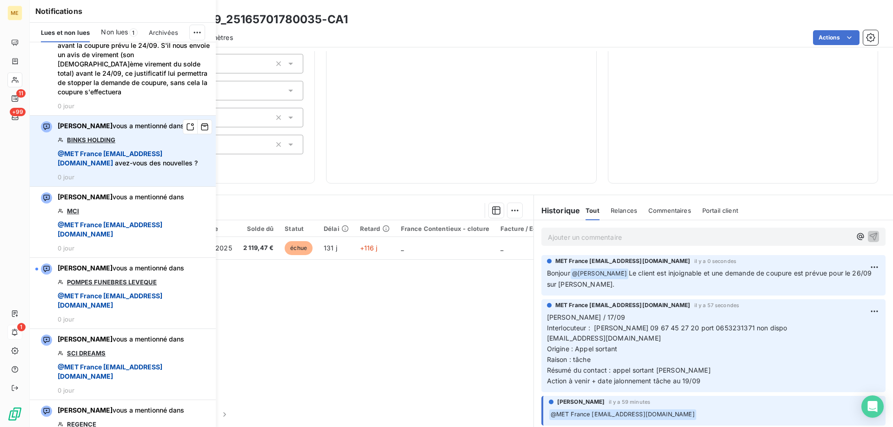
scroll to position [279, 0]
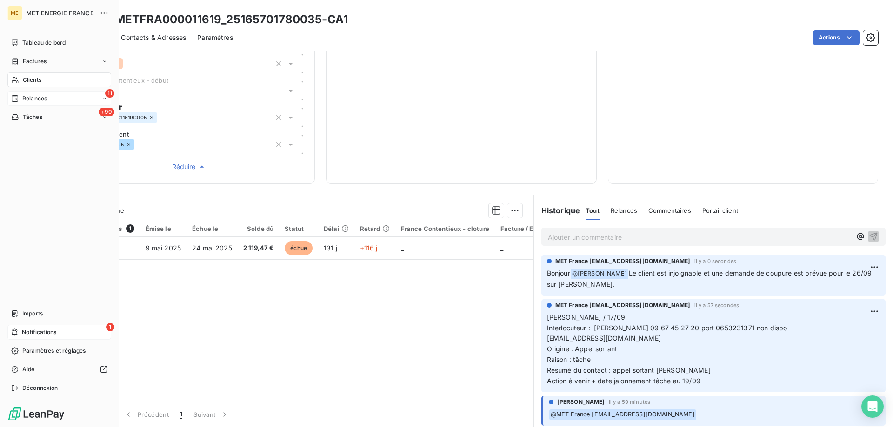
click at [28, 102] on span "Relances" at bounding box center [34, 98] width 25 height 8
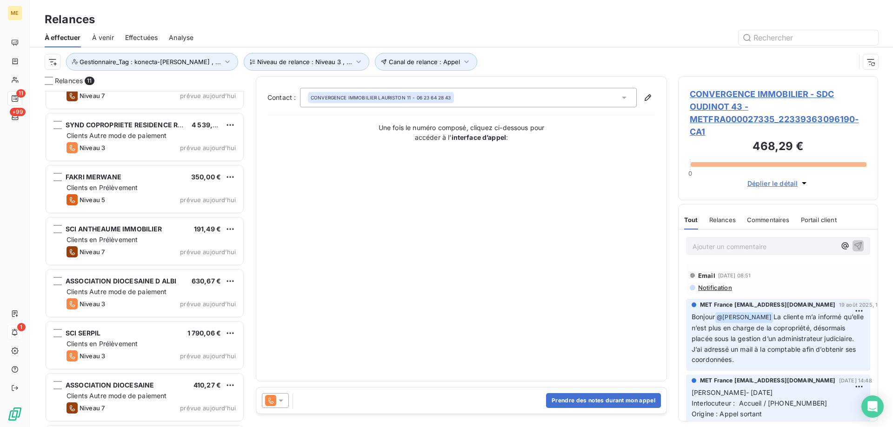
scroll to position [237, 0]
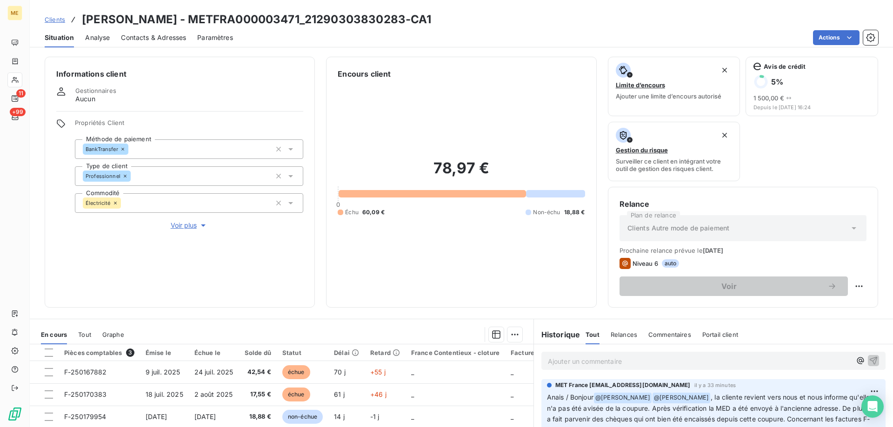
scroll to position [124, 0]
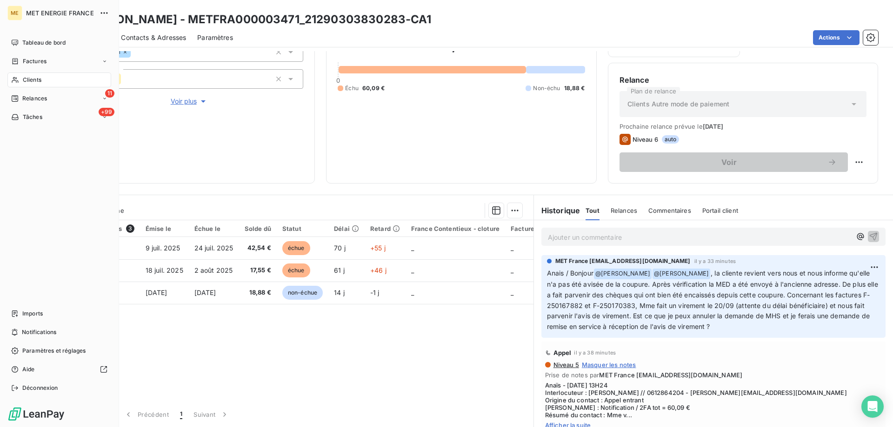
click at [18, 78] on icon at bounding box center [15, 79] width 8 height 7
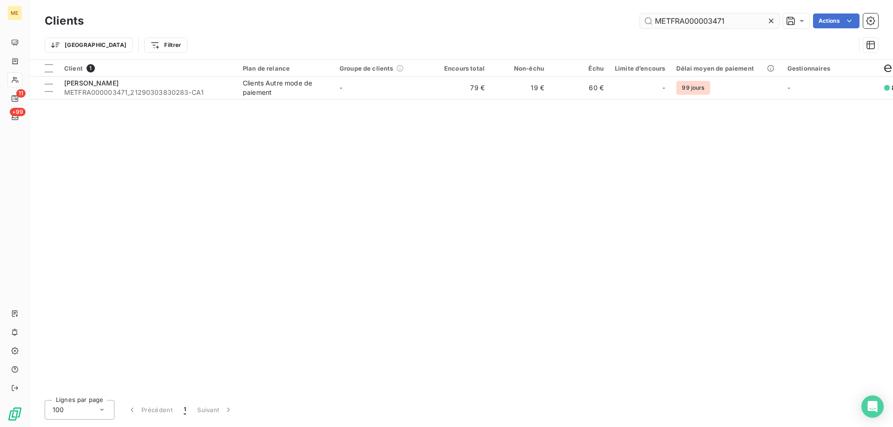
click at [695, 19] on input "METFRA000003471" at bounding box center [709, 20] width 139 height 15
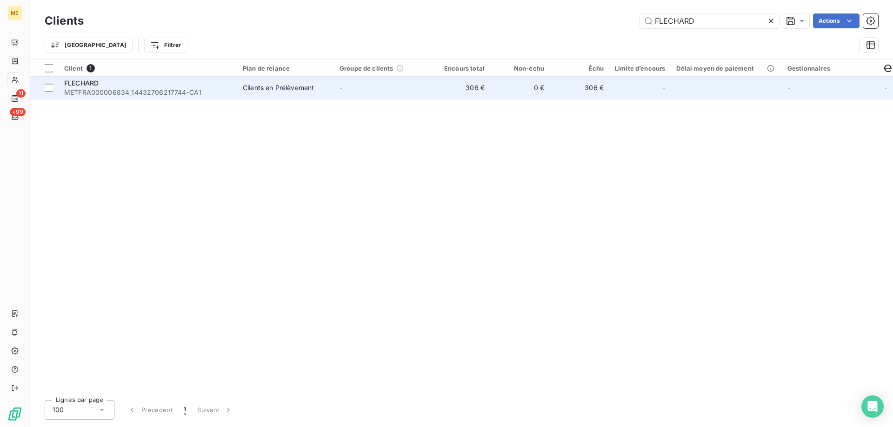
type input "FLECHARD"
click at [235, 81] on td "FLECHARD METFRA000006834_14432706217744-CA1" at bounding box center [148, 88] width 179 height 22
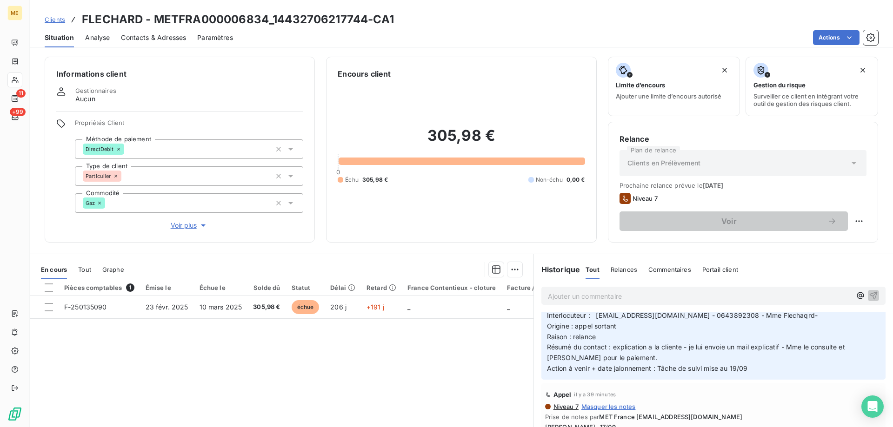
scroll to position [46, 0]
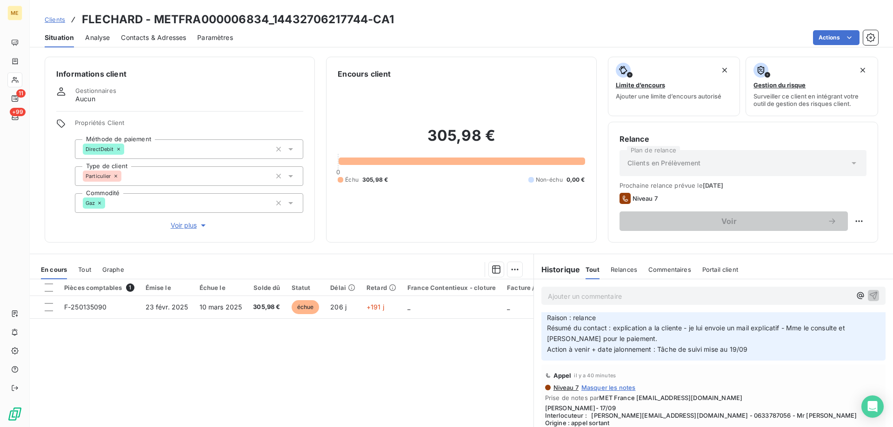
click at [495, 231] on div "Encours client 305,98 € 0 Échu 305,98 € Non-échu 0,00 €" at bounding box center [461, 150] width 270 height 186
drag, startPoint x: 273, startPoint y: 21, endPoint x: 368, endPoint y: 19, distance: 95.3
click at [368, 19] on h3 "FLECHARD - METFRA000006834_14432706217744-CA1" at bounding box center [238, 19] width 312 height 17
copy h3 "14432706217744"
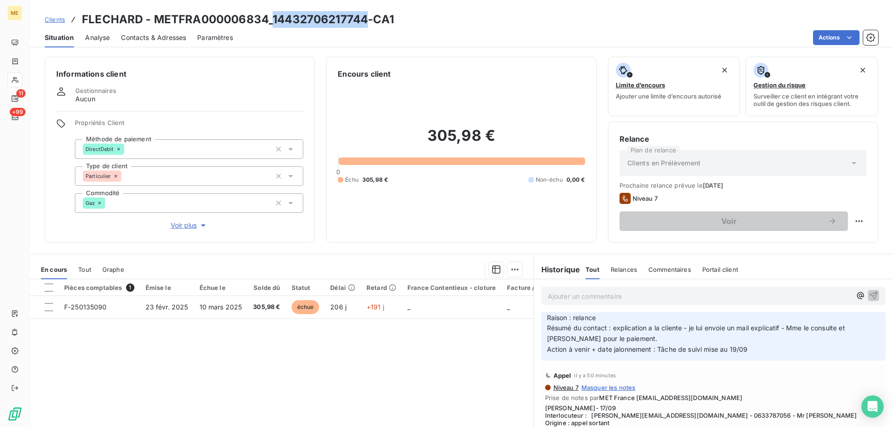
click at [83, 271] on span "Tout" at bounding box center [84, 269] width 13 height 7
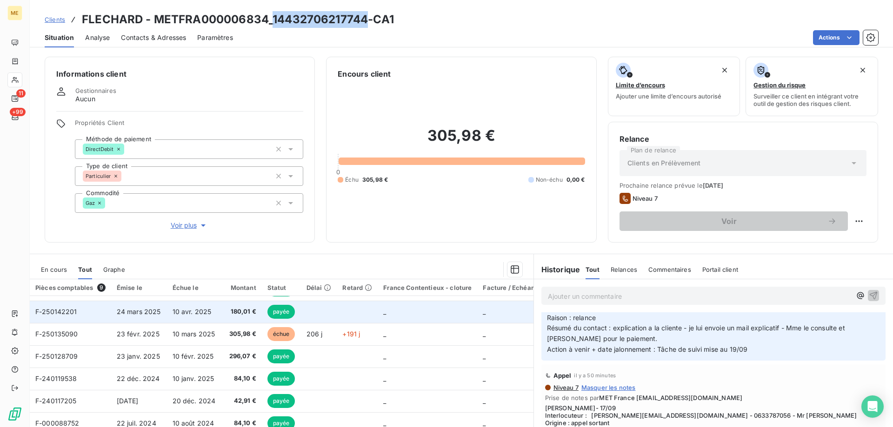
scroll to position [0, 0]
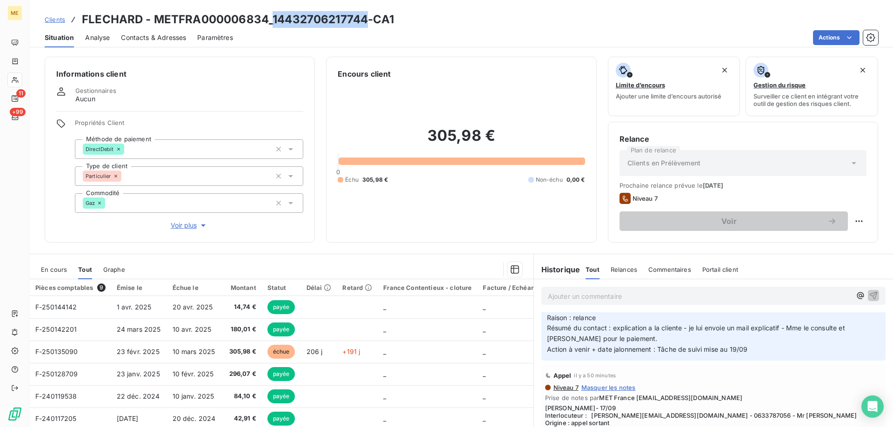
click at [58, 266] on span "En cours" at bounding box center [54, 269] width 26 height 7
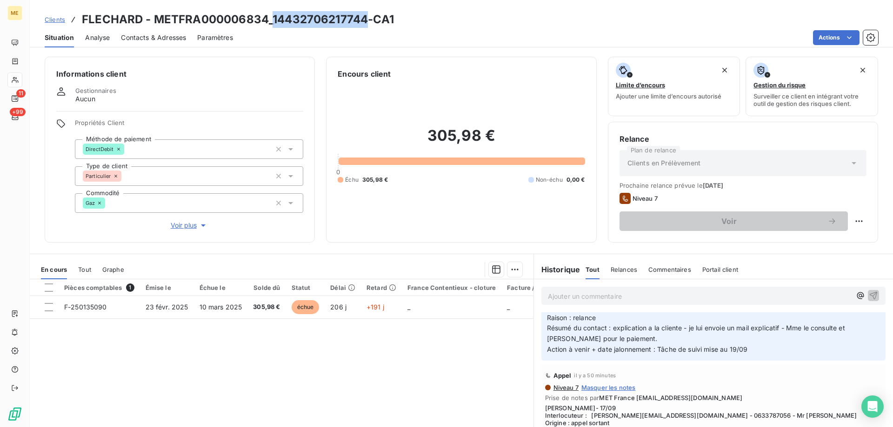
drag, startPoint x: 333, startPoint y: 11, endPoint x: 335, endPoint y: 16, distance: 5.2
copy h3 "14432706217744"
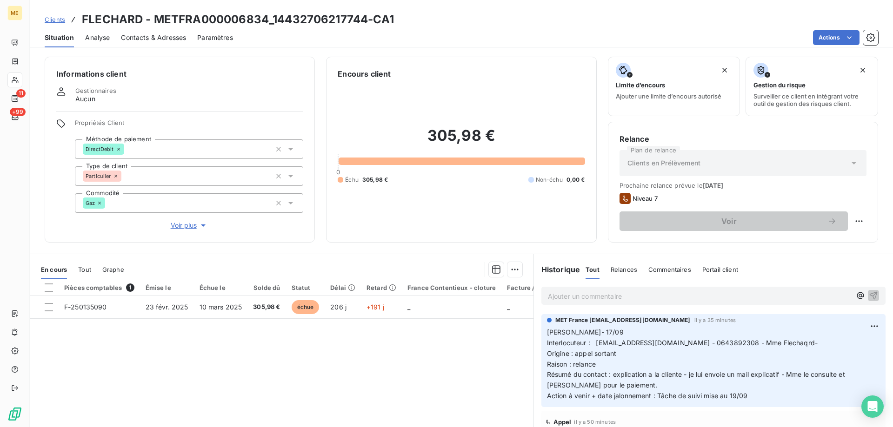
click at [480, 210] on div "305,98 € 0 Échu 305,98 € Non-échu 0,00 €" at bounding box center [460, 155] width 247 height 152
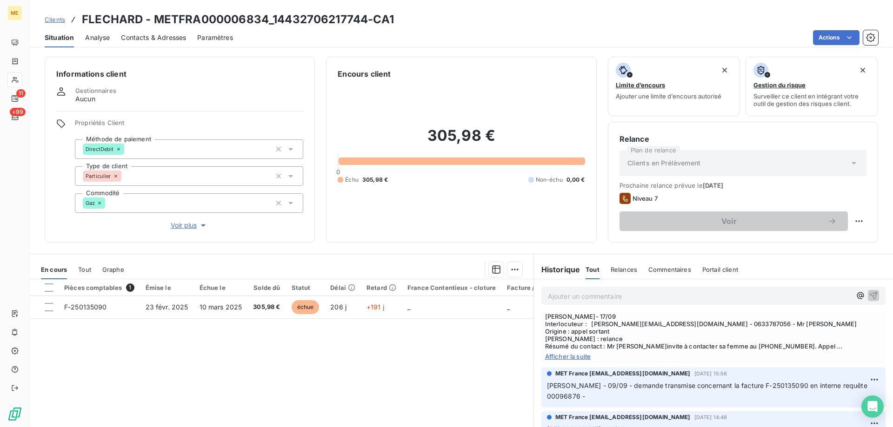
scroll to position [139, 0]
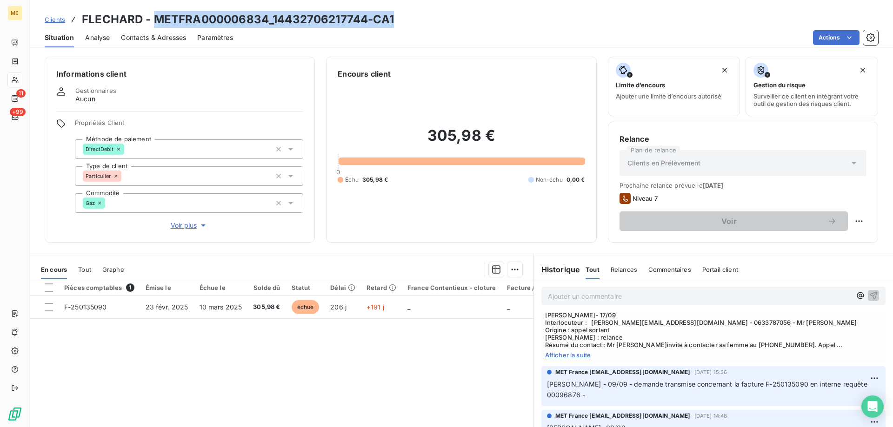
drag, startPoint x: 154, startPoint y: 20, endPoint x: 467, endPoint y: 27, distance: 313.4
click at [467, 27] on div "Clients FLECHARD - METFRA000006834_14432706217744-CA1" at bounding box center [461, 19] width 863 height 17
copy h3 "METFRA000006834_14432706217744-CA1"
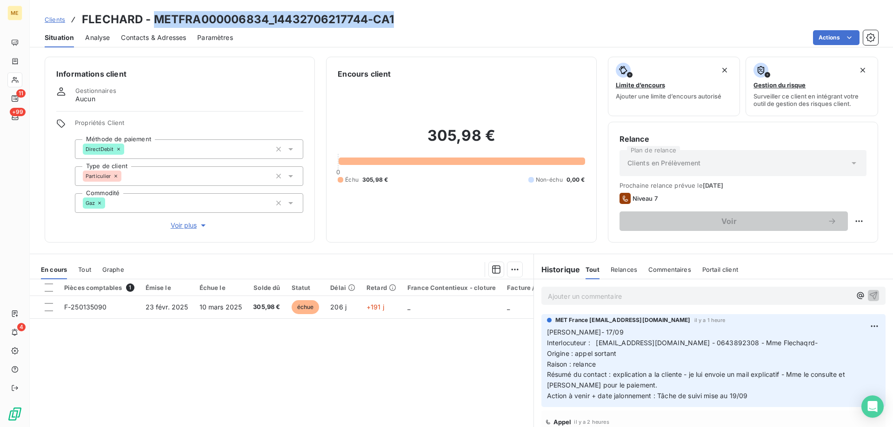
scroll to position [139, 0]
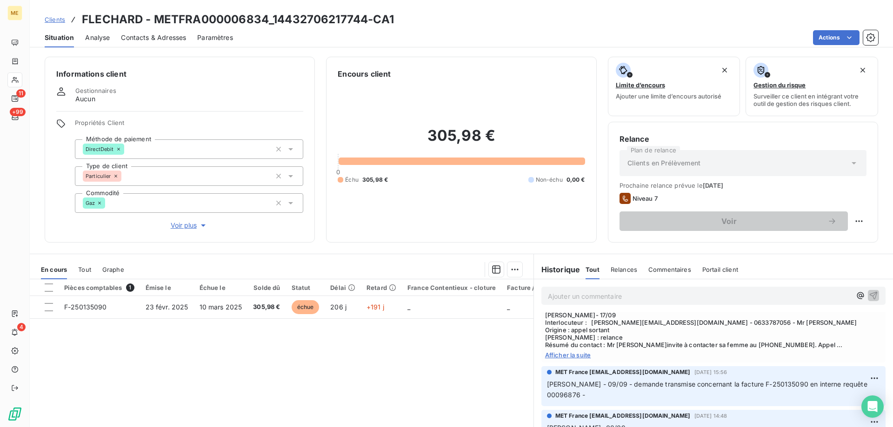
click at [287, 88] on div "Gestionnaires Aucun" at bounding box center [179, 95] width 247 height 17
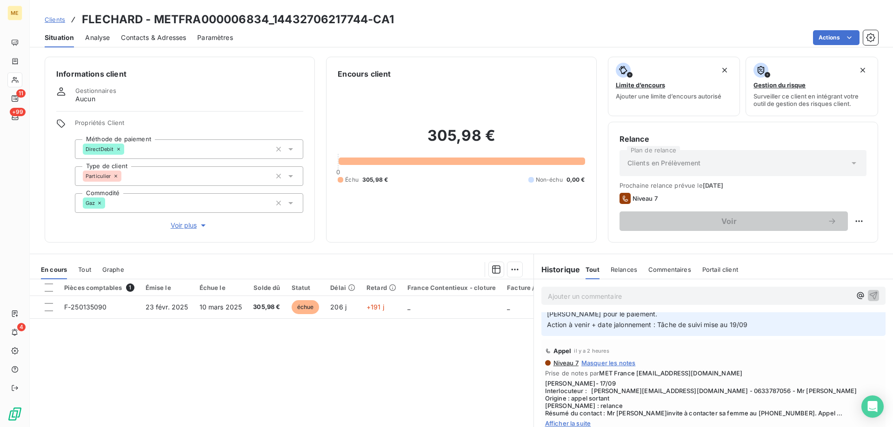
scroll to position [0, 0]
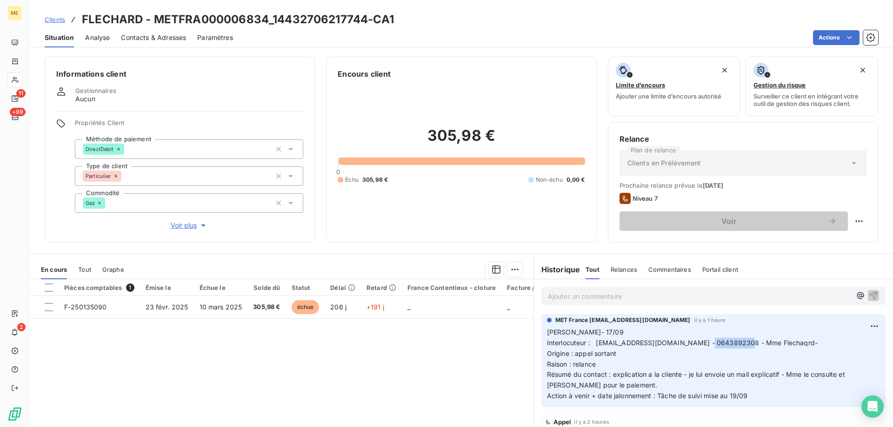
drag, startPoint x: 714, startPoint y: 343, endPoint x: 754, endPoint y: 344, distance: 40.0
click at [754, 344] on span "Interlocuteur : [EMAIL_ADDRESS][DOMAIN_NAME] - 0643892308 - Mme Flechaqrd-" at bounding box center [682, 343] width 271 height 8
copy span "0643892308"
click at [587, 309] on div "Ajouter un commentaire ﻿" at bounding box center [713, 295] width 359 height 33
click at [589, 306] on div "Ajouter un commentaire ﻿" at bounding box center [713, 295] width 359 height 33
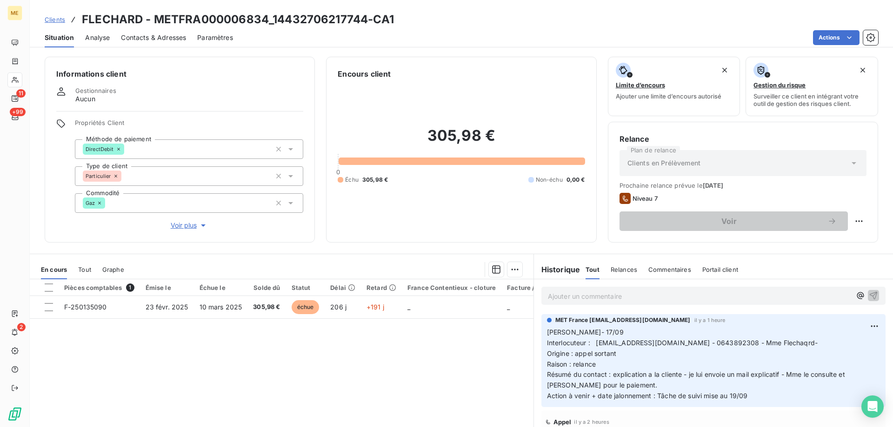
click at [590, 304] on div "Ajouter un commentaire ﻿" at bounding box center [713, 296] width 344 height 18
click at [595, 298] on p "Ajouter un commentaire ﻿" at bounding box center [699, 297] width 303 height 12
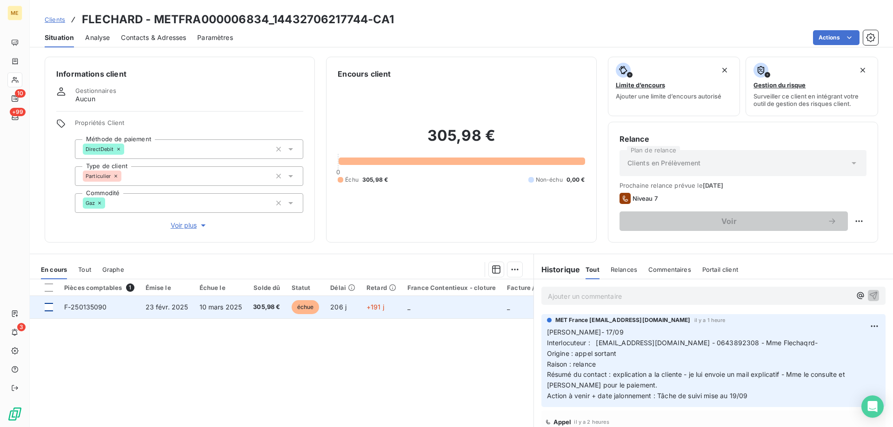
click at [49, 309] on div at bounding box center [49, 307] width 8 height 8
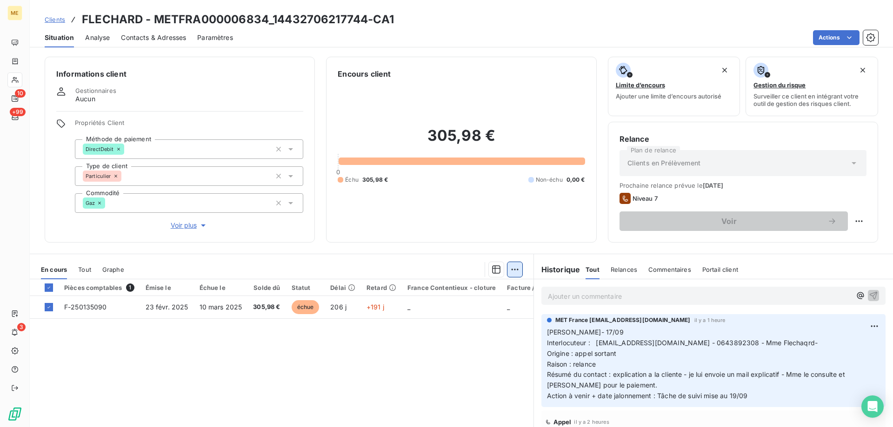
click at [510, 271] on html "ME 10 +99 3 Clients FLECHARD - METFRA000006834_14432706217744-CA1 Situation Ana…" at bounding box center [446, 213] width 893 height 427
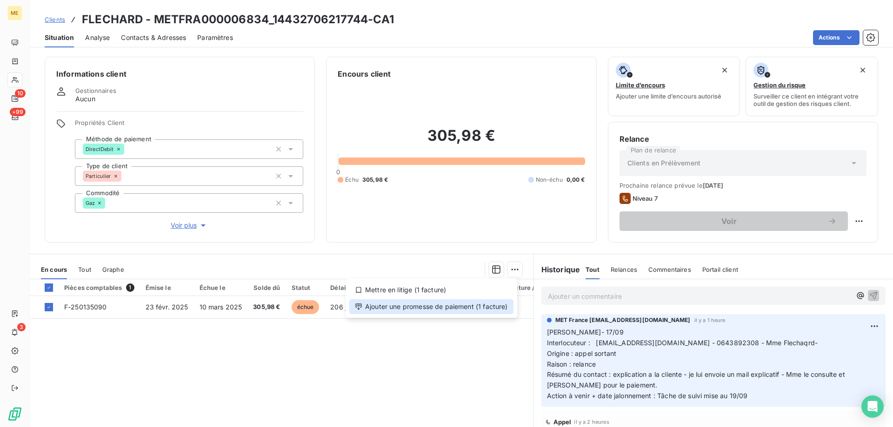
click at [483, 300] on div "Ajouter une promesse de paiement (1 facture)" at bounding box center [431, 306] width 164 height 15
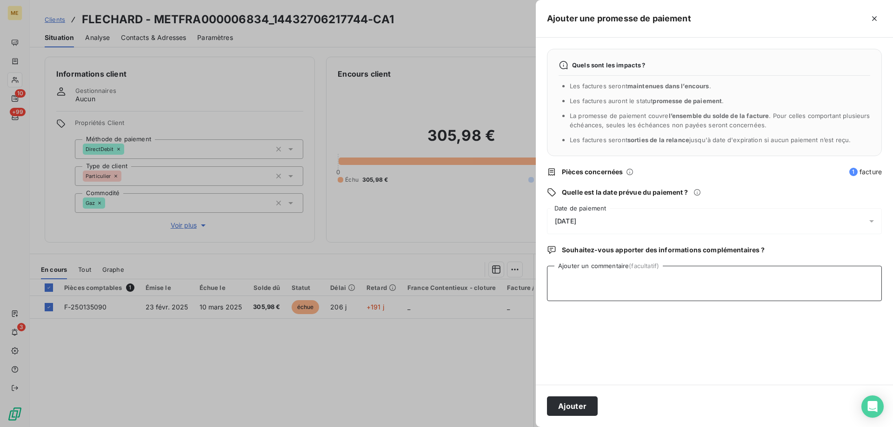
click at [558, 285] on textarea "Ajouter un commentaire (facultatif)" at bounding box center [714, 283] width 335 height 35
click at [581, 284] on textarea "Ajouter un commentaire (facultatif)" at bounding box center [714, 283] width 335 height 35
paste textarea "Lisa- date Interlocuteur : Origine : Raison : Résumé du contact : Action à veni…"
click at [614, 283] on textarea "Lisa- date Interlocuteur : Origine : Raison : Résumé du contact : Action à veni…" at bounding box center [714, 283] width 335 height 35
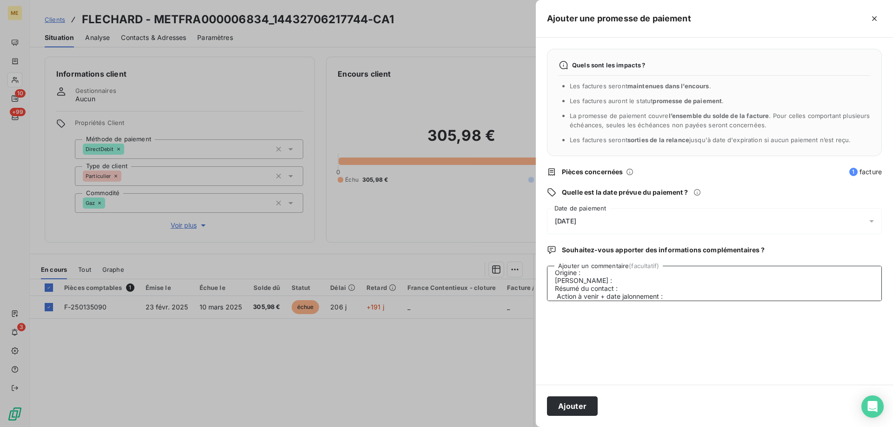
click at [559, 299] on textarea "Lisa- date Interlocuteur : Origine : Raison : Résumé du contact : Action à veni…" at bounding box center [714, 283] width 335 height 35
click at [644, 283] on textarea "Lisa- date Interlocuteur : Origine : Raison : Résumé du contact : Action à veni…" at bounding box center [714, 283] width 335 height 35
click at [618, 284] on textarea "Lisa- 17/09 Interlocuteur : Origine : Raison : Résumé du contact : Action à ven…" at bounding box center [714, 283] width 335 height 35
type textarea "Lisa- 17/09 Interlocuteur : mME fLECHARD Origine : Raison : Résumé du contact :…"
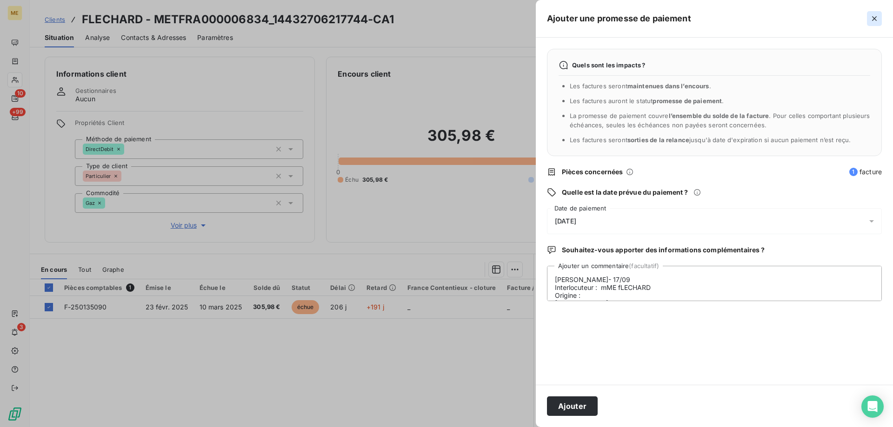
click at [870, 17] on icon "button" at bounding box center [873, 18] width 9 height 9
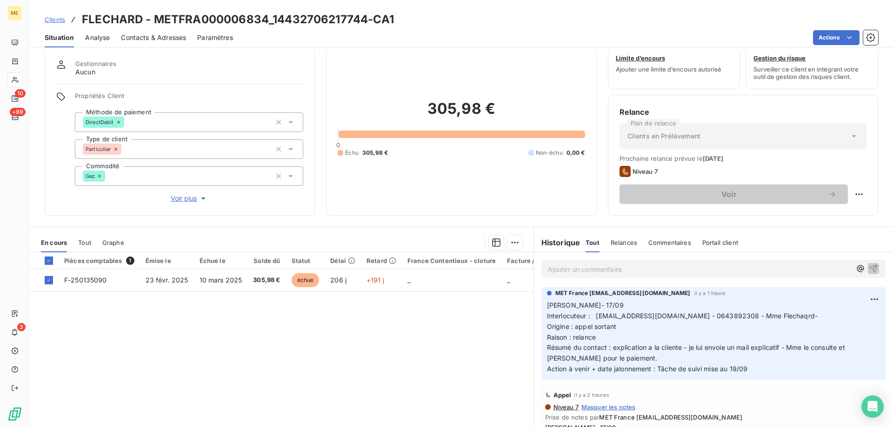
scroll to position [46, 0]
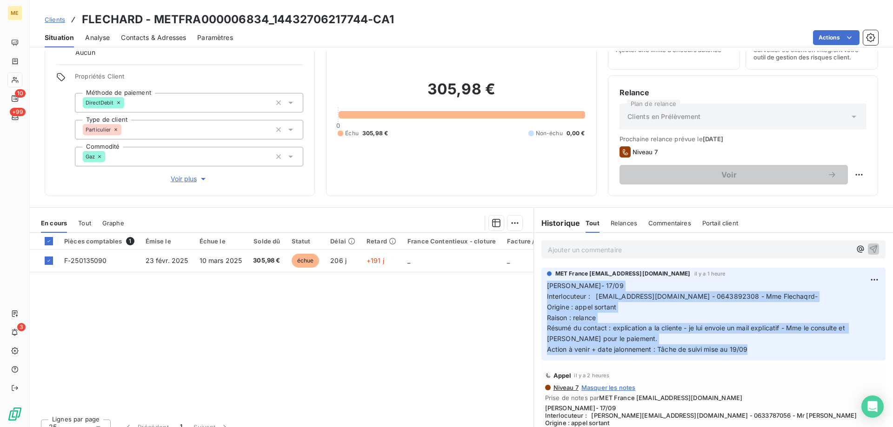
copy p "Lisa- 17/09 Interlocuteur : JEANYVES.FLECHARD@ORANGE.FR - 0643892308 - Mme Flec…"
drag, startPoint x: 753, startPoint y: 356, endPoint x: 539, endPoint y: 284, distance: 225.8
click at [541, 284] on div "MET France met-france@recouvrement.met.com il y a 1 heure Lisa- 17/09 Interlocu…" at bounding box center [713, 314] width 344 height 93
click at [511, 223] on html "ME 10 +99 3 Clients FLECHARD - METFRA000006834_14432706217744-CA1 Situation Ana…" at bounding box center [446, 213] width 893 height 427
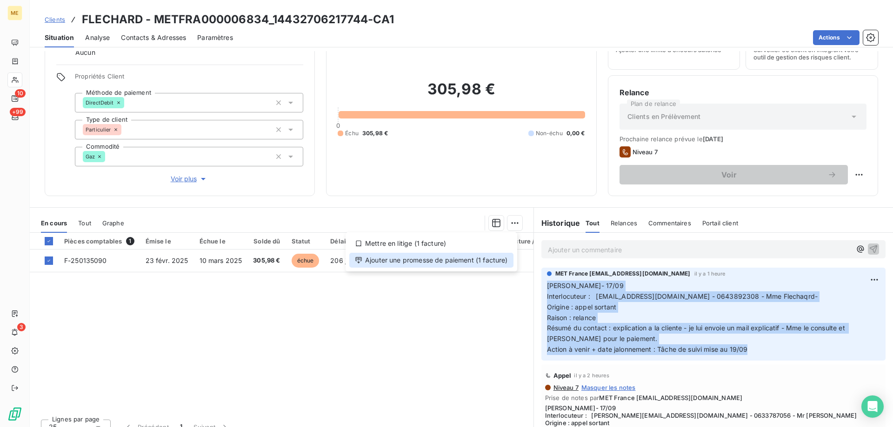
click at [489, 266] on div "Ajouter une promesse de paiement (1 facture)" at bounding box center [431, 260] width 164 height 15
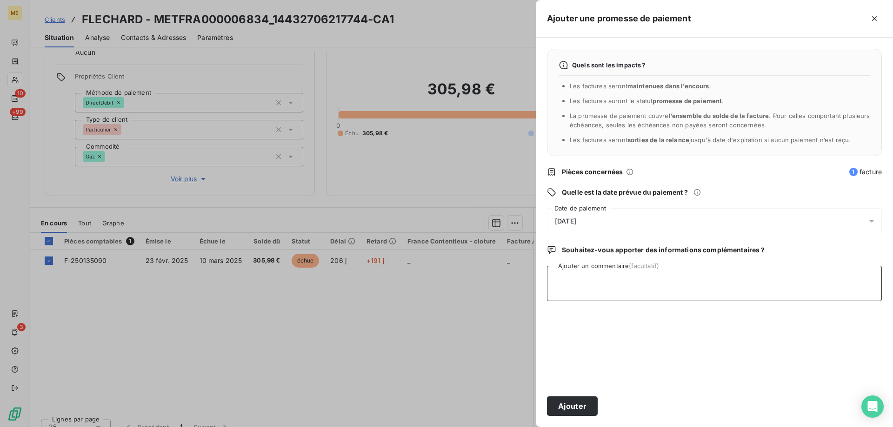
click at [590, 274] on textarea "Ajouter un commentaire (facultatif)" at bounding box center [714, 283] width 335 height 35
paste textarea "Lisa- 17/09 Interlocuteur : JEANYVES.FLECHARD@ORANGE.FR - 0643892308 - Mme Flec…"
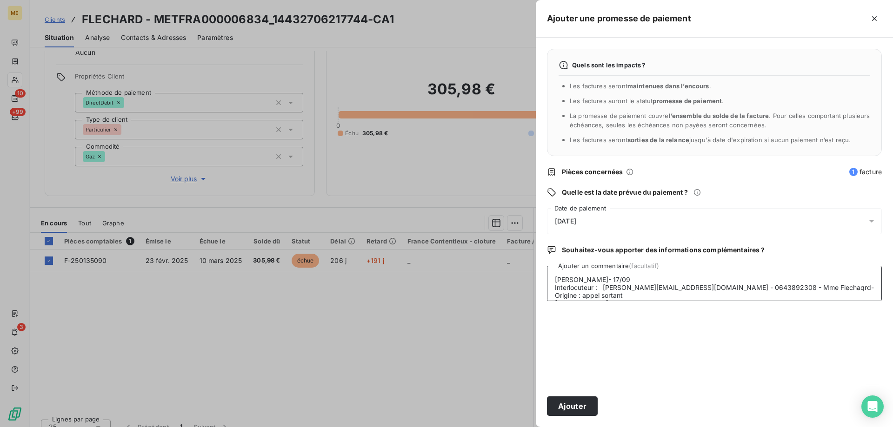
scroll to position [40, 0]
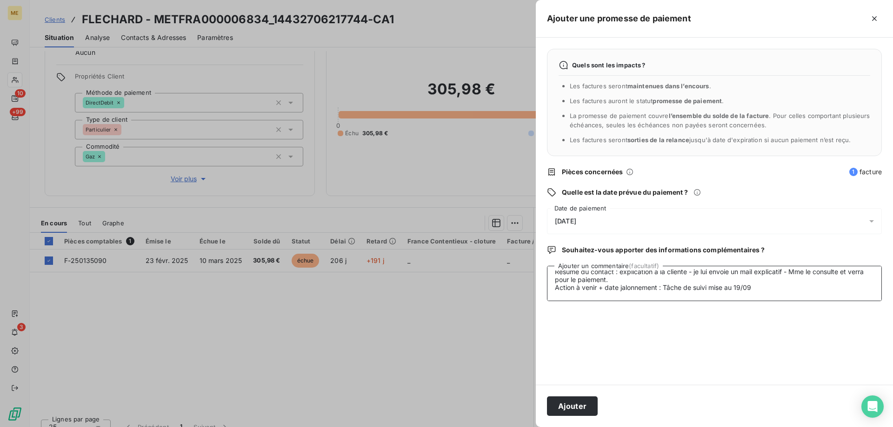
click at [649, 275] on textarea "Lisa- 17/09 Interlocuteur : JEANYVES.FLECHARD@ORANGE.FR - 0643892308 - Mme Flec…" at bounding box center [714, 283] width 335 height 35
click at [641, 279] on textarea "Lisa- 17/09 Interlocuteur : JEANYVES.FLECHARD@ORANGE.FR - 0643892308 - Mme Flec…" at bounding box center [714, 283] width 335 height 35
drag, startPoint x: 621, startPoint y: 270, endPoint x: 634, endPoint y: 294, distance: 27.9
click at [634, 294] on textarea "Lisa- 17/09 Interlocuteur : JEANYVES.FLECHARD@ORANGE.FR - 0643892308 - Mme Flec…" at bounding box center [714, 283] width 335 height 35
click at [635, 278] on textarea "Lisa- 17/09 Interlocuteur : JEANYVES.FLECHARD@ORANGE.FR - 0643892308 - Mme Flec…" at bounding box center [714, 283] width 335 height 35
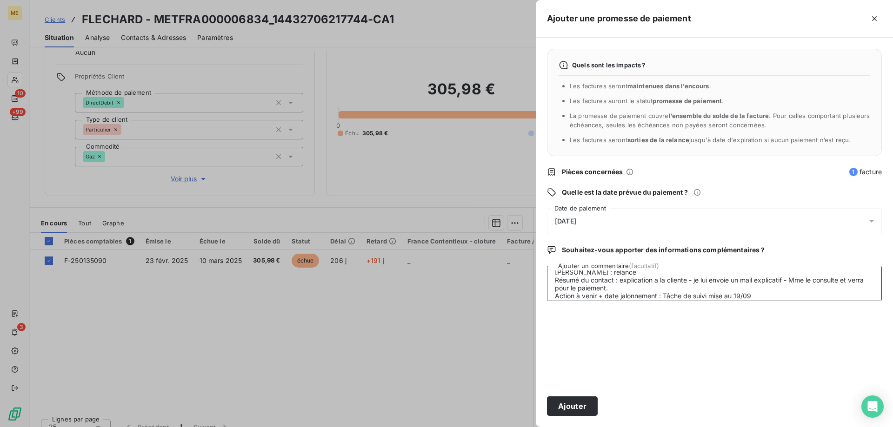
scroll to position [16, 0]
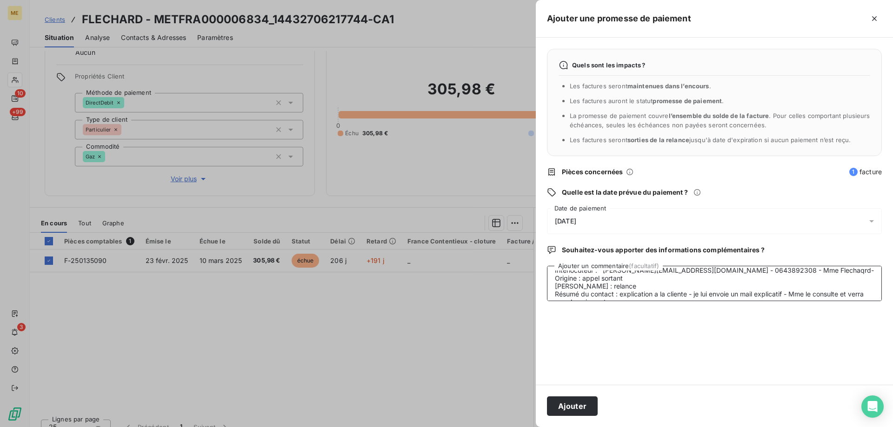
drag, startPoint x: 635, startPoint y: 278, endPoint x: 619, endPoint y: 274, distance: 16.2
click at [619, 274] on textarea "Lisa- 17/09 Interlocuteur : JEANYVES.FLECHARD@ORANGE.FR - 0643892308 - Mme Flec…" at bounding box center [714, 283] width 335 height 35
click at [625, 294] on textarea "Lisa- 17/09 Interlocuteur : JEANYVES.FLECHARD@ORANGE.FR - 0643892308 - Mme Flec…" at bounding box center [714, 283] width 335 height 35
drag, startPoint x: 621, startPoint y: 297, endPoint x: 621, endPoint y: 282, distance: 14.4
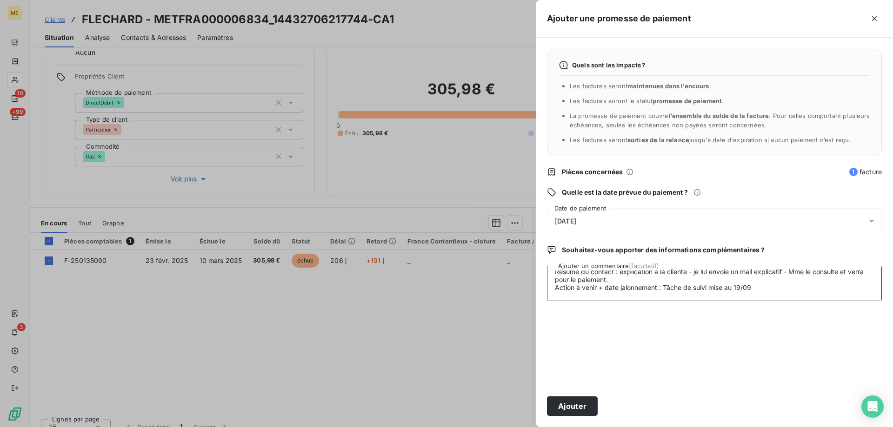
click at [621, 282] on textarea "Lisa- 17/09 Interlocuteur : JEANYVES.FLECHARD@ORANGE.FR - 0643892308 - Mme Flec…" at bounding box center [714, 283] width 335 height 35
click at [649, 275] on textarea "Lisa- 17/09 Interlocuteur : JEANYVES.FLECHARD@ORANGE.FR - 0643892308 - Mme Flec…" at bounding box center [714, 283] width 335 height 35
click at [641, 283] on textarea "Lisa- 17/09 Interlocuteur : JEANYVES.FLECHARD@ORANGE.FR - 0643892308 - Mme Flec…" at bounding box center [714, 283] width 335 height 35
click at [636, 273] on textarea "Lisa- 17/09 Interlocuteur : JEANYVES.FLECHARD@ORANGE.FR - 0643892308 - Mme Flec…" at bounding box center [714, 283] width 335 height 35
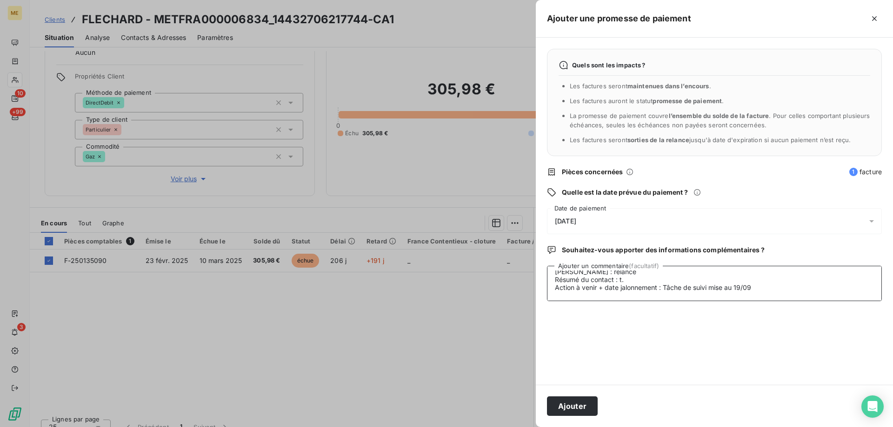
click at [645, 283] on textarea "Lisa- 17/09 Interlocuteur : JEANYVES.FLECHARD@ORANGE.FR - 0643892308 - Mme Flec…" at bounding box center [714, 283] width 335 height 35
type textarea "Lisa- 17/09 Interlocuteur : JEANYVES.FLECHARD@ORANGE.FR - 0643892308 - Mme Flec…"
click at [647, 210] on div "[DATE]" at bounding box center [714, 221] width 335 height 26
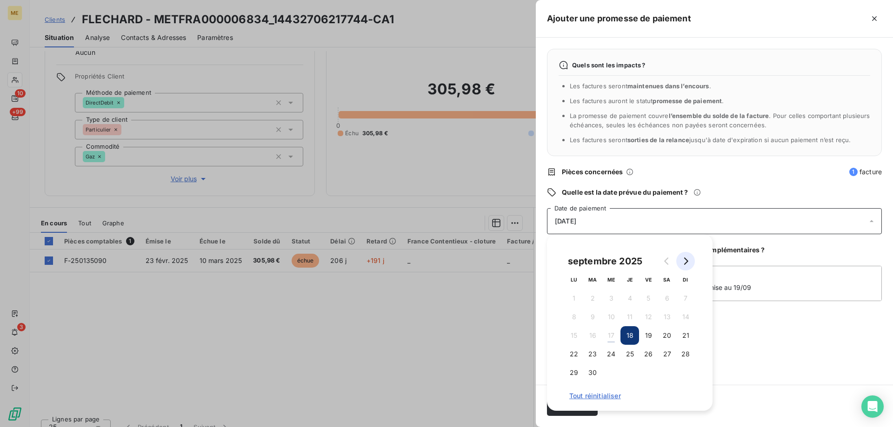
click at [680, 259] on button "Go to next month" at bounding box center [685, 261] width 19 height 19
click at [615, 334] on button "15" at bounding box center [611, 335] width 19 height 19
click at [767, 340] on div "Quels sont les impacts ? Les factures seront maintenues dans l’encours . Les fa…" at bounding box center [714, 211] width 357 height 347
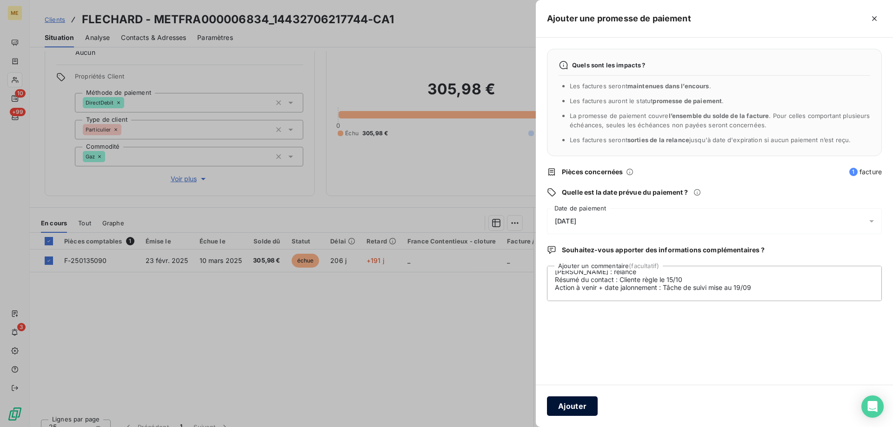
click at [589, 400] on button "Ajouter" at bounding box center [572, 407] width 51 height 20
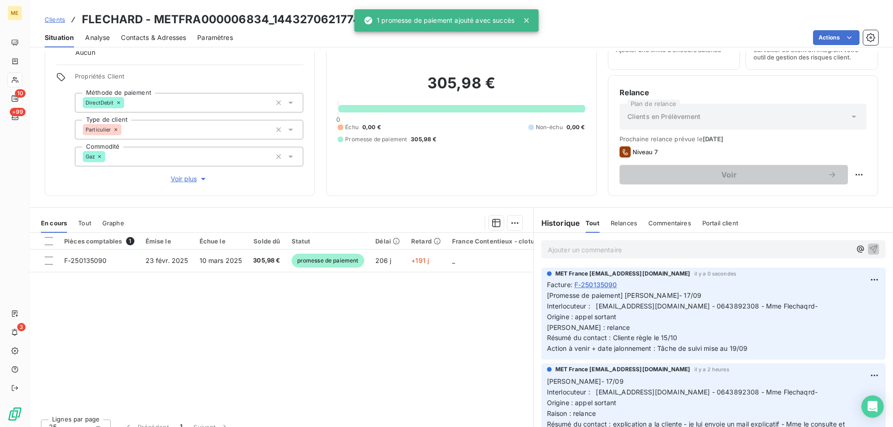
scroll to position [0, 0]
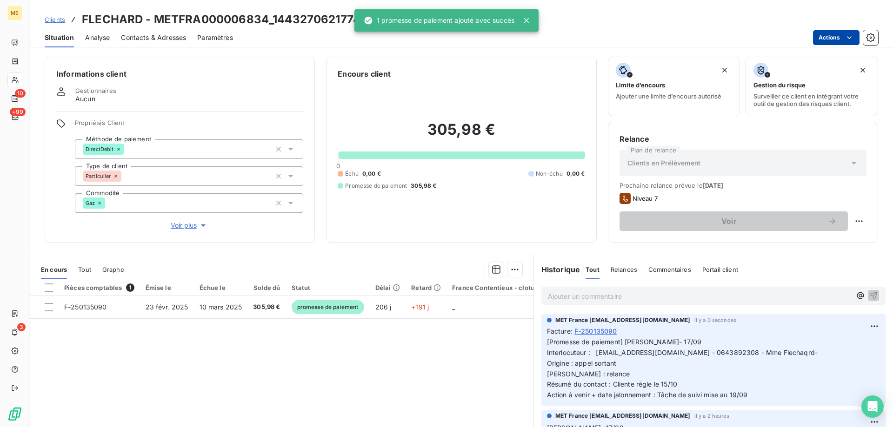
click at [826, 36] on html "ME 10 +99 3 Clients FLECHARD - METFRA000006834_14432706217744-CA1 Situation Ana…" at bounding box center [446, 213] width 893 height 427
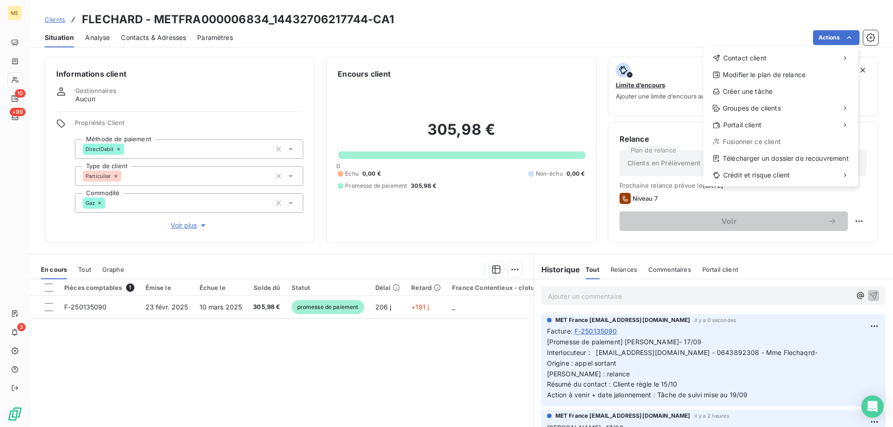
click at [792, 100] on div "Contact client Modifier le plan de relance Créer une tâche Groupes de clients P…" at bounding box center [780, 116] width 155 height 139
click at [784, 93] on div "Créer une tâche" at bounding box center [780, 91] width 147 height 15
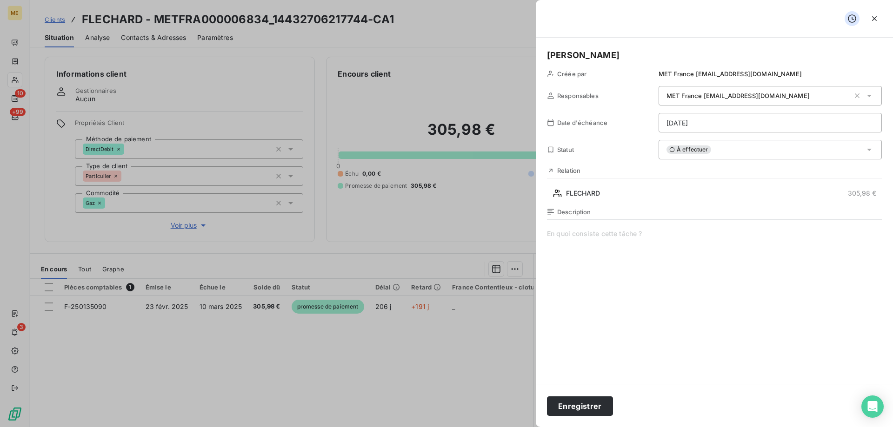
click at [695, 304] on span at bounding box center [714, 318] width 335 height 179
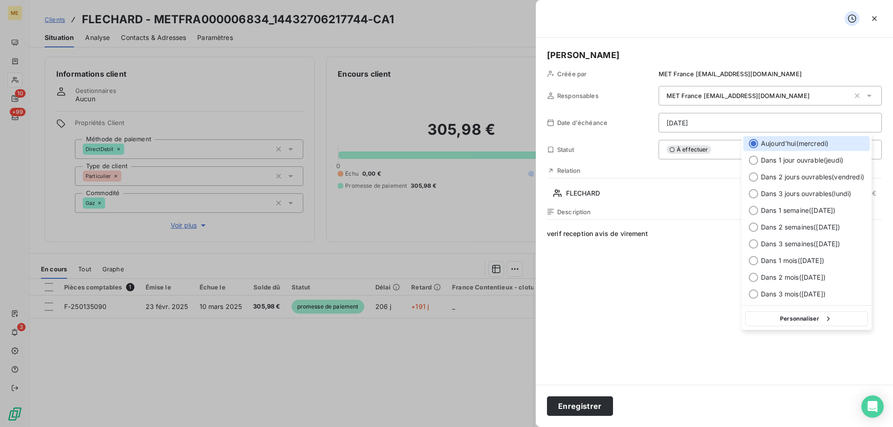
click at [731, 126] on html "ME 10 +99 3 Clients FLECHARD - METFRA000006834_14432706217744-CA1 Situation Ana…" at bounding box center [446, 213] width 893 height 427
click at [816, 321] on button "Personnaliser" at bounding box center [806, 318] width 123 height 15
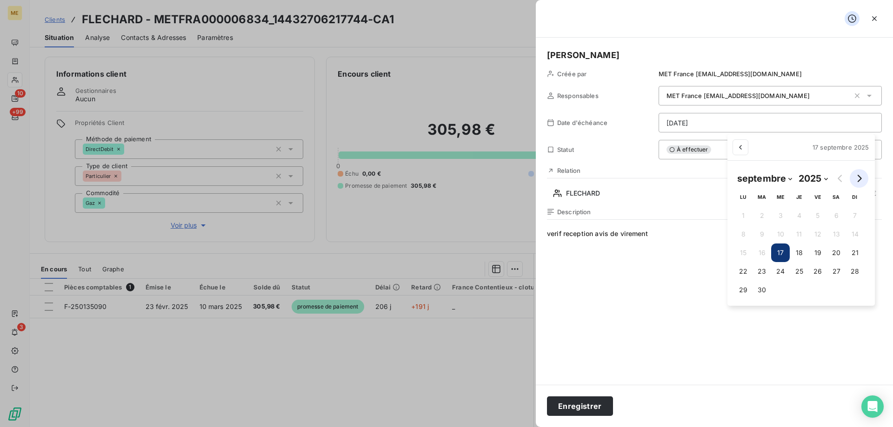
click at [851, 178] on button "Go to next month" at bounding box center [858, 178] width 19 height 19
select select "9"
click at [791, 252] on button "15" at bounding box center [784, 253] width 19 height 19
type input "15/10/2025"
click at [600, 289] on html "ME 10 +99 3 Clients FLECHARD - METFRA000006834_14432706217744-CA1 Situation Ana…" at bounding box center [446, 213] width 893 height 427
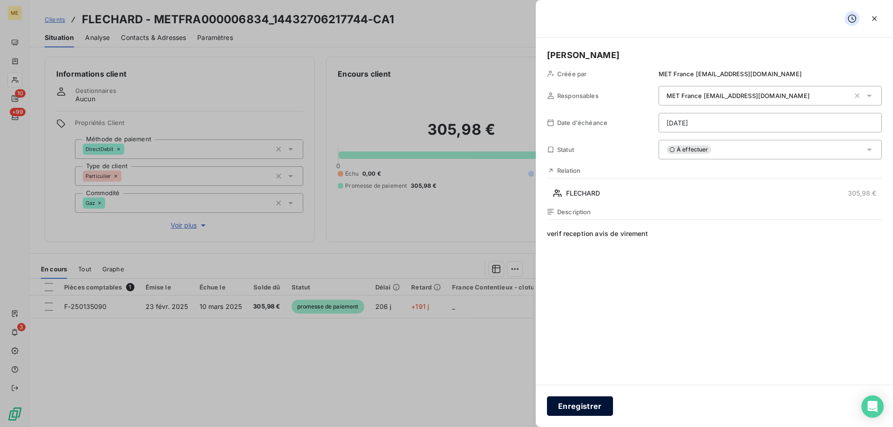
click at [603, 412] on button "Enregistrer" at bounding box center [580, 407] width 66 height 20
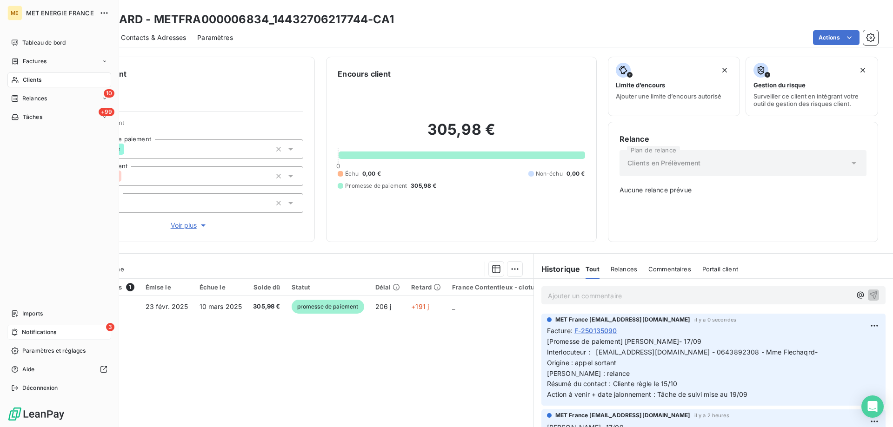
click at [65, 336] on div "3 Notifications" at bounding box center [59, 332] width 104 height 15
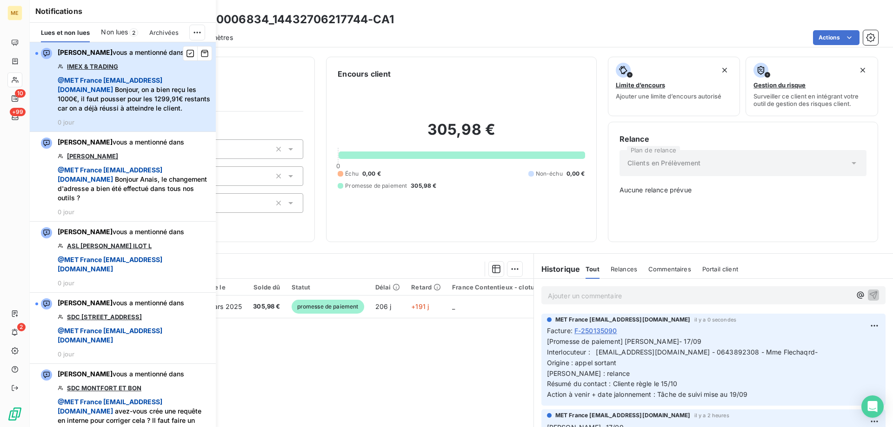
click at [142, 93] on span "@ MET France met-france@recouvrement.met.com" at bounding box center [110, 84] width 105 height 17
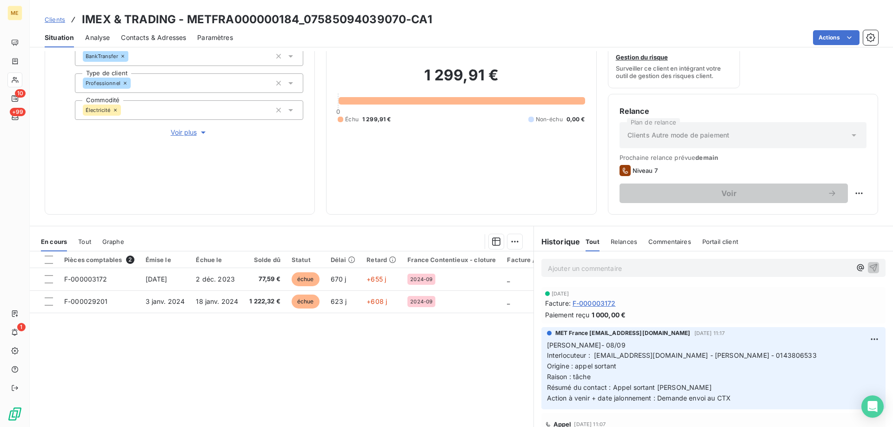
scroll to position [93, 0]
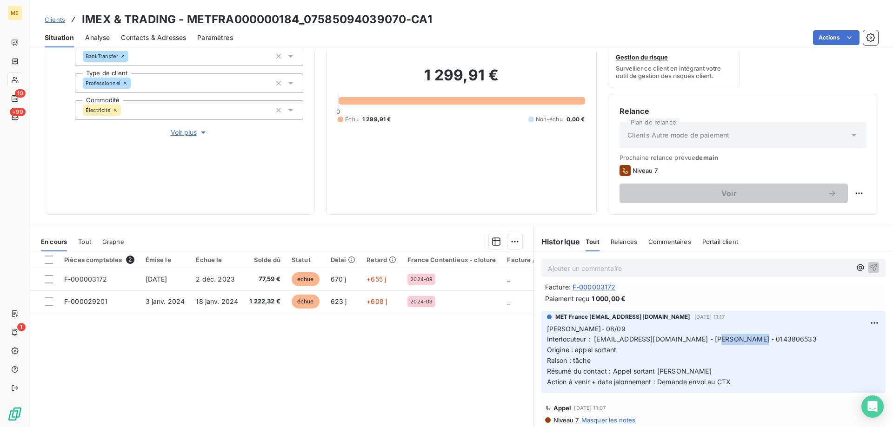
drag, startPoint x: 701, startPoint y: 340, endPoint x: 748, endPoint y: 337, distance: 46.6
click at [748, 337] on p "Lisa- 08/09 Interlocuteur : elietohme@hotmail.fr - Mr Tohme - 0143806533 Origin…" at bounding box center [713, 356] width 333 height 64
click at [768, 341] on p "Lisa- 08/09 Interlocuteur : elietohme@hotmail.fr - Mr Tohme - 0143806533 Origin…" at bounding box center [713, 356] width 333 height 64
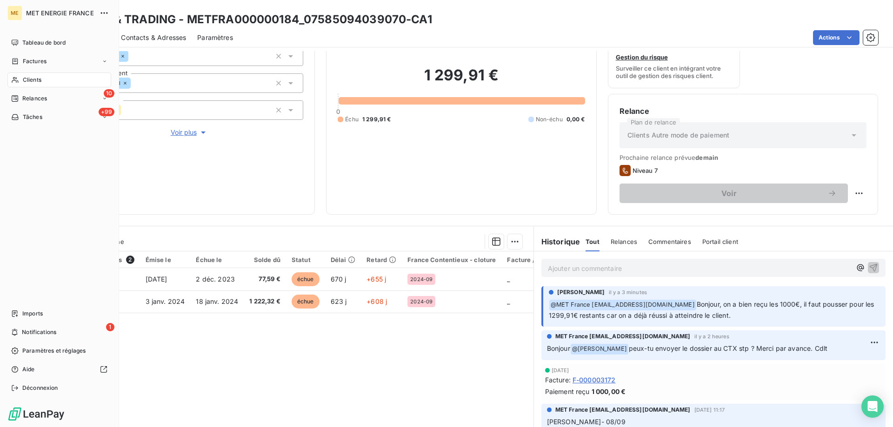
click at [54, 324] on nav "Imports 1 Notifications Paramètres et réglages Aide Déconnexion" at bounding box center [59, 350] width 104 height 89
click at [54, 331] on span "Notifications" at bounding box center [39, 332] width 34 height 8
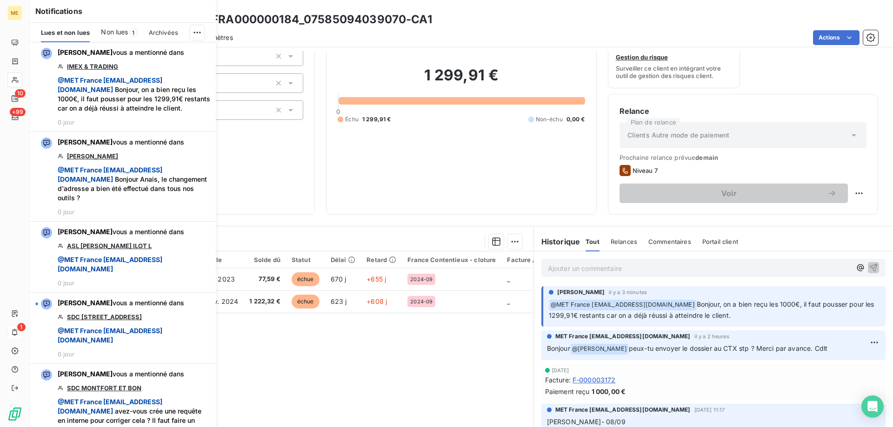
click at [370, 206] on div "Encours client 1 299,91 € 0 Échu 1 299,91 € Non-échu 0,00 €" at bounding box center [461, 89] width 270 height 251
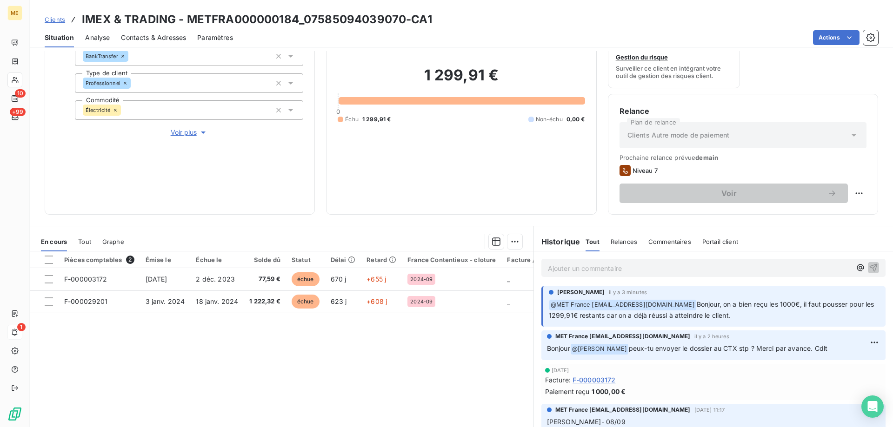
click at [512, 144] on div "1 299,91 € 0 Échu 1 299,91 € Non-échu 0,00 €" at bounding box center [460, 95] width 247 height 217
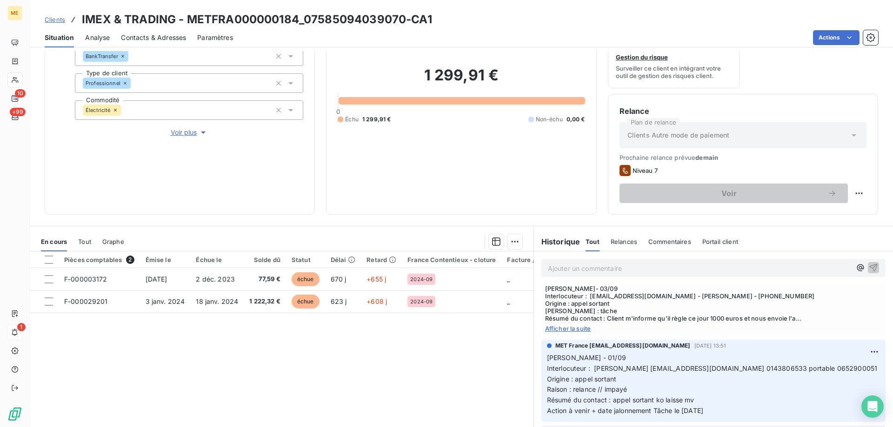
scroll to position [232, 0]
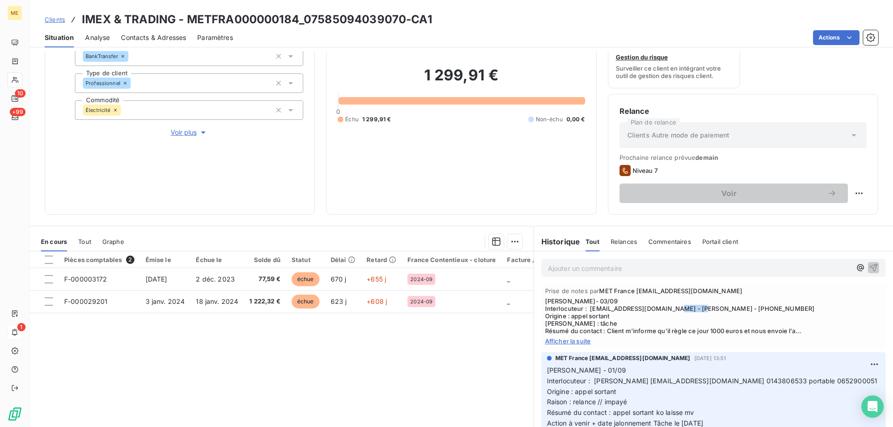
drag, startPoint x: 691, startPoint y: 310, endPoint x: 721, endPoint y: 311, distance: 30.7
click at [721, 311] on span "[PERSON_NAME]- 03/09 Interlocuteur : [EMAIL_ADDRESS][DOMAIN_NAME] - [PERSON_NAM…" at bounding box center [713, 316] width 337 height 37
click at [551, 197] on div "1 299,91 € 0 Échu 1 299,91 € Non-échu 0,00 €" at bounding box center [460, 95] width 247 height 217
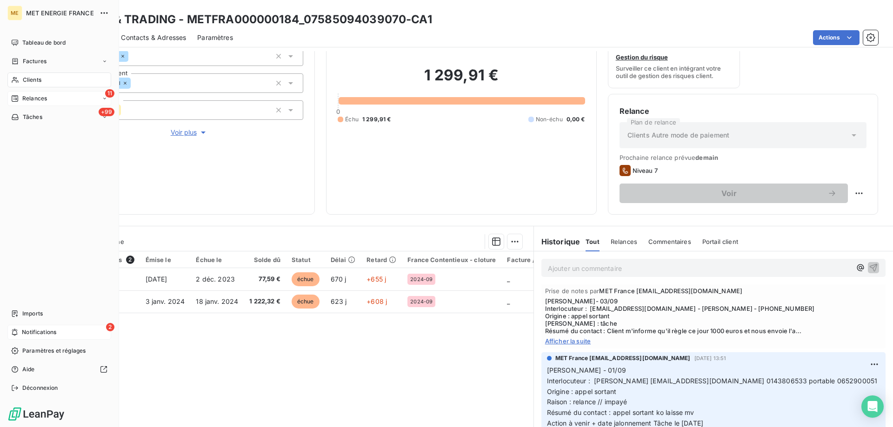
click at [21, 97] on div "Relances" at bounding box center [29, 98] width 36 height 8
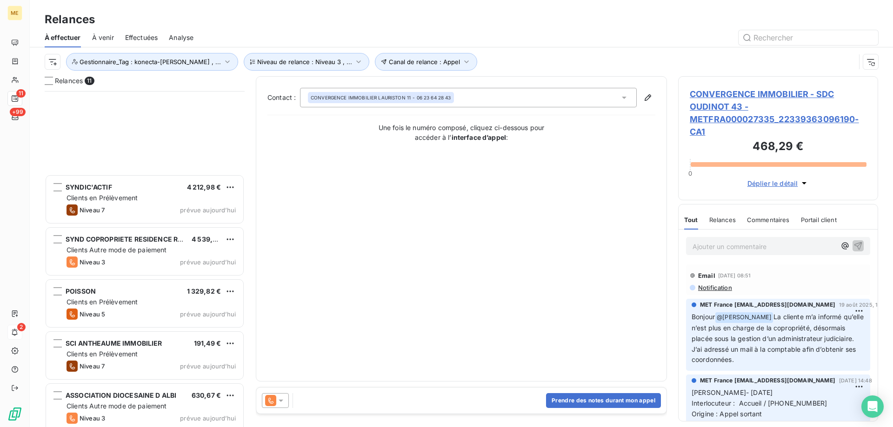
scroll to position [237, 0]
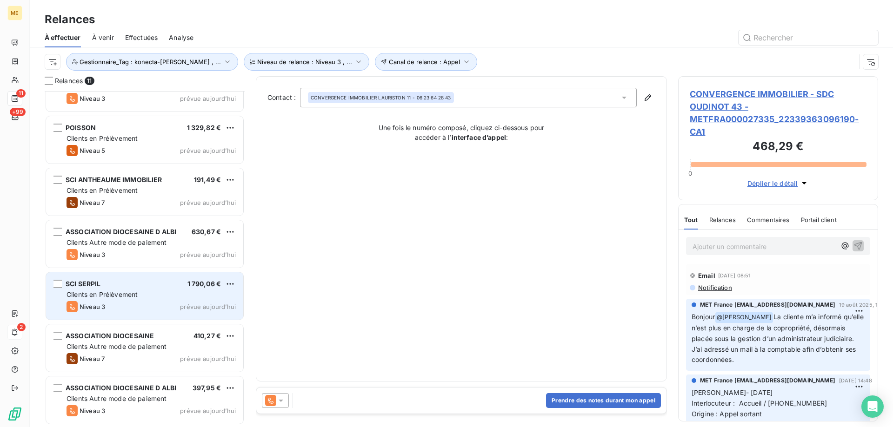
click at [157, 297] on div "Clients en Prélèvement" at bounding box center [150, 294] width 169 height 9
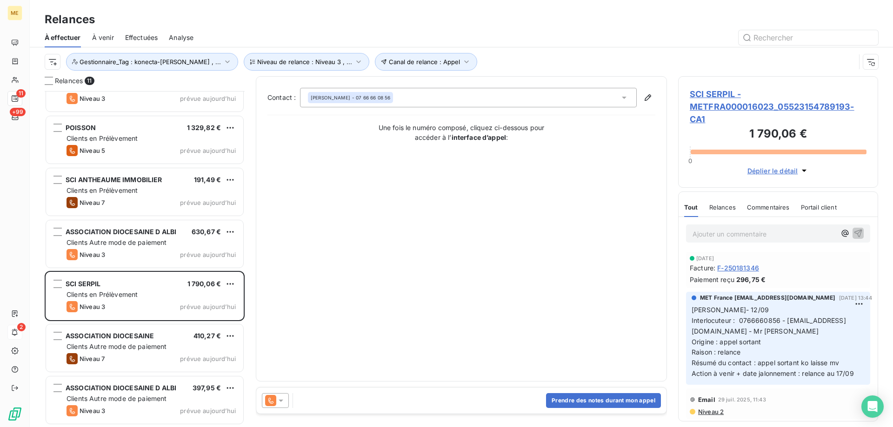
click at [712, 99] on span "SCI SERPIL - METFRA000016023_05523154789193-CA1" at bounding box center [777, 107] width 177 height 38
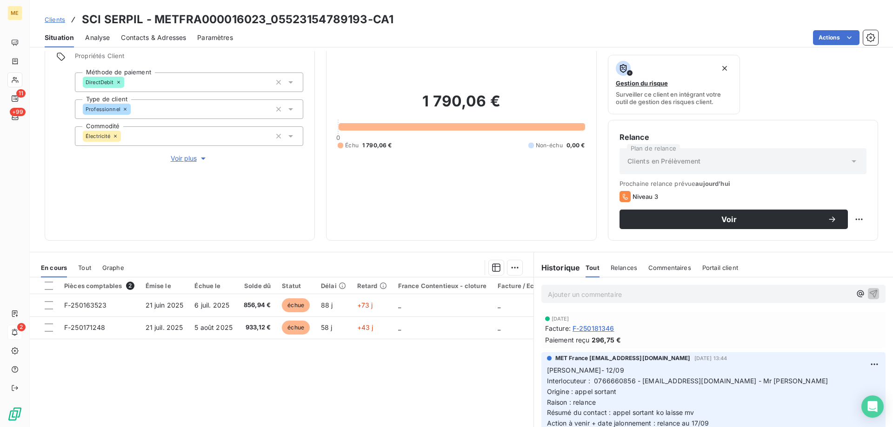
scroll to position [124, 0]
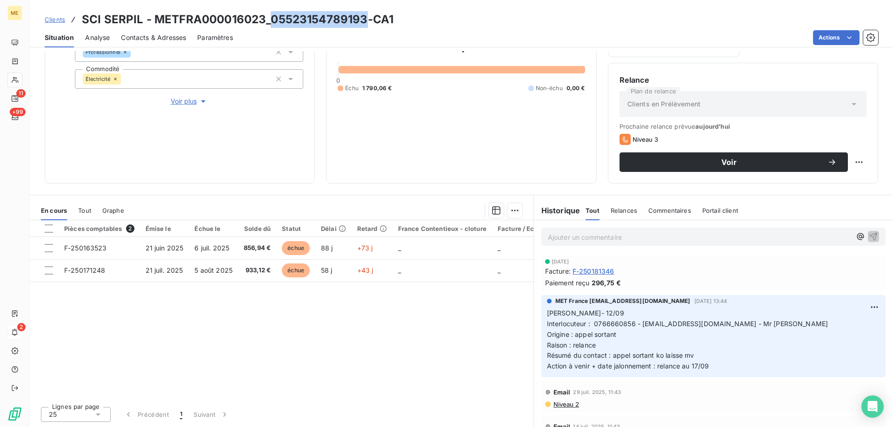
copy h3 "05523154789193"
drag, startPoint x: 271, startPoint y: 23, endPoint x: 366, endPoint y: 25, distance: 94.4
click at [366, 25] on h3 "SCI SERPIL - METFRA000016023_05523154789193-CA1" at bounding box center [237, 19] width 311 height 17
drag, startPoint x: 592, startPoint y: 324, endPoint x: 623, endPoint y: 324, distance: 31.1
click at [623, 324] on span "Interlocuteur : 0766660856 - [EMAIL_ADDRESS][DOMAIN_NAME] - Mr [PERSON_NAME]" at bounding box center [687, 324] width 281 height 8
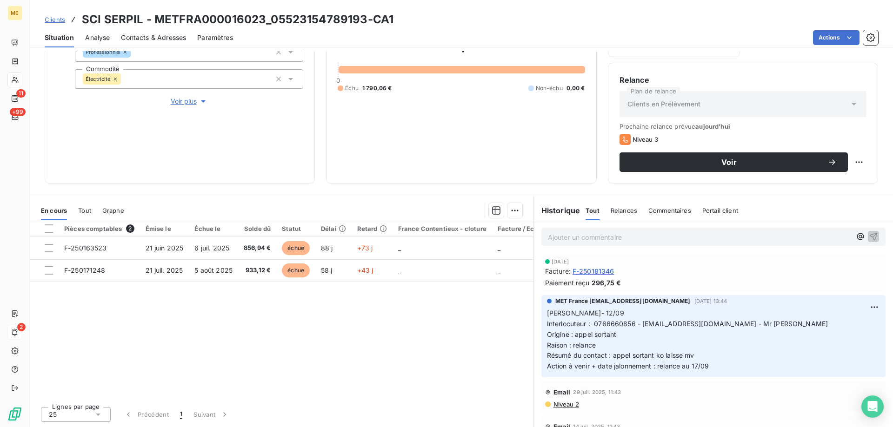
drag, startPoint x: 606, startPoint y: 331, endPoint x: 600, endPoint y: 331, distance: 6.0
click at [604, 331] on span "Origine : appel sortant" at bounding box center [581, 335] width 69 height 8
drag, startPoint x: 589, startPoint y: 323, endPoint x: 631, endPoint y: 321, distance: 42.8
click at [631, 321] on span "Interlocuteur : 0766660856 - [EMAIL_ADDRESS][DOMAIN_NAME] - Mr [PERSON_NAME]" at bounding box center [687, 324] width 281 height 8
drag, startPoint x: 616, startPoint y: 325, endPoint x: 602, endPoint y: 326, distance: 14.4
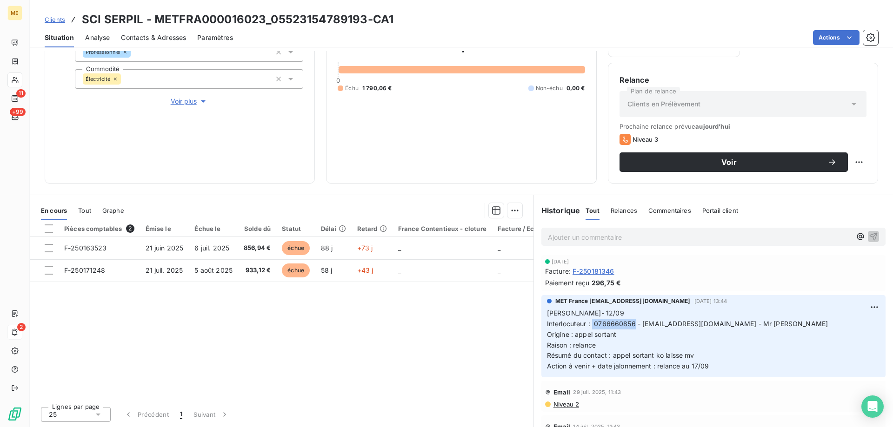
click at [615, 326] on span "Interlocuteur : 0766660856 - [EMAIL_ADDRESS][DOMAIN_NAME] - Mr [PERSON_NAME]" at bounding box center [687, 324] width 281 height 8
click at [589, 328] on p "Lisa- 12/09 Interlocuteur : 0766660856 - senolaydinyilmaz@gmail.com - Mr aydiny…" at bounding box center [713, 340] width 333 height 64
drag, startPoint x: 591, startPoint y: 321, endPoint x: 629, endPoint y: 321, distance: 38.6
click at [629, 321] on span "Interlocuteur : 0766660856 - [EMAIL_ADDRESS][DOMAIN_NAME] - Mr [PERSON_NAME]" at bounding box center [687, 324] width 281 height 8
copy span "0766660856"
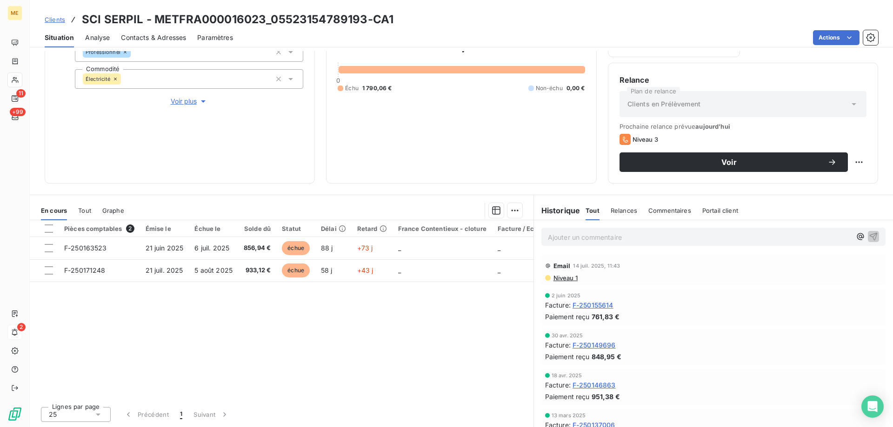
scroll to position [0, 0]
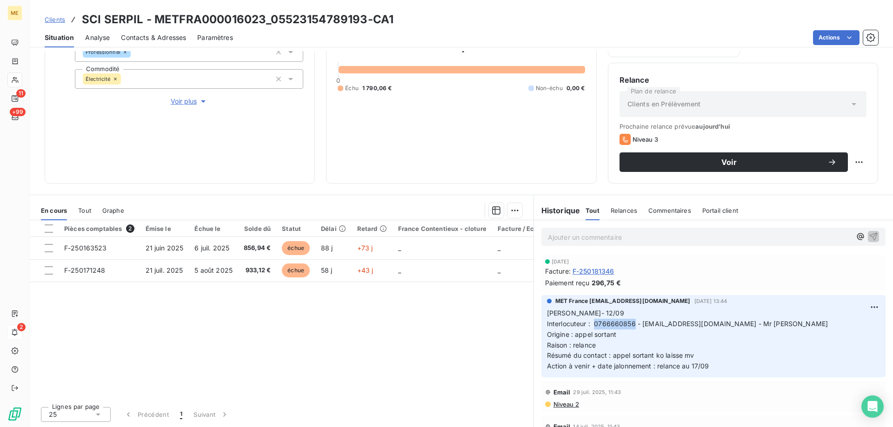
drag, startPoint x: 730, startPoint y: 359, endPoint x: 608, endPoint y: 335, distance: 125.1
click at [608, 335] on p "Lisa- 12/09 Interlocuteur : 0766660856 - senolaydinyilmaz@gmail.com - Mr aydiny…" at bounding box center [713, 340] width 333 height 64
click at [715, 334] on p "Lisa- 12/09 Interlocuteur : 0766660856 - senolaydinyilmaz@gmail.com - Mr aydiny…" at bounding box center [713, 340] width 333 height 64
drag, startPoint x: 708, startPoint y: 363, endPoint x: 540, endPoint y: 311, distance: 176.0
click at [541, 311] on div "MET France met-france@recouvrement.met.com 12 sept. 2025, 13:44 Lisa- 12/09 Int…" at bounding box center [713, 336] width 344 height 82
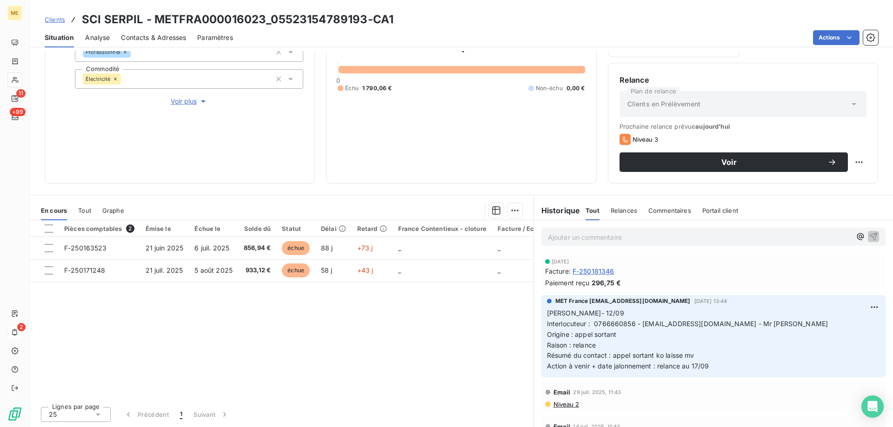
copy p "Lisa- 12/09 Interlocuteur : 0766660856 - senolaydinyilmaz@gmail.com - Mr aydiny…"
click at [618, 240] on p "Ajouter un commentaire ﻿" at bounding box center [699, 237] width 303 height 12
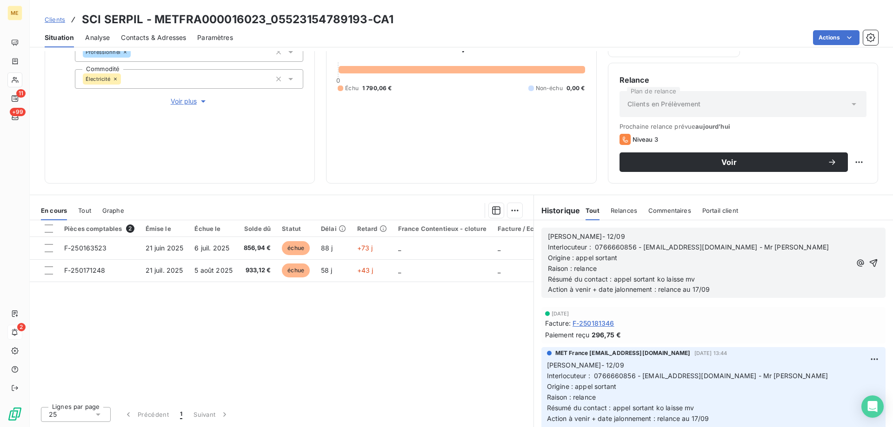
click at [579, 235] on p "[PERSON_NAME]- 12/09" at bounding box center [699, 236] width 303 height 11
click at [714, 289] on p "Action à venir + date jalonnement : relance au 17/09" at bounding box center [699, 289] width 303 height 11
click at [868, 261] on icon "button" at bounding box center [872, 262] width 9 height 9
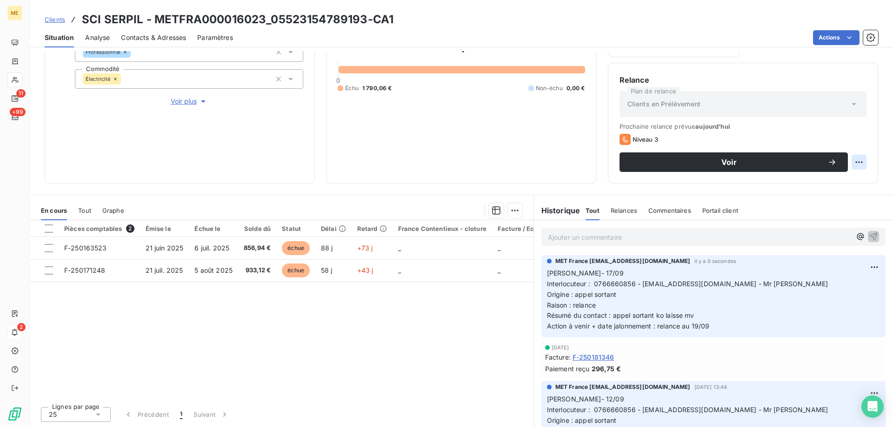
click at [851, 163] on html "ME 11 +99 2 Clients SCI SERPIL - METFRA000016023_05523154789193-CA1 Situation A…" at bounding box center [446, 213] width 893 height 427
click at [825, 179] on div "Replanifier cette action" at bounding box center [813, 182] width 83 height 15
select select "8"
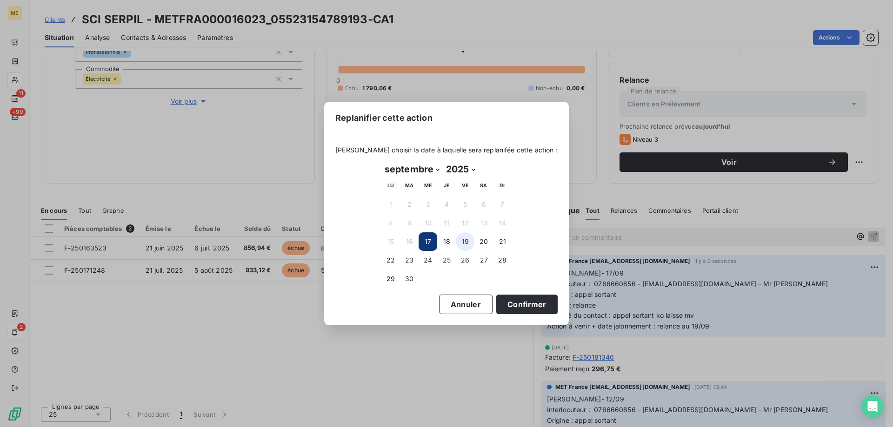
click at [462, 241] on button "19" at bounding box center [465, 241] width 19 height 19
drag, startPoint x: 502, startPoint y: 307, endPoint x: 516, endPoint y: 334, distance: 29.9
click at [501, 310] on button "Confirmer" at bounding box center [526, 305] width 61 height 20
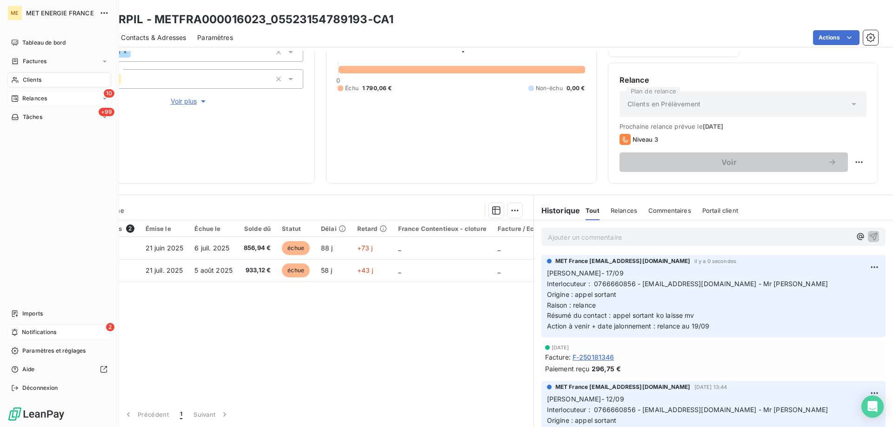
click at [46, 96] on span "Relances" at bounding box center [34, 98] width 25 height 8
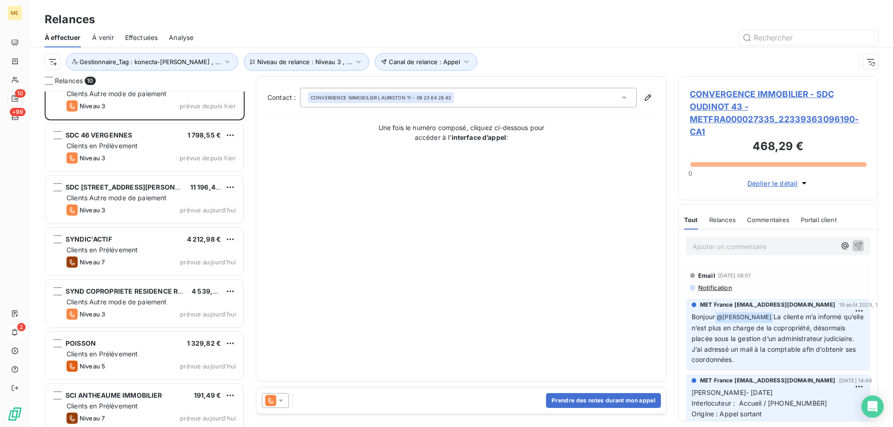
scroll to position [47, 0]
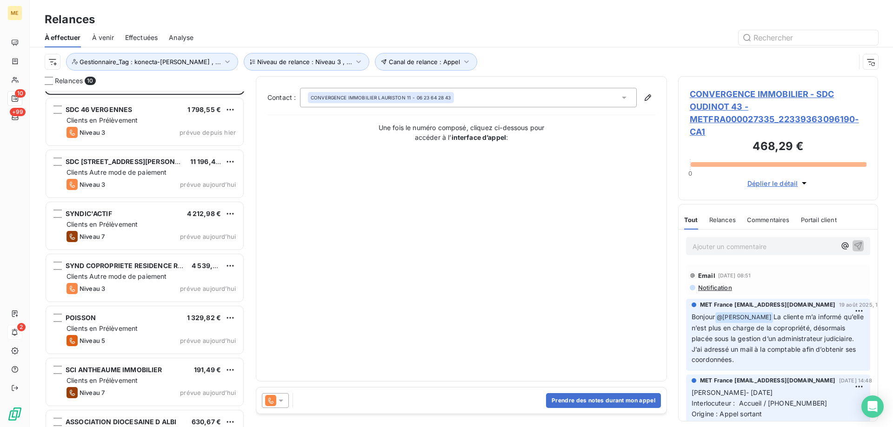
click at [167, 264] on div "CONVERGENCE IMMOBILIER - SDC OUDINOT 43 468,29 € Clients Autre mode de paiement…" at bounding box center [145, 259] width 200 height 336
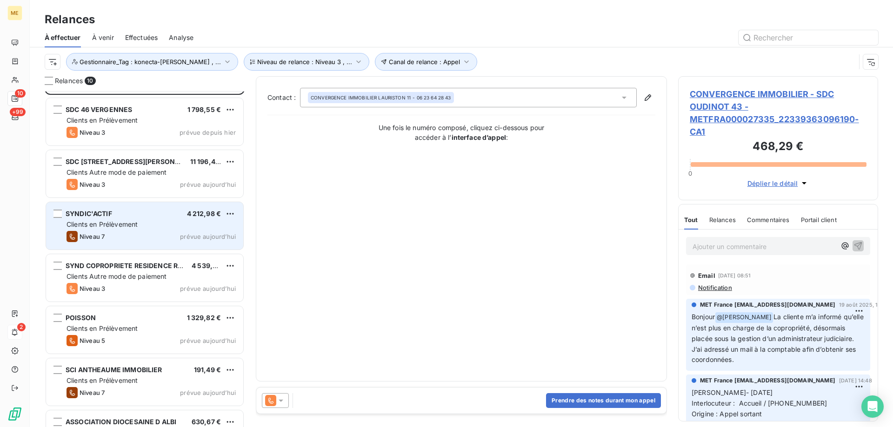
click at [174, 245] on div "SYNDIC'ACTIF 4 212,98 € Clients en Prélèvement Niveau 7 prévue aujourd’hui" at bounding box center [144, 225] width 197 height 47
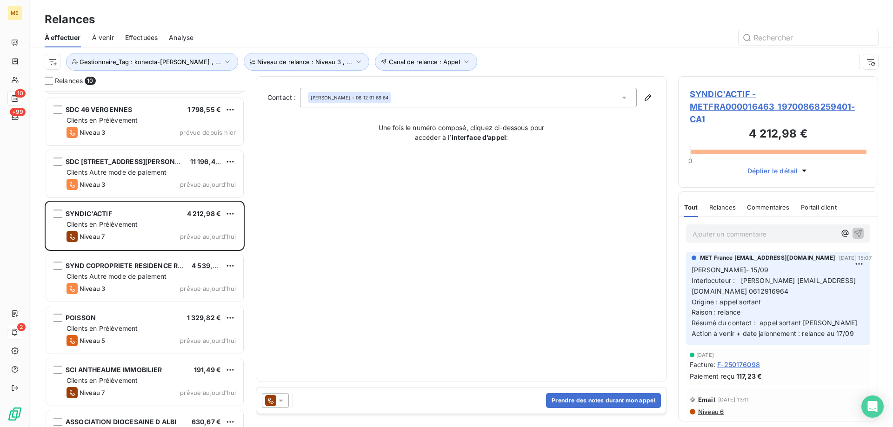
click at [756, 105] on span "SYNDIC'ACTIF - METFRA000016463_19700868259401-CA1" at bounding box center [777, 107] width 177 height 38
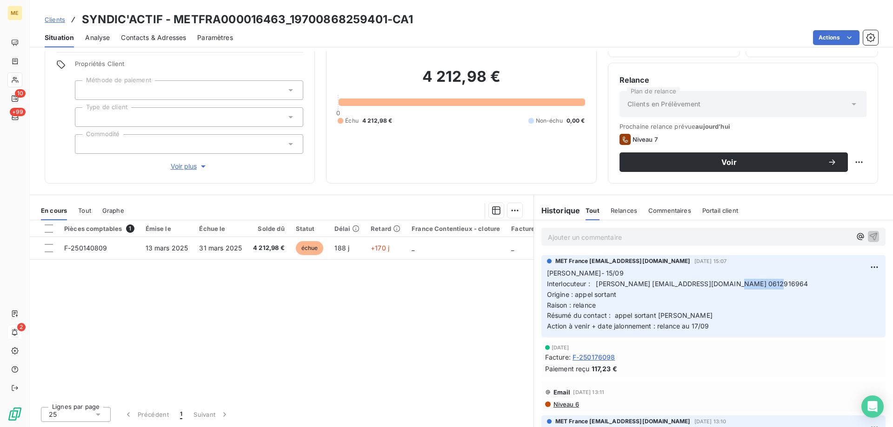
drag, startPoint x: 729, startPoint y: 284, endPoint x: 771, endPoint y: 282, distance: 41.4
click at [771, 282] on p "Lisa- 15/09 Interlocuteur : Gregory GOMEZ ggomez@syndicactif.com 0612916964 Ori…" at bounding box center [713, 300] width 333 height 64
copy span "0612916964"
click at [746, 303] on p "Lisa- 15/09 Interlocuteur : Gregory GOMEZ ggomez@syndicactif.com 0612916964 Ori…" at bounding box center [713, 300] width 333 height 64
drag, startPoint x: 724, startPoint y: 336, endPoint x: 533, endPoint y: 275, distance: 200.7
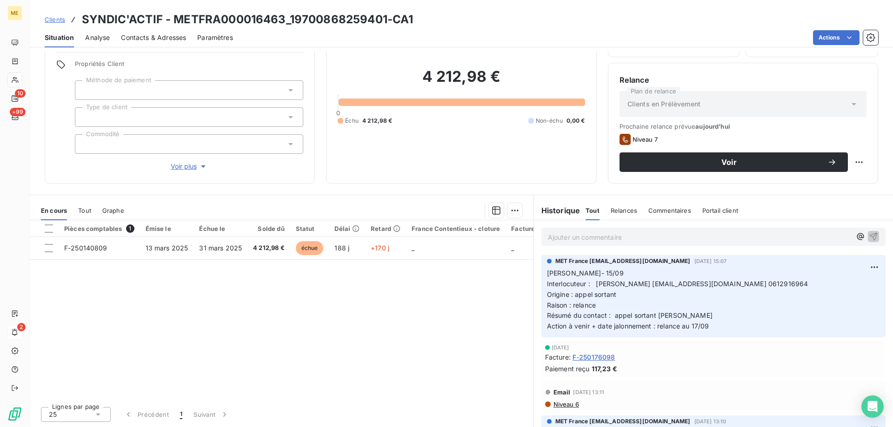
click at [534, 275] on div "MET France met-france@recouvrement.met.com 15 sept. 2025, 15:07 Lisa- 15/09 Int…" at bounding box center [713, 296] width 359 height 86
copy p "Lisa- 15/09 Interlocuteur : Gregory GOMEZ ggomez@syndicactif.com 0612916964 Ori…"
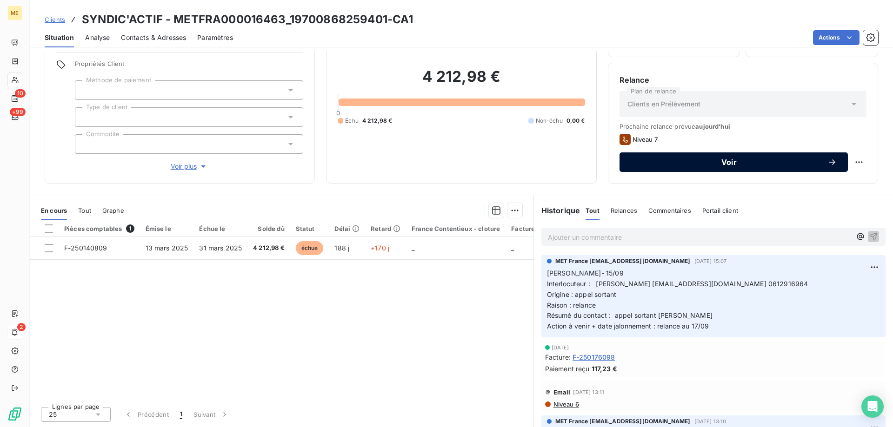
click at [732, 163] on span "Voir" at bounding box center [728, 162] width 197 height 7
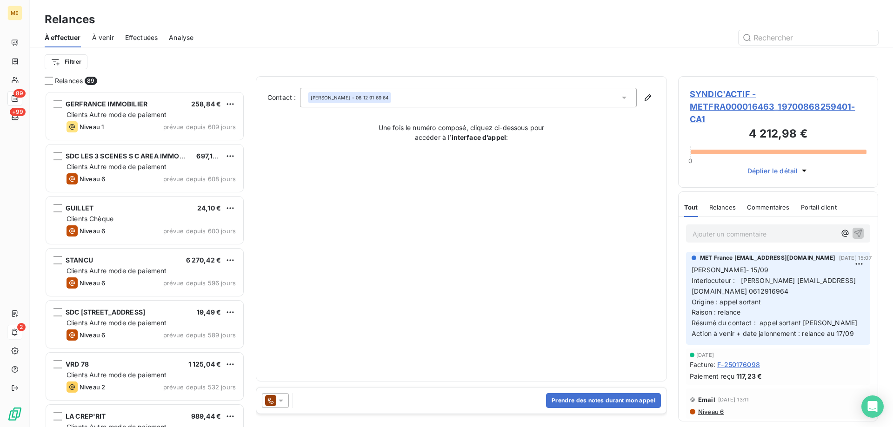
scroll to position [329, 193]
click at [608, 400] on button "Prendre des notes durant mon appel" at bounding box center [603, 400] width 115 height 15
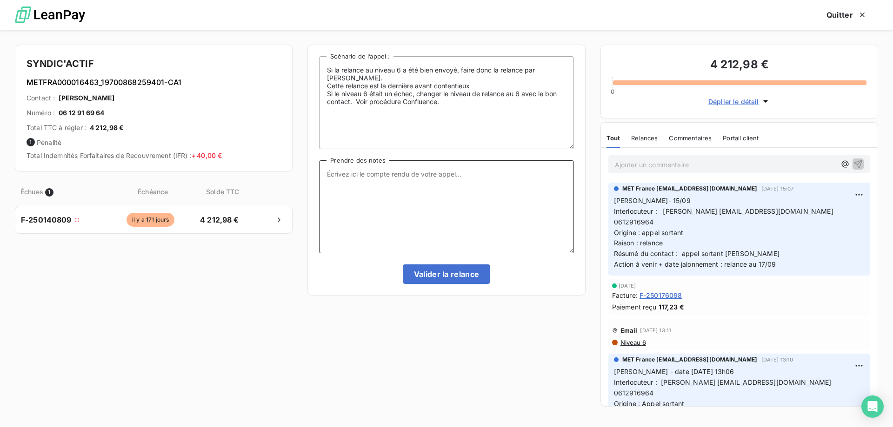
click at [426, 210] on textarea "Prendre des notes" at bounding box center [446, 206] width 254 height 93
paste textarea "Lisa- 15/09 Interlocuteur : Gregory GOMEZ ggomez@syndicactif.com 0612916964 Ori…"
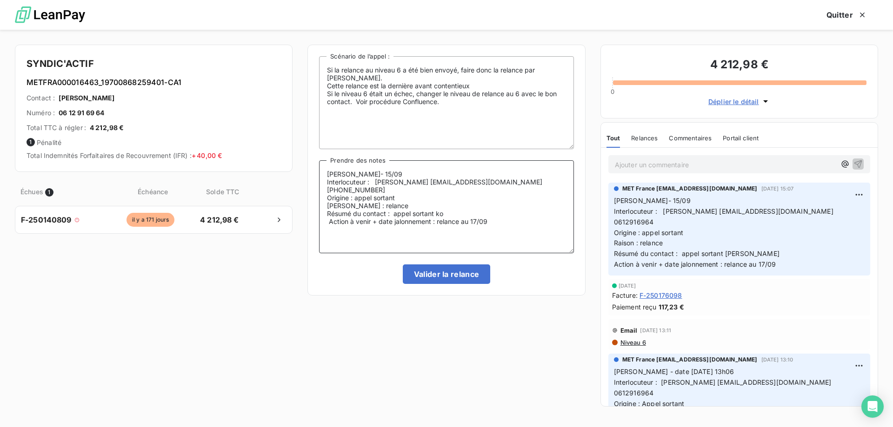
click at [409, 168] on textarea "Lisa- 15/09 Interlocuteur : Gregory GOMEZ ggomez@syndicactif.com 0612916964 Ori…" at bounding box center [446, 206] width 254 height 93
drag, startPoint x: 454, startPoint y: 203, endPoint x: 393, endPoint y: 205, distance: 60.9
click at [393, 205] on textarea "Lisa- 17/09 Interlocuteur : Gregory GOMEZ ggomez@syndicactif.com 0612916964 Ori…" at bounding box center [446, 206] width 254 height 93
click at [502, 212] on textarea "Lisa- 17/09 Interlocuteur : Gregory GOMEZ ggomez@syndicactif.com 0612916964 Ori…" at bounding box center [446, 206] width 254 height 93
click at [449, 203] on textarea "Lisa- 17/09 Interlocuteur : Gregory GOMEZ ggomez@syndicactif.com 0612916964 Ori…" at bounding box center [446, 206] width 254 height 93
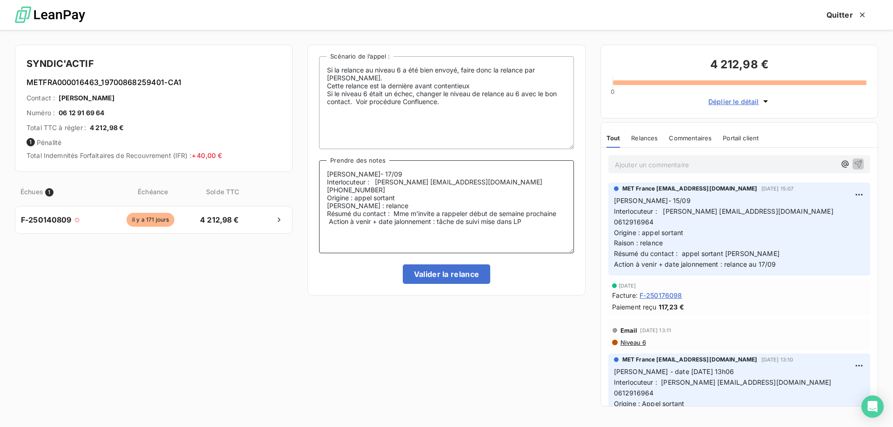
click at [0, 0] on lt-div "La préposition « à » est généralement placée avant un verbe à l’infinitif. à ra…" at bounding box center [0, 0] width 0 height 0
click at [0, 0] on lt-span "à rappeler" at bounding box center [0, 0] width 0 height 0
type textarea "Lisa- 17/09 Interlocuteur : Gregory GOMEZ ggomez@syndicactif.com 0612916964 Ori…"
click at [453, 277] on button "Valider la relance" at bounding box center [447, 275] width 88 height 20
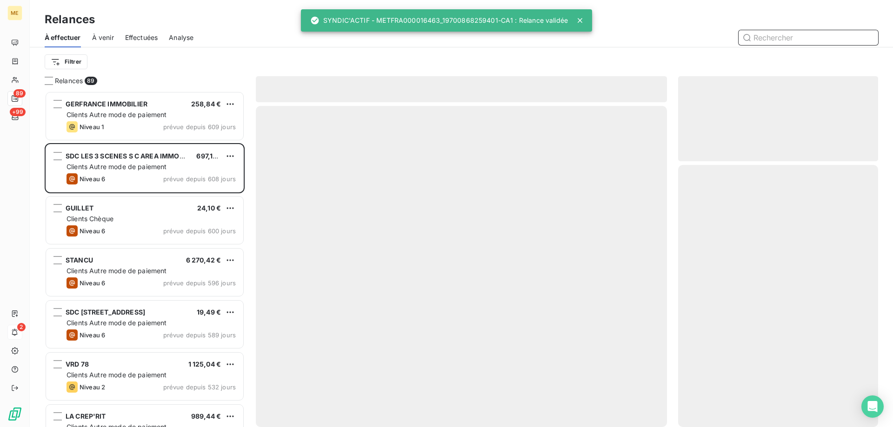
click at [146, 36] on span "Effectuées" at bounding box center [141, 37] width 33 height 9
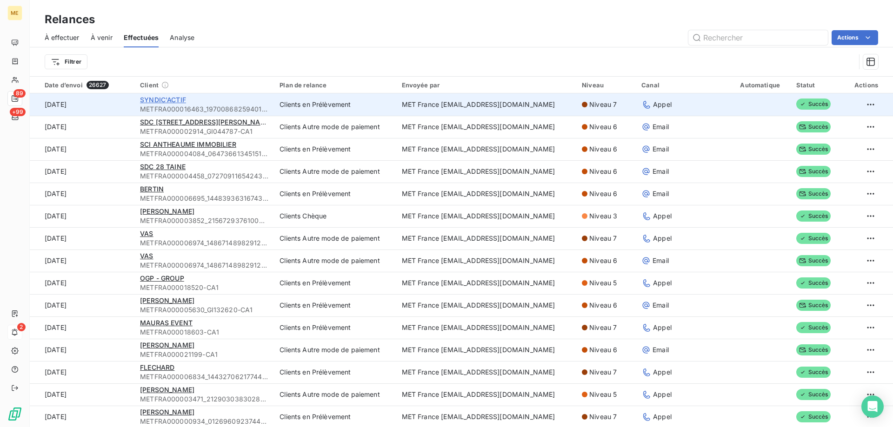
click at [182, 101] on span "SYNDIC'ACTIF" at bounding box center [163, 100] width 46 height 8
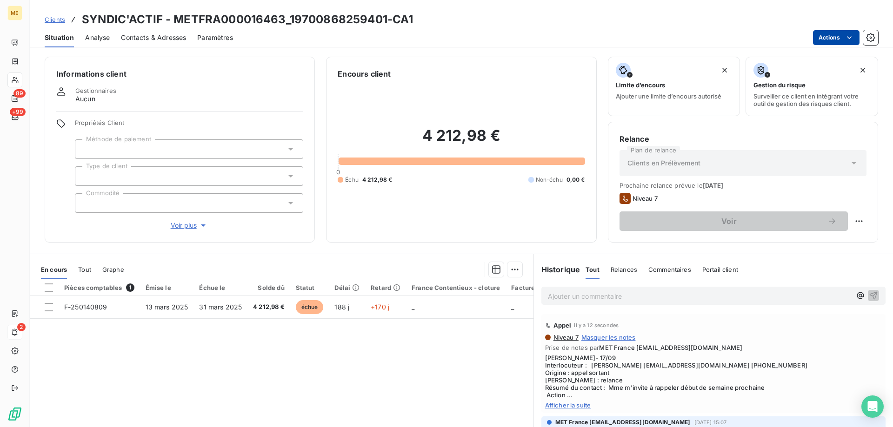
click at [816, 42] on html "ME 89 +99 2 Clients SYNDIC'ACTIF - METFRA000016463_19700868259401-CA1 Situation…" at bounding box center [446, 213] width 893 height 427
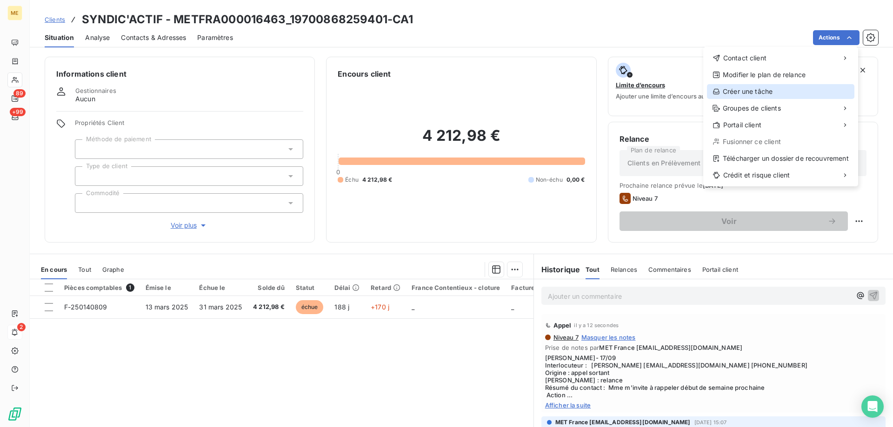
click at [778, 86] on div "Créer une tâche" at bounding box center [780, 91] width 147 height 15
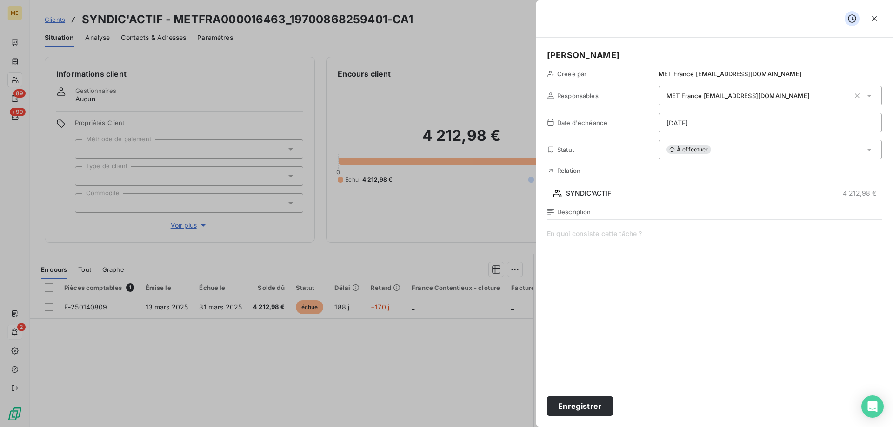
click at [685, 290] on span at bounding box center [714, 318] width 335 height 179
click at [613, 59] on h5 "LISA" at bounding box center [714, 55] width 335 height 13
click at [702, 123] on html "ME 89 +99 2 Clients SYNDIC'ACTIF - METFRA000016463_19700868259401-CA1 Situation…" at bounding box center [446, 213] width 893 height 427
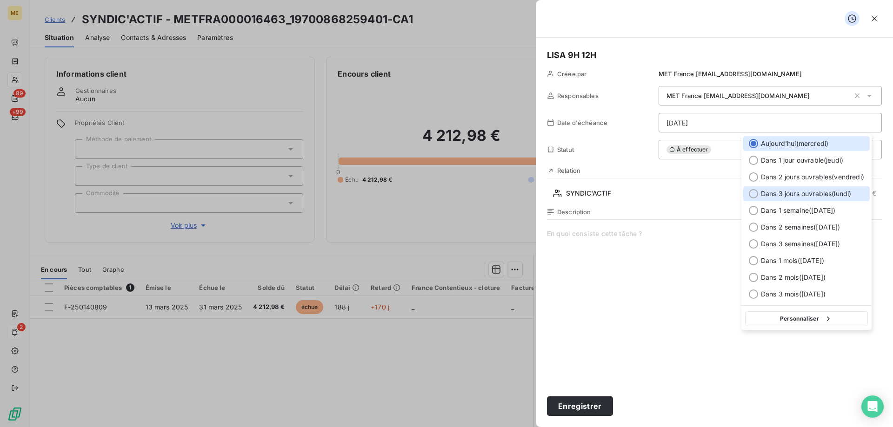
click at [770, 188] on div "Dans 3 jours ouvrables ( lundi )" at bounding box center [806, 193] width 126 height 15
type input "22/09/2025"
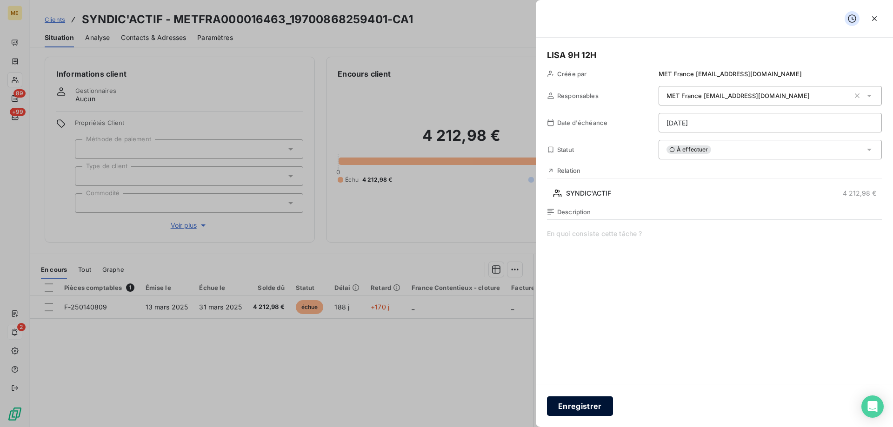
click at [587, 401] on button "Enregistrer" at bounding box center [580, 407] width 66 height 20
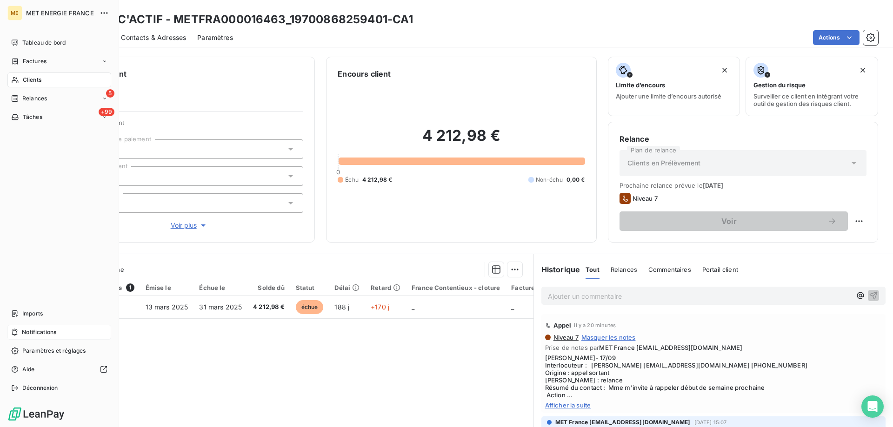
click at [21, 337] on div "Notifications" at bounding box center [59, 332] width 104 height 15
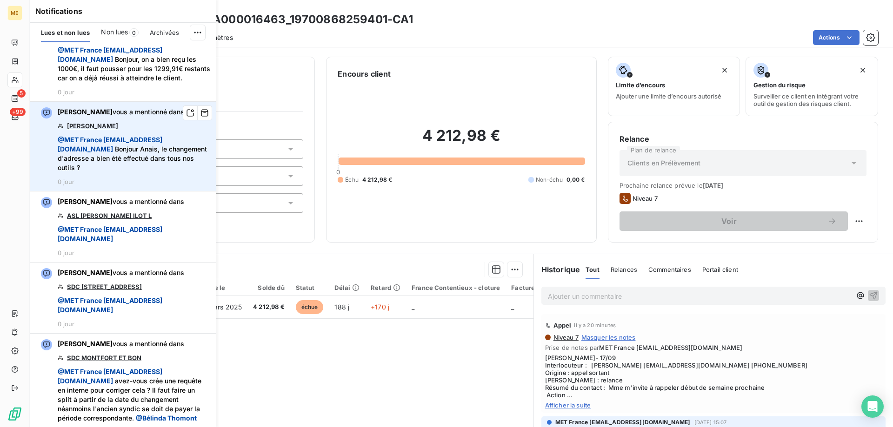
scroll to position [232, 0]
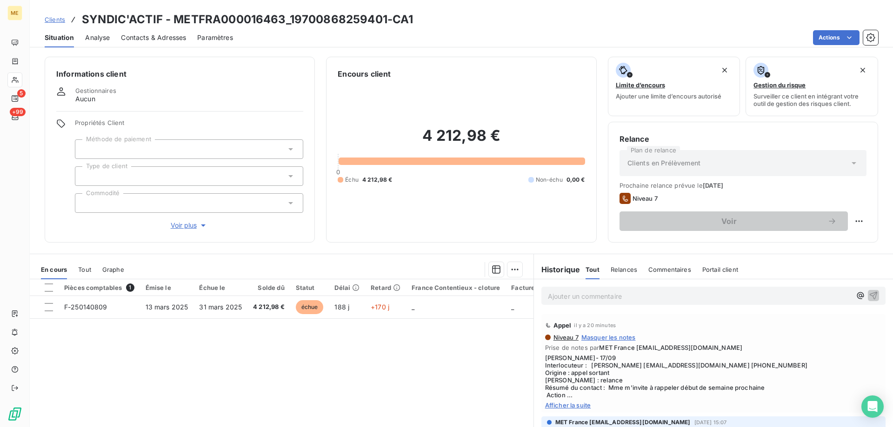
click at [313, 229] on div "Informations client Gestionnaires Aucun Propriétés Client Méthode de paiement T…" at bounding box center [461, 150] width 863 height 186
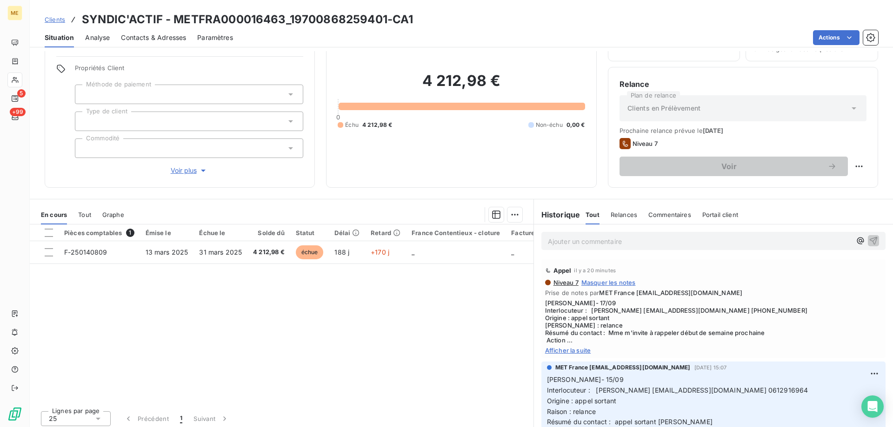
scroll to position [59, 0]
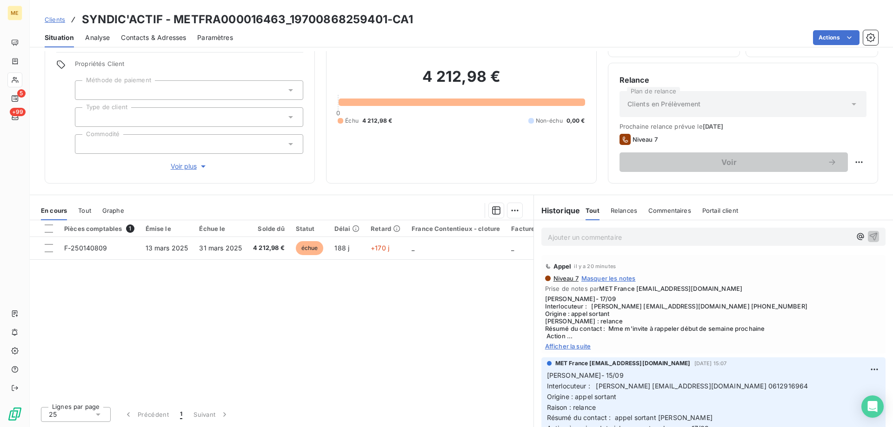
click at [577, 347] on span "Afficher la suite" at bounding box center [713, 346] width 337 height 7
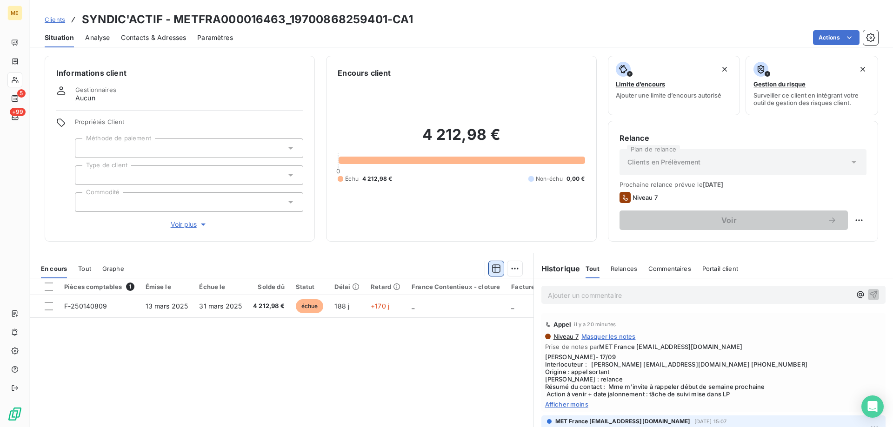
scroll to position [0, 0]
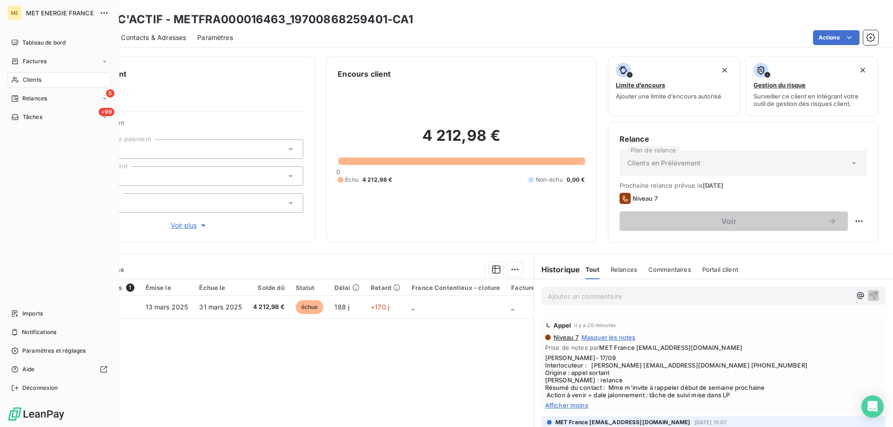
click at [29, 99] on span "Relances" at bounding box center [34, 98] width 25 height 8
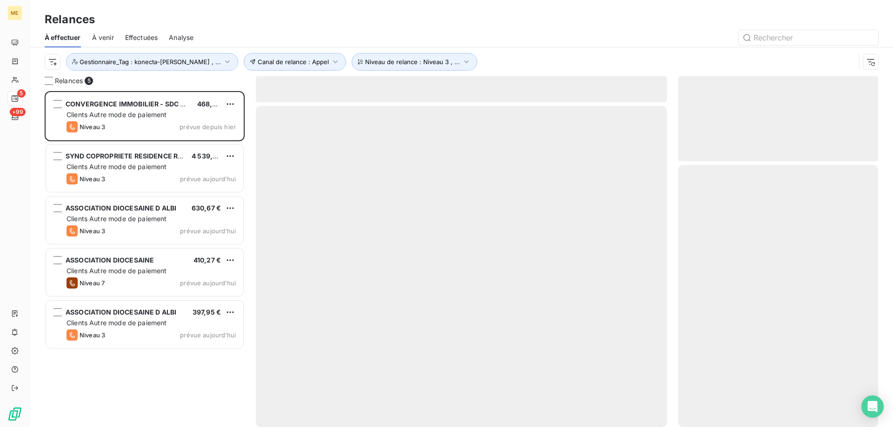
scroll to position [329, 193]
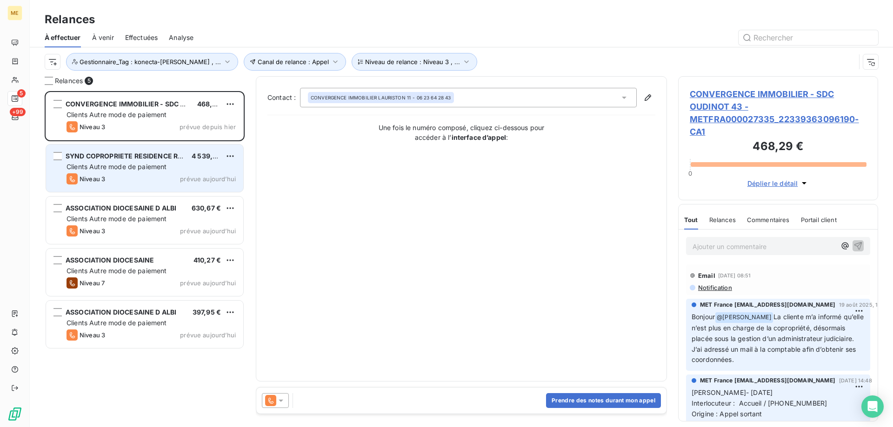
click at [192, 166] on div "Clients Autre mode de paiement" at bounding box center [150, 166] width 169 height 9
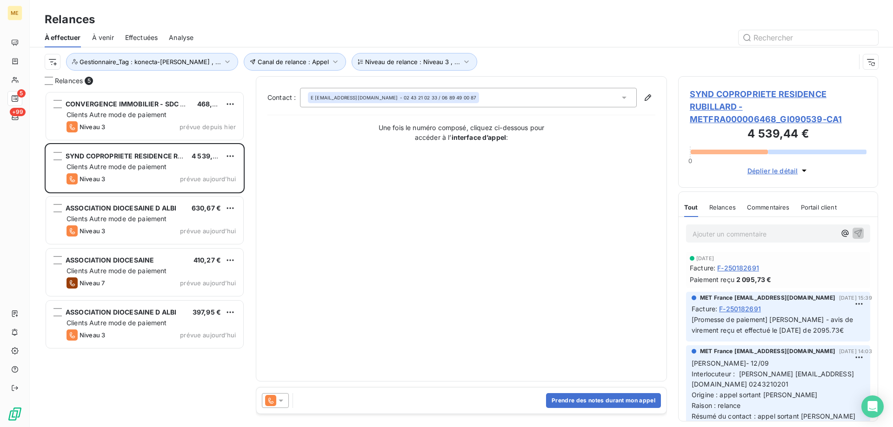
click at [781, 96] on span "SYND COPROPRIETE RESIDENCE RUBILLARD - METFRA000006468_GI090539-CA1" at bounding box center [777, 107] width 177 height 38
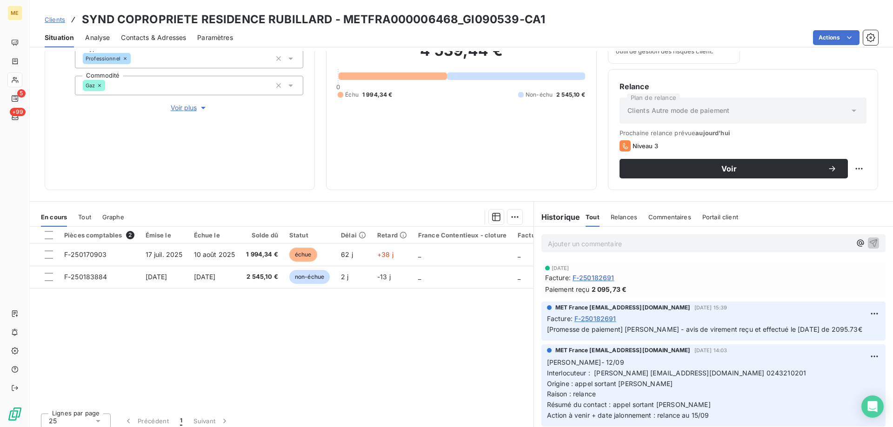
scroll to position [124, 0]
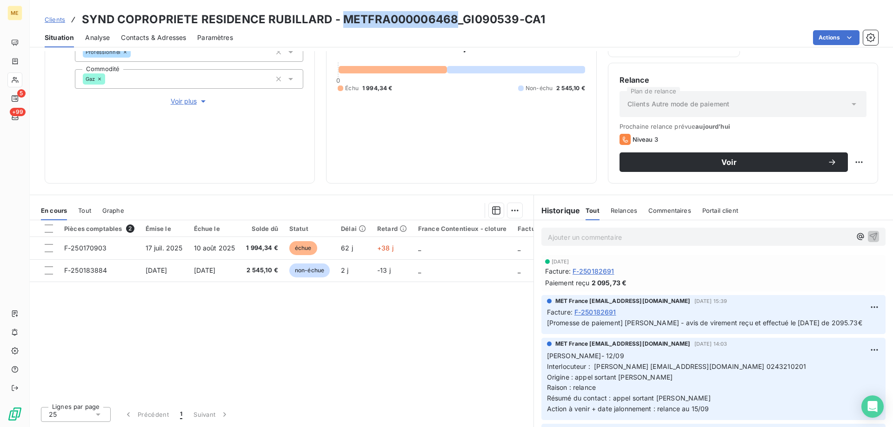
drag, startPoint x: 341, startPoint y: 23, endPoint x: 452, endPoint y: 16, distance: 110.9
click at [452, 16] on h3 "SYND COPROPRIETE RESIDENCE RUBILLARD - METFRA000006468_GI090539-CA1" at bounding box center [313, 19] width 463 height 17
copy h3 "METFRA000006468"
copy span "0243210201"
drag, startPoint x: 726, startPoint y: 365, endPoint x: 774, endPoint y: 365, distance: 48.3
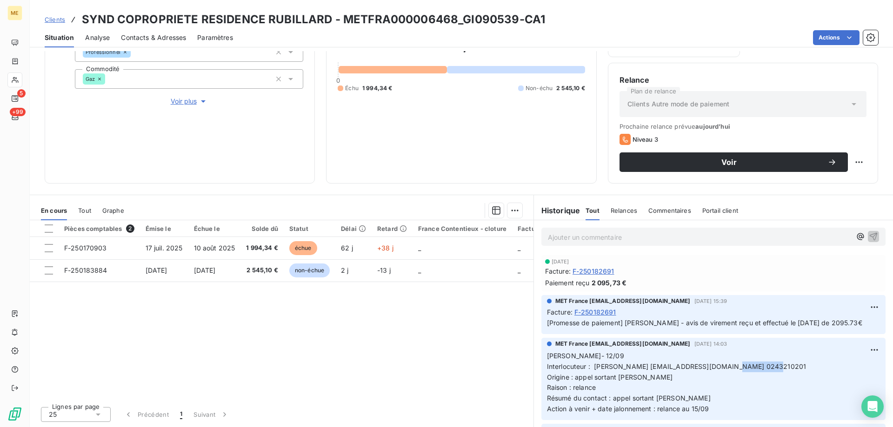
click at [766, 367] on p "Lisa- 12/09 Interlocuteur : Mme BARTOLUCCI ebartolucci@citya.com 0243210201 Ori…" at bounding box center [713, 383] width 333 height 64
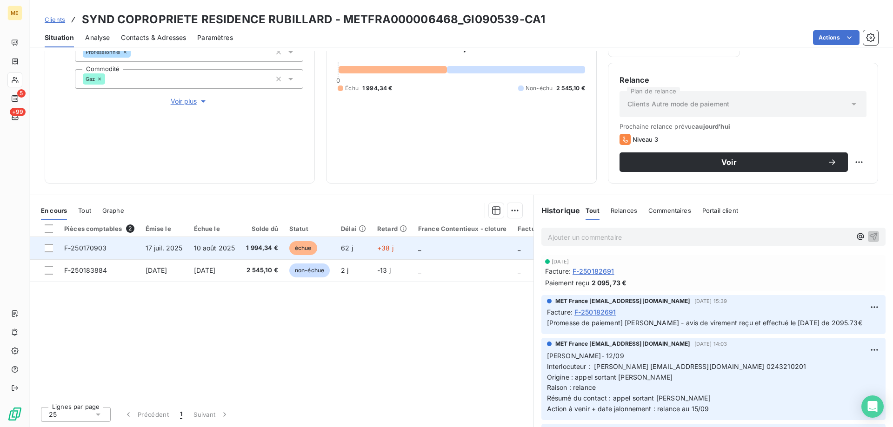
click at [150, 247] on span "17 juil. 2025" at bounding box center [164, 248] width 37 height 8
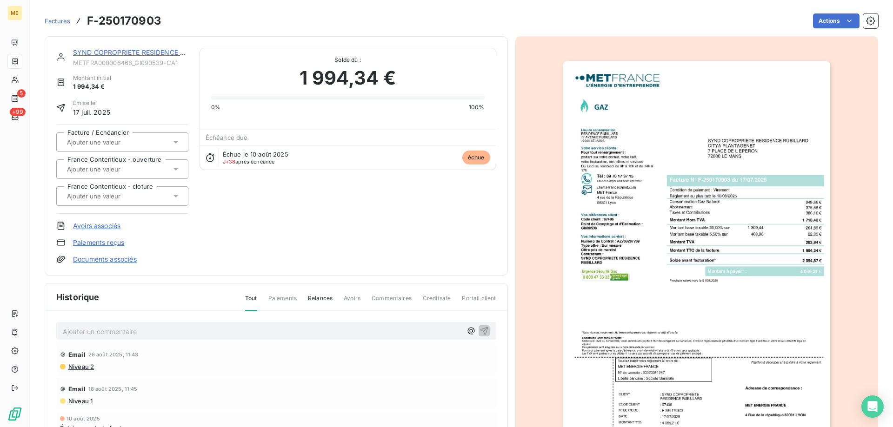
click at [105, 46] on div "SYND COPROPRIETE RESIDENCE RUBILLARD METFRA000006468_GI090539-CA1 Montant initi…" at bounding box center [276, 155] width 463 height 239
click at [105, 51] on link "SYND COPROPRIETE RESIDENCE RUBILLARD" at bounding box center [144, 52] width 143 height 8
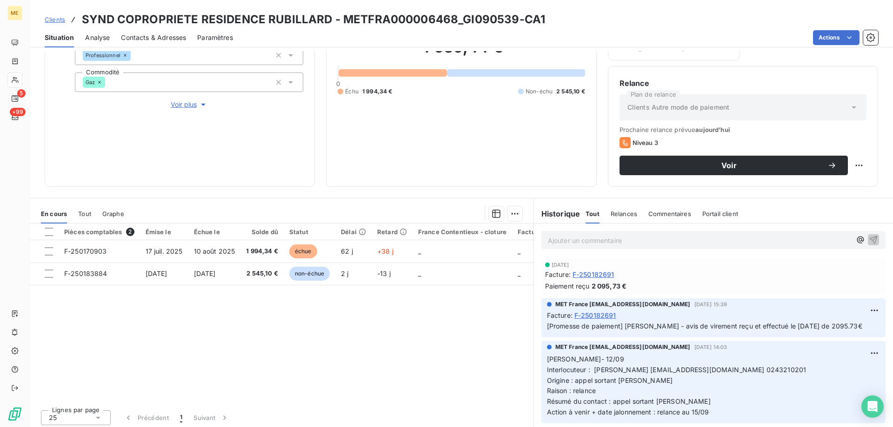
scroll to position [124, 0]
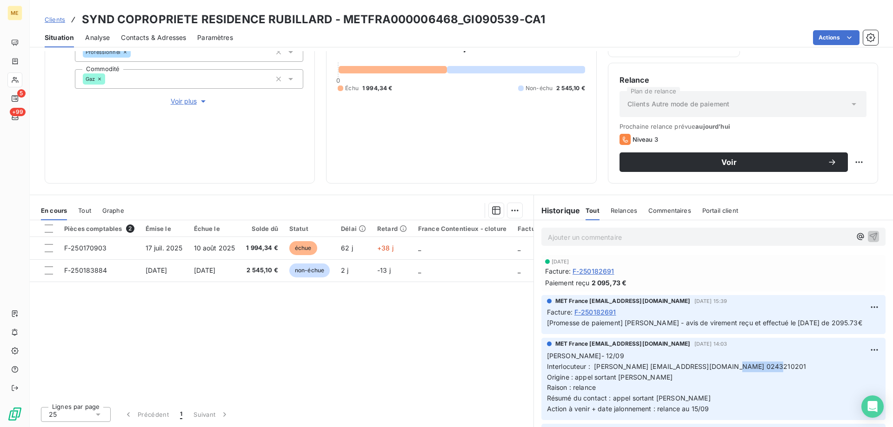
drag, startPoint x: 727, startPoint y: 367, endPoint x: 764, endPoint y: 365, distance: 36.8
click at [764, 365] on span "Interlocuteur : Mme BARTOLUCCI ebartolucci@citya.com 0243210201" at bounding box center [676, 367] width 259 height 8
click at [478, 323] on div "Pièces comptables 2 Émise le Échue le Solde dû Statut Délai Retard France Conte…" at bounding box center [281, 309] width 503 height 179
drag, startPoint x: 720, startPoint y: 408, endPoint x: 542, endPoint y: 357, distance: 185.2
click at [547, 357] on p "Lisa- 12/09 Interlocuteur : Mme BARTOLUCCI ebartolucci@citya.com 0243210201 Ori…" at bounding box center [713, 383] width 333 height 64
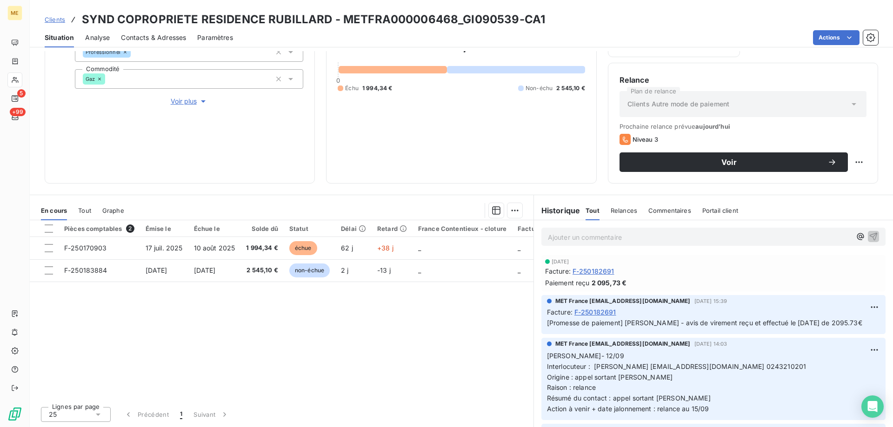
copy p "Lisa- 12/09 Interlocuteur : Mme BARTOLUCCI ebartolucci@citya.com 0243210201 Ori…"
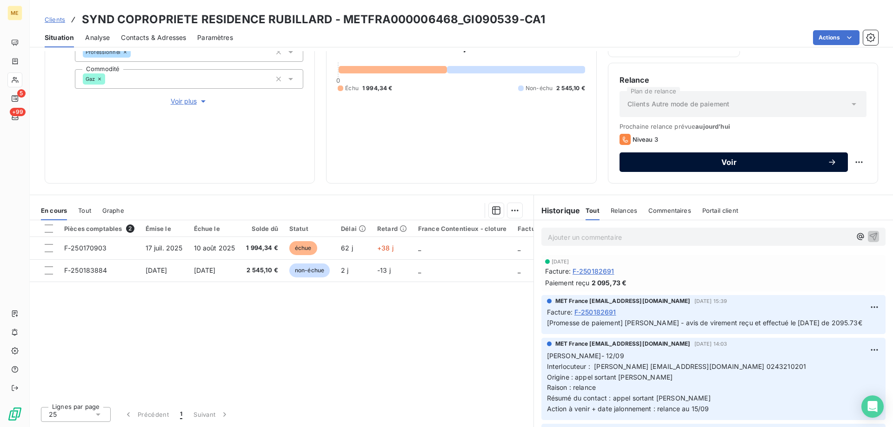
click at [738, 169] on button "Voir" at bounding box center [733, 162] width 228 height 20
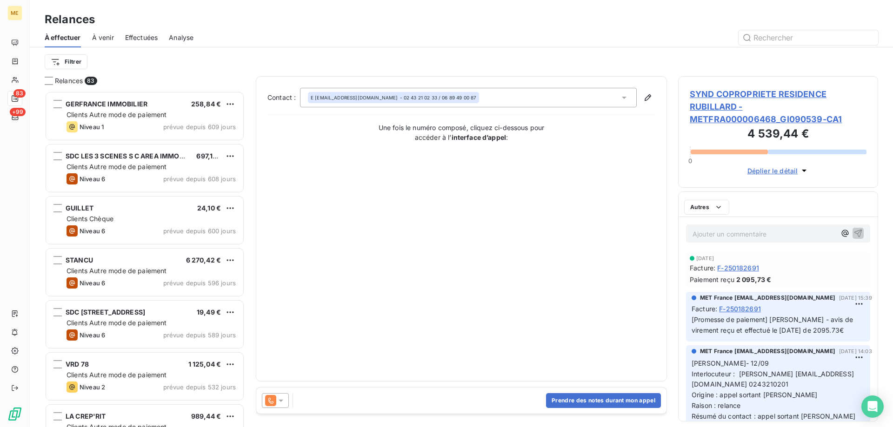
scroll to position [329, 193]
click at [609, 404] on button "Prendre des notes durant mon appel" at bounding box center [603, 400] width 115 height 15
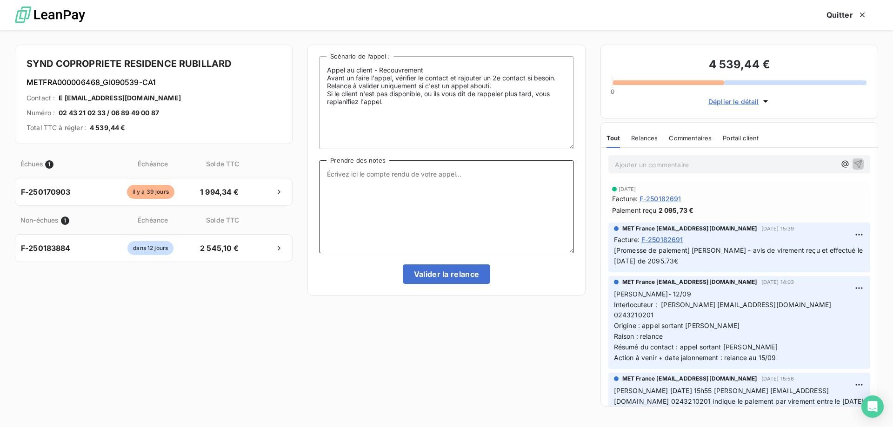
click at [445, 219] on textarea "Prendre des notes" at bounding box center [446, 206] width 254 height 93
paste textarea "Lisa- 12/09 Interlocuteur : Mme BARTOLUCCI ebartolucci@citya.com 0243210201 Ori…"
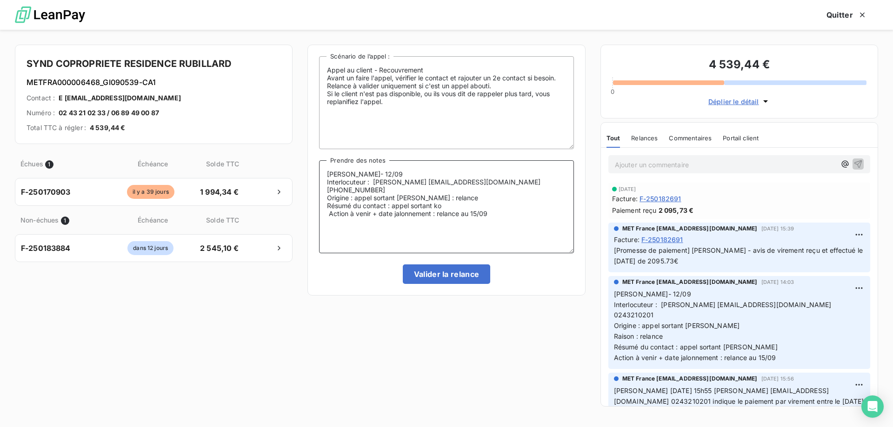
drag, startPoint x: 383, startPoint y: 170, endPoint x: 345, endPoint y: 175, distance: 38.1
click at [345, 175] on textarea "Lisa- 12/09 Interlocuteur : Mme BARTOLUCCI ebartolucci@citya.com 0243210201 Ori…" at bounding box center [446, 206] width 254 height 93
drag, startPoint x: 372, startPoint y: 182, endPoint x: 503, endPoint y: 185, distance: 131.1
click at [503, 185] on textarea "Lisa- 17/09 Interlocuteur : Mme BARTOLUCCI ebartolucci@citya.com 0243210201 Ori…" at bounding box center [446, 206] width 254 height 93
paste textarea "sgueranger@citya.com - Mme Gueranger -"
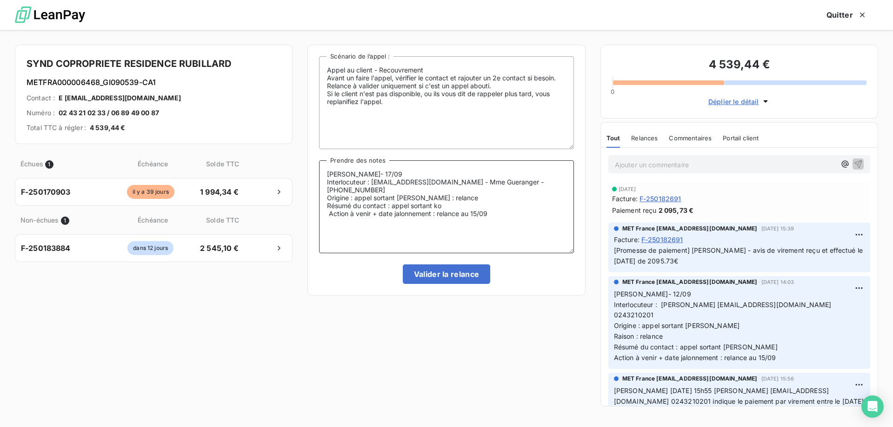
drag, startPoint x: 414, startPoint y: 195, endPoint x: 403, endPoint y: 194, distance: 11.2
click at [403, 194] on textarea "Lisa- 17/09 Interlocuteur : sgueranger@citya.com - Mme Gueranger - 0243210201 O…" at bounding box center [446, 206] width 254 height 93
click at [404, 190] on textarea "Lisa- 17/09 Interlocuteur : sgueranger@citya.com - Mme Gueranger - 0243210201 O…" at bounding box center [446, 206] width 254 height 93
drag, startPoint x: 456, startPoint y: 209, endPoint x: 391, endPoint y: 207, distance: 64.6
click at [391, 207] on textarea "Lisa- 17/09 Interlocuteur : sgueranger@citya.com - Mme Gueranger - 0243210201 O…" at bounding box center [446, 206] width 254 height 93
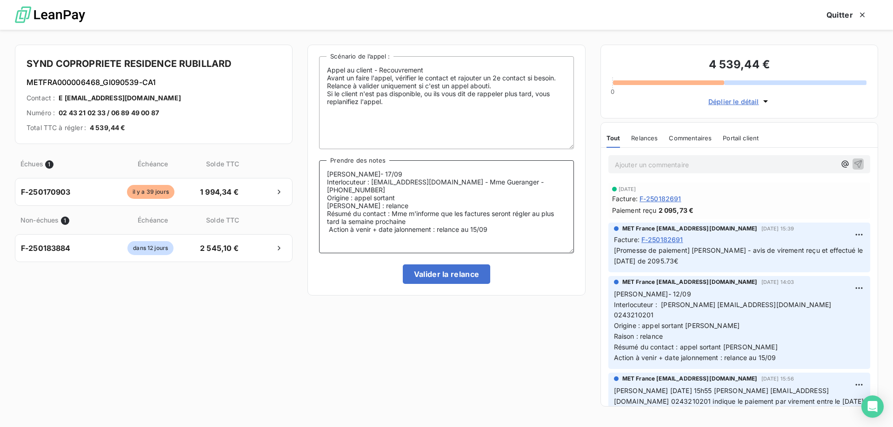
click at [512, 227] on textarea "Lisa- 17/09 Interlocuteur : sgueranger@citya.com - Mme Gueranger - 0243210201 O…" at bounding box center [446, 206] width 254 height 93
type textarea "Lisa- 17/09 Interlocuteur : sgueranger@citya.com - Mme Gueranger - 0243210201 O…"
click at [445, 268] on button "Valider la relance" at bounding box center [447, 275] width 88 height 20
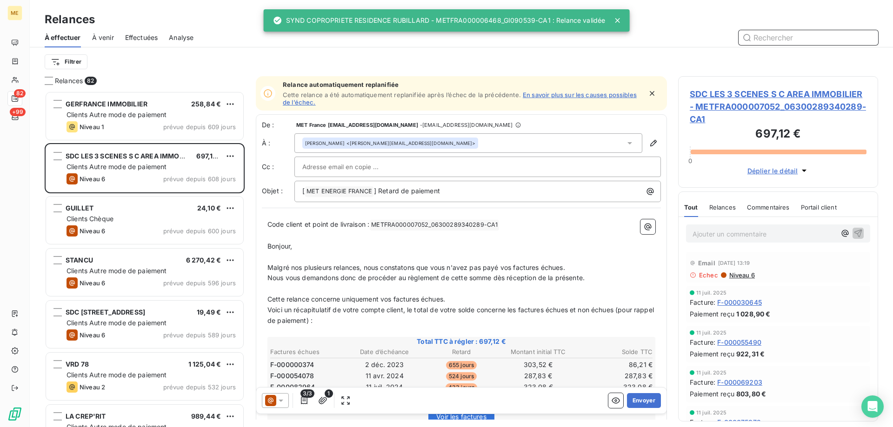
click at [135, 45] on div "Effectuées" at bounding box center [141, 38] width 33 height 20
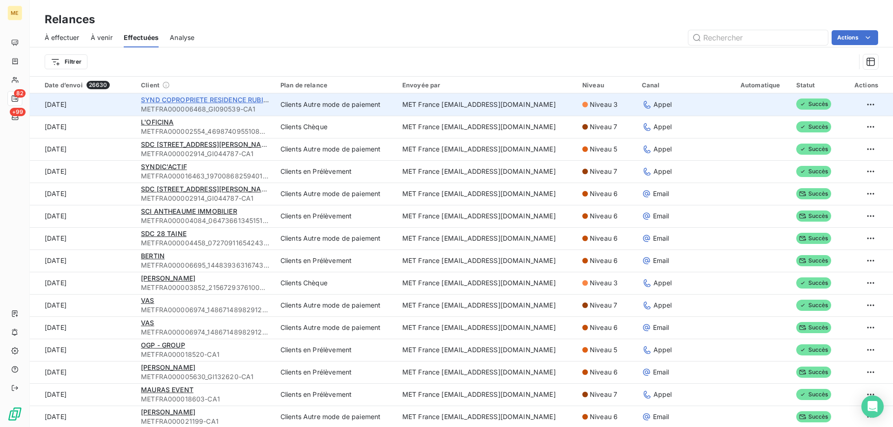
click at [233, 97] on span "SYND COPROPRIETE RESIDENCE RUBILLARD" at bounding box center [212, 100] width 143 height 8
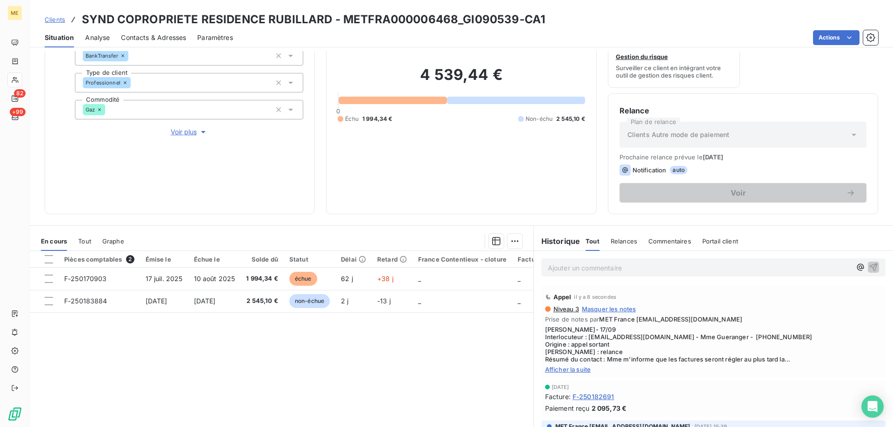
scroll to position [124, 0]
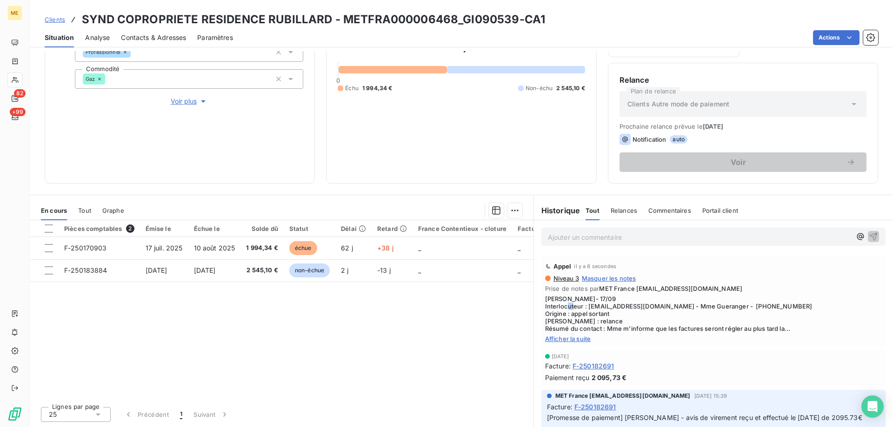
drag, startPoint x: 586, startPoint y: 308, endPoint x: 596, endPoint y: 308, distance: 10.2
click at [596, 308] on span "Lisa- 17/09 Interlocuteur : sgueranger@citya.com - Mme Gueranger - 0243210201 O…" at bounding box center [713, 313] width 337 height 37
click at [586, 306] on span "Lisa- 17/09 Interlocuteur : sgueranger@citya.com - Mme Gueranger - 0243210201 O…" at bounding box center [713, 313] width 337 height 37
drag, startPoint x: 583, startPoint y: 307, endPoint x: 652, endPoint y: 308, distance: 68.8
click at [652, 308] on span "Lisa- 17/09 Interlocuteur : sgueranger@citya.com - Mme Gueranger - 0243210201 O…" at bounding box center [713, 313] width 337 height 37
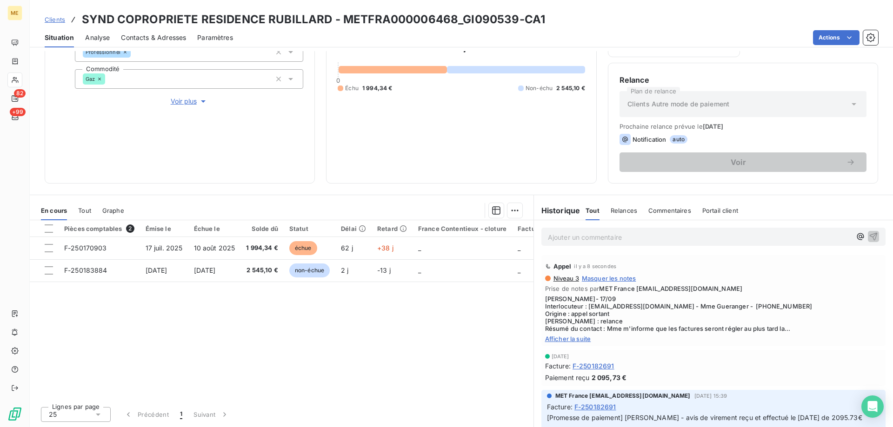
click at [662, 353] on div "15 sept. 2025 Facture : F-250182691 Paiement reçu 2 095,73 €" at bounding box center [713, 368] width 344 height 36
click at [575, 341] on span "Afficher la suite" at bounding box center [713, 338] width 337 height 7
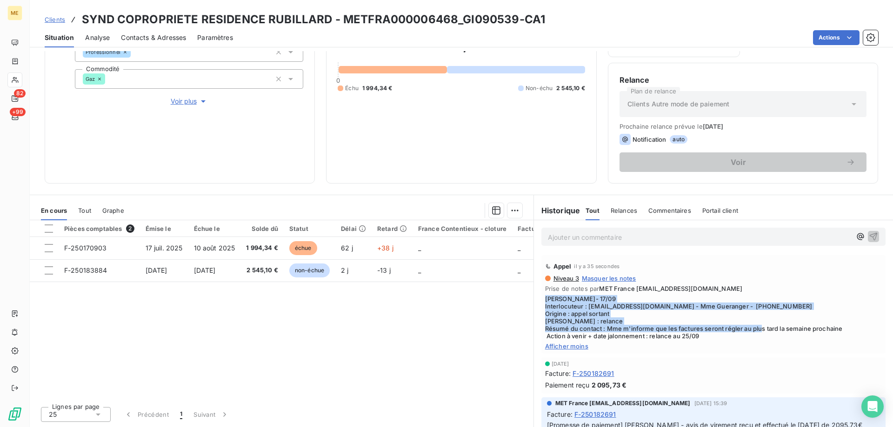
drag, startPoint x: 837, startPoint y: 326, endPoint x: 540, endPoint y: 297, distance: 298.4
click at [541, 297] on div "Appel il y a 35 secondes Niveau 3 Masquer les notes Prise de notes par MET Fran…" at bounding box center [713, 304] width 344 height 99
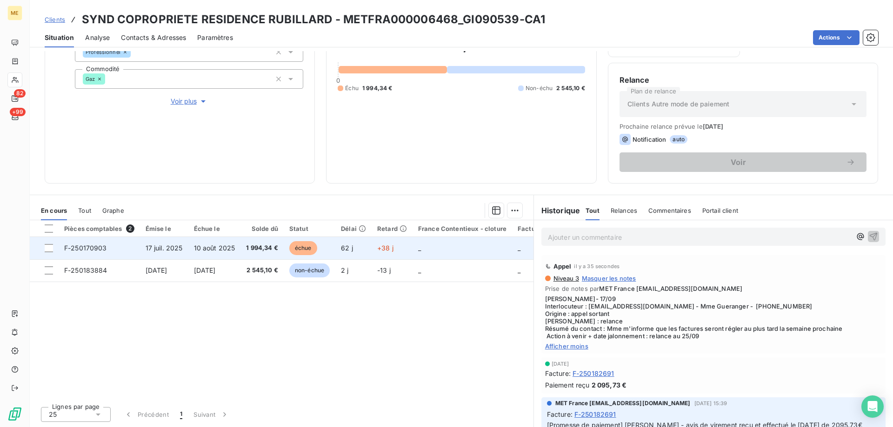
click at [172, 251] on span "17 juil. 2025" at bounding box center [164, 248] width 37 height 8
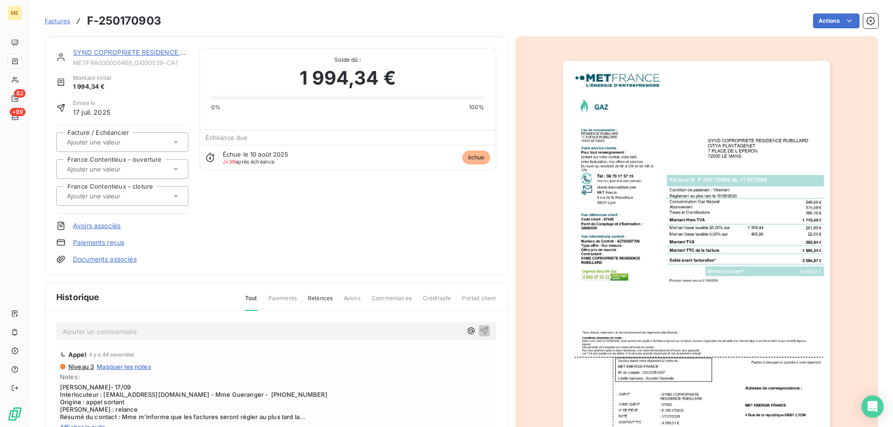
click at [626, 222] on img "button" at bounding box center [695, 250] width 267 height 378
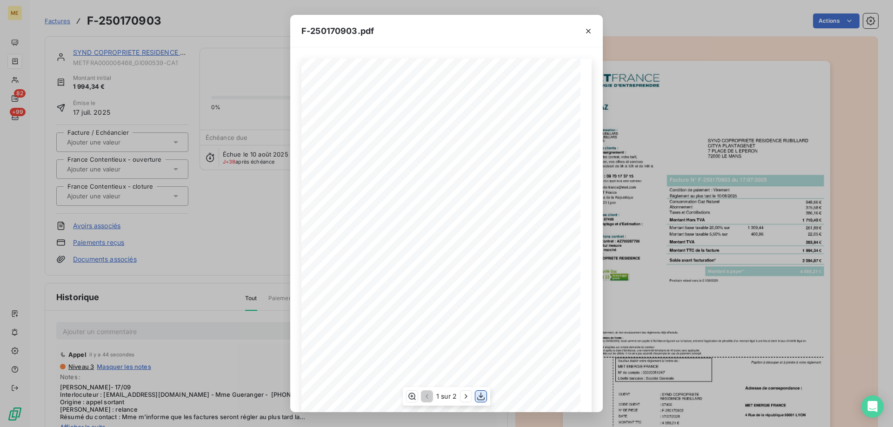
click at [484, 394] on icon "button" at bounding box center [480, 396] width 9 height 9
click at [587, 35] on icon "button" at bounding box center [587, 30] width 9 height 9
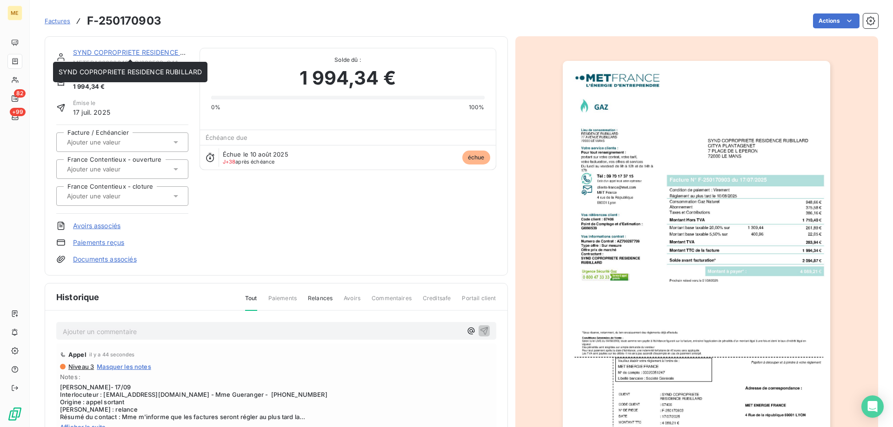
click at [160, 52] on link "SYND COPROPRIETE RESIDENCE RUBILLARD" at bounding box center [144, 52] width 143 height 8
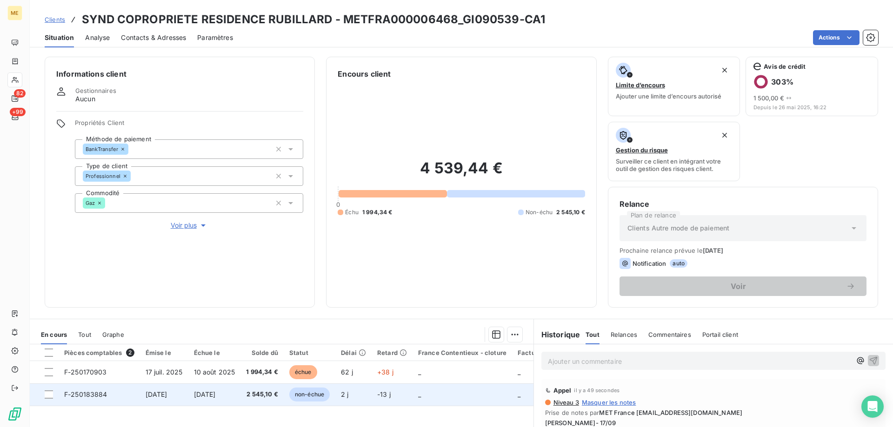
click at [167, 392] on span "[DATE]" at bounding box center [157, 394] width 22 height 8
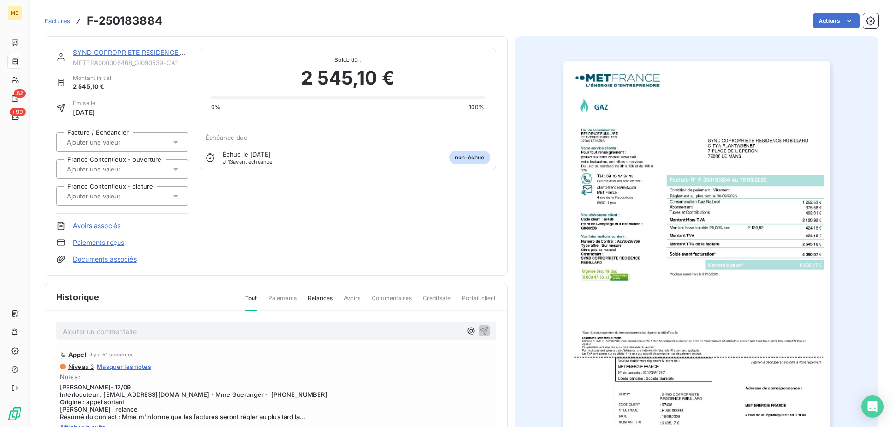
click at [602, 258] on div at bounding box center [696, 250] width 363 height 428
click at [628, 234] on img "button" at bounding box center [695, 250] width 267 height 378
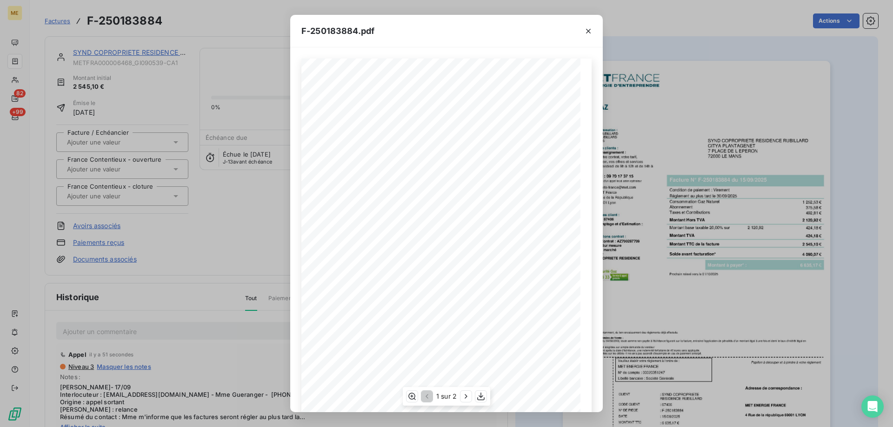
click at [474, 396] on div "1 sur 2" at bounding box center [446, 396] width 87 height 19
click at [479, 396] on icon "button" at bounding box center [480, 397] width 7 height 8
drag, startPoint x: 616, startPoint y: 252, endPoint x: 709, endPoint y: 252, distance: 92.5
click at [616, 252] on div "F-250183884.pdf *Sous réserve, notamment, du bon encaissement des règlements dé…" at bounding box center [446, 213] width 893 height 427
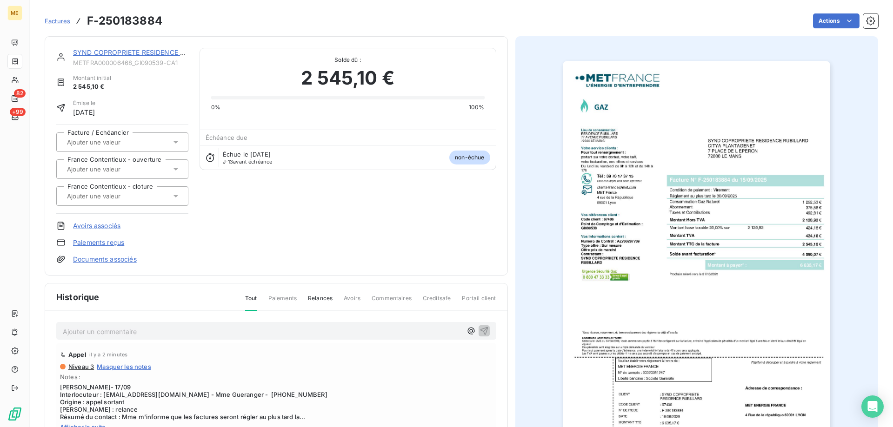
click at [162, 55] on link "SYND COPROPRIETE RESIDENCE RUBILLARD" at bounding box center [144, 52] width 143 height 8
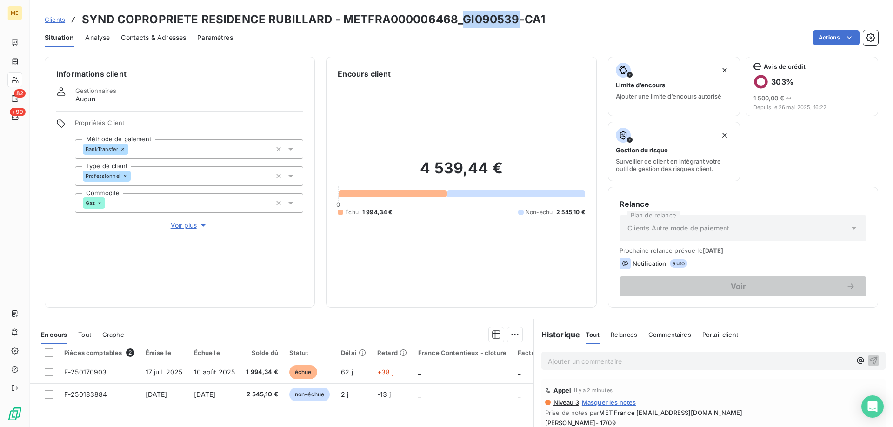
drag, startPoint x: 459, startPoint y: 19, endPoint x: 515, endPoint y: 20, distance: 55.3
click at [515, 20] on h3 "SYND COPROPRIETE RESIDENCE RUBILLARD - METFRA000006468_GI090539-CA1" at bounding box center [313, 19] width 463 height 17
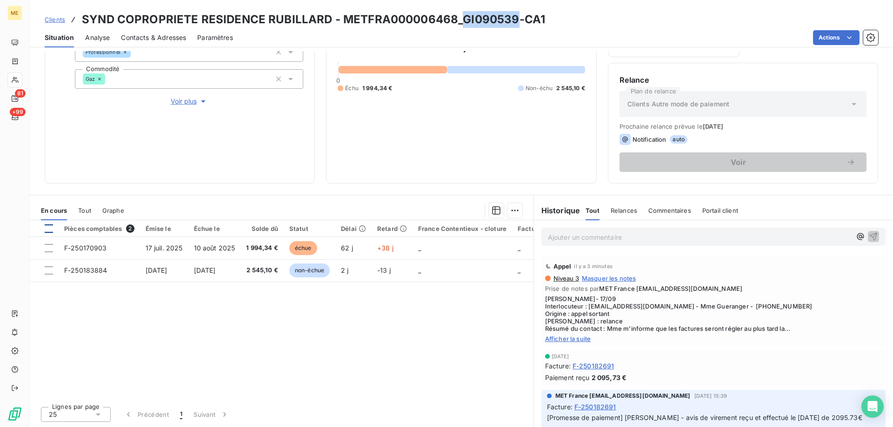
click at [50, 227] on div at bounding box center [49, 229] width 8 height 8
click at [517, 207] on html "ME 81 +99 Clients SYND COPROPRIETE RESIDENCE RUBILLARD - METFRA000006468_GI0905…" at bounding box center [446, 213] width 893 height 427
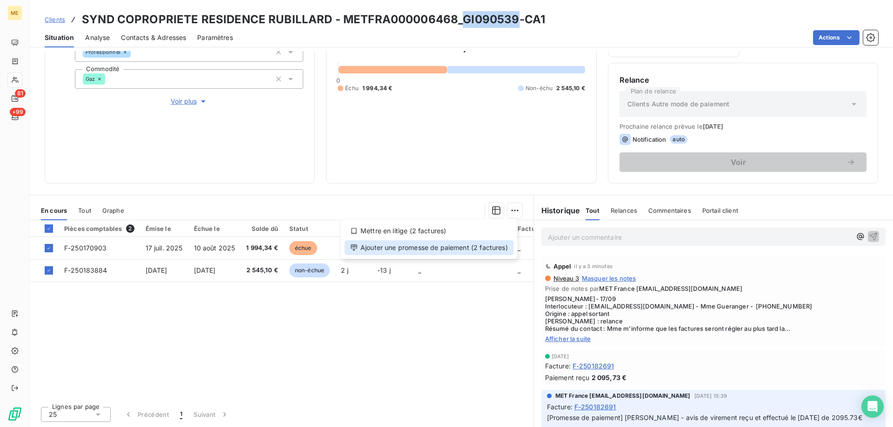
click at [505, 248] on div "Ajouter une promesse de paiement (2 factures)" at bounding box center [428, 247] width 169 height 15
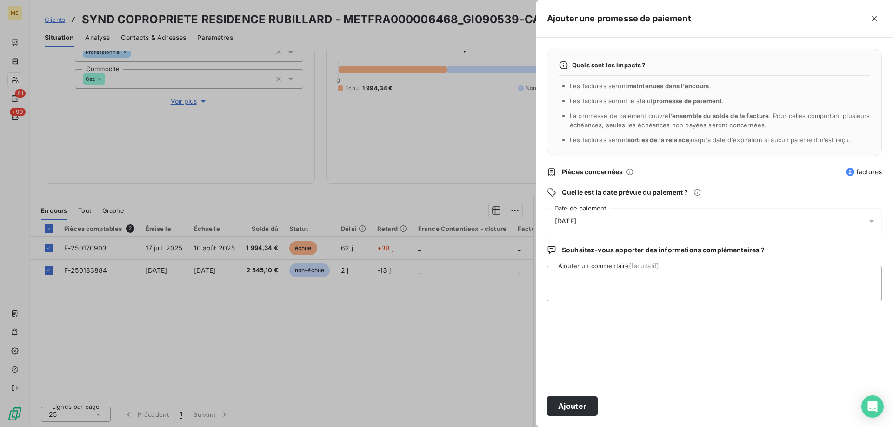
click at [611, 226] on div "[DATE]" at bounding box center [714, 221] width 335 height 26
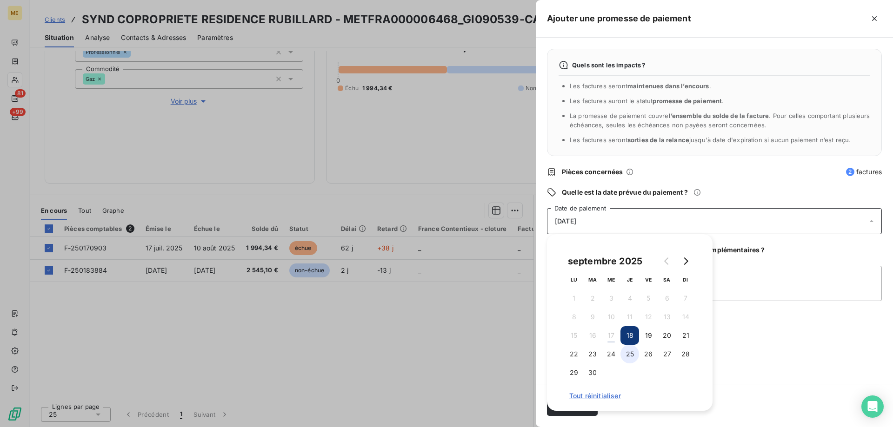
click at [631, 362] on button "25" at bounding box center [629, 354] width 19 height 19
click at [796, 331] on div "Quels sont les impacts ? Les factures seront maintenues dans l’encours . Les fa…" at bounding box center [714, 211] width 357 height 347
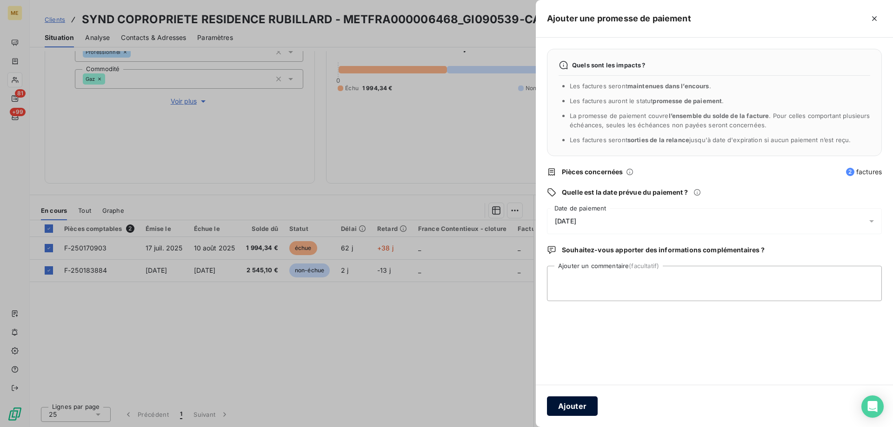
click at [573, 407] on button "Ajouter" at bounding box center [572, 407] width 51 height 20
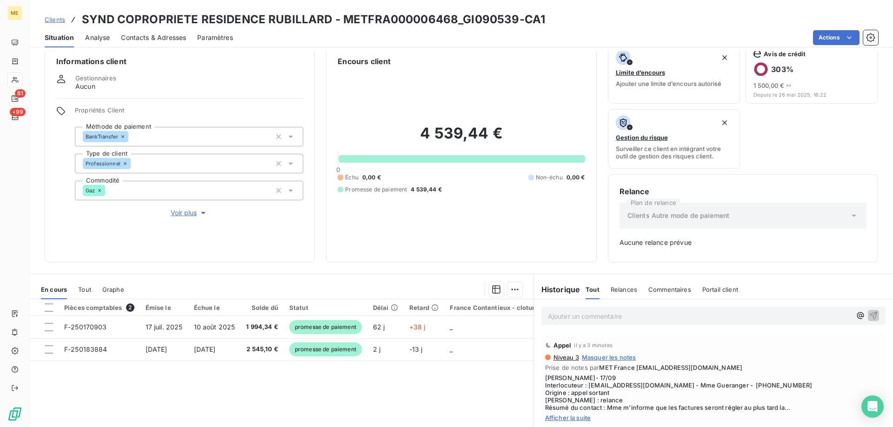
scroll to position [0, 0]
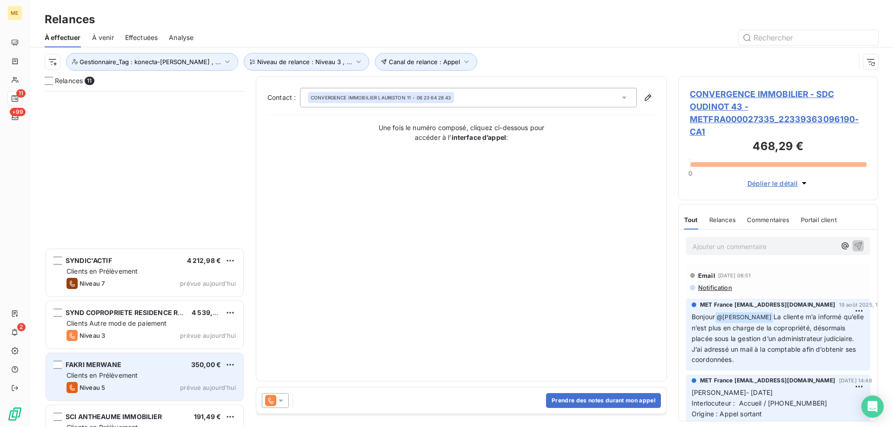
scroll to position [329, 193]
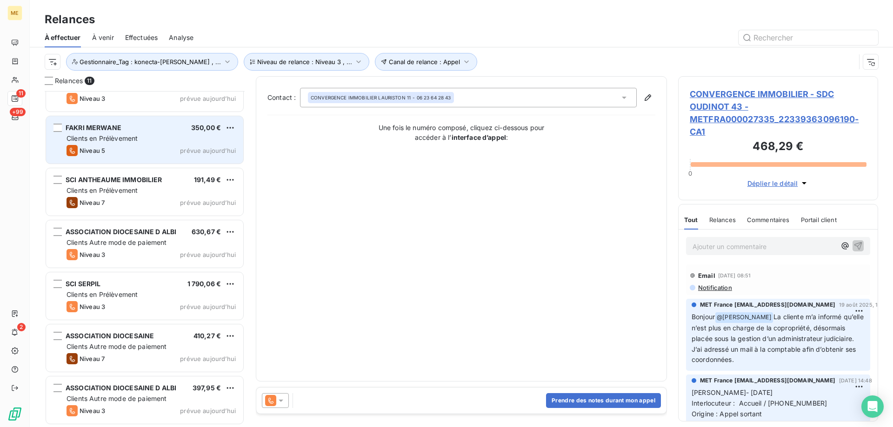
click at [132, 126] on div "FAKRI MERWANE 350,00 €" at bounding box center [150, 128] width 169 height 8
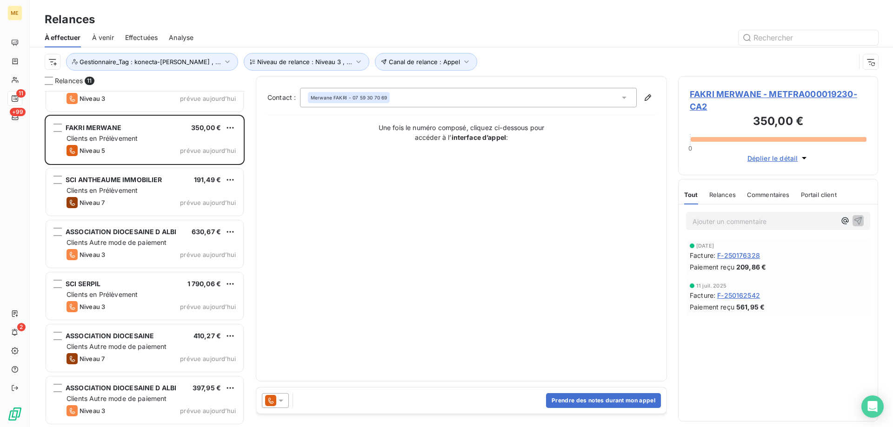
click at [734, 97] on span "FAKRI MERWANE - METFRA000019230-CA2" at bounding box center [777, 100] width 177 height 25
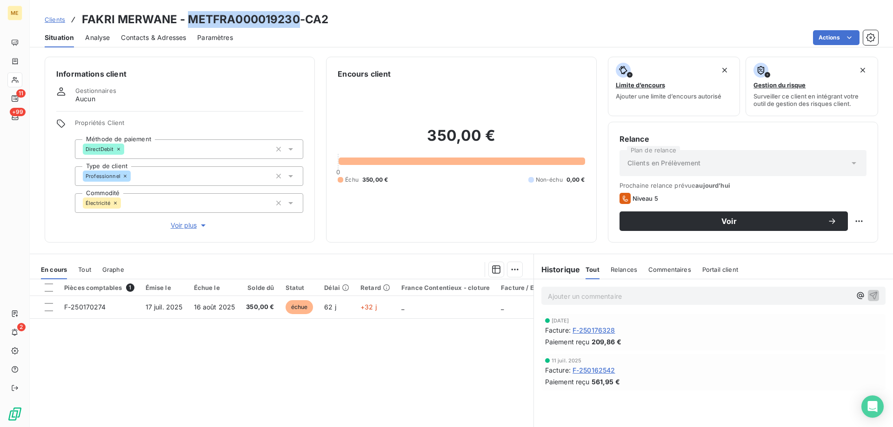
copy h3 "METFRA000019230"
drag, startPoint x: 188, startPoint y: 19, endPoint x: 298, endPoint y: 17, distance: 109.7
click at [298, 17] on h3 "FAKRI MERWANE - METFRA000019230-CA2" at bounding box center [205, 19] width 246 height 17
click at [852, 217] on html "ME 11 +99 2 Clients FAKRI MERWANE - METFRA000019230-CA2 Situation Analyse Conta…" at bounding box center [446, 213] width 893 height 427
click at [825, 243] on div "Replanifier cette action" at bounding box center [813, 241] width 83 height 15
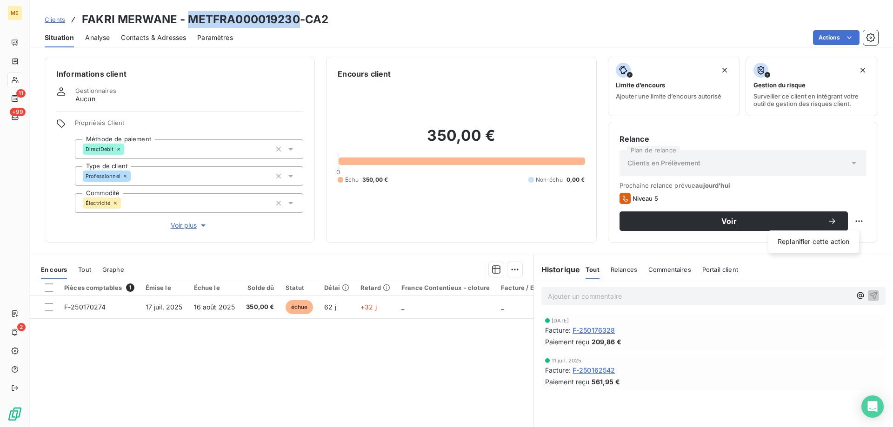
select select "8"
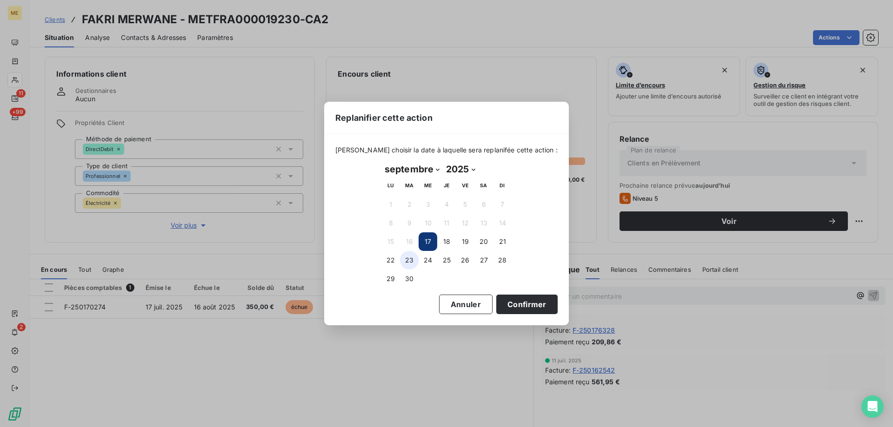
click at [415, 258] on button "23" at bounding box center [409, 260] width 19 height 19
click at [522, 304] on button "Confirmer" at bounding box center [526, 305] width 61 height 20
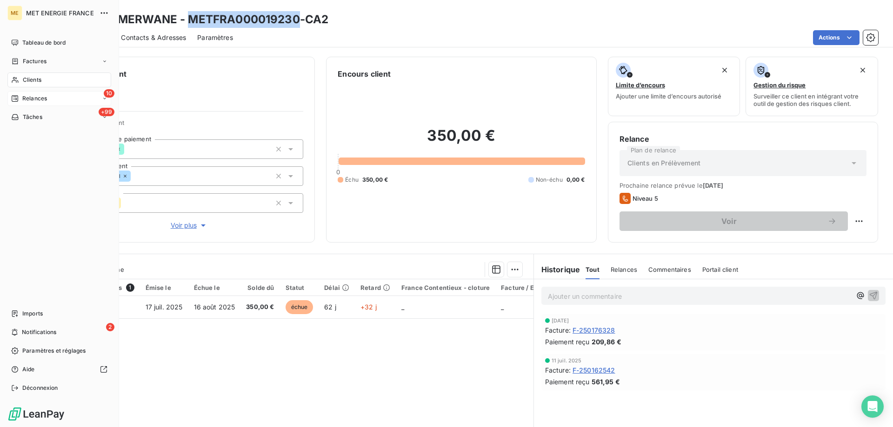
click at [40, 99] on span "Relances" at bounding box center [34, 98] width 25 height 8
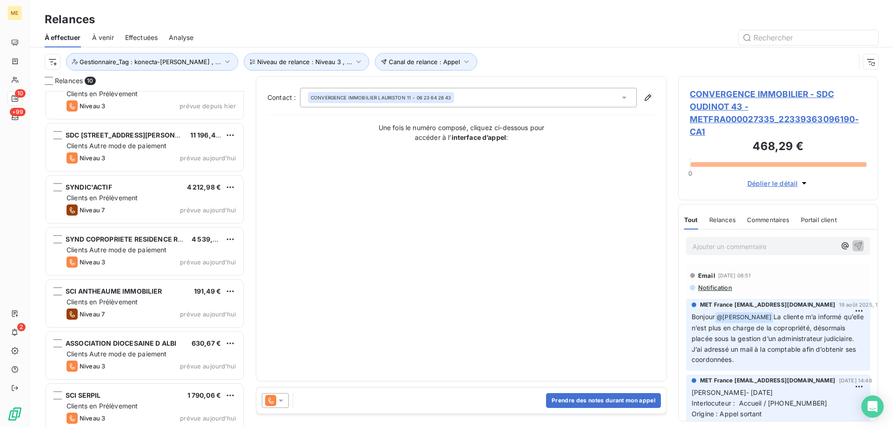
scroll to position [185, 0]
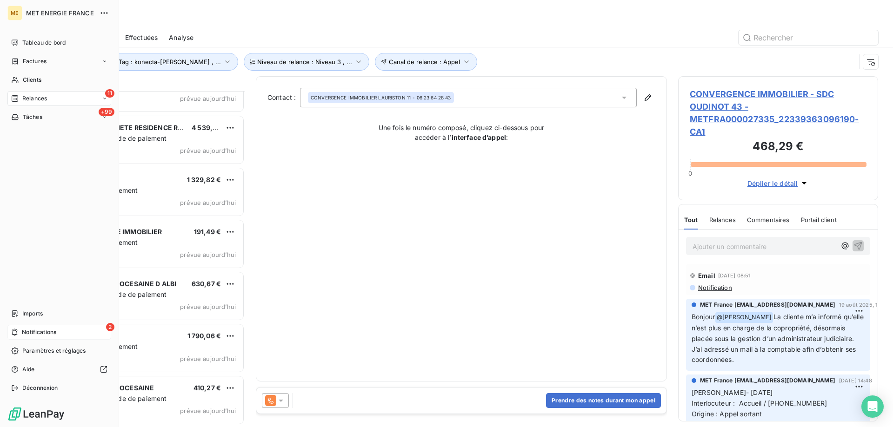
click at [23, 333] on span "Notifications" at bounding box center [39, 332] width 34 height 8
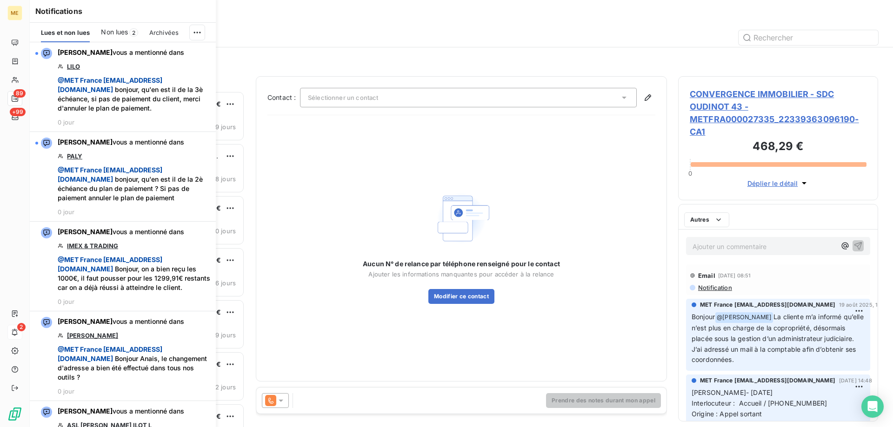
scroll to position [7, 7]
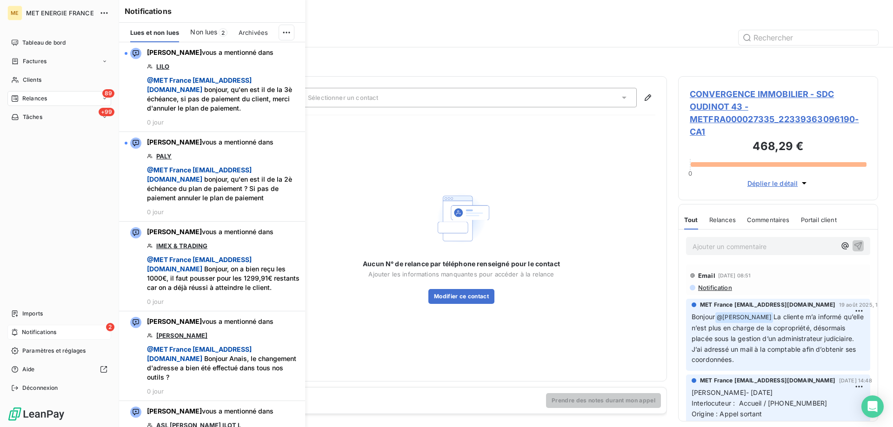
click at [50, 335] on span "Notifications" at bounding box center [39, 332] width 34 height 8
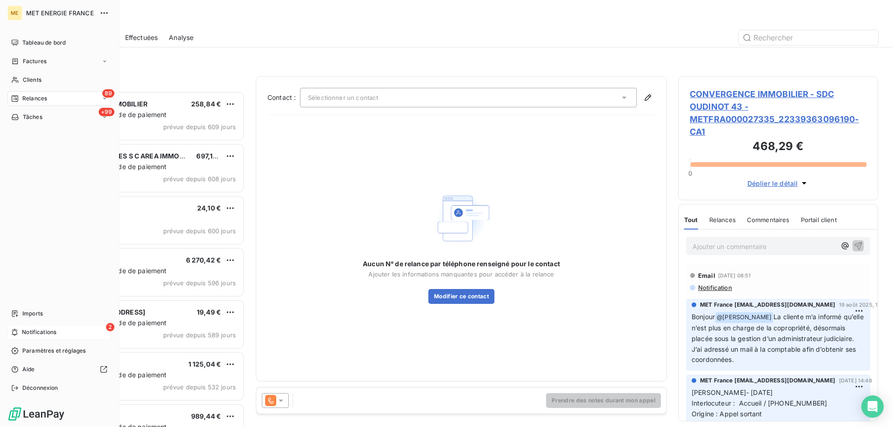
click at [36, 330] on span "Notifications" at bounding box center [39, 332] width 34 height 8
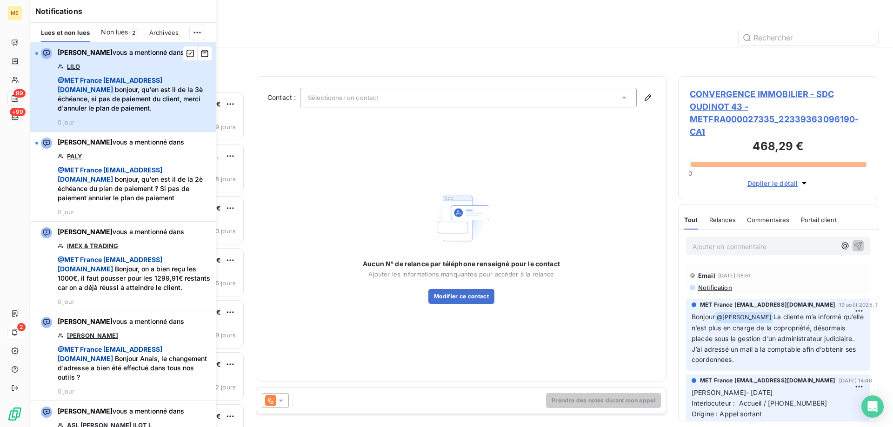
click at [139, 122] on div "Amélie Matray vous a mentionné dans LILO @ MET France met-france@recouvrement.m…" at bounding box center [134, 87] width 152 height 78
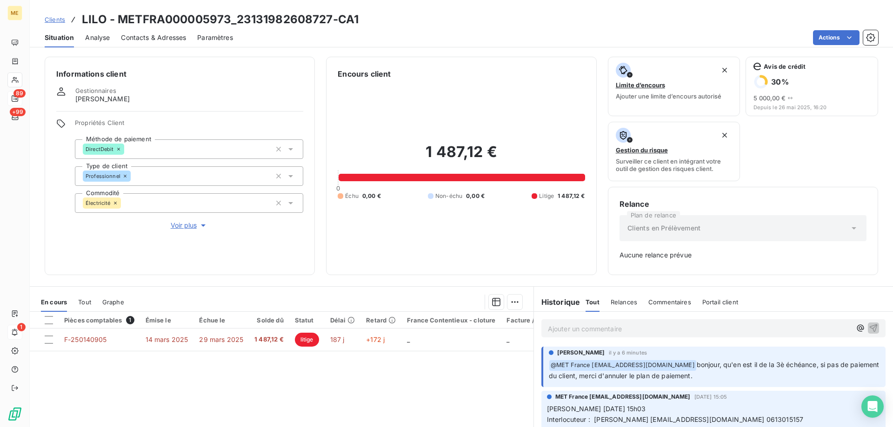
click at [183, 223] on span "Voir plus" at bounding box center [189, 225] width 37 height 9
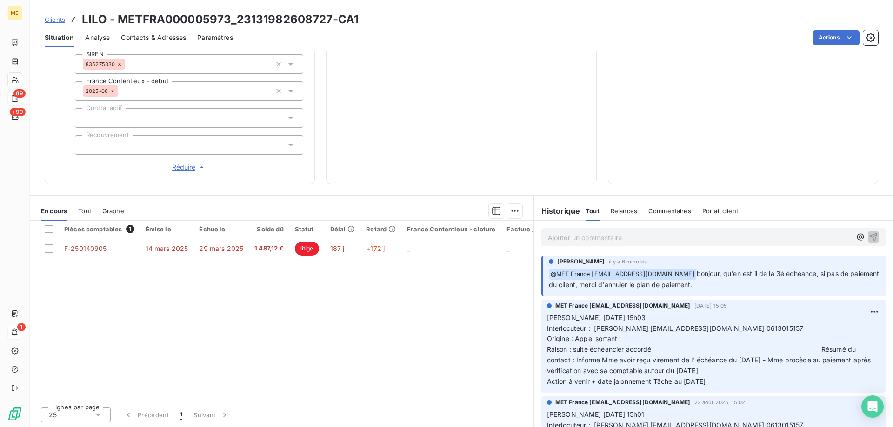
scroll to position [274, 0]
drag, startPoint x: 236, startPoint y: 16, endPoint x: 328, endPoint y: 17, distance: 92.5
click at [328, 17] on h3 "LILO - METFRA000005973_23131982608727-CA1" at bounding box center [220, 19] width 277 height 17
copy h3 "23131982608727"
drag, startPoint x: 749, startPoint y: 328, endPoint x: 787, endPoint y: 329, distance: 37.2
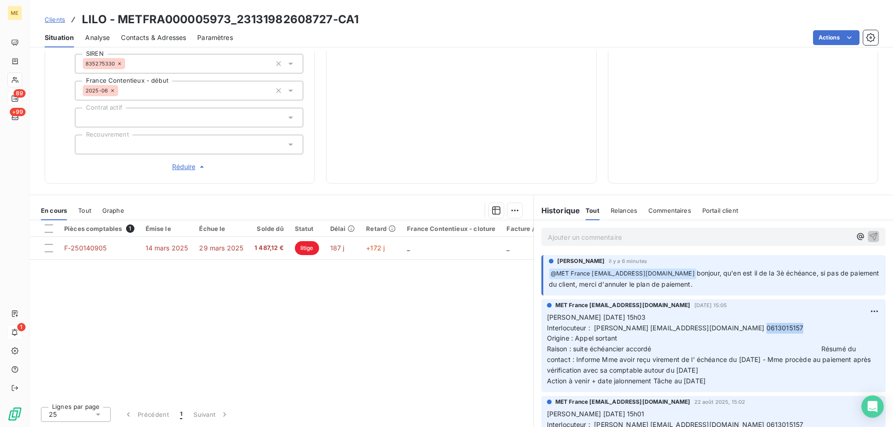
click at [787, 329] on p "Valérie 28/08/2025 15h03 Interlocuteur : Mme GARRON capodimontevtpizzeria@gmail…" at bounding box center [713, 349] width 333 height 74
copy span "0613015157"
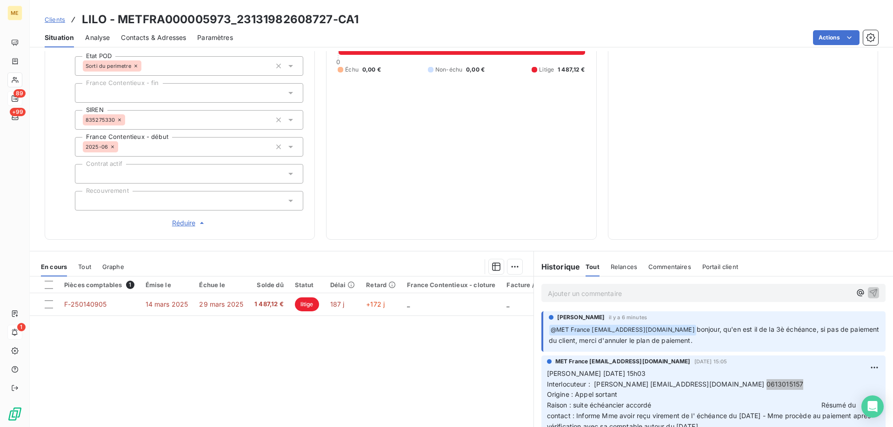
scroll to position [135, 0]
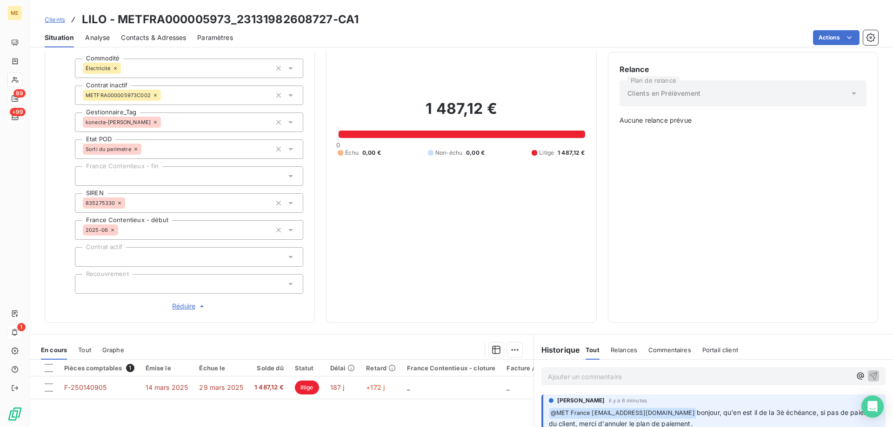
click at [678, 365] on div "Ajouter un commentaire ﻿" at bounding box center [713, 376] width 359 height 33
click at [676, 376] on p "Ajouter un commentaire ﻿" at bounding box center [699, 377] width 303 height 12
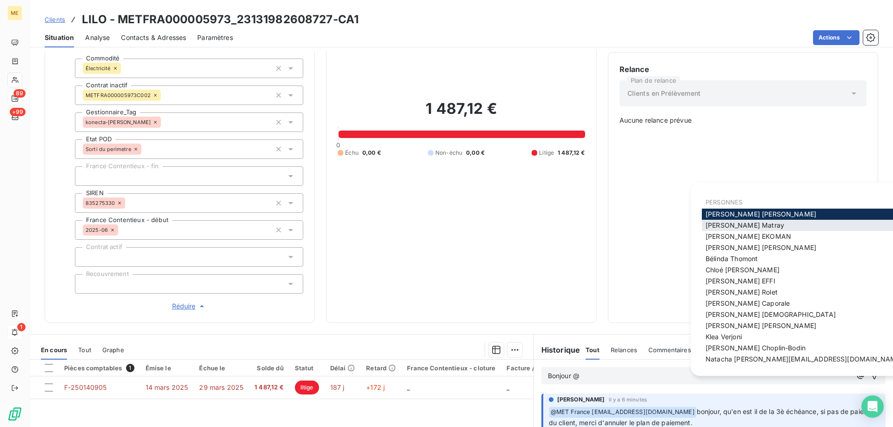
click at [750, 225] on div "Amélie Matray" at bounding box center [803, 225] width 204 height 11
click at [749, 228] on span "Amélie Matray" at bounding box center [744, 225] width 79 height 8
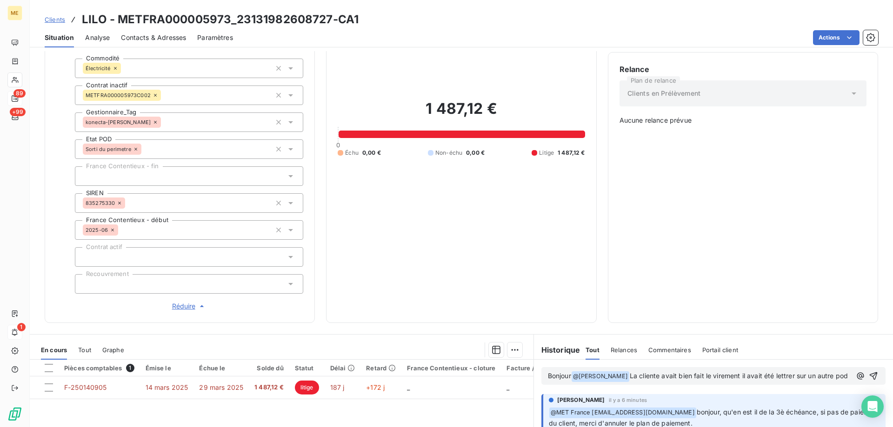
click at [727, 373] on span "La cliente avait bien fait le virement il avait été lettrer sur un autre pod" at bounding box center [738, 376] width 218 height 8
click at [0, 0] on lt-div "Une virgule semble être requise. virement , Ignorer" at bounding box center [0, 0] width 0 height 0
click at [0, 0] on lt-span "virement ," at bounding box center [0, 0] width 0 height 0
click at [642, 382] on p "Bonjour @ Amélie Matray ﻿ La cliente avait bien fait le virement, il avait été …" at bounding box center [699, 376] width 303 height 11
click at [629, 382] on p "Bonjour @ Amélie Matray ﻿ La cliente avait bien fait le virement, il avait été …" at bounding box center [699, 376] width 303 height 11
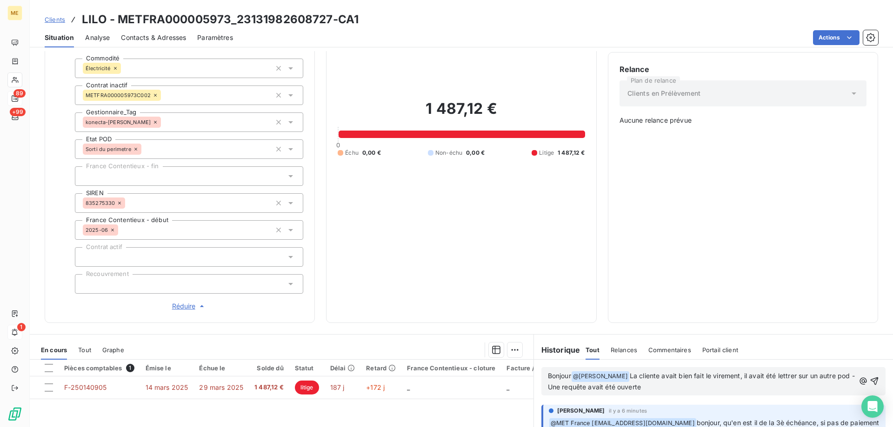
click at [681, 385] on p "Bonjour @ Amélie Matray ﻿ La cliente avait bien fait le virement, il avait été …" at bounding box center [701, 382] width 307 height 22
click at [676, 389] on p "Bonjour @ Amélie Matray ﻿ La cliente avait bien fait le virement, il avait été …" at bounding box center [701, 382] width 307 height 22
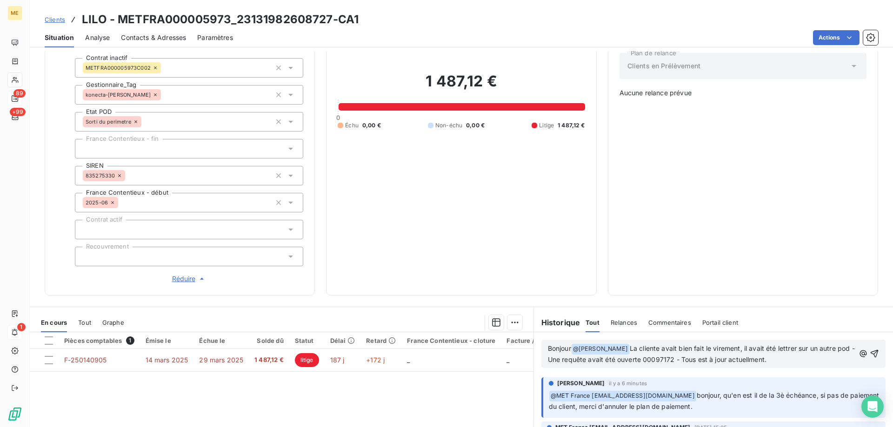
scroll to position [181, 0]
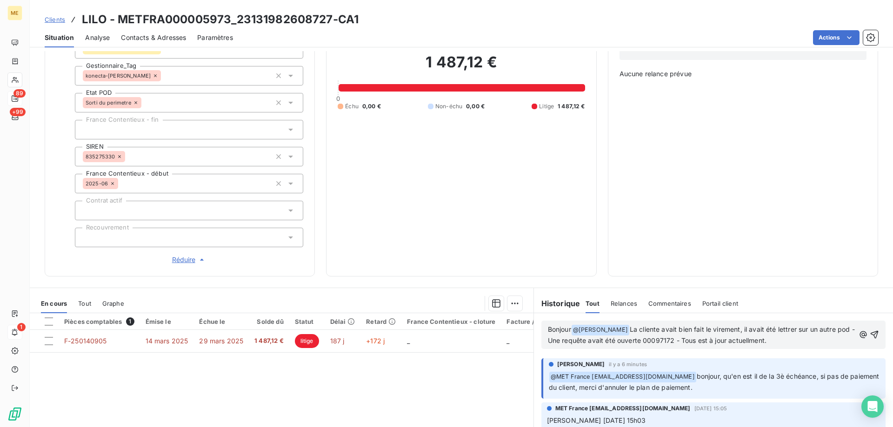
click at [750, 342] on span "La cliente avait bien fait le virement, il avait été lettrer sur un autre pod -…" at bounding box center [702, 334] width 309 height 19
click at [0, 0] on lt-span "actuell e ment" at bounding box center [0, 0] width 0 height 0
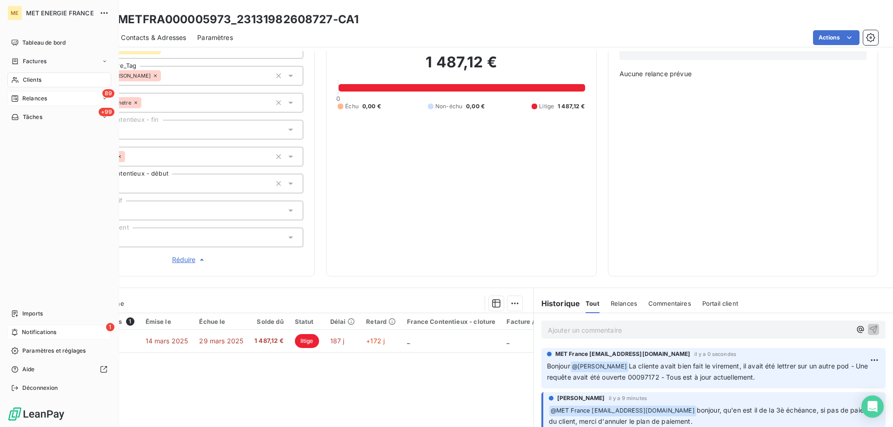
click at [25, 330] on span "Notifications" at bounding box center [39, 332] width 34 height 8
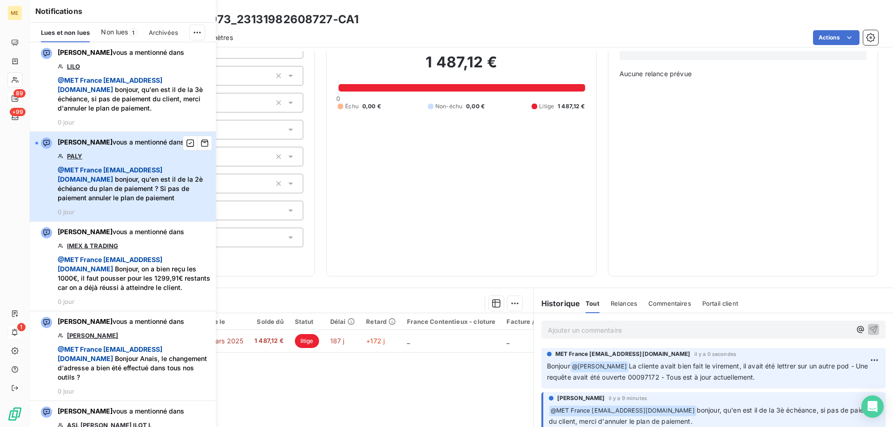
click at [138, 180] on span "@ MET France met-france@recouvrement.met.com bonjour, qu'en est il de la 2è éch…" at bounding box center [134, 183] width 152 height 37
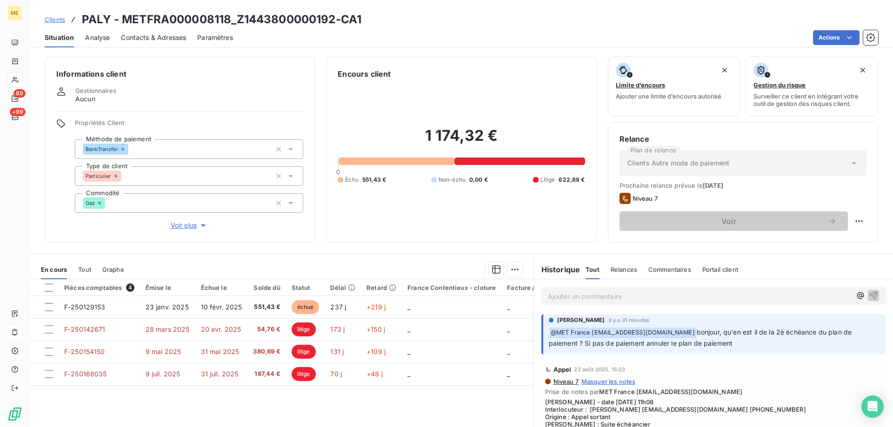
scroll to position [46, 0]
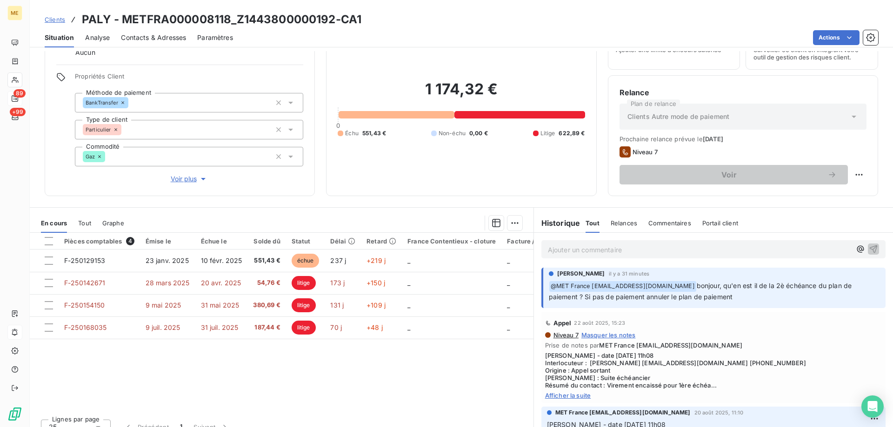
click at [578, 397] on span "Afficher la suite" at bounding box center [713, 395] width 337 height 7
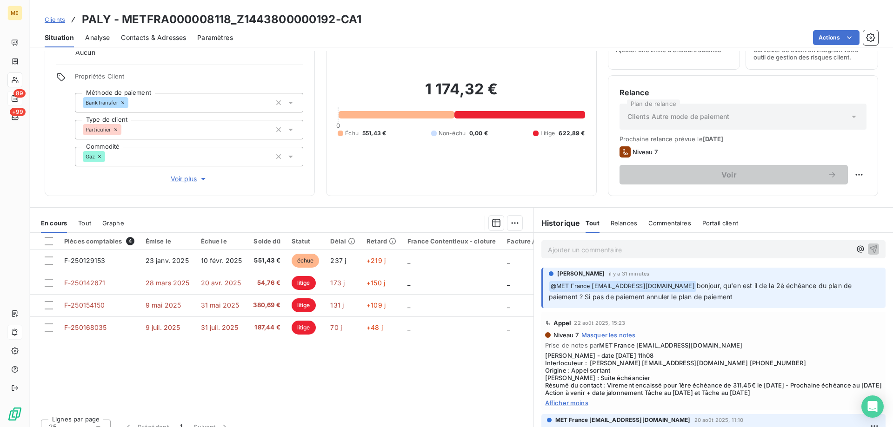
click at [655, 252] on p "Ajouter un commentaire ﻿" at bounding box center [699, 250] width 303 height 12
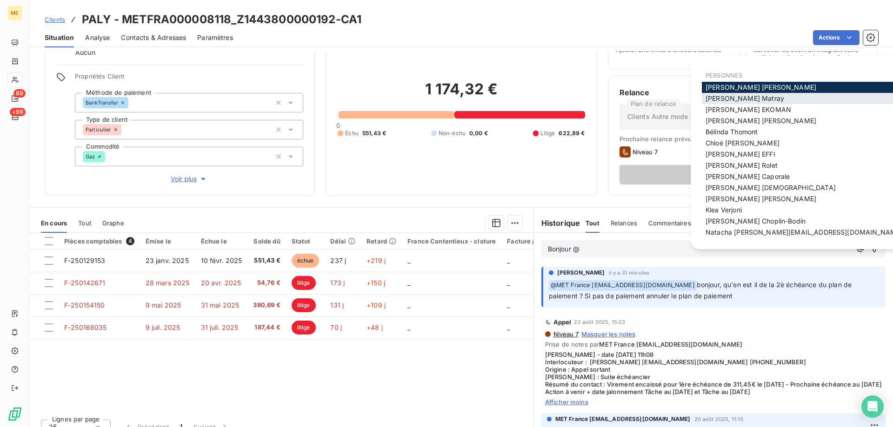
click at [740, 99] on span "Amélie Matray" at bounding box center [744, 98] width 79 height 8
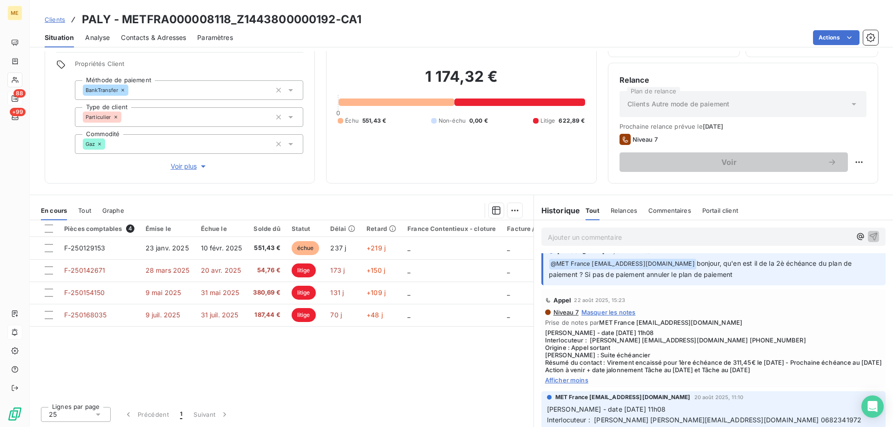
scroll to position [0, 0]
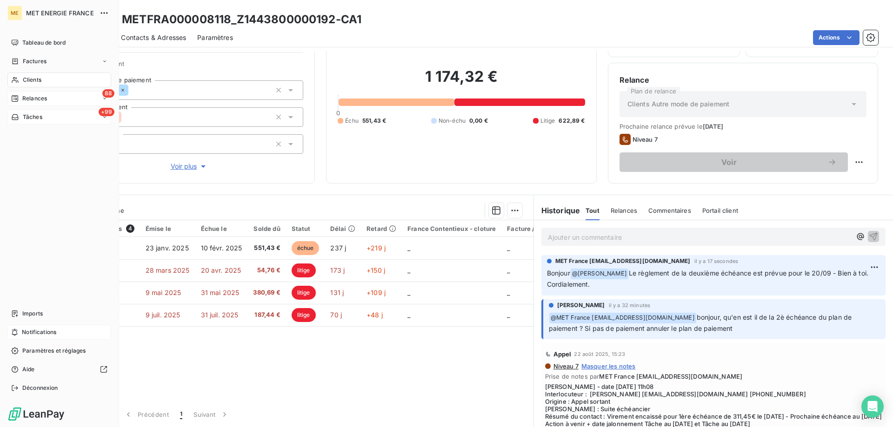
click at [13, 117] on icon at bounding box center [15, 117] width 7 height 6
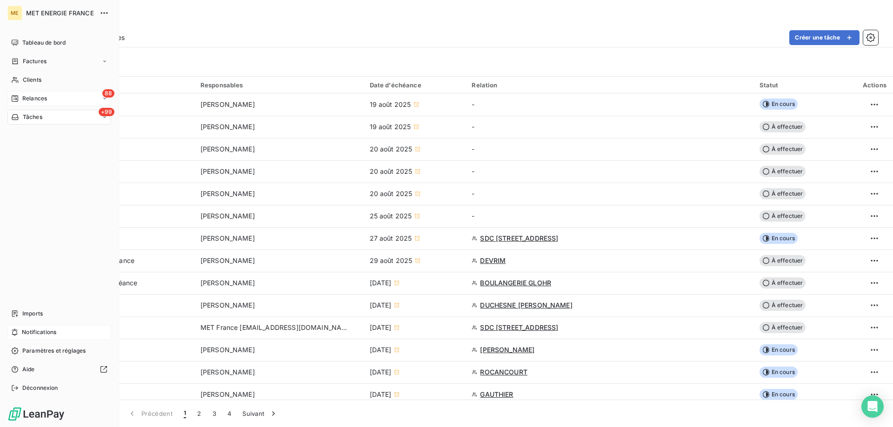
click at [48, 103] on div "88 Relances" at bounding box center [59, 98] width 104 height 15
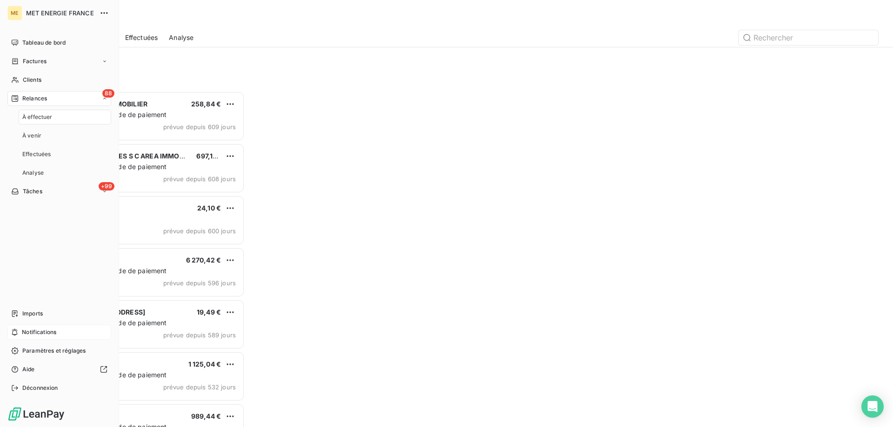
scroll to position [329, 193]
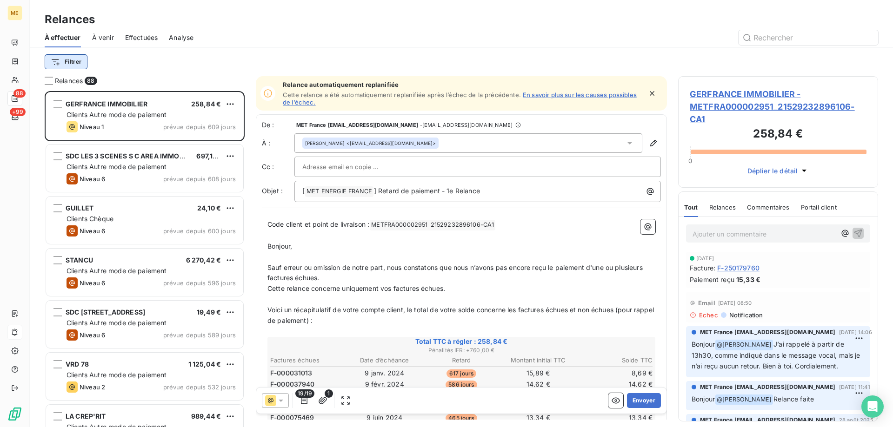
click at [85, 61] on html "ME 88 +99 Relances À effectuer À venir Effectuées Analyse Filtrer Relances 88 G…" at bounding box center [446, 213] width 893 height 427
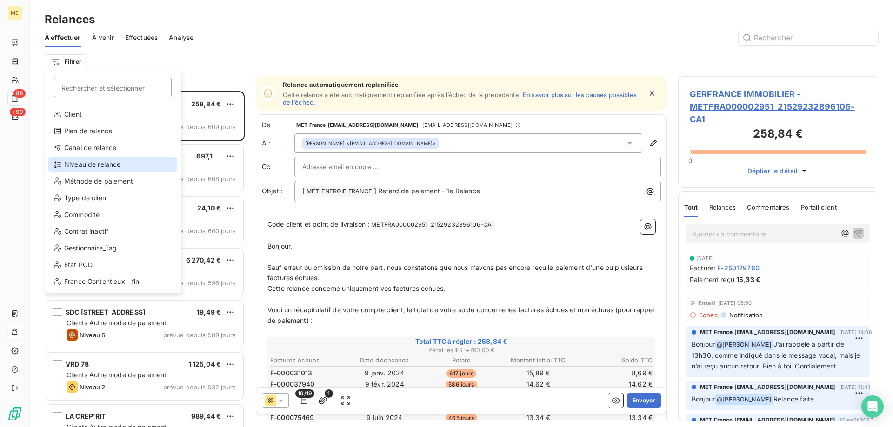
click at [123, 165] on div "Niveau de relance" at bounding box center [112, 164] width 129 height 15
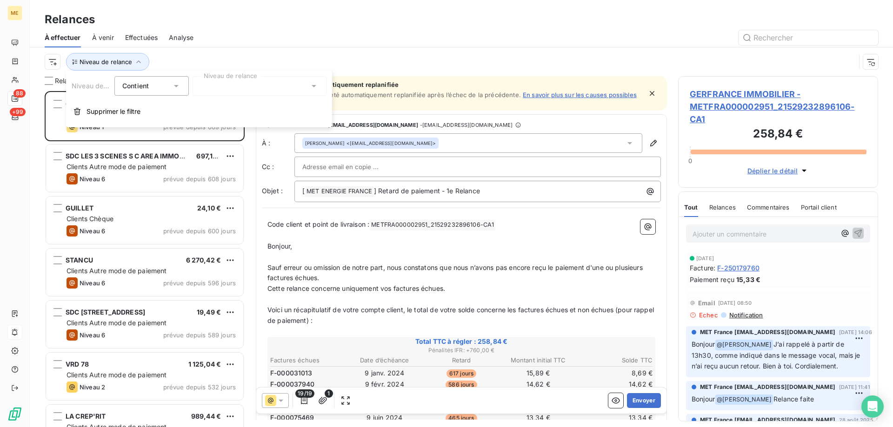
click at [251, 88] on div at bounding box center [259, 86] width 134 height 20
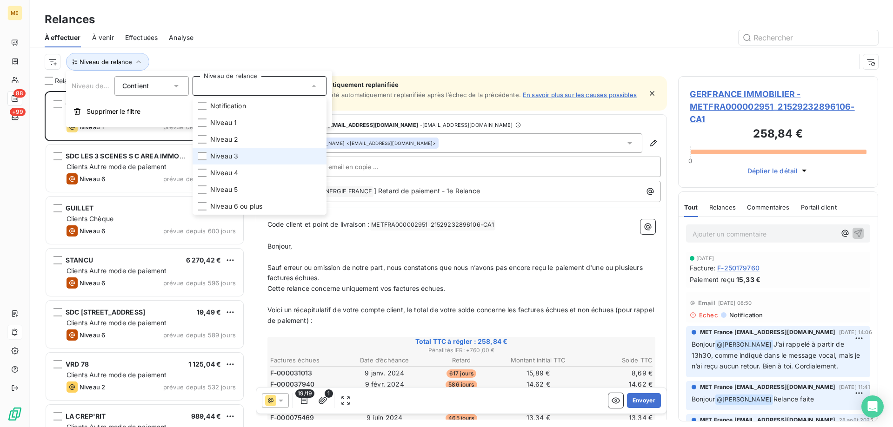
click at [255, 156] on li "Niveau 3" at bounding box center [259, 156] width 134 height 17
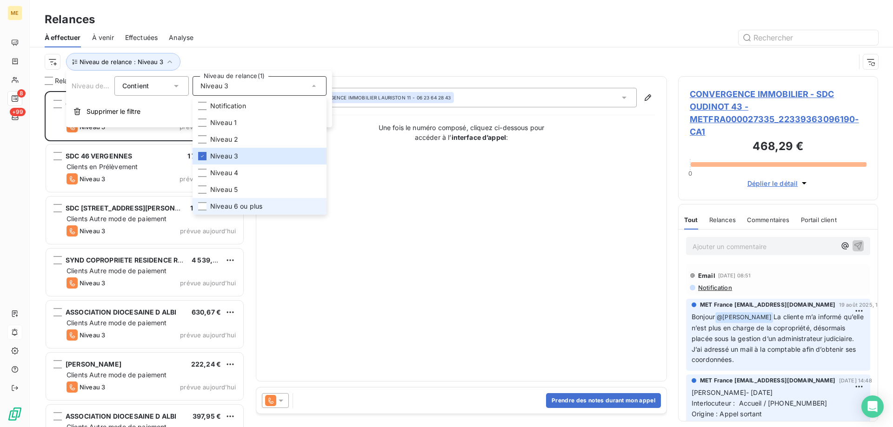
scroll to position [329, 193]
click at [244, 203] on span "Niveau 6 ou plus" at bounding box center [236, 206] width 52 height 9
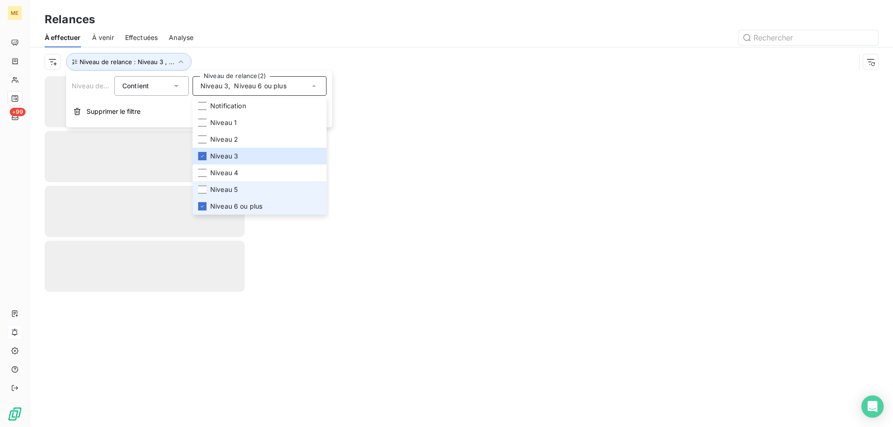
click at [239, 188] on li "Niveau 5" at bounding box center [259, 189] width 134 height 17
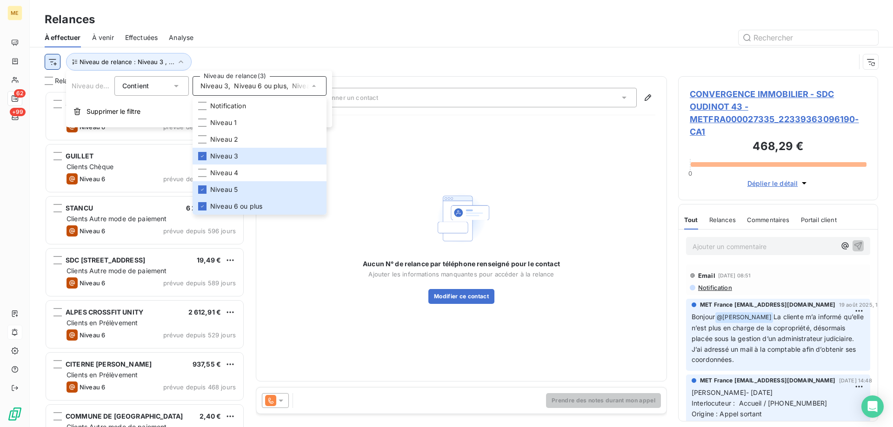
click at [50, 66] on html "ME 62 +99 Relances À effectuer À venir Effectuées Analyse Niveau de relance : N…" at bounding box center [446, 213] width 893 height 427
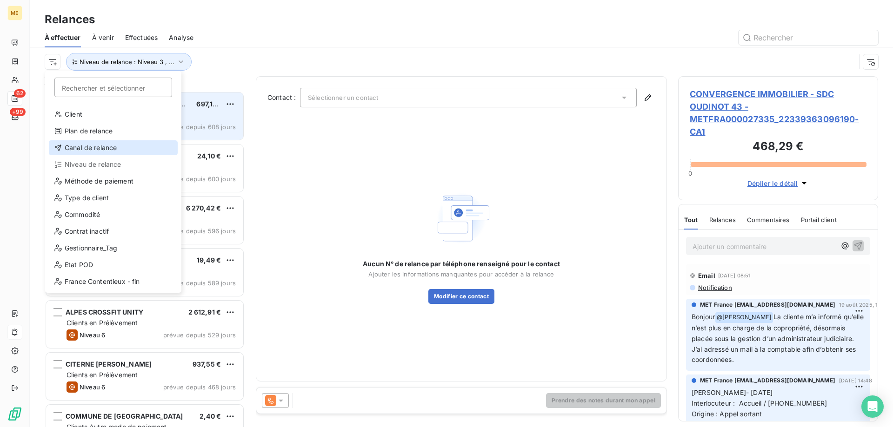
click at [77, 144] on div "Canal de relance" at bounding box center [113, 147] width 129 height 15
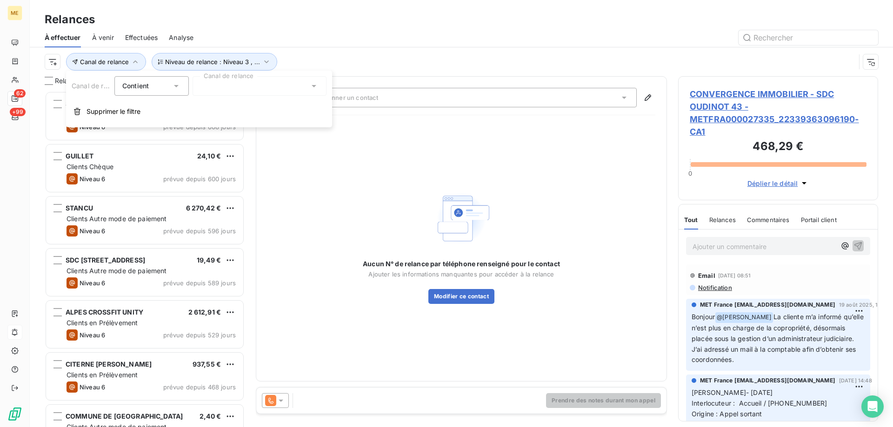
click at [217, 91] on div at bounding box center [259, 86] width 134 height 20
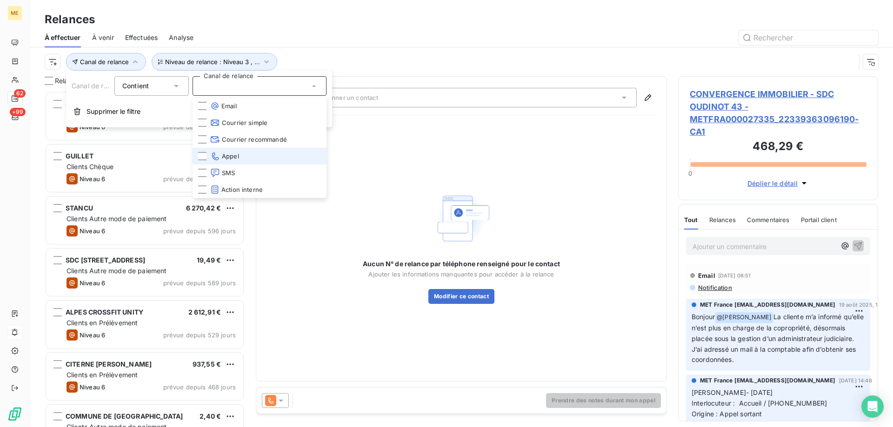
click at [214, 154] on icon at bounding box center [215, 156] width 10 height 9
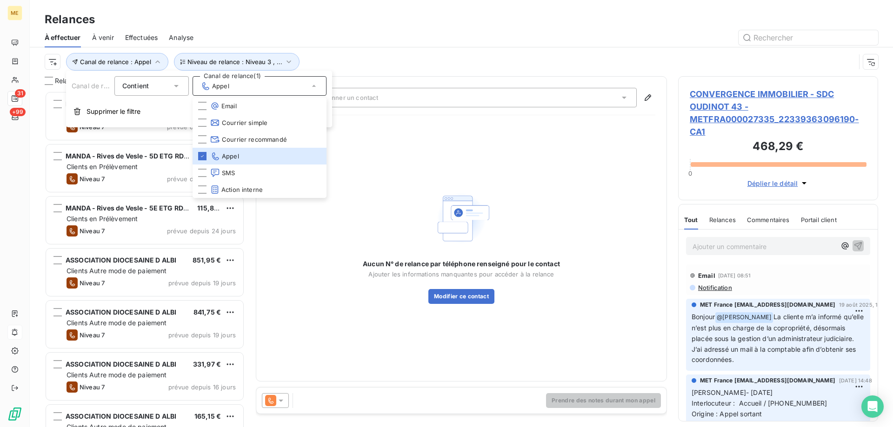
click at [329, 53] on div "Canal de relance : Appel Niveau de relance : Niveau 3 , ..." at bounding box center [461, 61] width 833 height 29
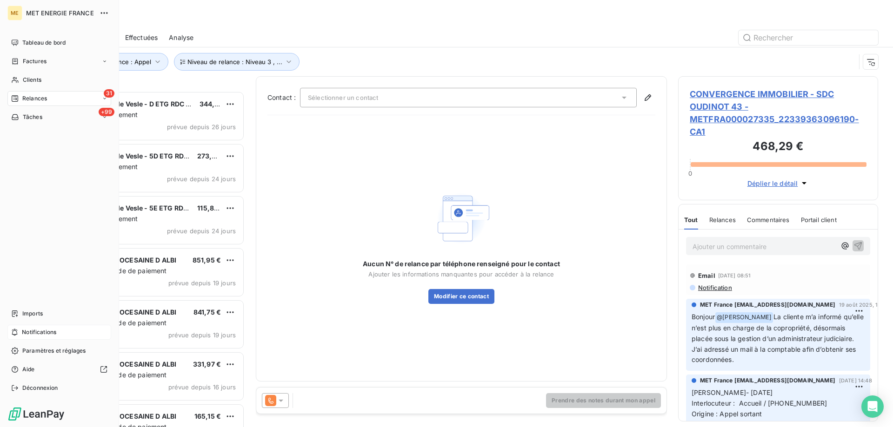
drag, startPoint x: 26, startPoint y: 103, endPoint x: 25, endPoint y: 96, distance: 6.5
click at [25, 96] on span "Relances" at bounding box center [34, 98] width 25 height 8
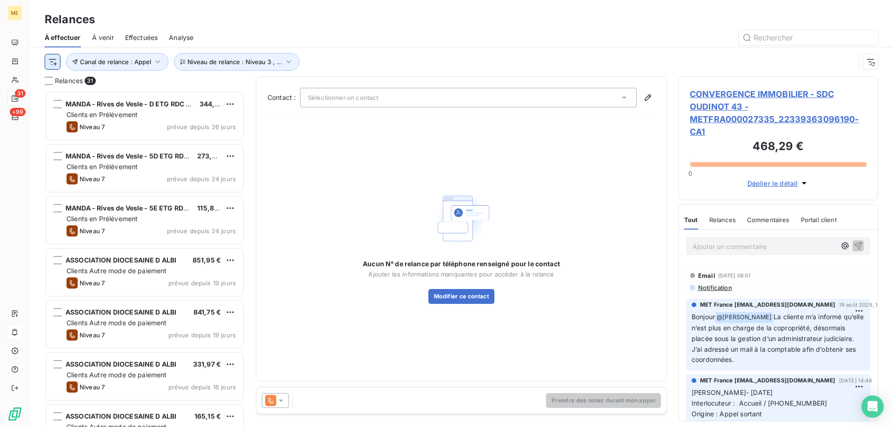
click at [56, 61] on html "ME 31 +99 Relances À effectuer À venir Effectuées Analyse Canal de relance : Ap…" at bounding box center [446, 213] width 893 height 427
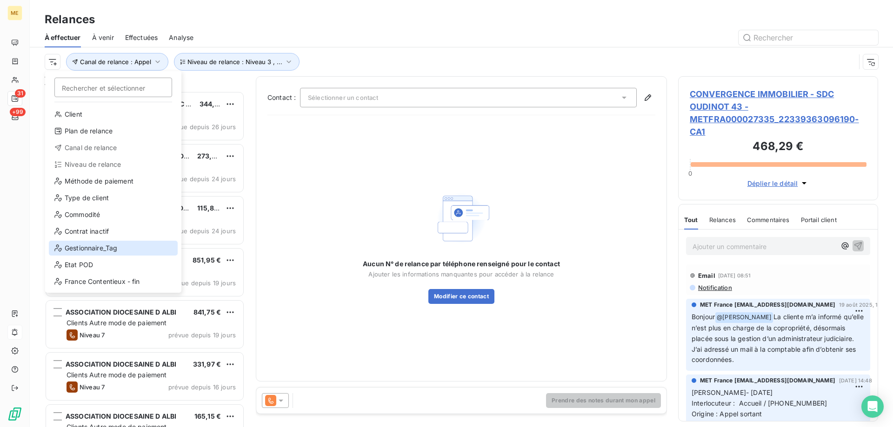
click at [137, 241] on div "Gestionnaire_Tag" at bounding box center [113, 248] width 129 height 15
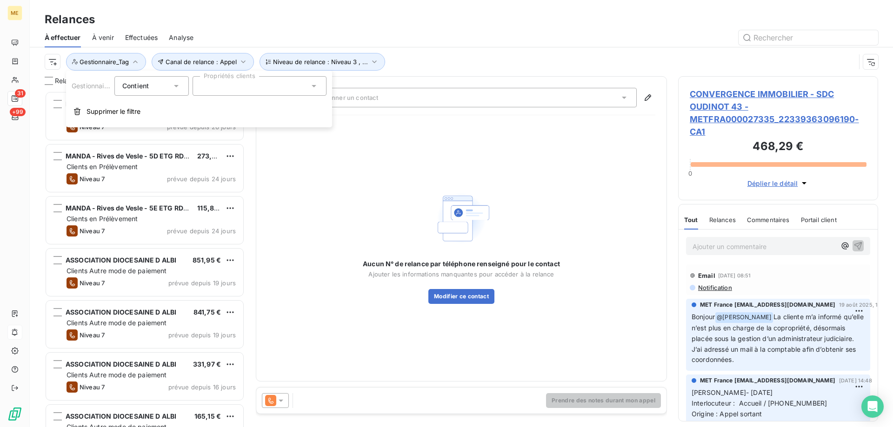
click at [225, 93] on div at bounding box center [259, 86] width 134 height 20
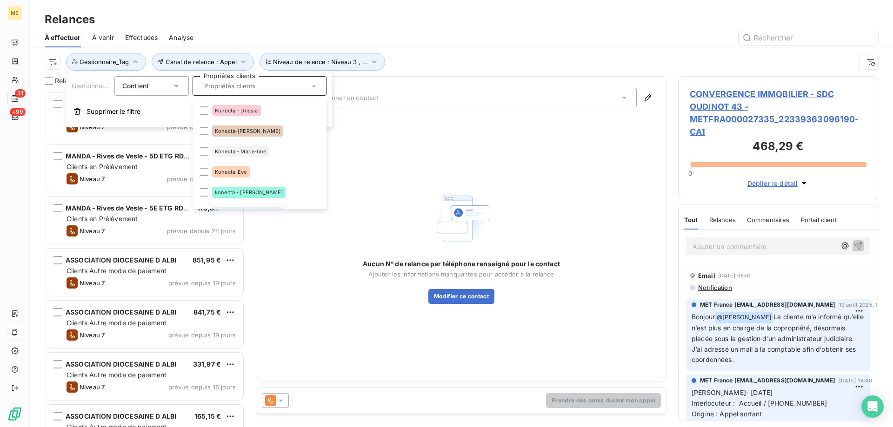
scroll to position [279, 0]
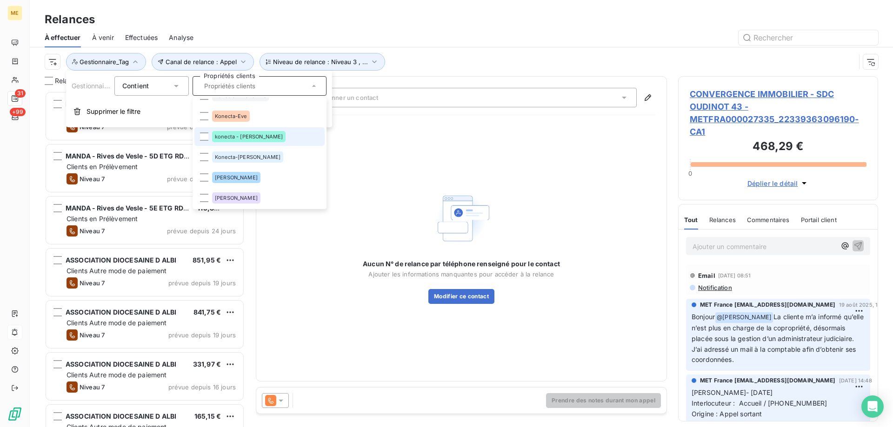
click at [242, 135] on span "konecta - [PERSON_NAME]" at bounding box center [249, 137] width 68 height 6
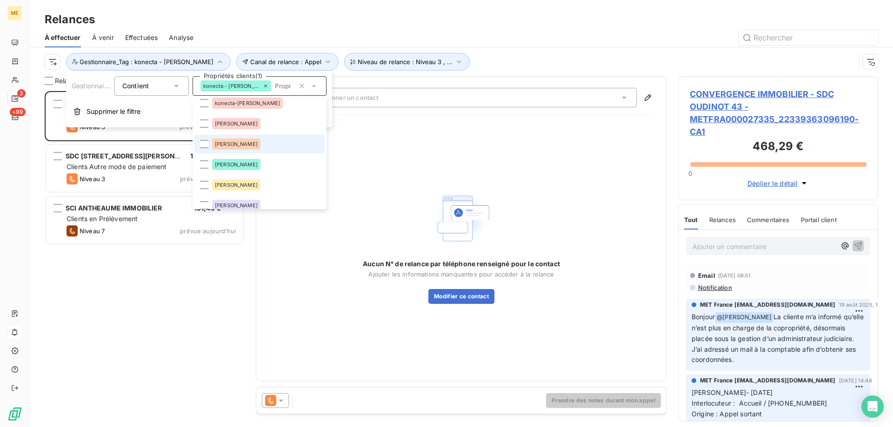
scroll to position [15, 0]
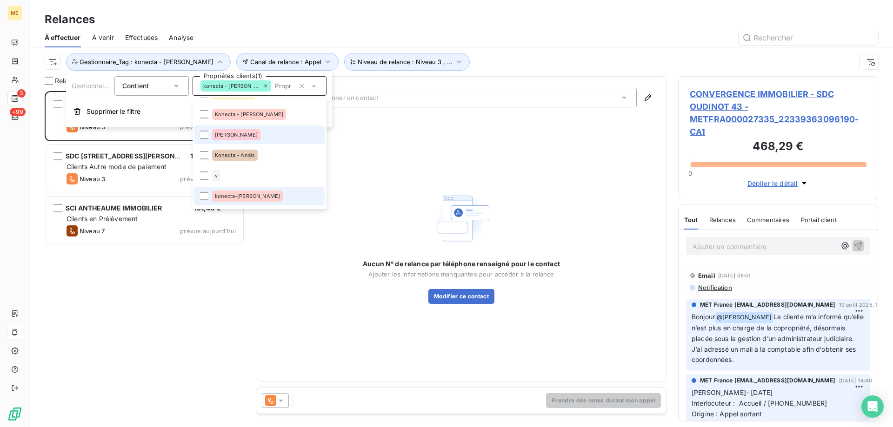
drag, startPoint x: 238, startPoint y: 189, endPoint x: 311, endPoint y: 129, distance: 94.5
click at [237, 189] on li "konecta-[PERSON_NAME]" at bounding box center [259, 196] width 130 height 19
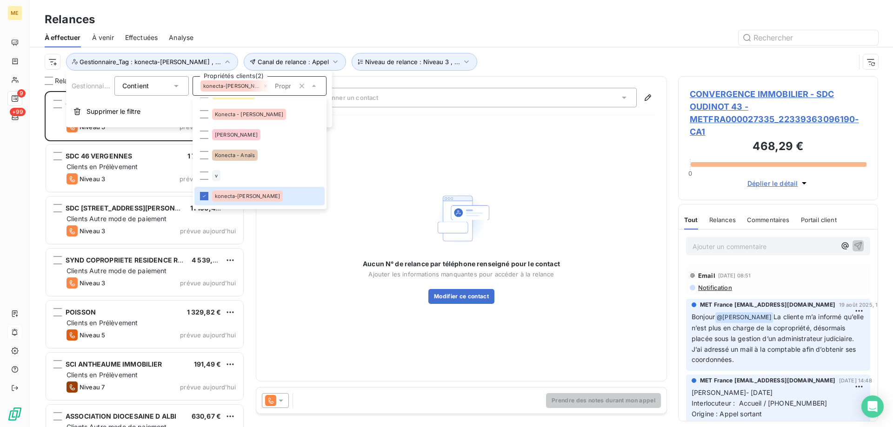
scroll to position [329, 193]
click at [482, 57] on div "Canal de relance : Appel Niveau de relance : Niveau 3 , ... Gestionnaire_Tag : …" at bounding box center [450, 62] width 810 height 18
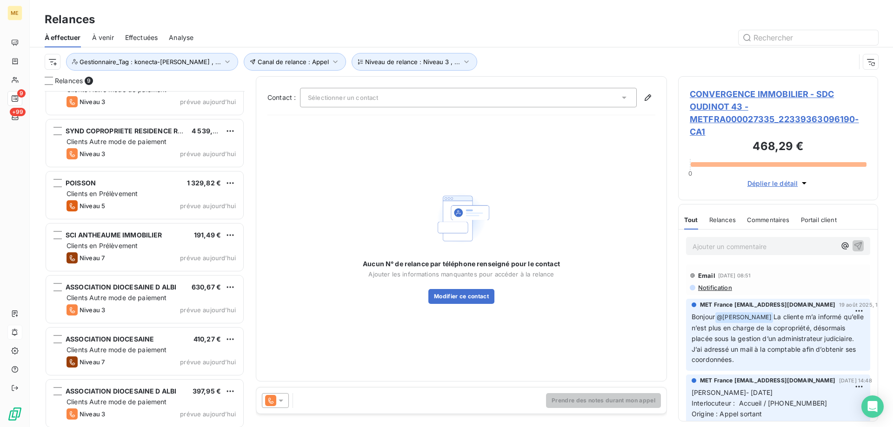
scroll to position [133, 0]
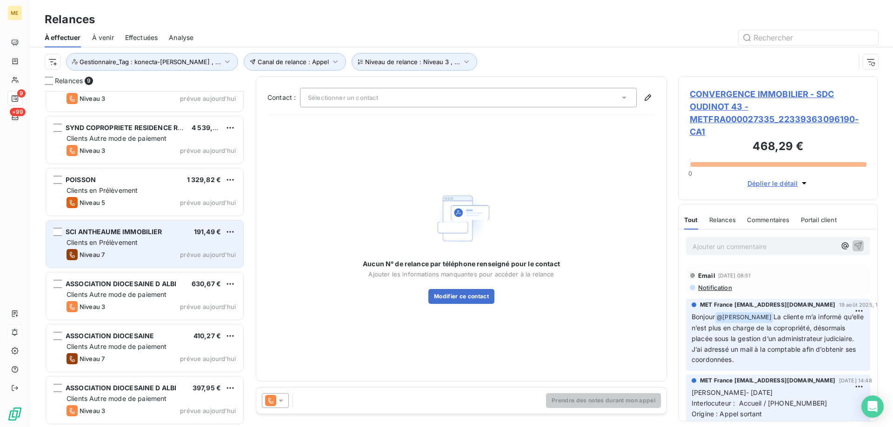
click at [156, 234] on span "SCI ANTHEAUME IMMOBILIER" at bounding box center [114, 232] width 97 height 8
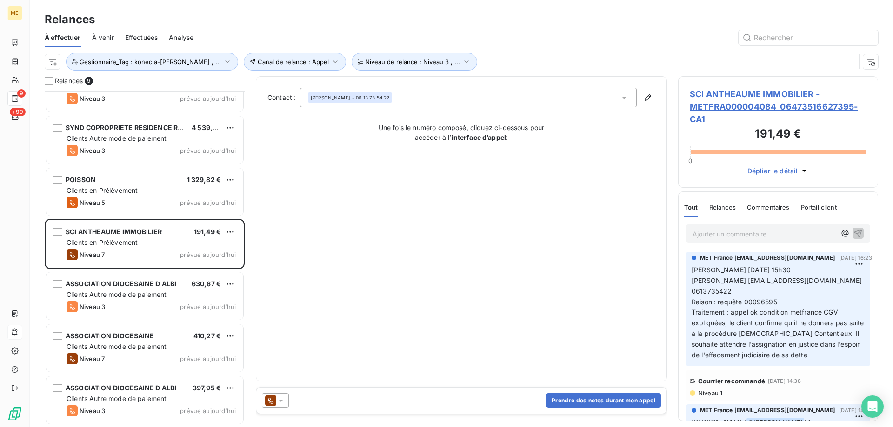
click at [726, 89] on span "SCI ANTHEAUME IMMOBILIER - METFRA000004084_06473516627395-CA1" at bounding box center [777, 107] width 177 height 38
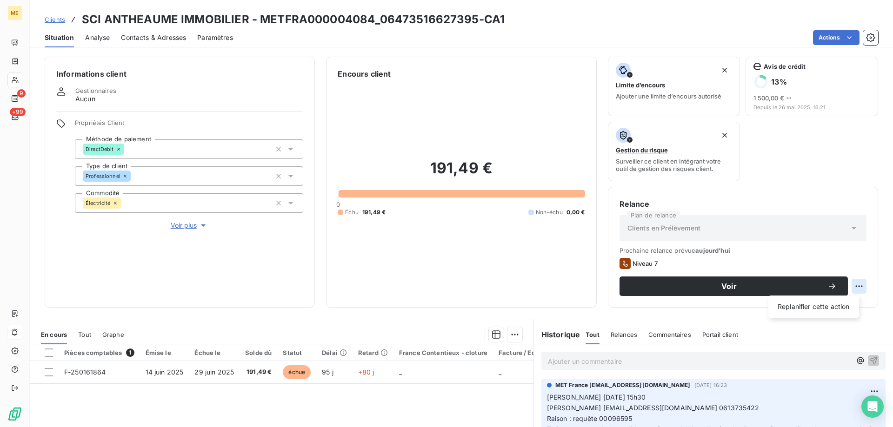
click at [858, 288] on html "ME 9 +99 Clients SCI ANTHEAUME IMMOBILIER - METFRA000004084_06473516627395-CA1 …" at bounding box center [446, 213] width 893 height 427
click at [806, 300] on div "Replanifier cette action" at bounding box center [813, 306] width 83 height 15
select select "8"
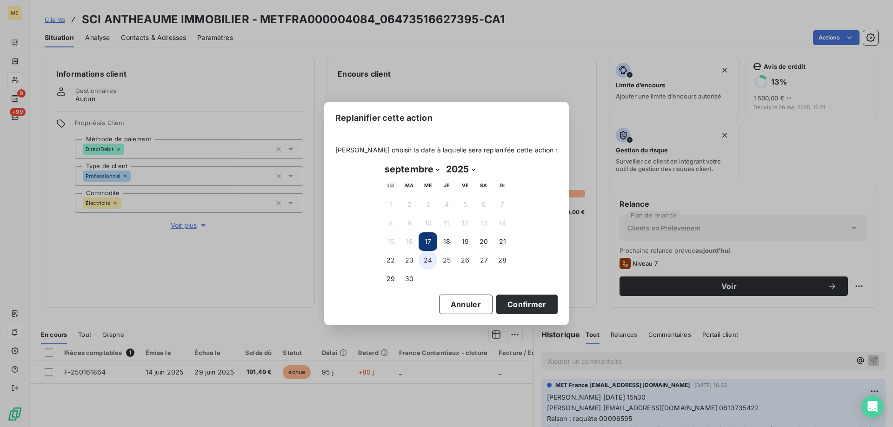
click at [425, 258] on button "24" at bounding box center [427, 260] width 19 height 19
click at [538, 311] on button "Confirmer" at bounding box center [526, 305] width 61 height 20
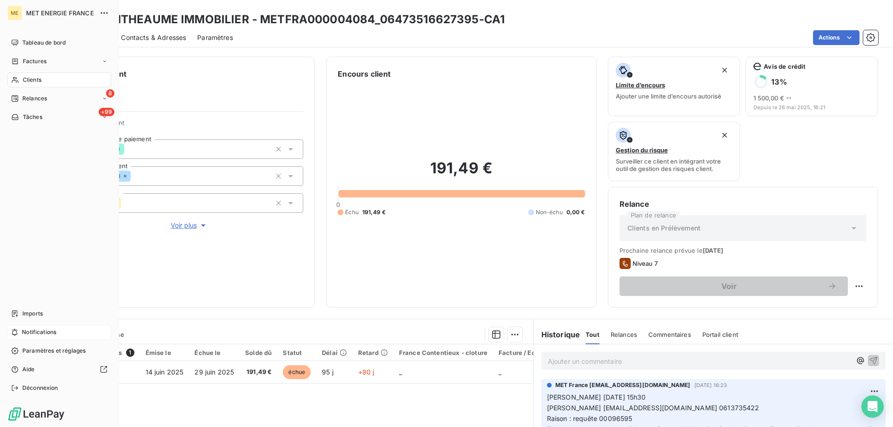
click at [26, 99] on span "Relances" at bounding box center [34, 98] width 25 height 8
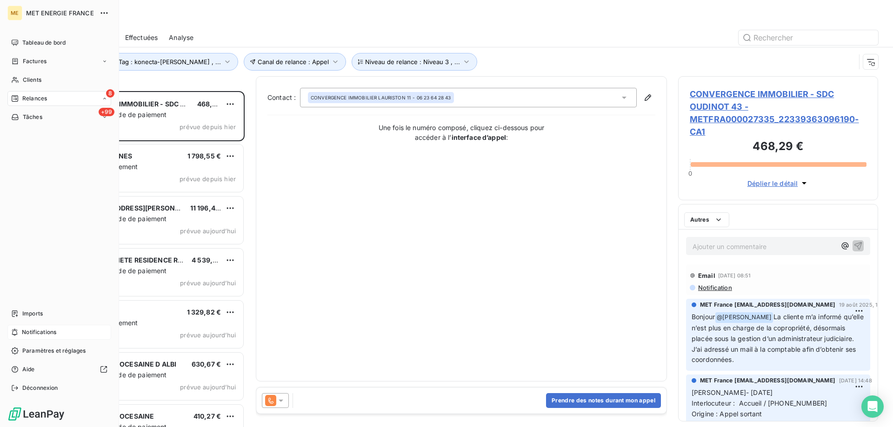
scroll to position [329, 193]
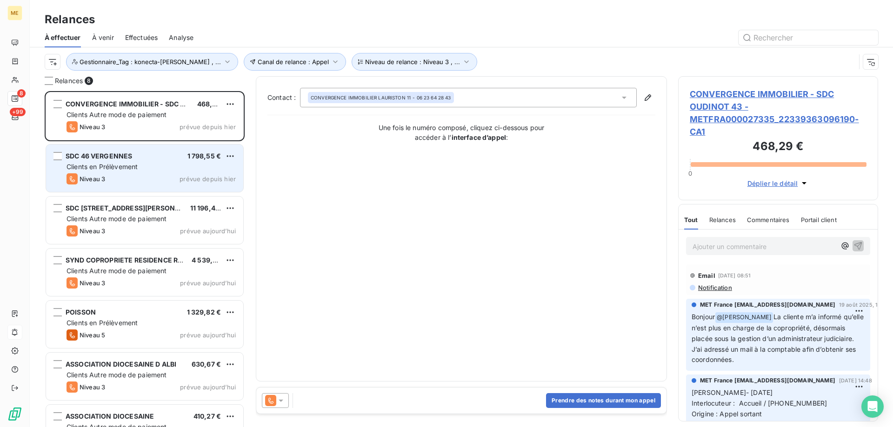
click at [200, 176] on span "prévue depuis hier" at bounding box center [207, 178] width 56 height 7
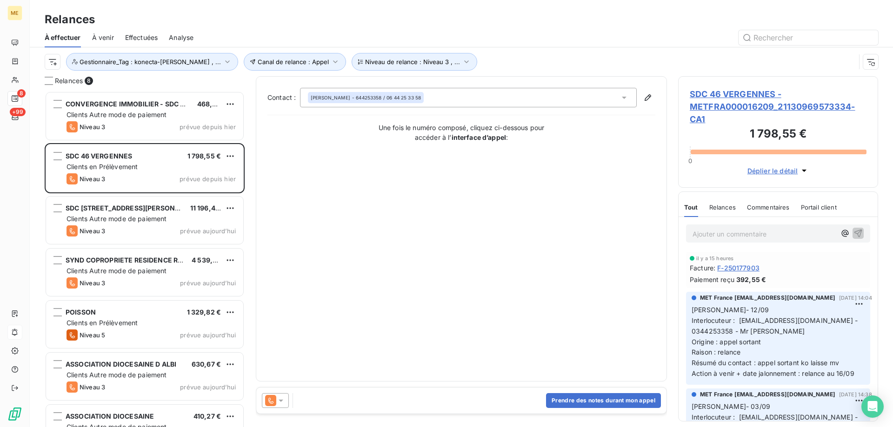
click at [727, 102] on span "SDC 46 VERGENNES - METFRA000016209_21130969573334-CA1" at bounding box center [777, 107] width 177 height 38
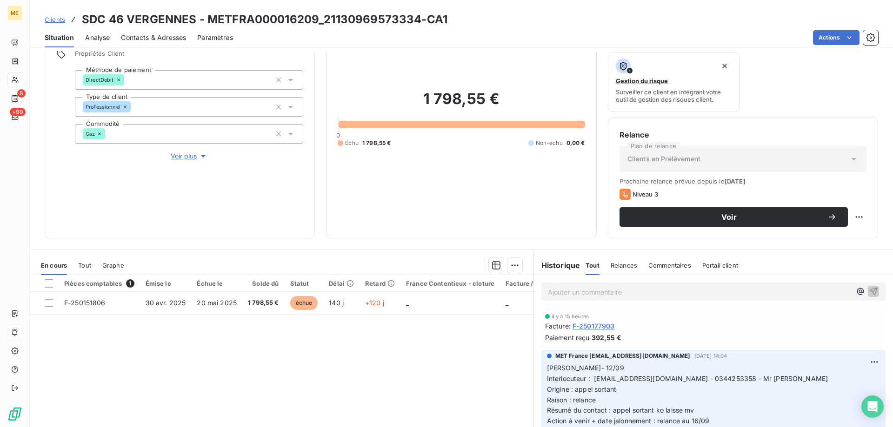
scroll to position [124, 0]
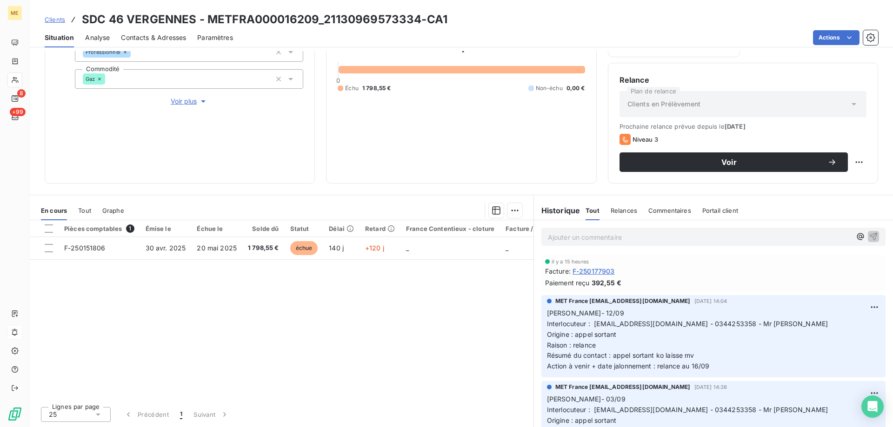
click at [684, 323] on span "Interlocuteur : [EMAIL_ADDRESS][DOMAIN_NAME] - 0344253358 - Mr [PERSON_NAME]" at bounding box center [687, 324] width 281 height 8
drag, startPoint x: 676, startPoint y: 327, endPoint x: 721, endPoint y: 325, distance: 44.2
click at [721, 325] on span "Interlocuteur : [EMAIL_ADDRESS][DOMAIN_NAME] - 0344253358 - Mr [PERSON_NAME]" at bounding box center [687, 324] width 281 height 8
copy span "0344253358"
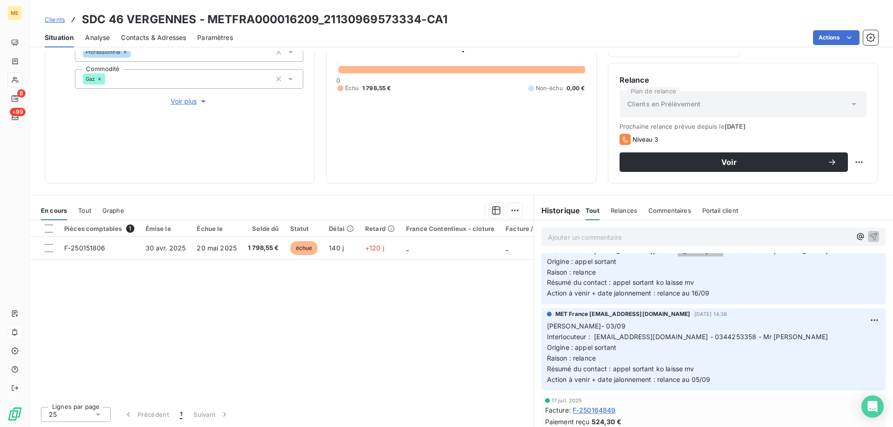
scroll to position [46, 0]
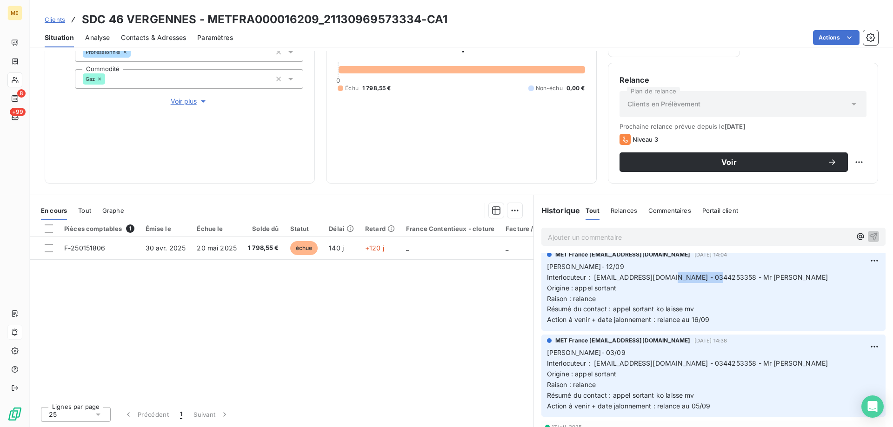
drag, startPoint x: 707, startPoint y: 320, endPoint x: 539, endPoint y: 288, distance: 170.8
click at [541, 269] on div "MET France met-france@recouvrement.met.com 12 sept. 2025, 14:04 Lisa- 12/09 Int…" at bounding box center [713, 290] width 344 height 82
copy p "[PERSON_NAME]- 12/09 Interlocuteur : [EMAIL_ADDRESS][DOMAIN_NAME] - 0344253358 …"
click at [615, 240] on p "Ajouter un commentaire ﻿" at bounding box center [699, 237] width 303 height 12
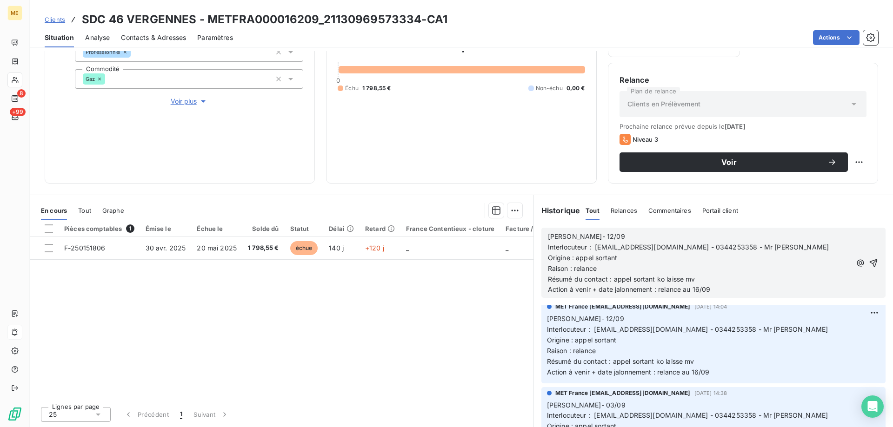
scroll to position [99, 0]
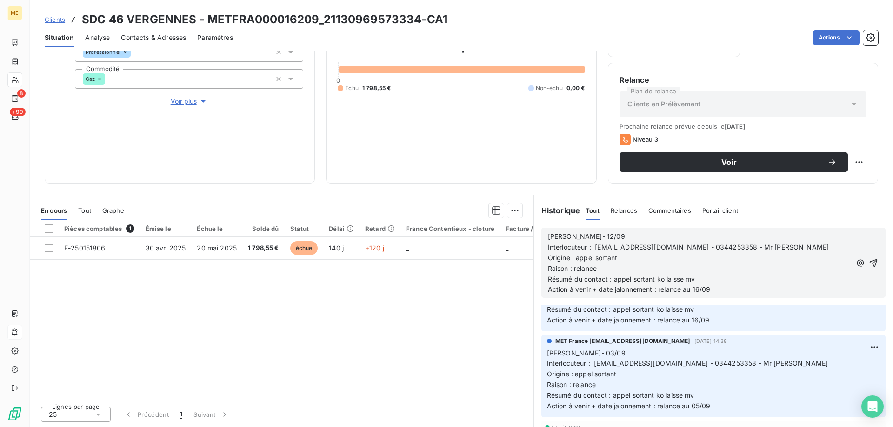
click at [628, 232] on p "[PERSON_NAME]- 12/09" at bounding box center [699, 236] width 303 height 11
click at [711, 290] on p "Action à venir + date jalonnement : relance au 16/09" at bounding box center [699, 289] width 303 height 11
click at [868, 263] on icon "button" at bounding box center [872, 262] width 9 height 9
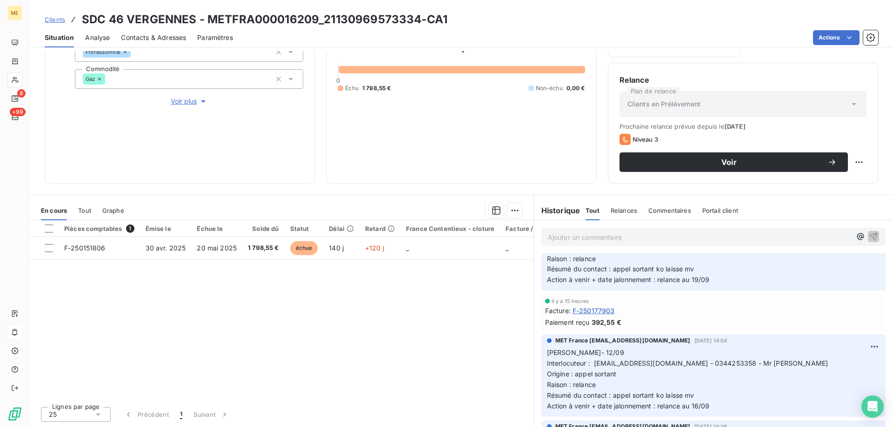
scroll to position [132, 0]
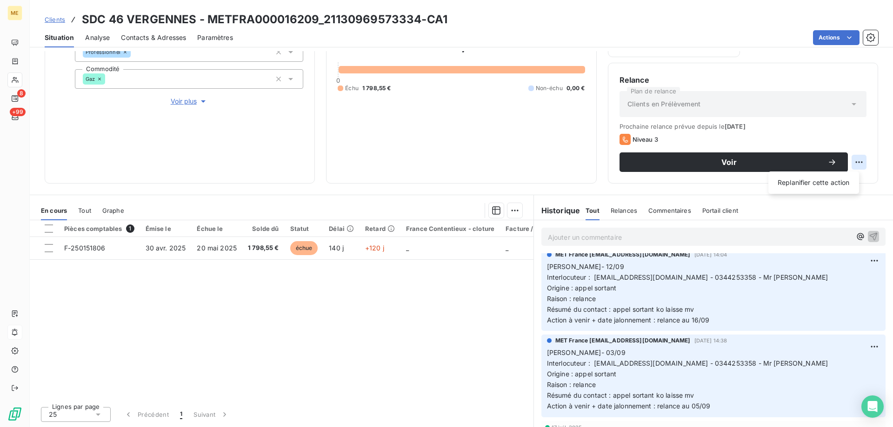
click at [844, 158] on html "ME 8 +99 Clients SDC 46 VERGENNES - METFRA000016209_21130969573334-CA1 Situatio…" at bounding box center [446, 213] width 893 height 427
click at [822, 181] on div "Replanifier cette action" at bounding box center [813, 182] width 83 height 15
select select "8"
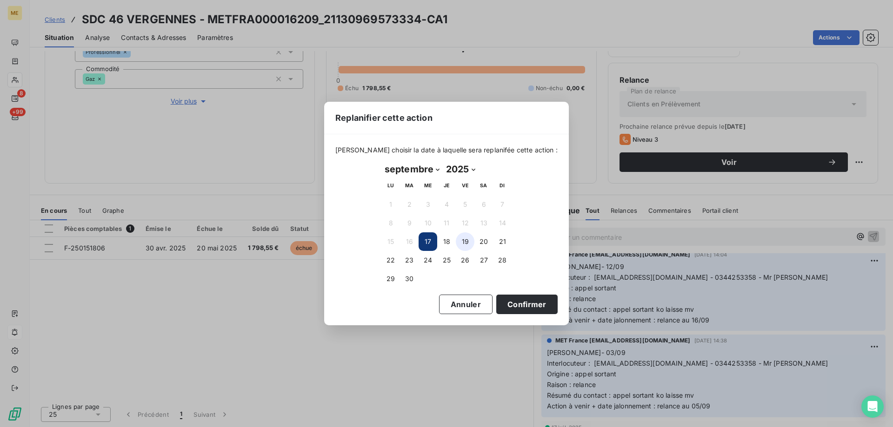
click at [460, 243] on button "19" at bounding box center [465, 241] width 19 height 19
click at [497, 307] on button "Confirmer" at bounding box center [526, 305] width 61 height 20
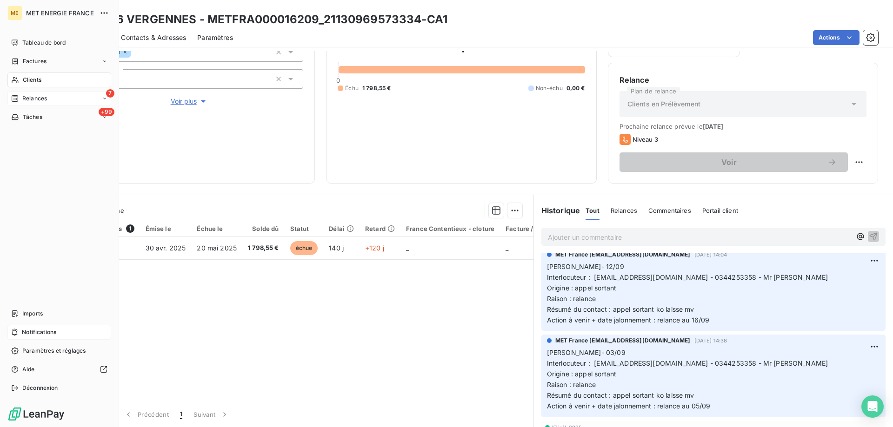
click at [56, 96] on div "7 Relances" at bounding box center [59, 98] width 104 height 15
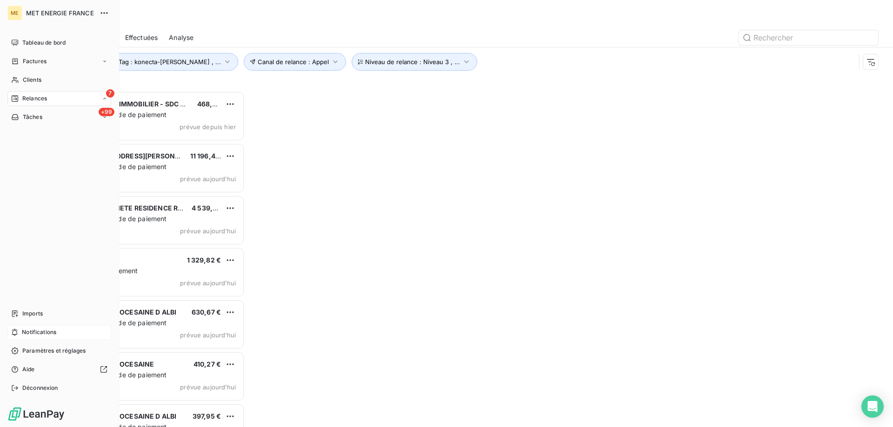
scroll to position [329, 193]
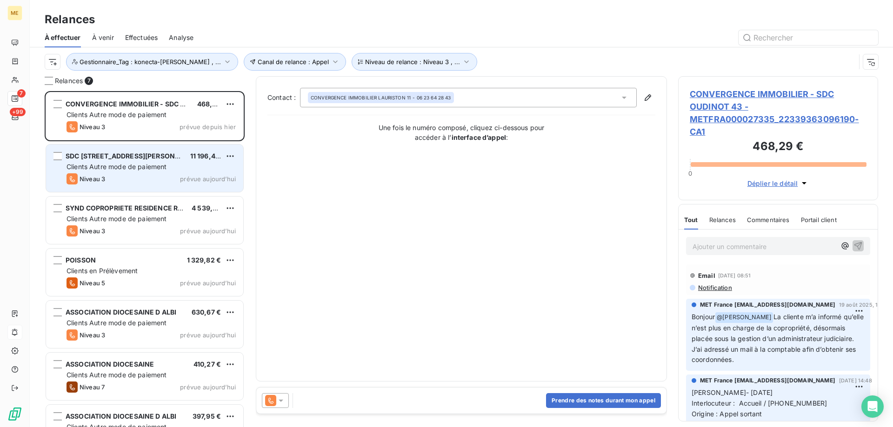
click at [138, 169] on span "Clients Autre mode de paiement" at bounding box center [116, 167] width 100 height 8
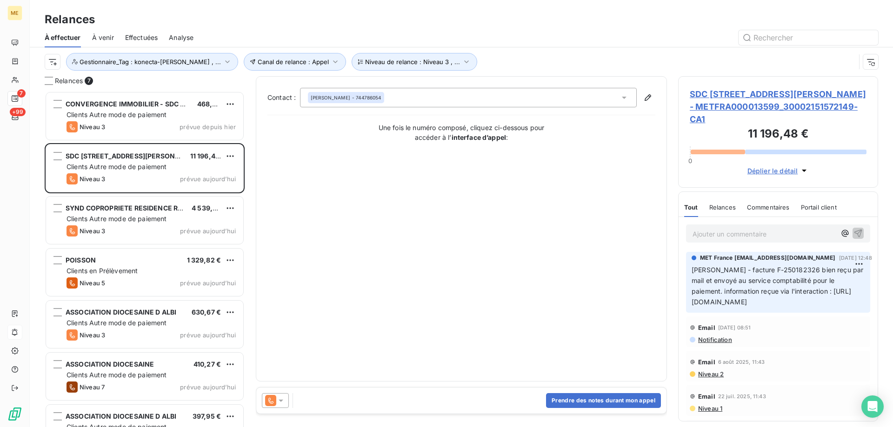
click at [810, 106] on span "SDC 110 AVENUE HENRI BARBUSSE - METFRA000013599_30002151572149-CA1" at bounding box center [777, 107] width 177 height 38
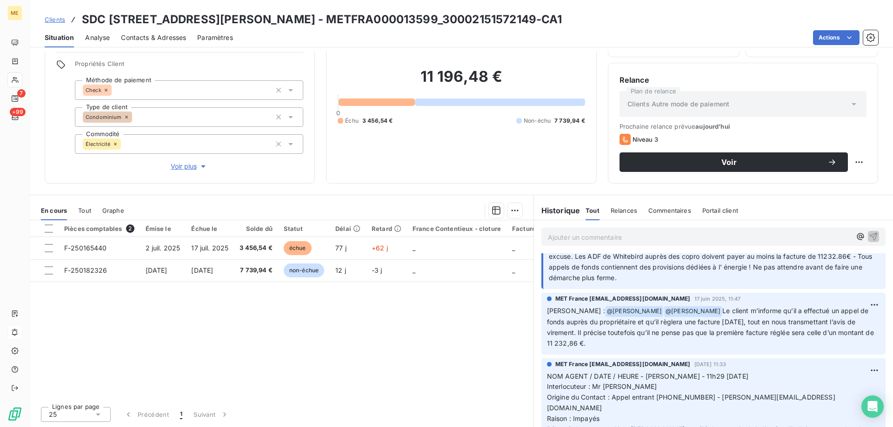
scroll to position [1023, 0]
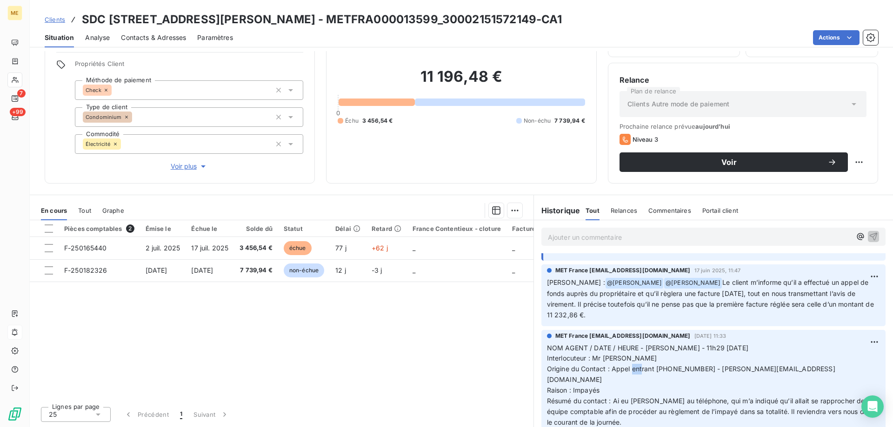
drag, startPoint x: 652, startPoint y: 376, endPoint x: 694, endPoint y: 352, distance: 48.3
click at [687, 380] on span "NOM AGENT / DATE / HEURE - lisa - 11h29 - 17/06/2025 Interlocuteur : Mr Kervell…" at bounding box center [713, 385] width 333 height 82
click at [660, 374] on p "NOM AGENT / DATE / HEURE - lisa - 11h29 - 17/06/2025 Interlocuteur : Mr Kervell…" at bounding box center [713, 385] width 333 height 85
click at [646, 392] on p "NOM AGENT / DATE / HEURE - lisa - 11h29 - 17/06/2025 Interlocuteur : Mr Kervell…" at bounding box center [713, 385] width 333 height 85
drag, startPoint x: 404, startPoint y: 17, endPoint x: 495, endPoint y: 20, distance: 90.2
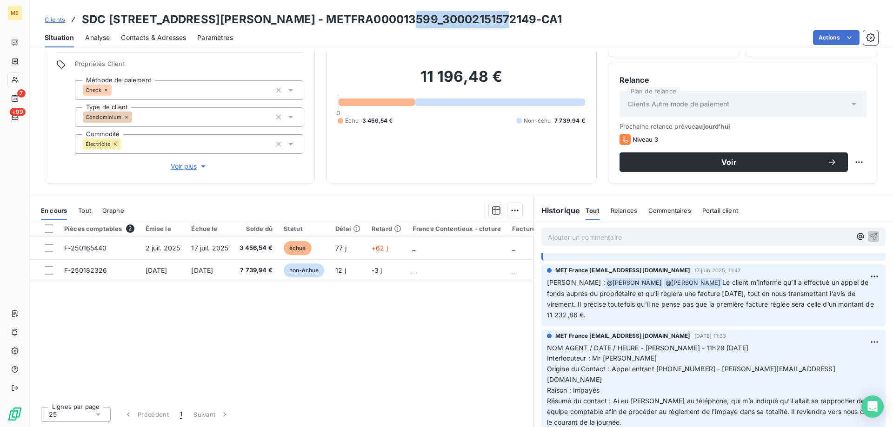
click at [495, 20] on h3 "SDC 110 AVENUE HENRI BARBUSSE - METFRA000013599_30002151572149-CA1" at bounding box center [322, 19] width 480 height 17
copy h3 "30002151572149"
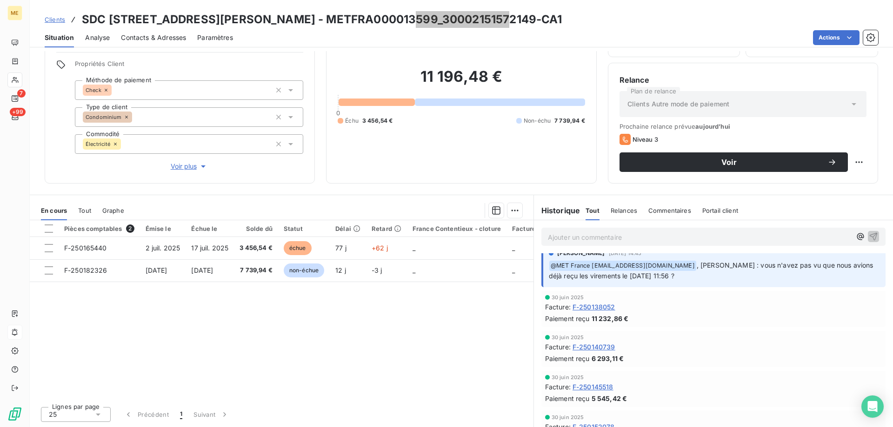
scroll to position [186, 0]
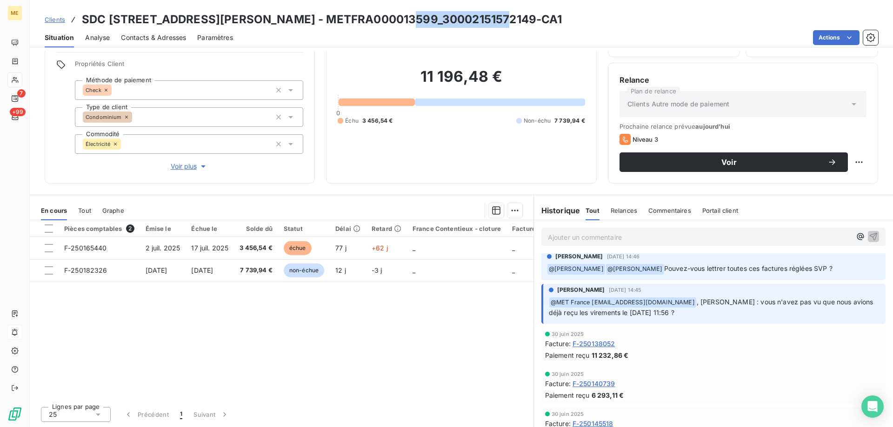
click at [619, 249] on div "Ajouter un commentaire ﻿" at bounding box center [713, 236] width 359 height 33
click at [619, 246] on div "Ajouter un commentaire ﻿" at bounding box center [713, 236] width 359 height 33
click at [623, 241] on p "Ajouter un commentaire ﻿" at bounding box center [699, 237] width 303 height 12
click at [655, 234] on p "Lisa - 17/09 - retour client :" at bounding box center [699, 236] width 303 height 11
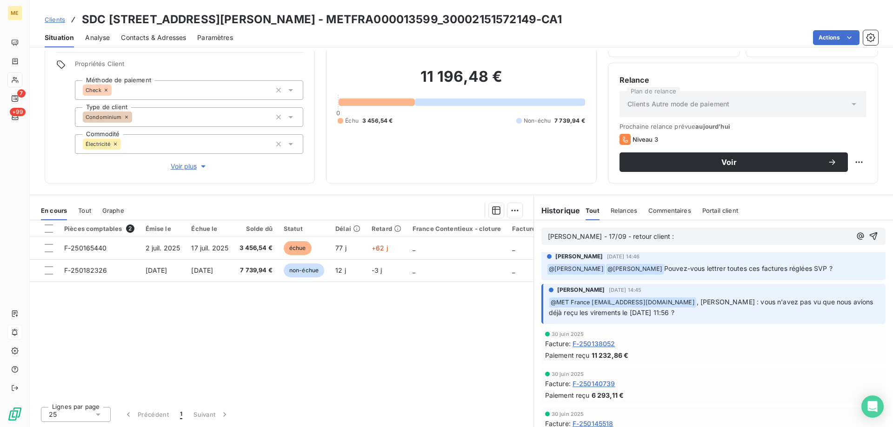
scroll to position [206, 0]
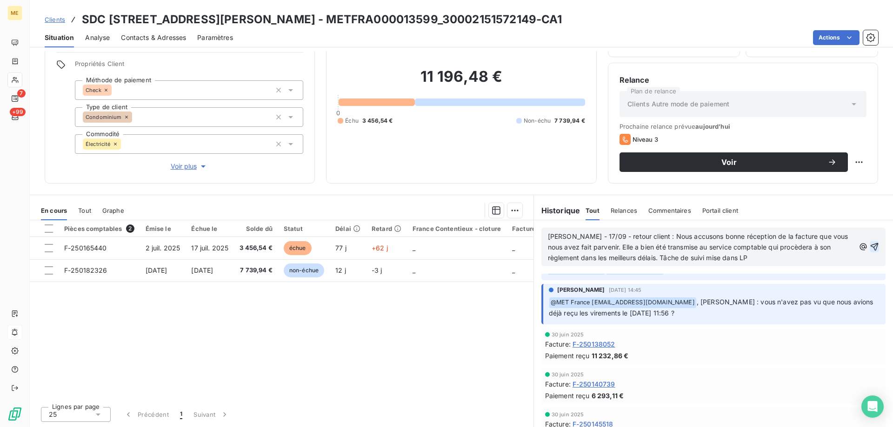
click at [870, 246] on icon "button" at bounding box center [874, 247] width 8 height 8
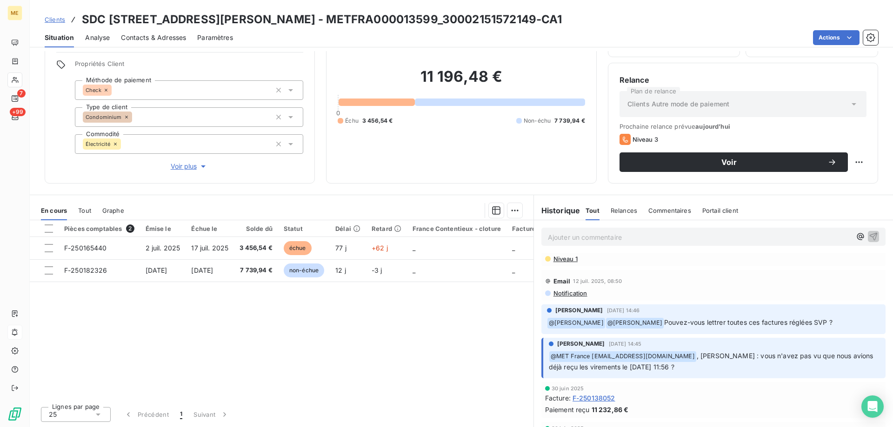
scroll to position [240, 0]
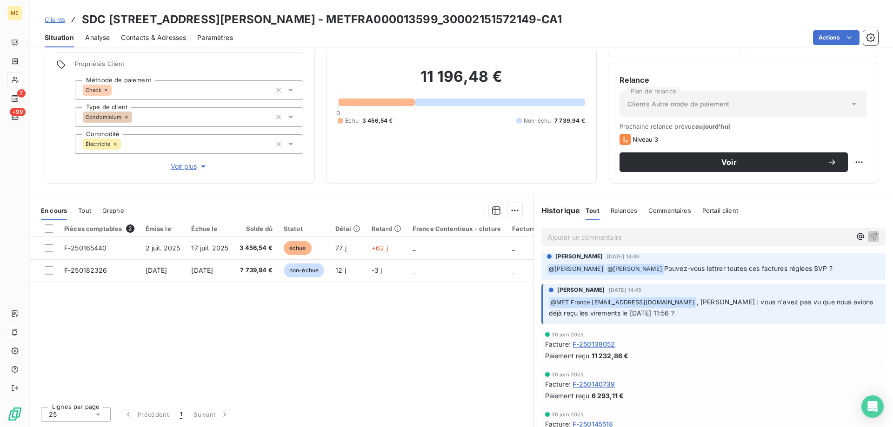
click at [860, 165] on div "Relance Plan de relance Clients Autre mode de paiement Prochaine relance prévue…" at bounding box center [743, 123] width 270 height 121
click at [858, 165] on html "ME 7 +99 Clients SDC 110 AVENUE HENRI BARBUSSE - METFRA000013599_30002151572149…" at bounding box center [446, 213] width 893 height 427
click at [842, 180] on div "Replanifier cette action" at bounding box center [813, 182] width 83 height 15
select select "8"
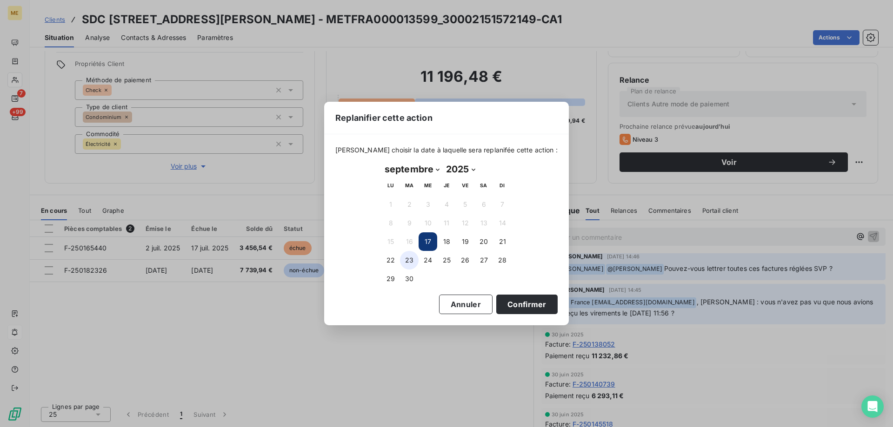
click at [410, 261] on button "23" at bounding box center [409, 260] width 19 height 19
click at [515, 306] on button "Confirmer" at bounding box center [526, 305] width 61 height 20
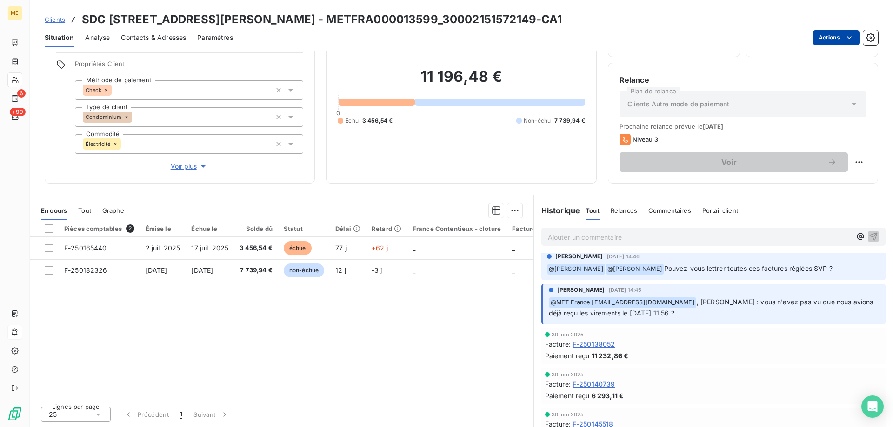
click at [818, 30] on html "ME 6 +99 Clients SDC 110 AVENUE HENRI BARBUSSE - METFRA000013599_30002151572149…" at bounding box center [446, 213] width 893 height 427
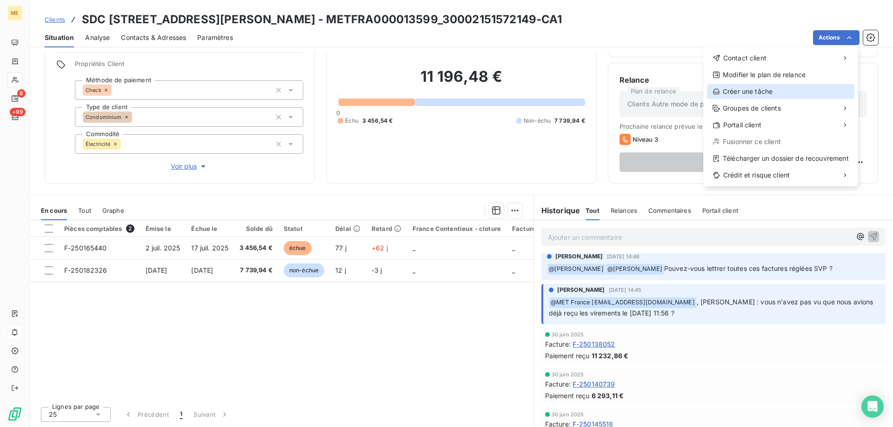
click at [772, 93] on div "Créer une tâche" at bounding box center [780, 91] width 147 height 15
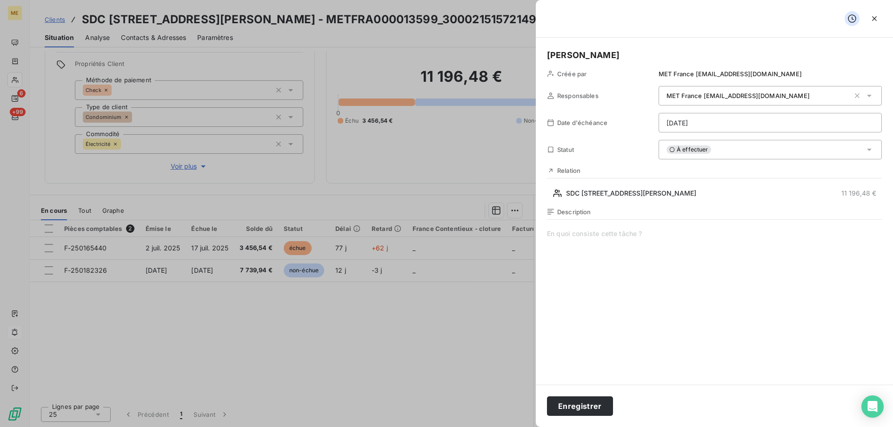
click at [651, 328] on span at bounding box center [714, 318] width 335 height 179
click at [754, 121] on html "ME 6 +99 Clients SDC 110 AVENUE HENRI BARBUSSE - METFRA000013599_30002151572149…" at bounding box center [446, 213] width 893 height 427
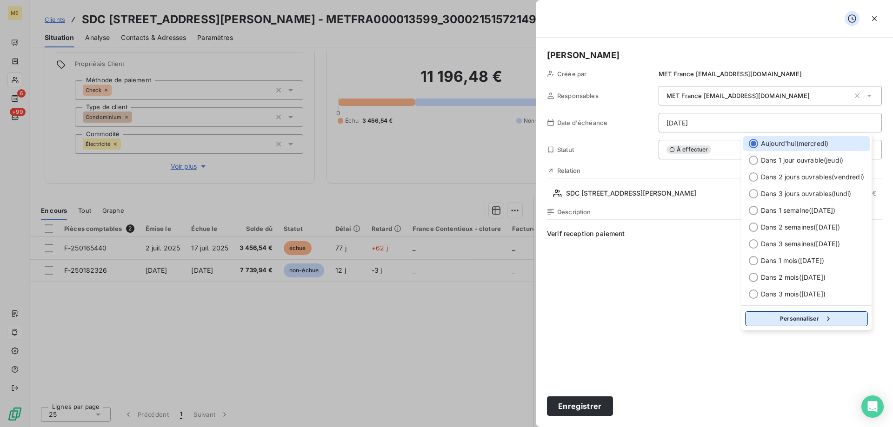
click at [783, 324] on button "Personnaliser" at bounding box center [806, 318] width 123 height 15
select select "8"
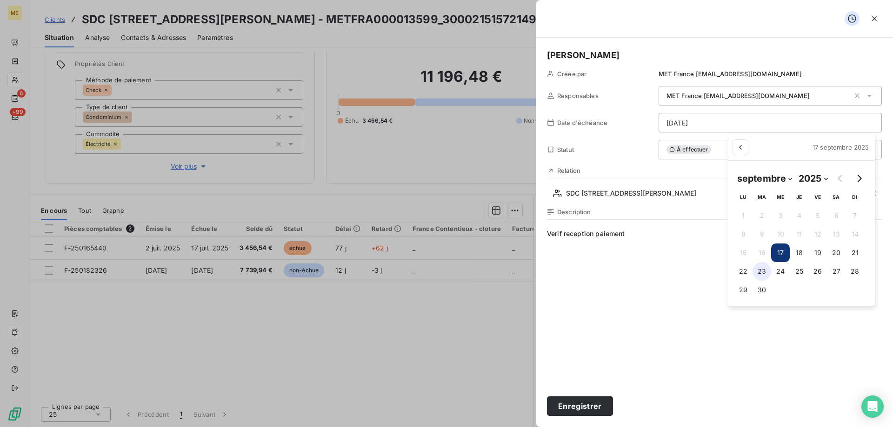
click at [757, 270] on button "23" at bounding box center [761, 271] width 19 height 19
type input "23/09/2025"
click at [571, 403] on html "ME 6 +99 Clients SDC 110 AVENUE HENRI BARBUSSE - METFRA000013599_30002151572149…" at bounding box center [446, 213] width 893 height 427
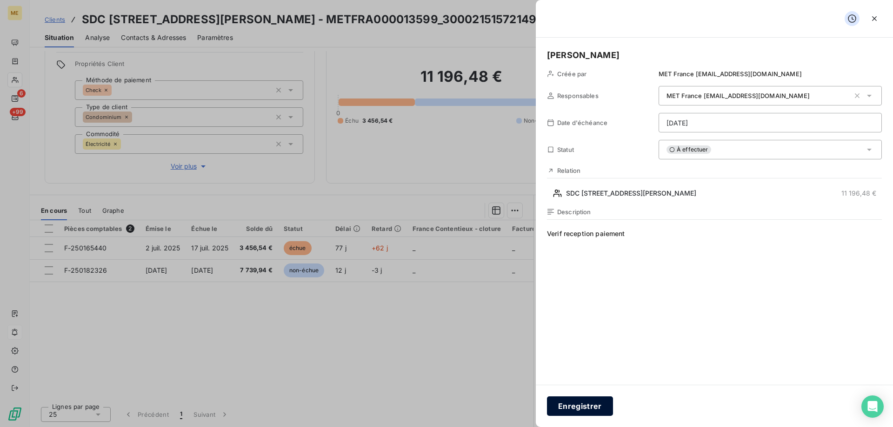
click at [585, 397] on button "Enregistrer" at bounding box center [580, 407] width 66 height 20
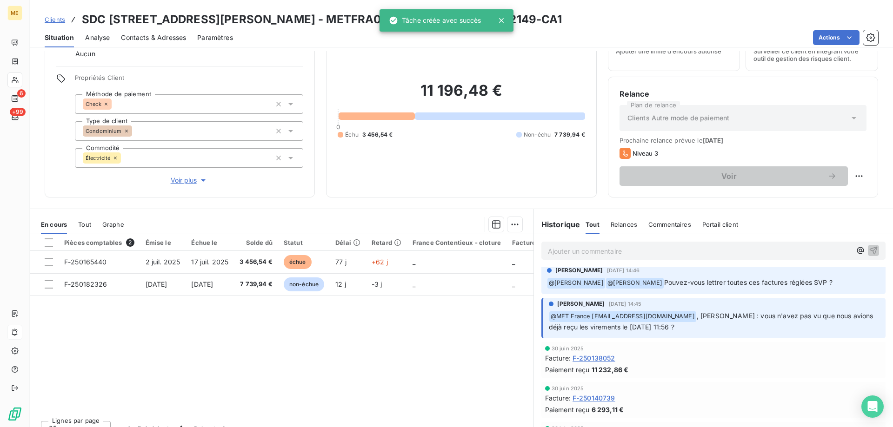
scroll to position [0, 0]
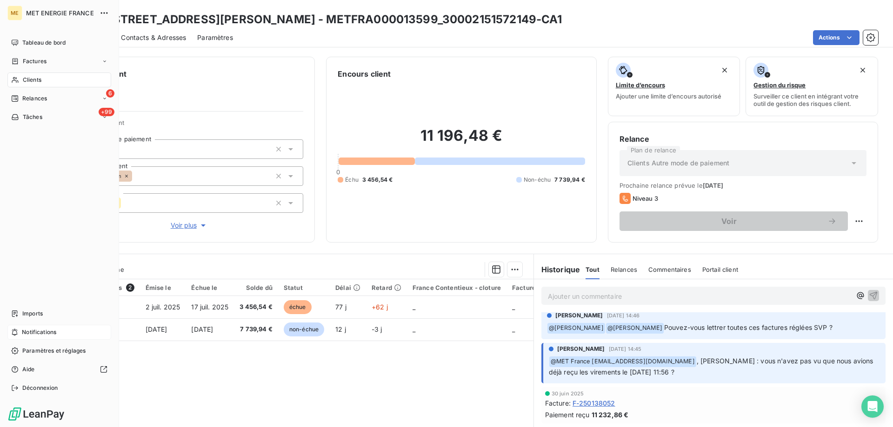
click at [49, 106] on nav "Tableau de bord Factures Clients 6 Relances +99 Tâches" at bounding box center [59, 79] width 104 height 89
click at [51, 99] on div "6 Relances" at bounding box center [59, 98] width 104 height 15
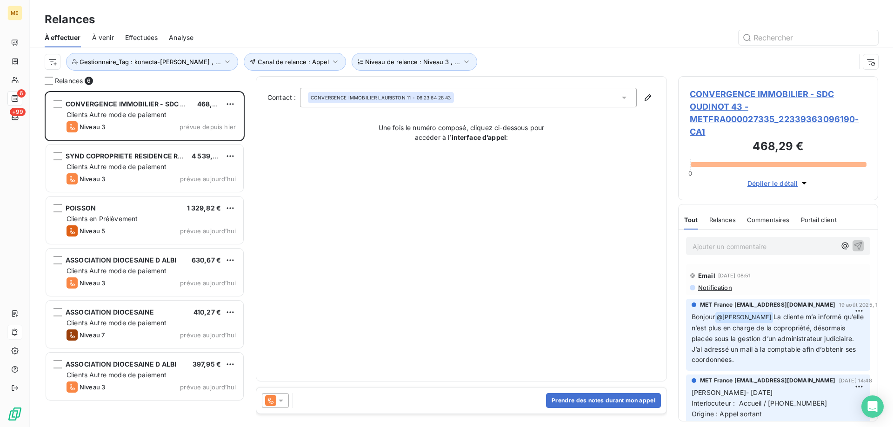
scroll to position [329, 193]
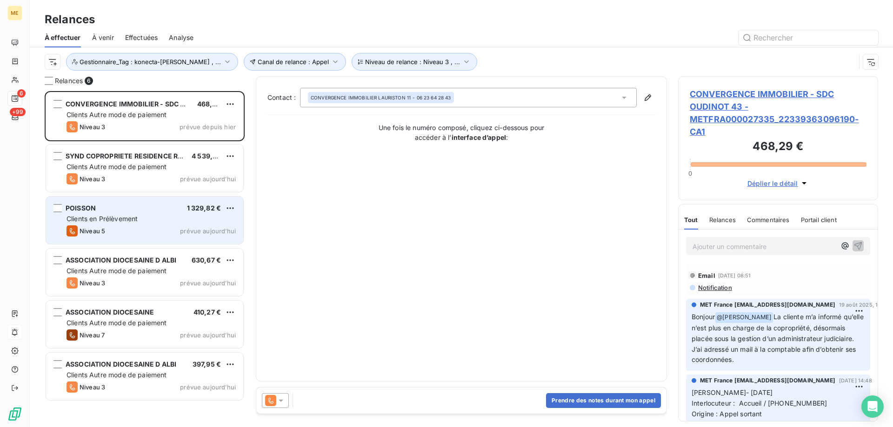
click at [160, 221] on div "Clients en Prélèvement" at bounding box center [150, 218] width 169 height 9
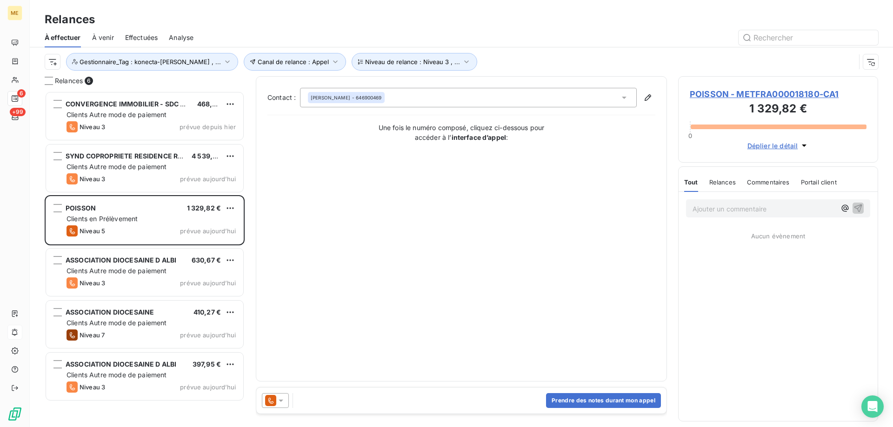
click at [769, 91] on span "POISSON - METFRA000018180-CA1" at bounding box center [777, 94] width 177 height 13
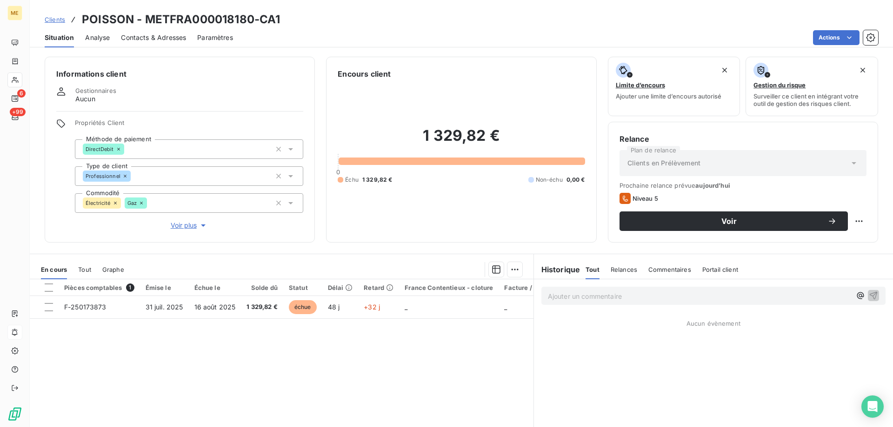
click at [860, 220] on div "Relance Plan de relance Clients en Prélèvement Prochaine relance prévue aujourd…" at bounding box center [743, 182] width 270 height 121
click at [856, 223] on html "ME 6 +99 Clients POISSON - METFRA000018180-CA1 Situation Analyse Contacts & Adr…" at bounding box center [446, 213] width 893 height 427
click at [824, 242] on div "Replanifier cette action" at bounding box center [813, 241] width 83 height 15
select select "8"
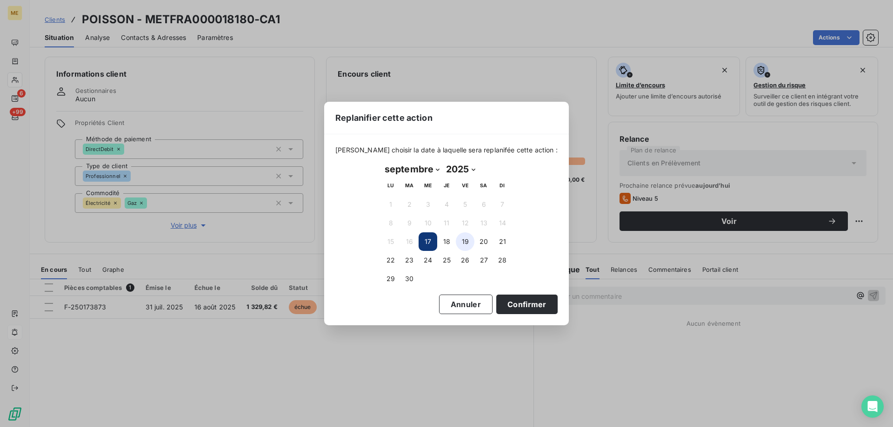
click at [462, 245] on button "19" at bounding box center [465, 241] width 19 height 19
click at [501, 316] on div "Veuillez choisir la date à laquelle sera replanifée cette action : septembre 20…" at bounding box center [446, 229] width 245 height 191
click at [502, 305] on button "Confirmer" at bounding box center [526, 305] width 61 height 20
